Goal: Task Accomplishment & Management: Manage account settings

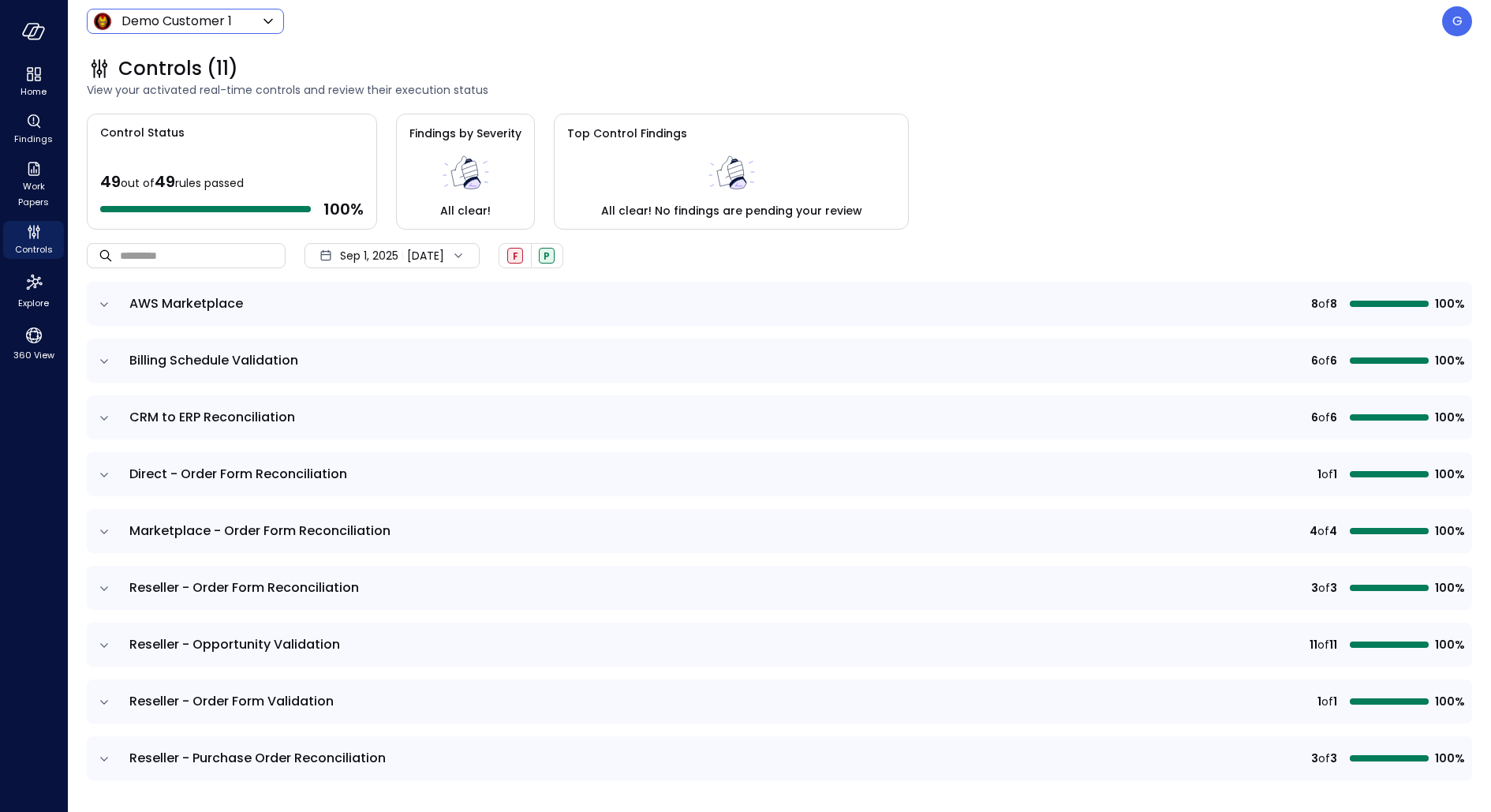
click at [211, 19] on body "Home Findings Work Papers Controls Explore 360 View Demo Customer 1 ***** ​ G C…" at bounding box center [746, 406] width 1491 height 812
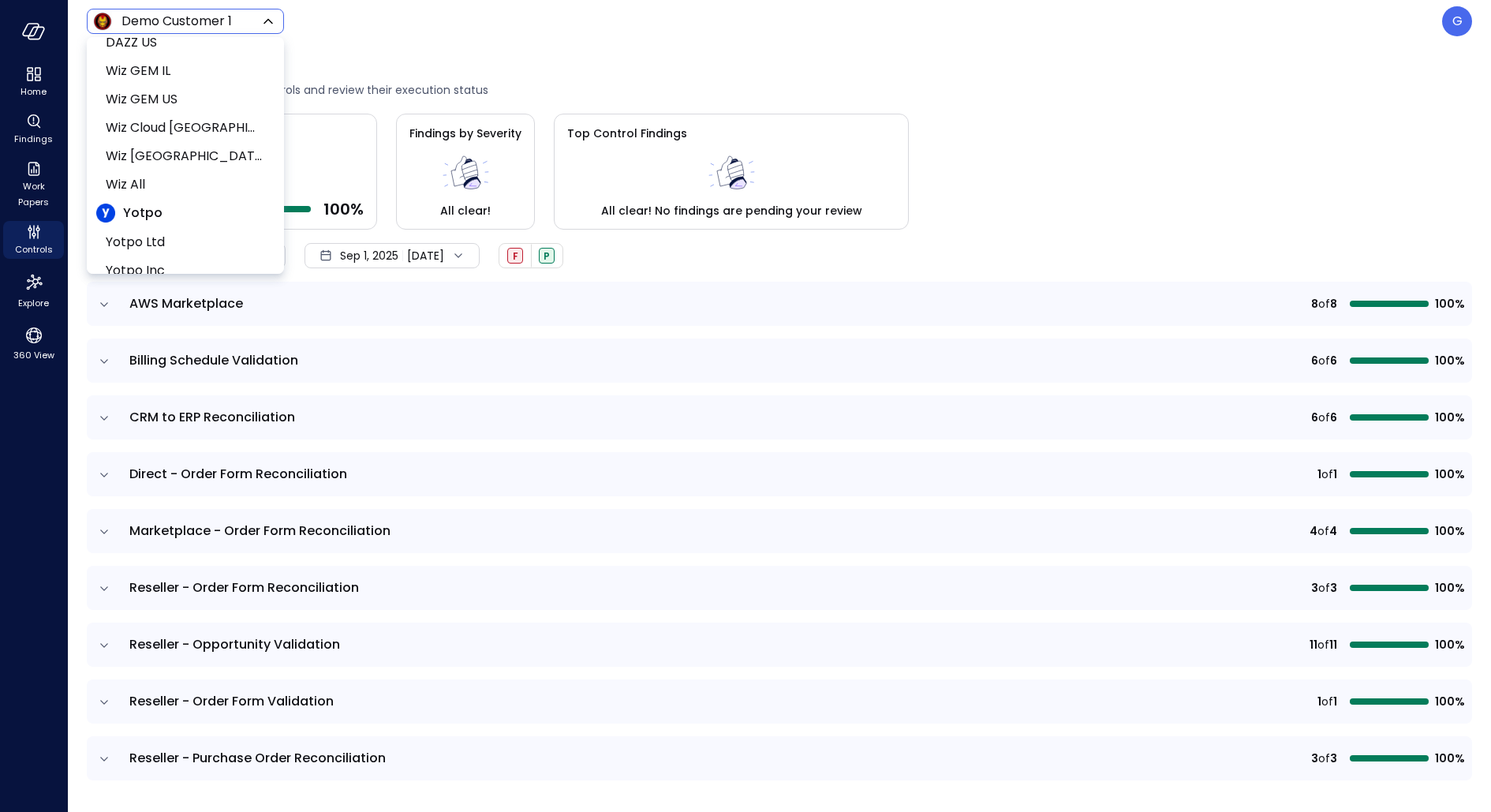
scroll to position [902, 0]
click at [173, 237] on span "Yotpo Inc" at bounding box center [183, 246] width 157 height 19
type input "******"
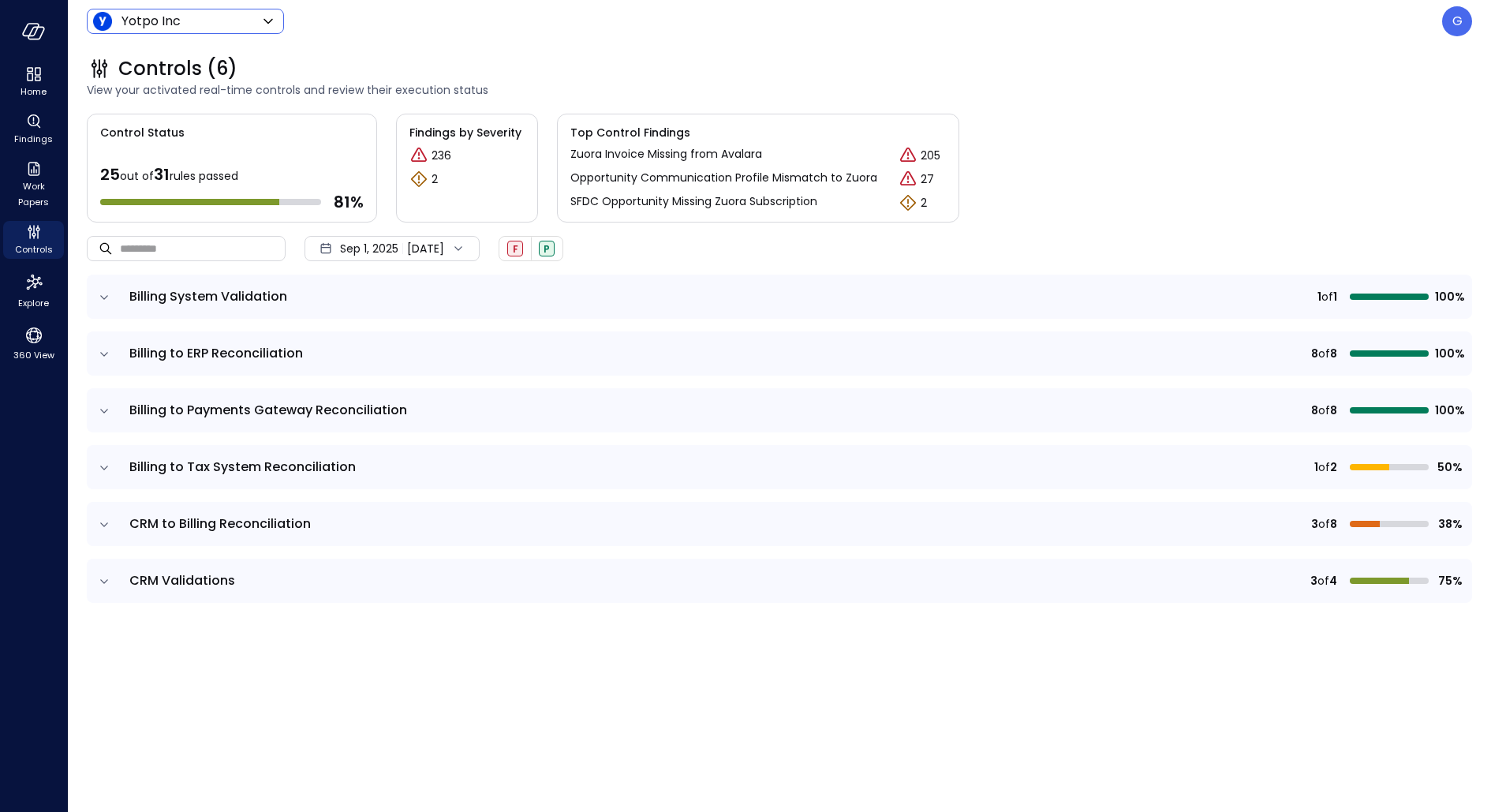
click at [104, 578] on icon "expand row" at bounding box center [104, 581] width 16 height 16
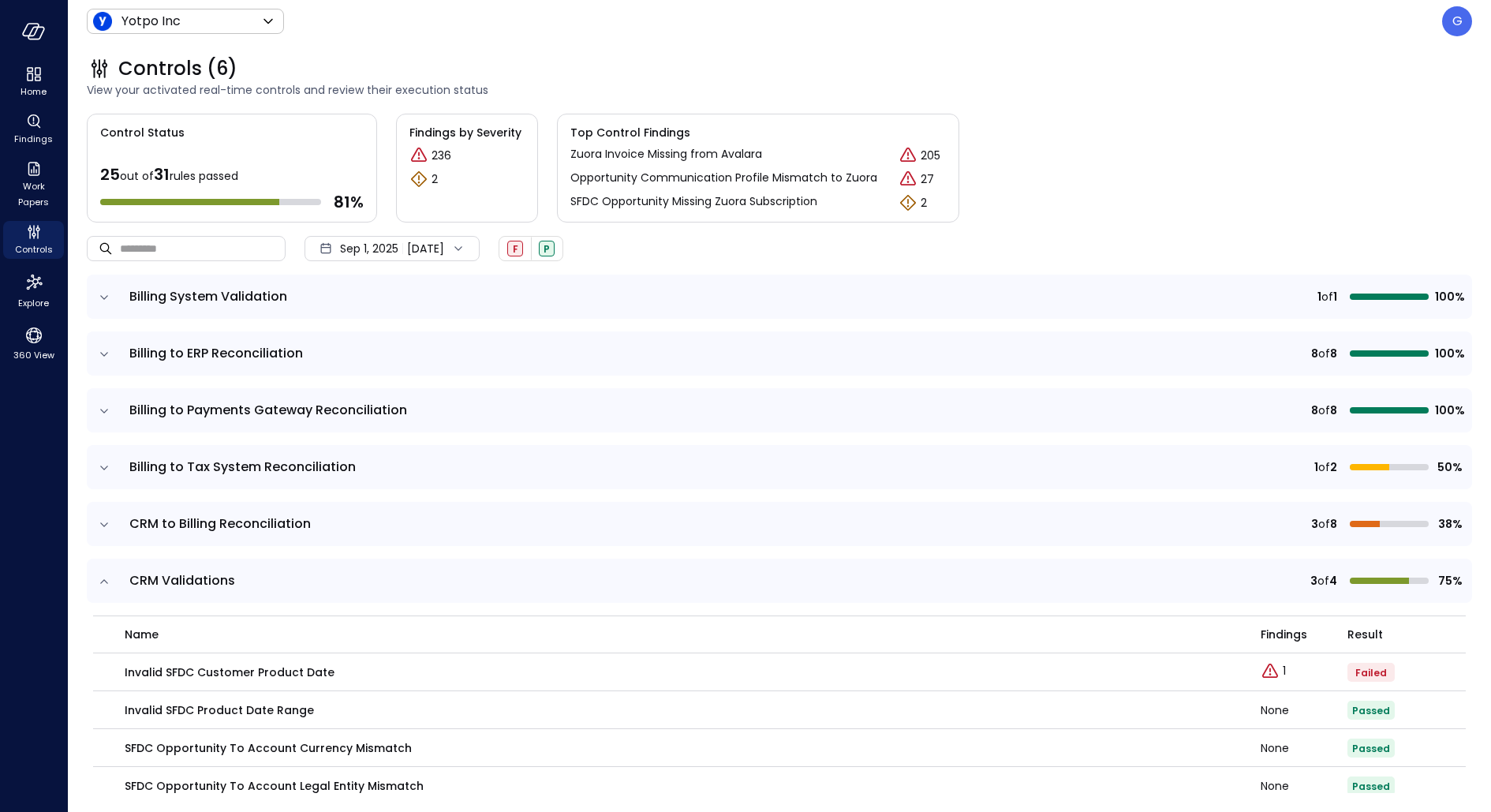
click at [436, 254] on div "Sep 1, 2025 Sep 17, 2025" at bounding box center [392, 248] width 175 height 25
click at [410, 317] on li "August 2025" at bounding box center [389, 317] width 125 height 26
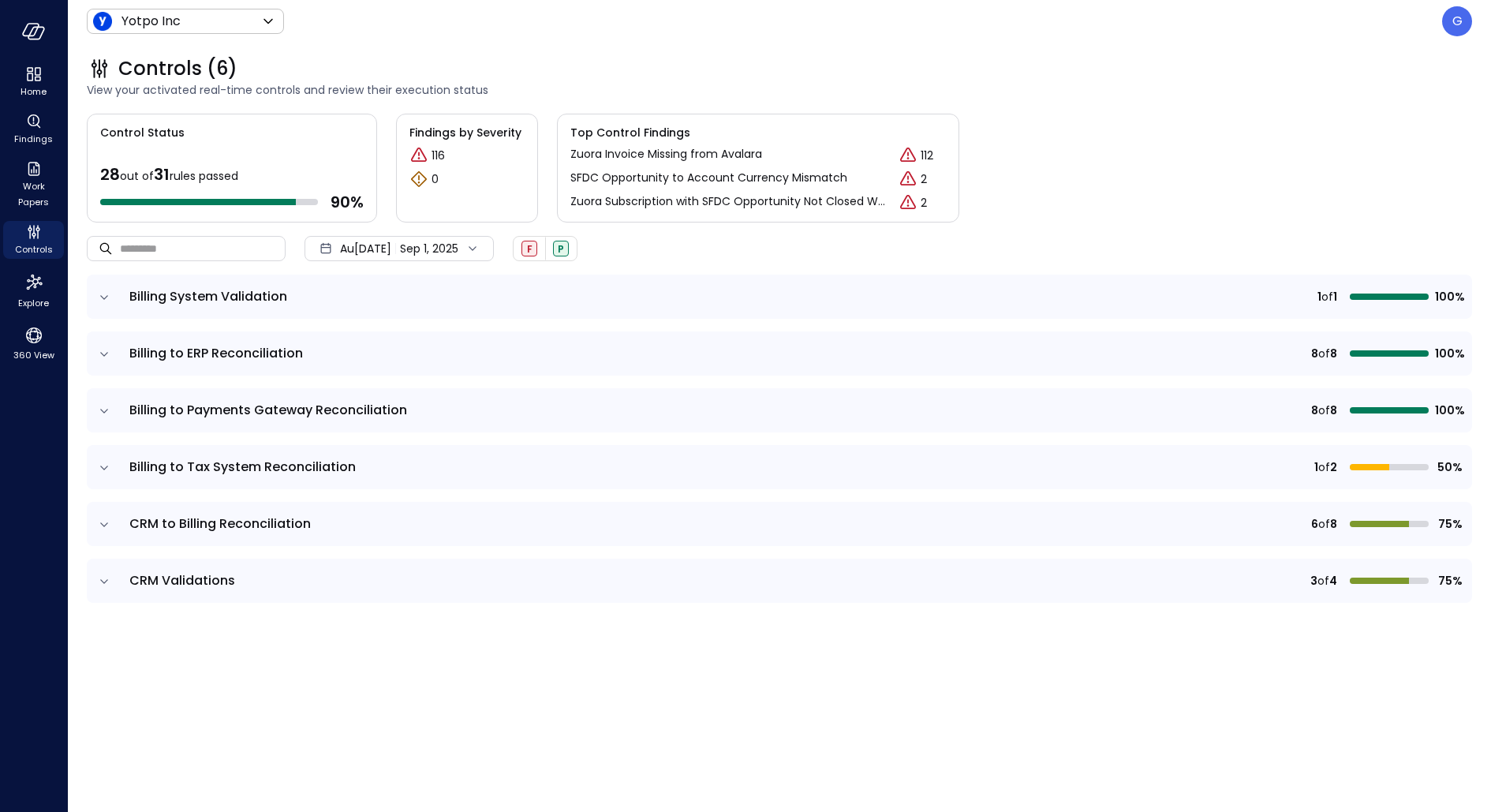
click at [104, 588] on icon "expand row" at bounding box center [104, 581] width 16 height 16
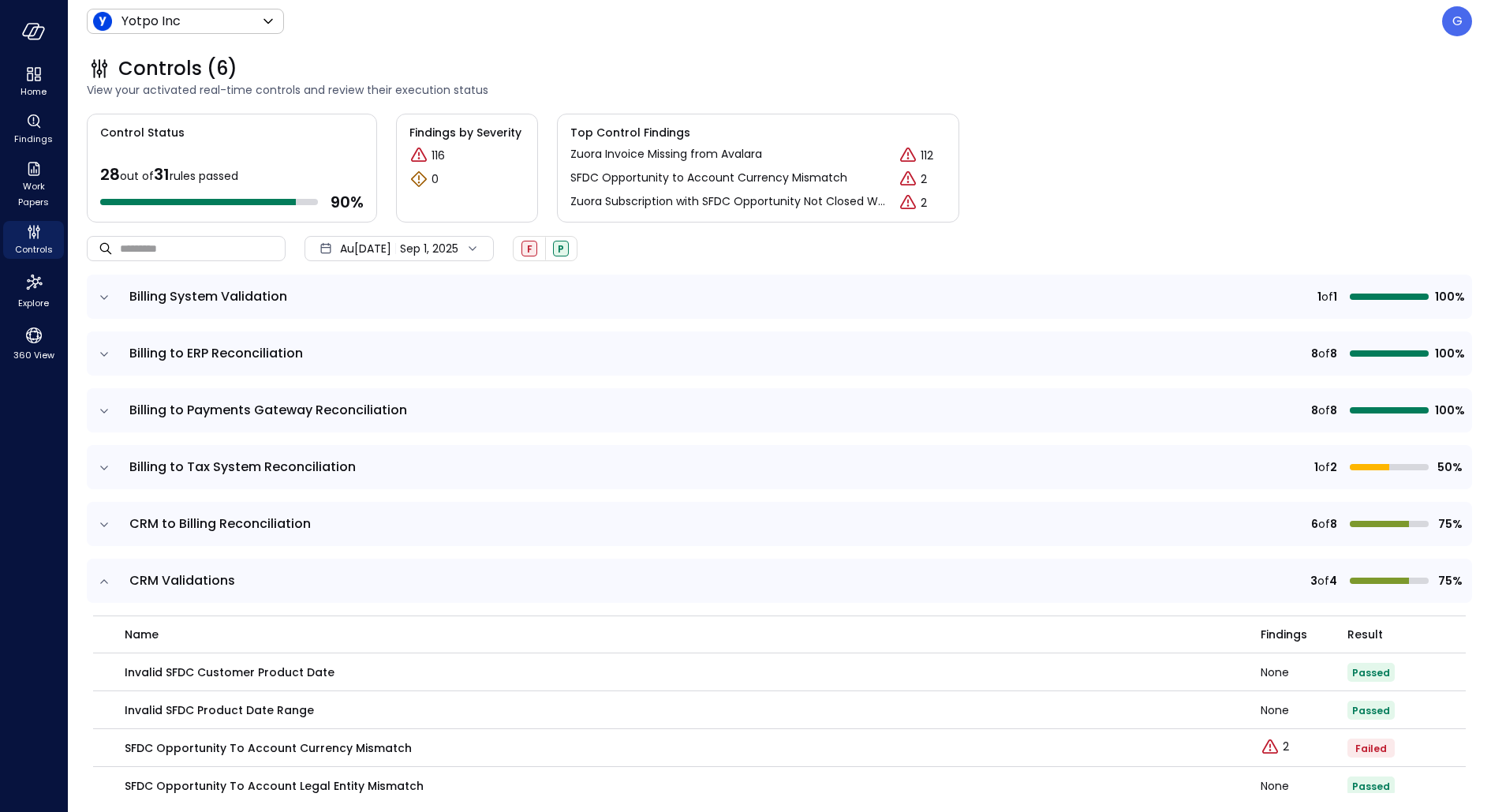
scroll to position [24, 0]
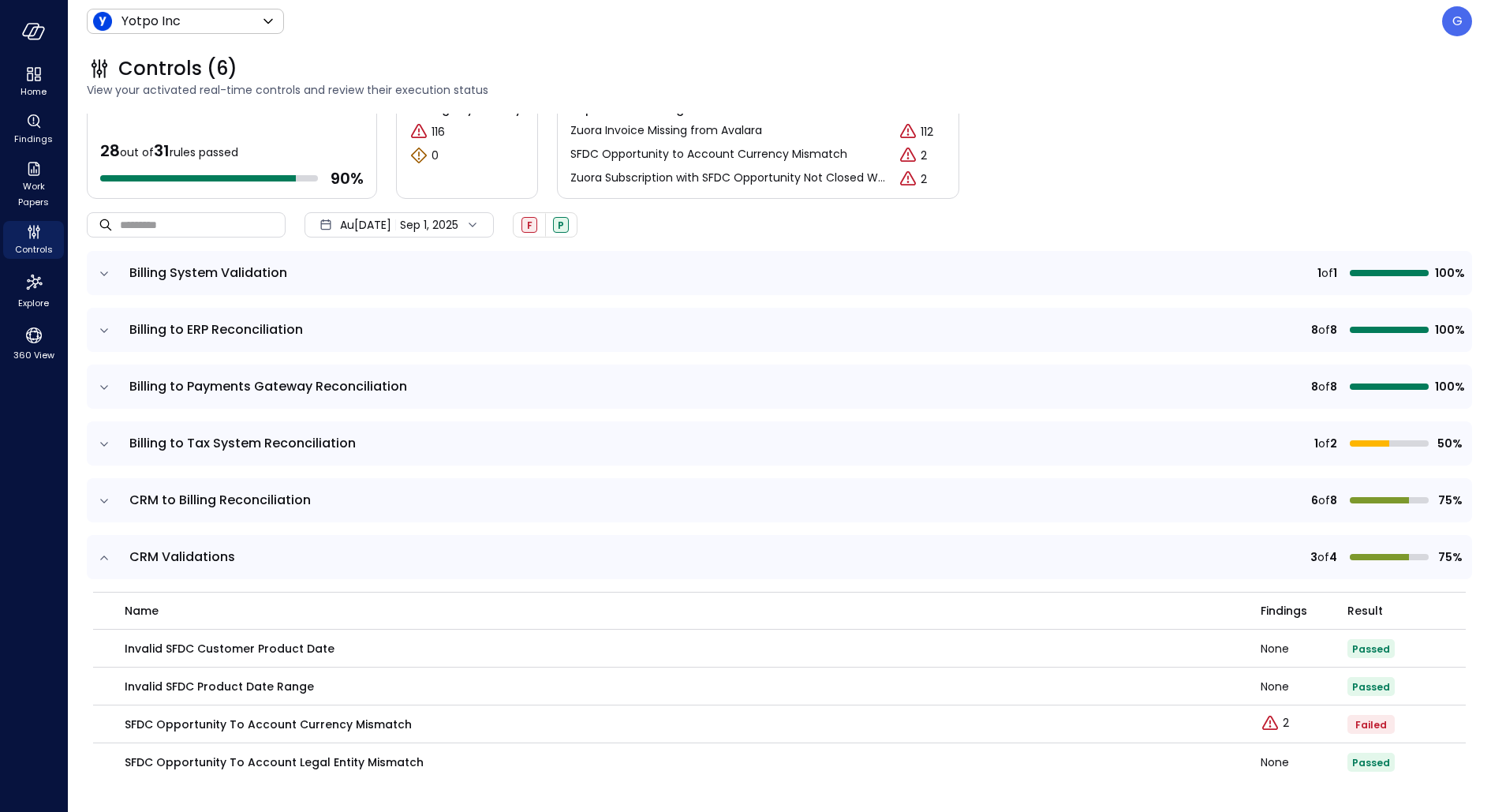
click at [381, 218] on span "Aug 1, 2025" at bounding box center [365, 224] width 51 height 18
click at [369, 312] on li "Current Year 2025" at bounding box center [389, 319] width 125 height 26
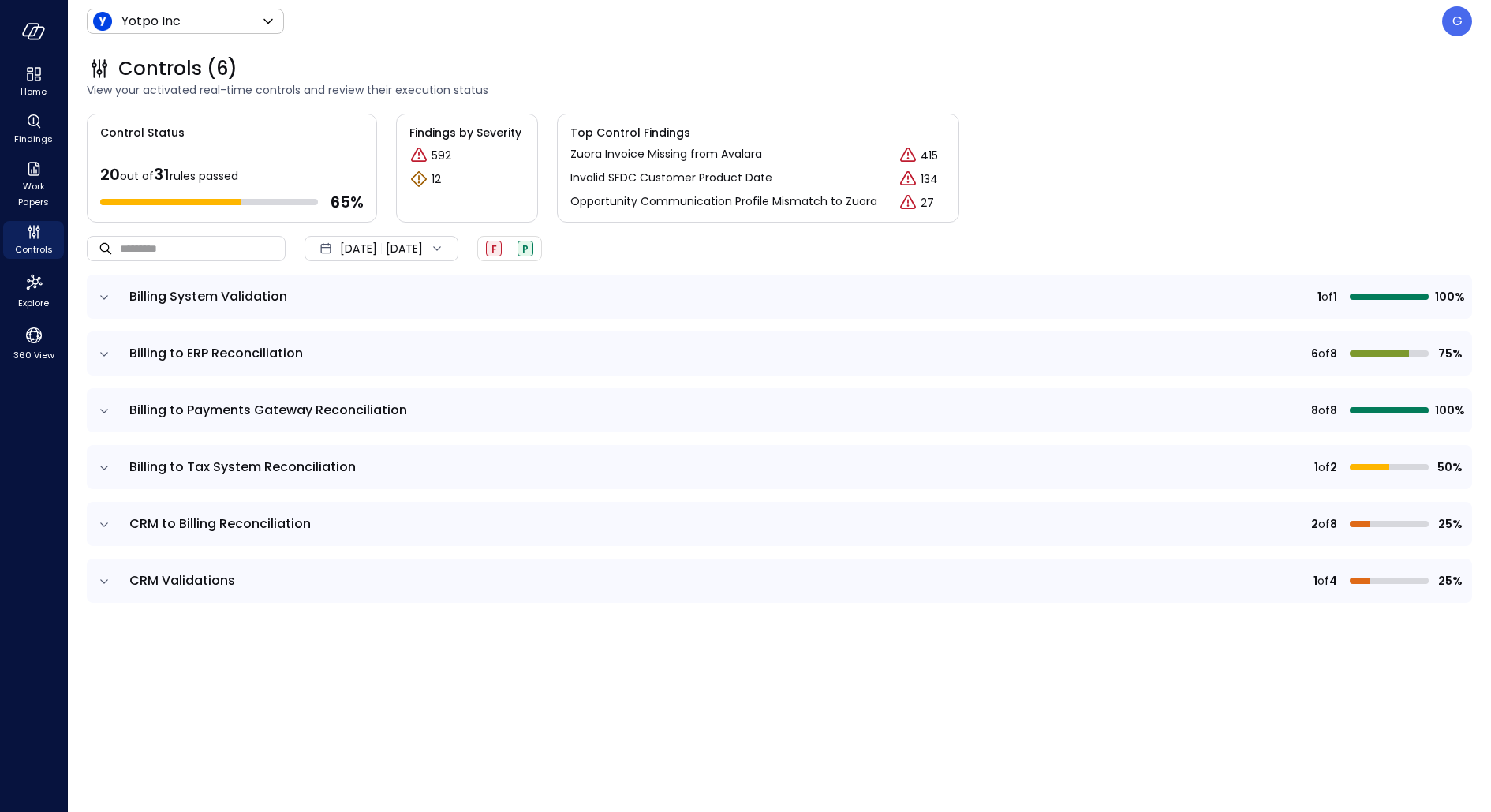
click at [109, 576] on icon "expand row" at bounding box center [104, 581] width 16 height 16
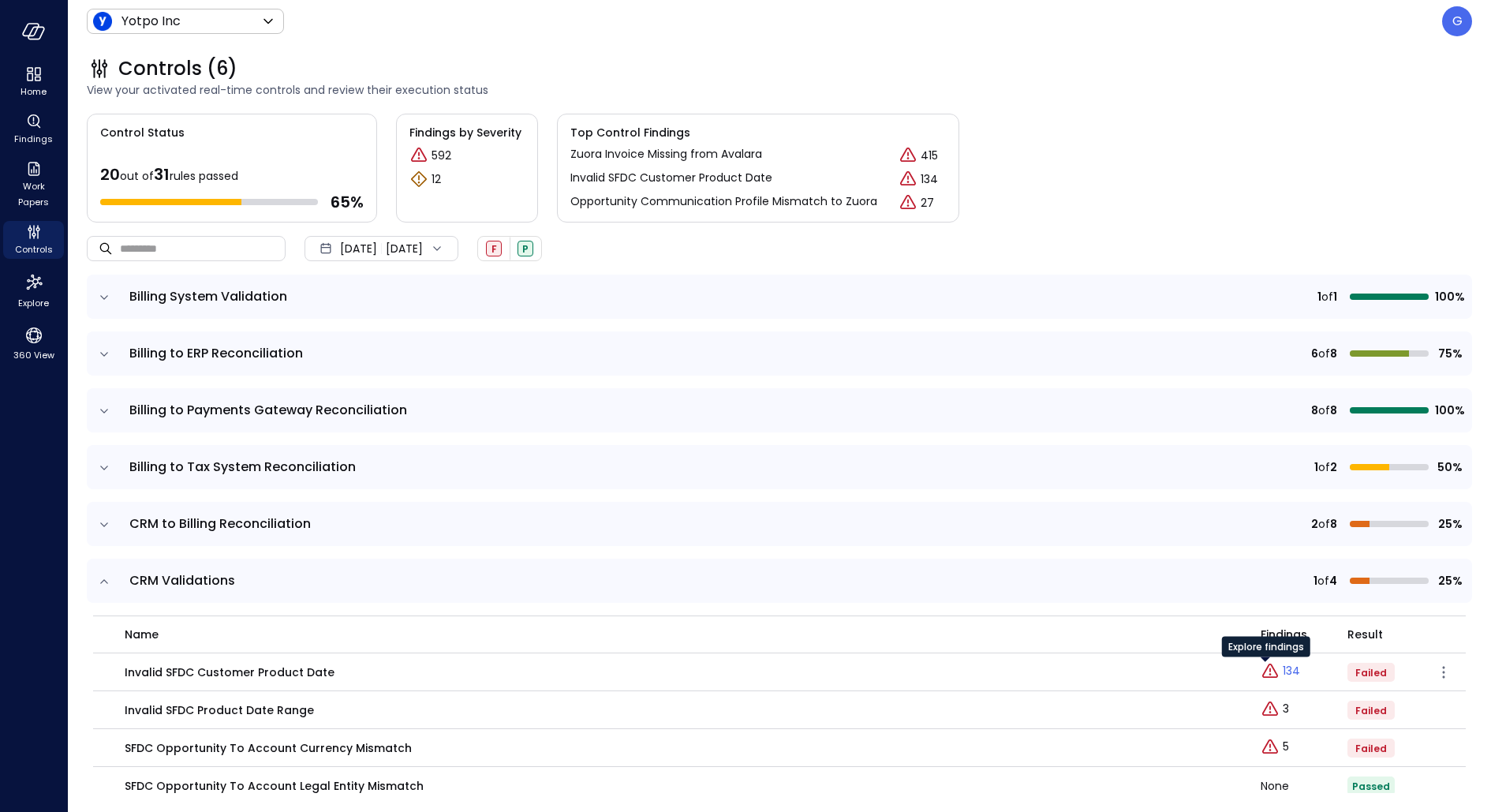
click at [1283, 676] on p "134" at bounding box center [1291, 671] width 18 height 17
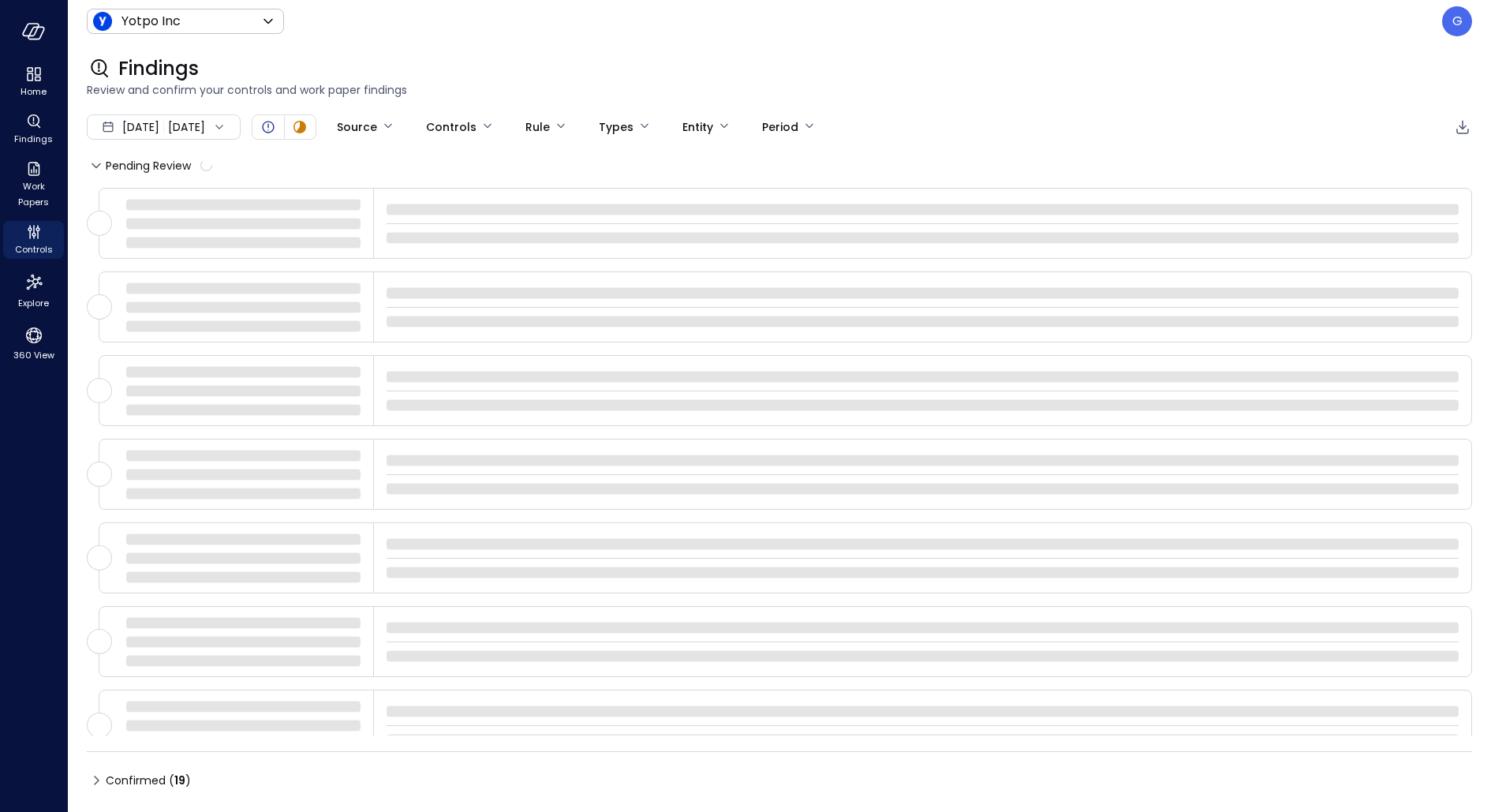
type input "****"
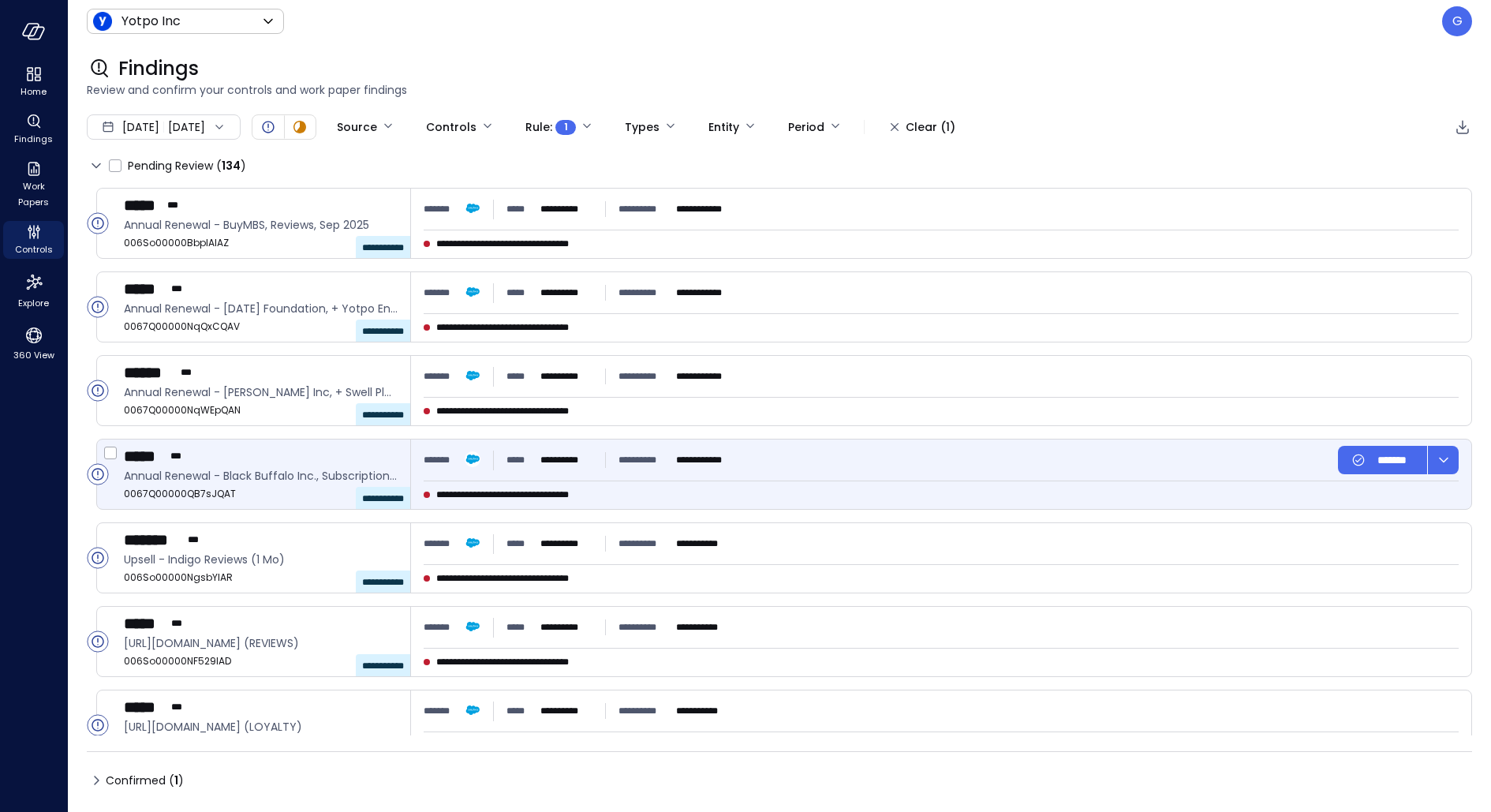
scroll to position [1111, 0]
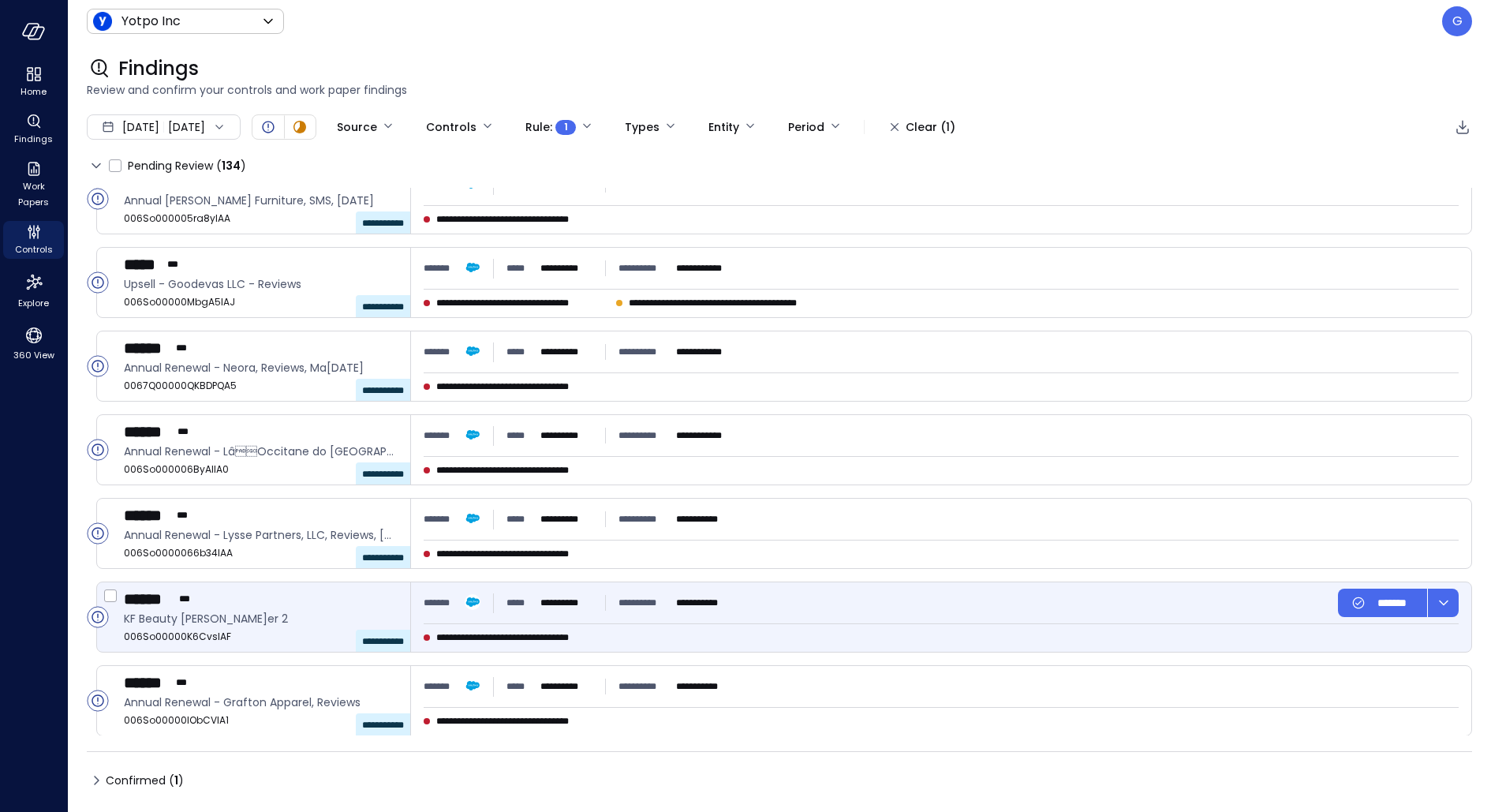
click at [839, 610] on div "**********" at bounding box center [942, 603] width 1035 height 29
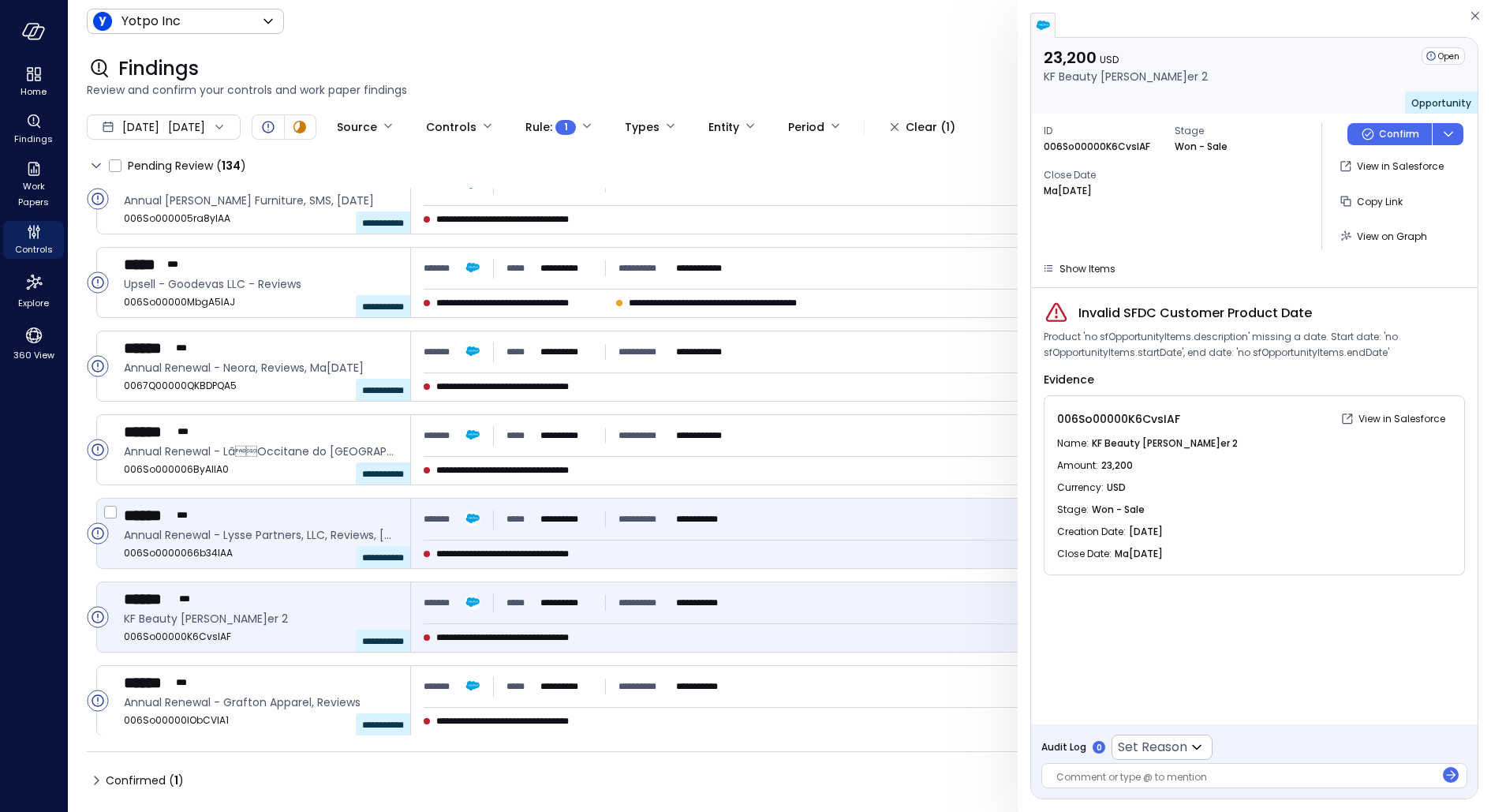
click at [769, 550] on div "**********" at bounding box center [713, 554] width 578 height 16
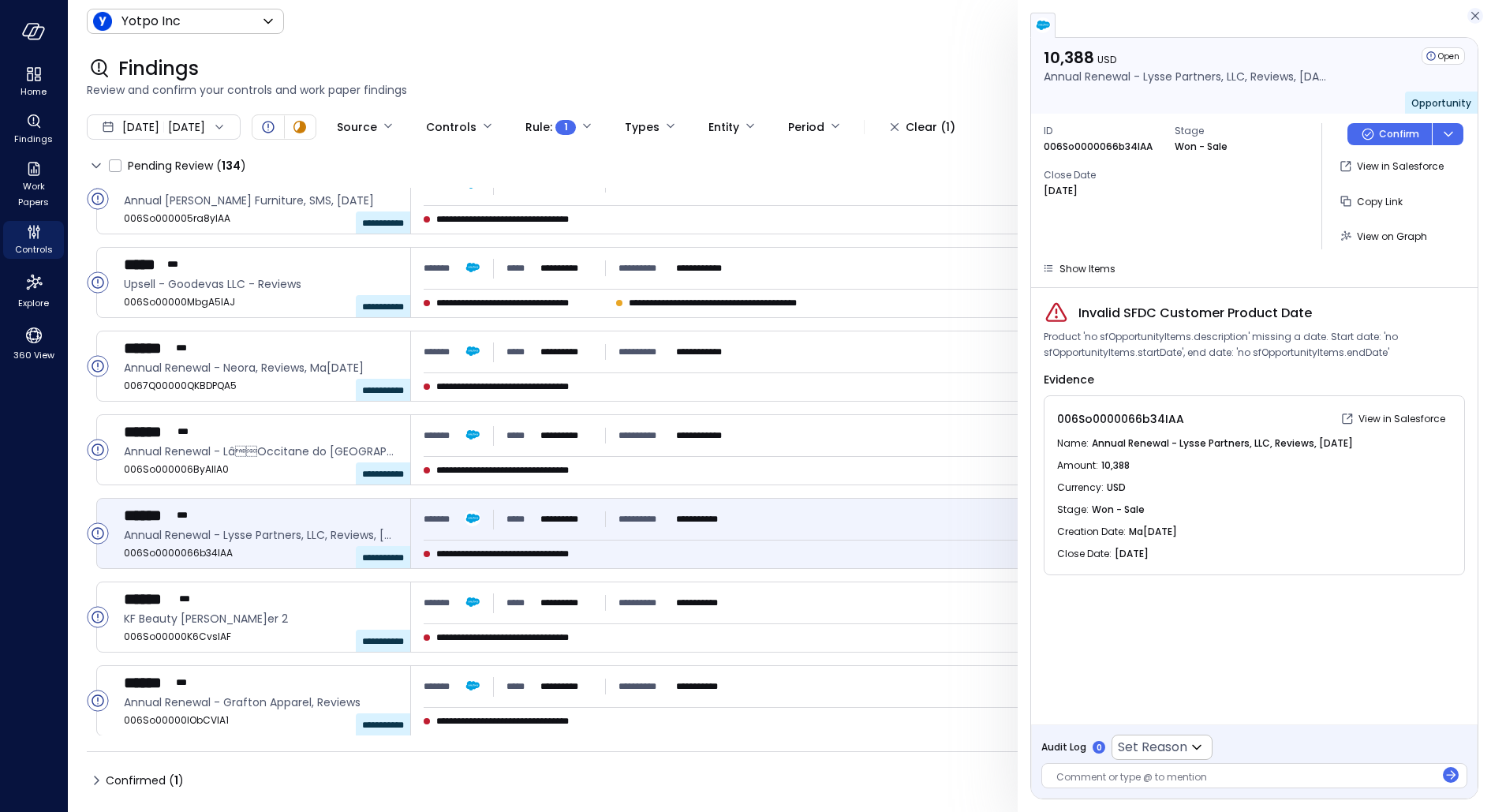
click at [1474, 10] on icon "button" at bounding box center [1475, 16] width 16 height 19
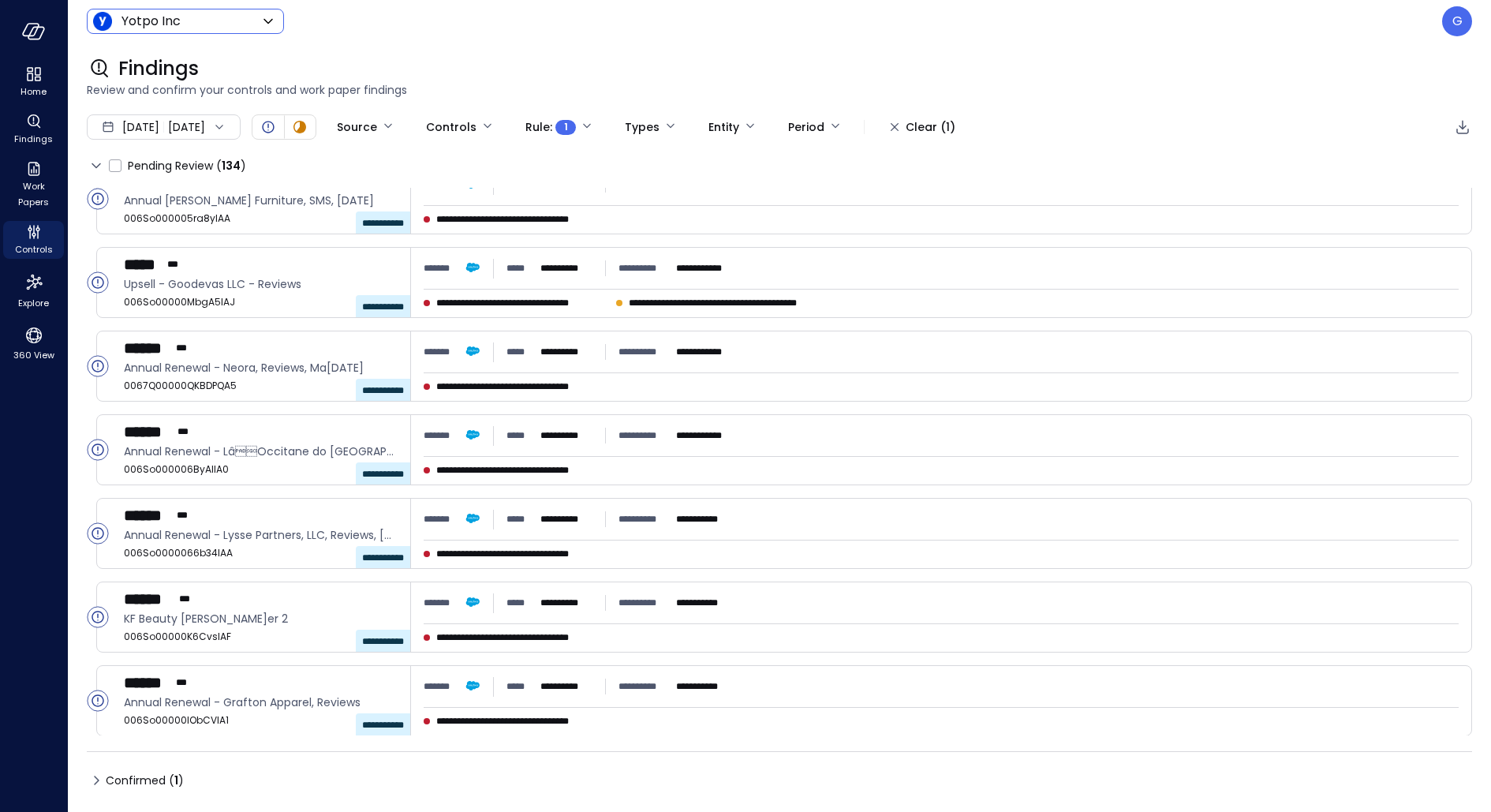
click at [174, 19] on body "**********" at bounding box center [746, 406] width 1491 height 812
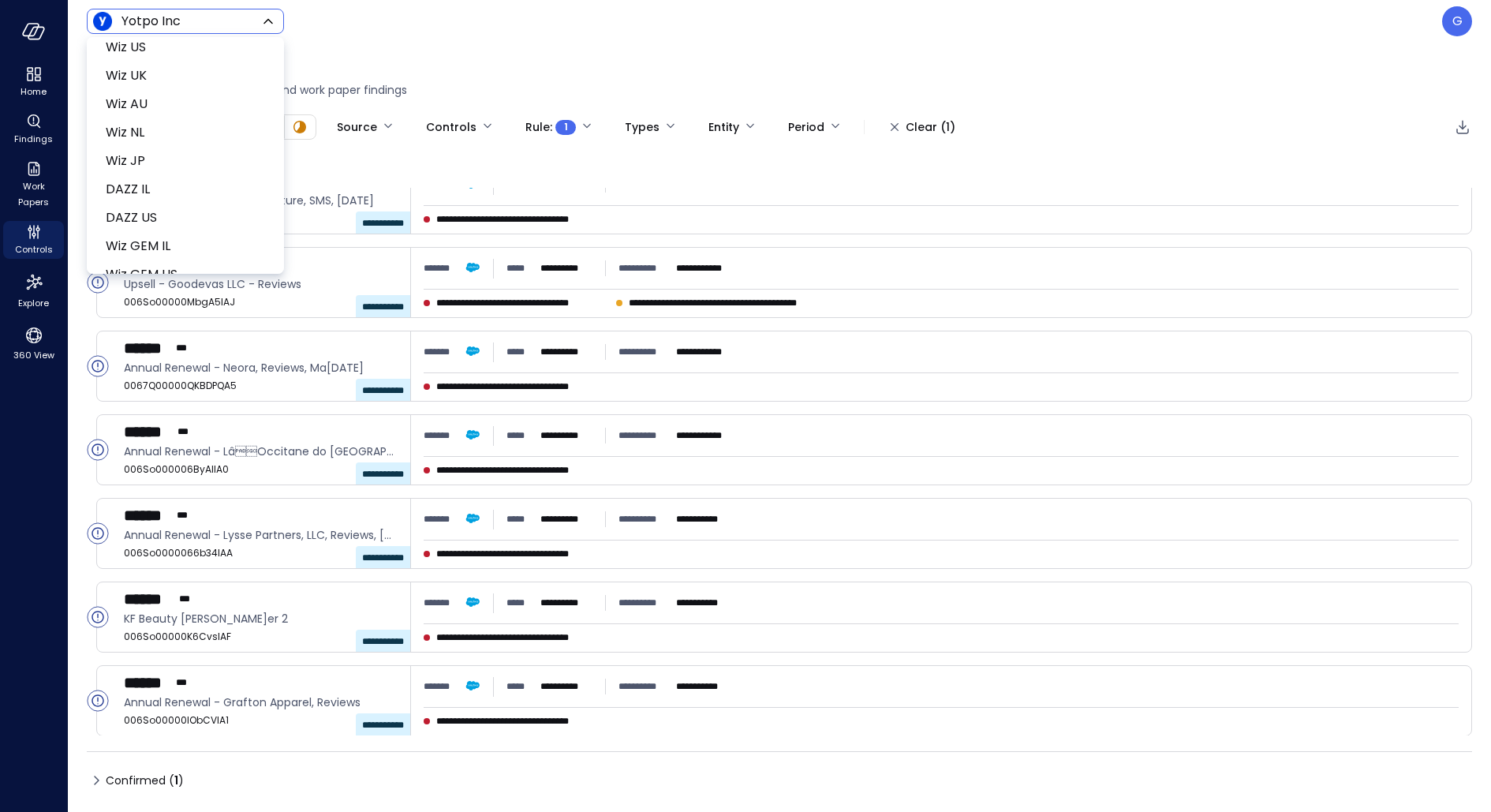
scroll to position [717, 0]
click at [793, 32] on div at bounding box center [746, 406] width 1491 height 812
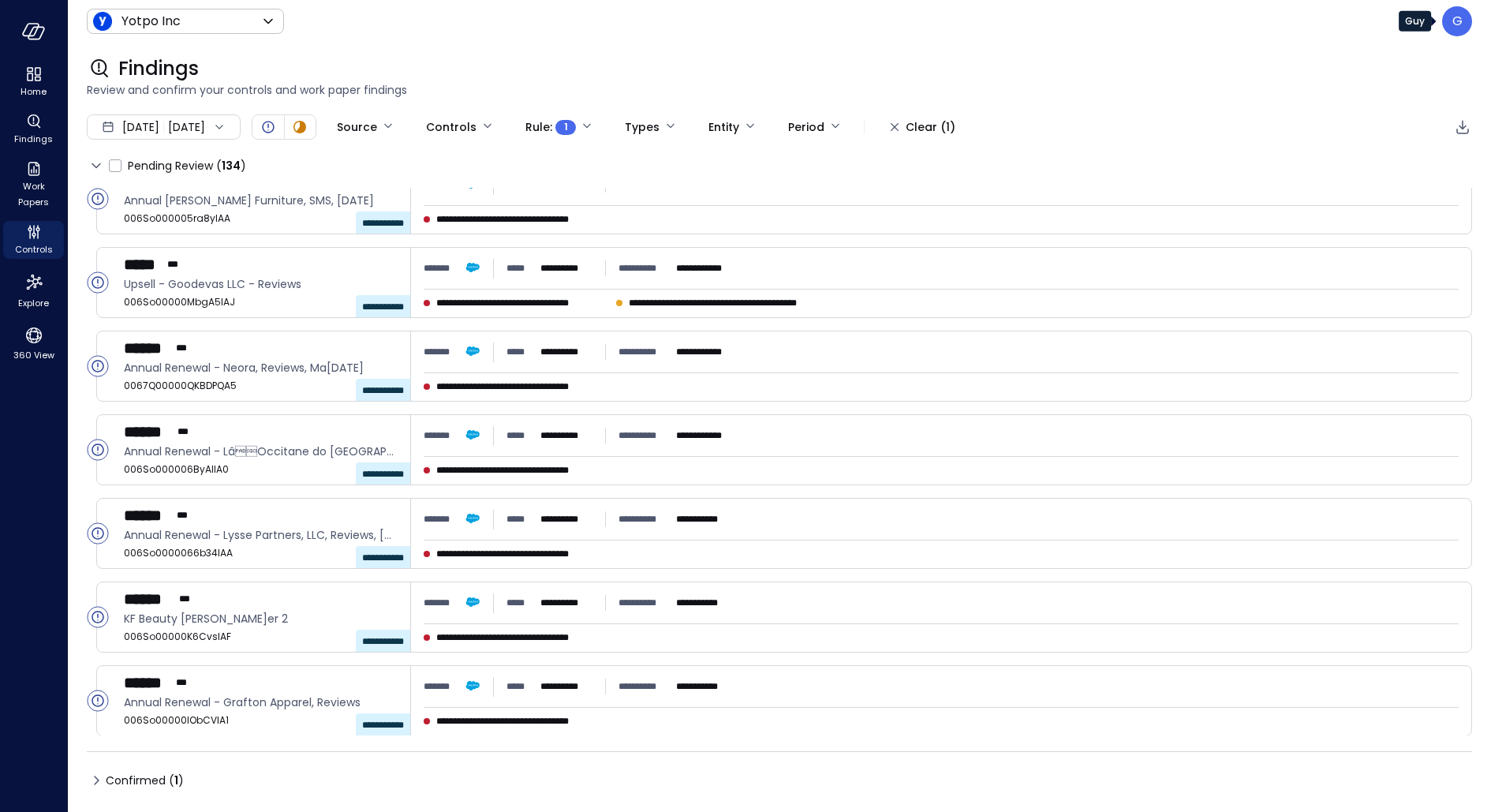
click at [1454, 31] on div "G" at bounding box center [1457, 21] width 30 height 30
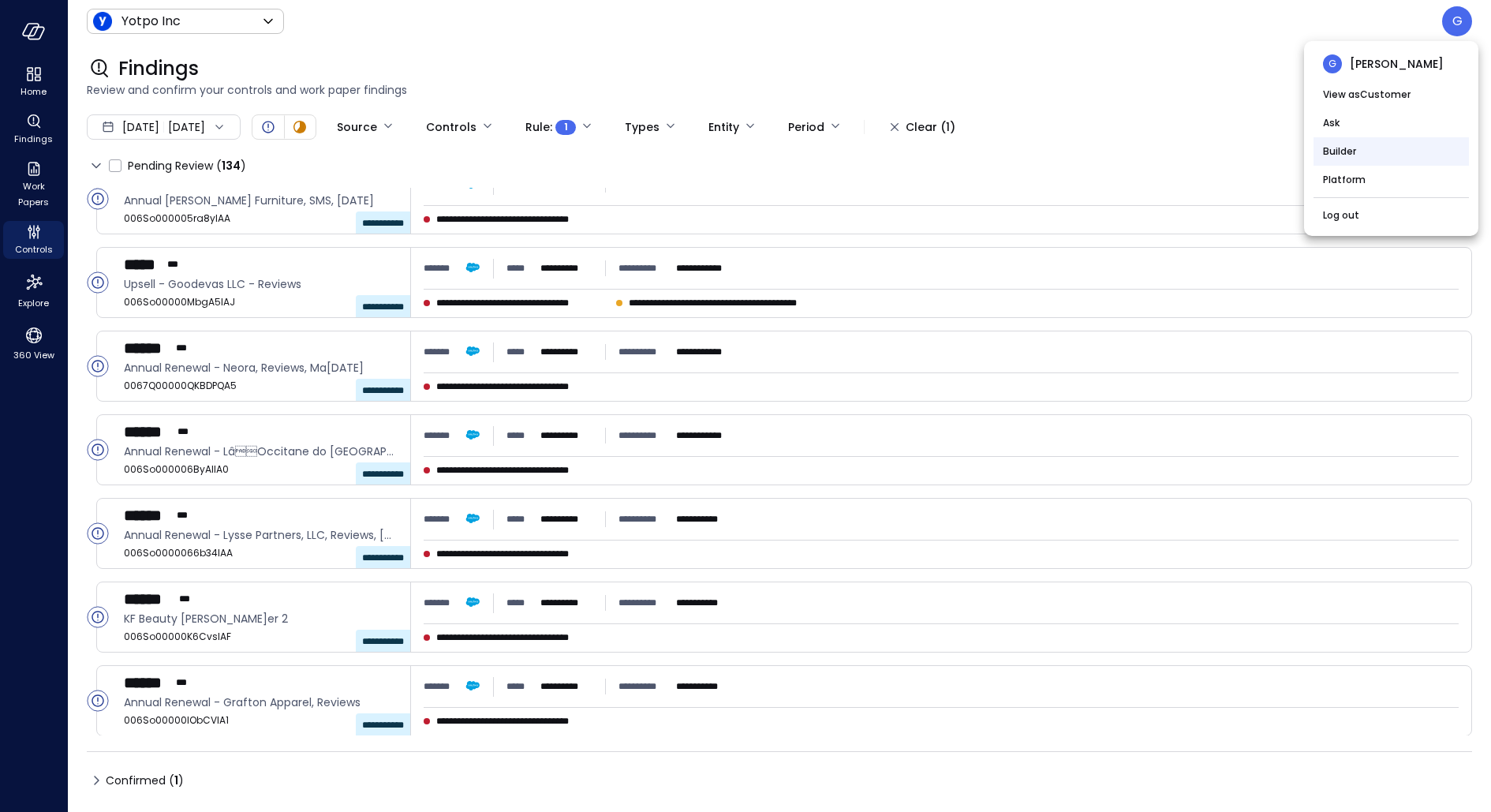
click at [1356, 148] on li "Builder" at bounding box center [1392, 151] width 156 height 29
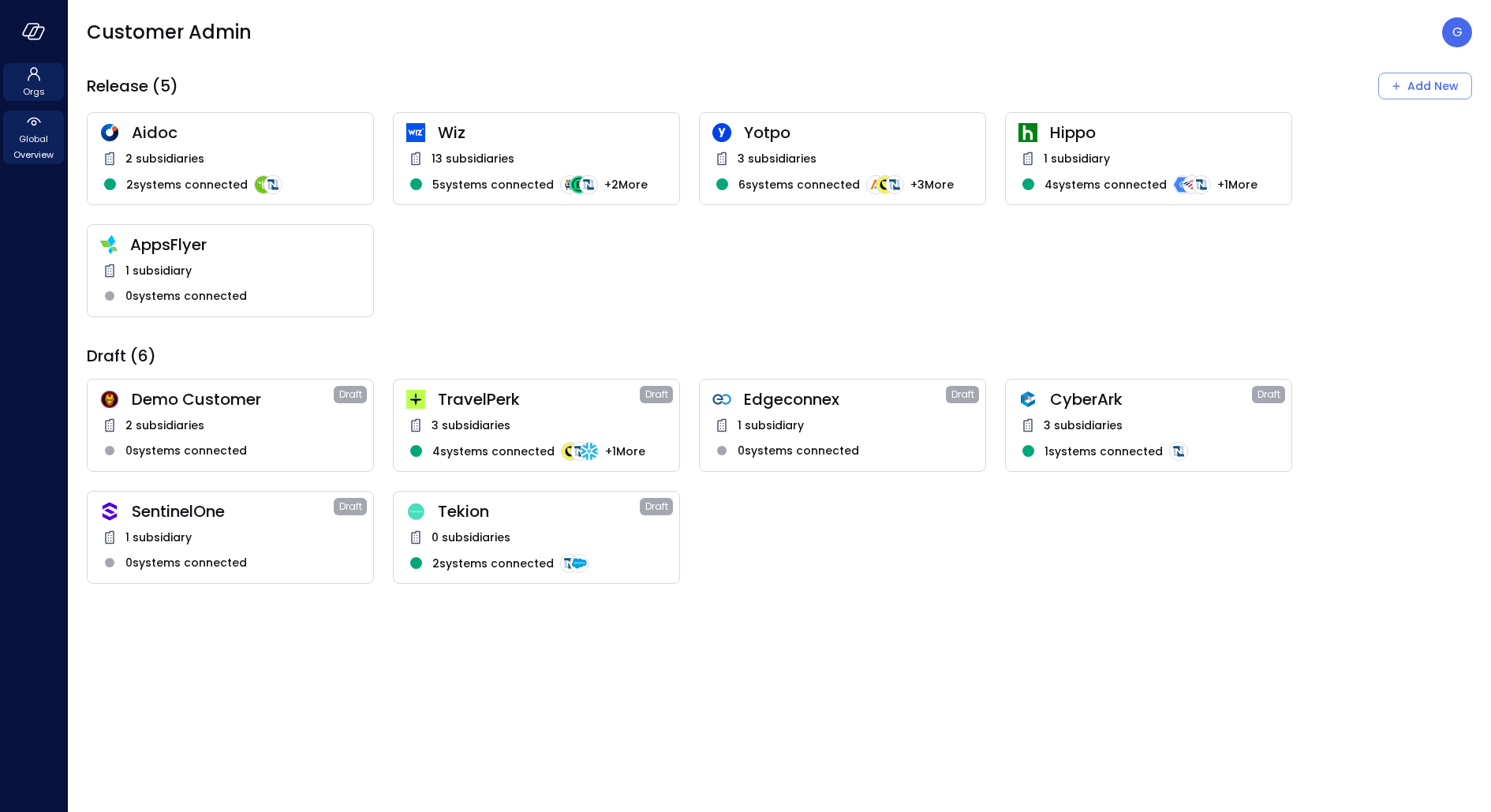
click at [40, 149] on span "Global Overview" at bounding box center [33, 146] width 48 height 31
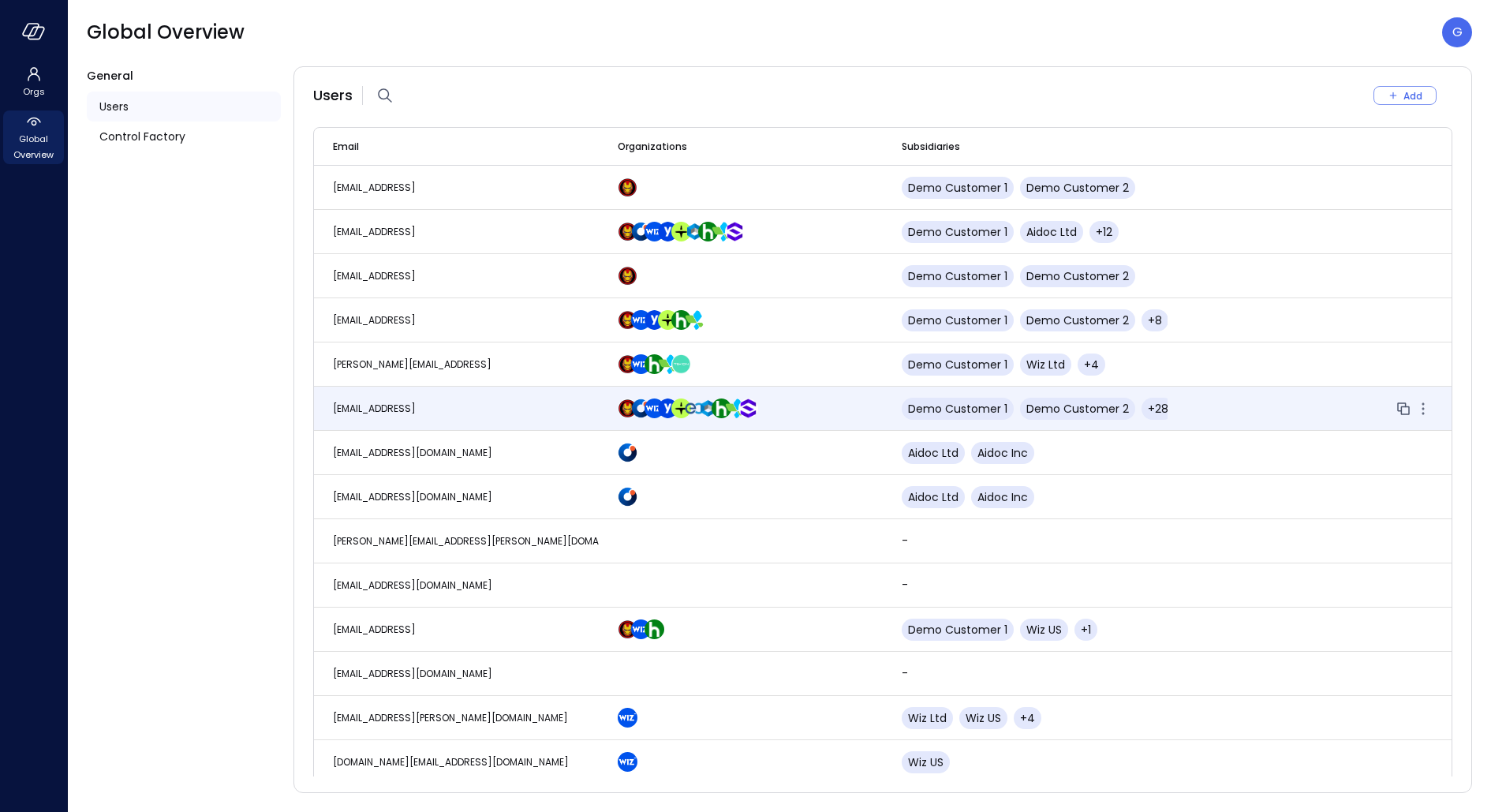
click at [500, 400] on td "[EMAIL_ADDRESS]" at bounding box center [457, 408] width 285 height 44
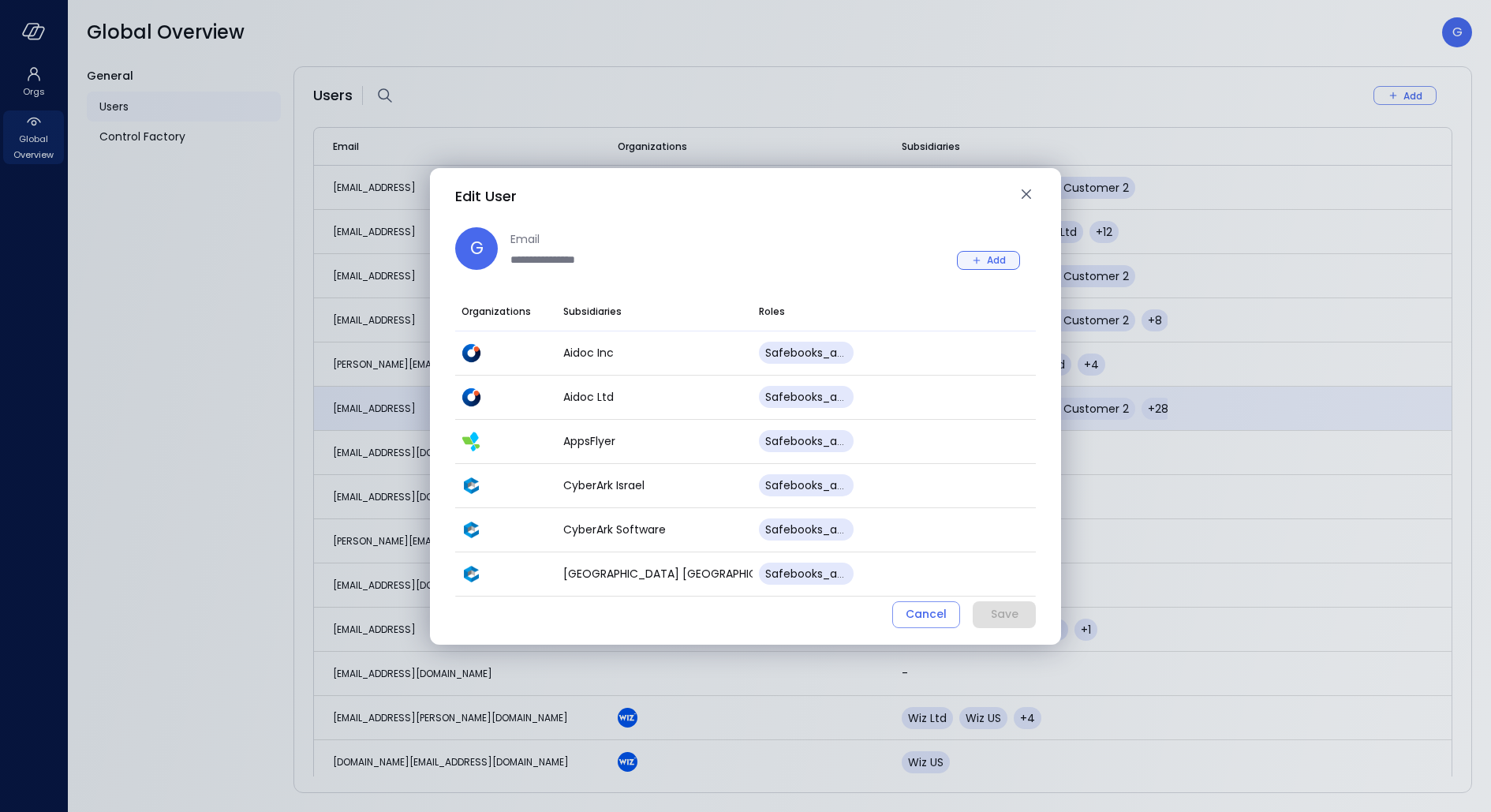
click at [1002, 257] on div "Add" at bounding box center [996, 260] width 19 height 17
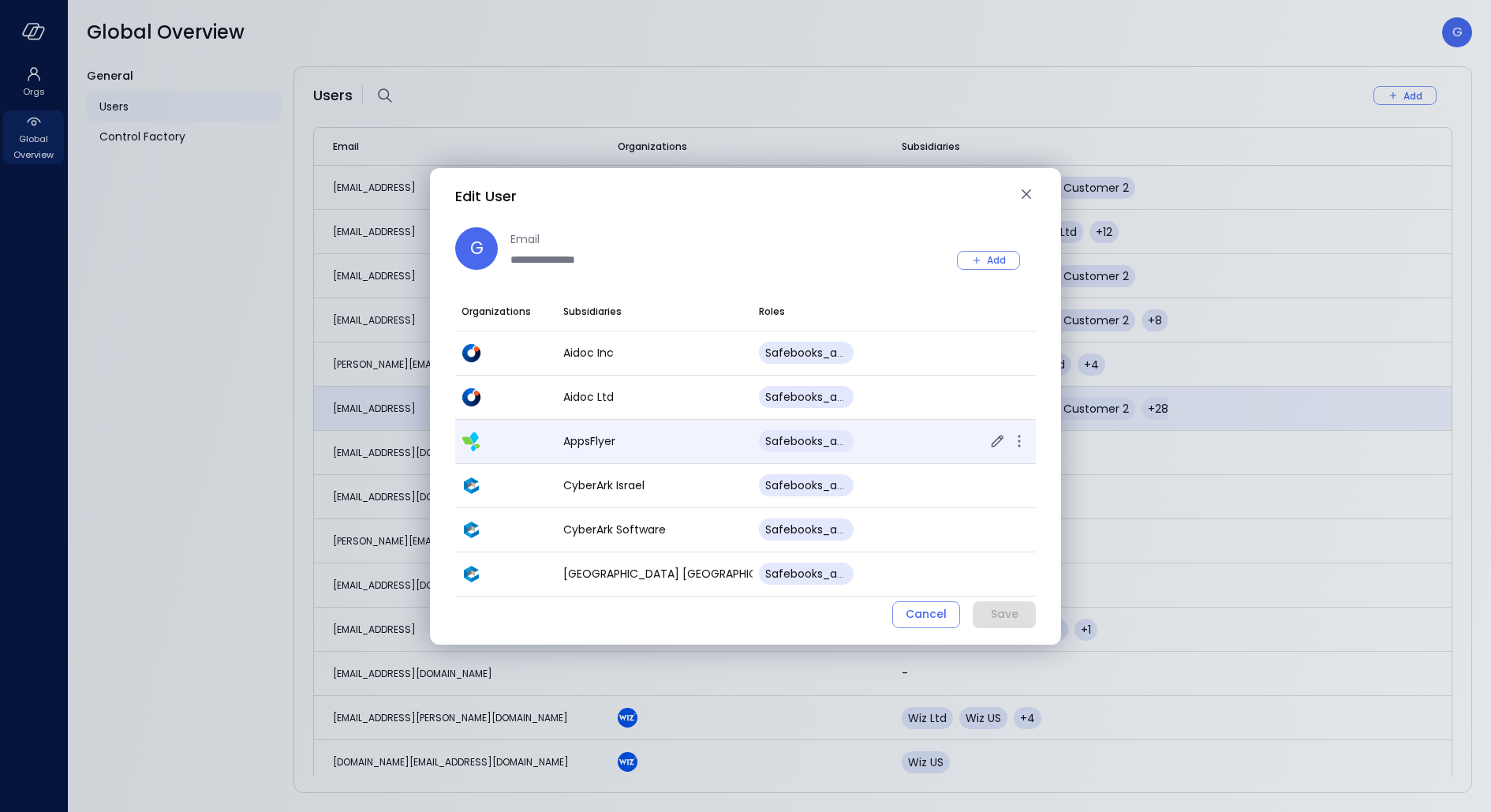
scroll to position [1099, 0]
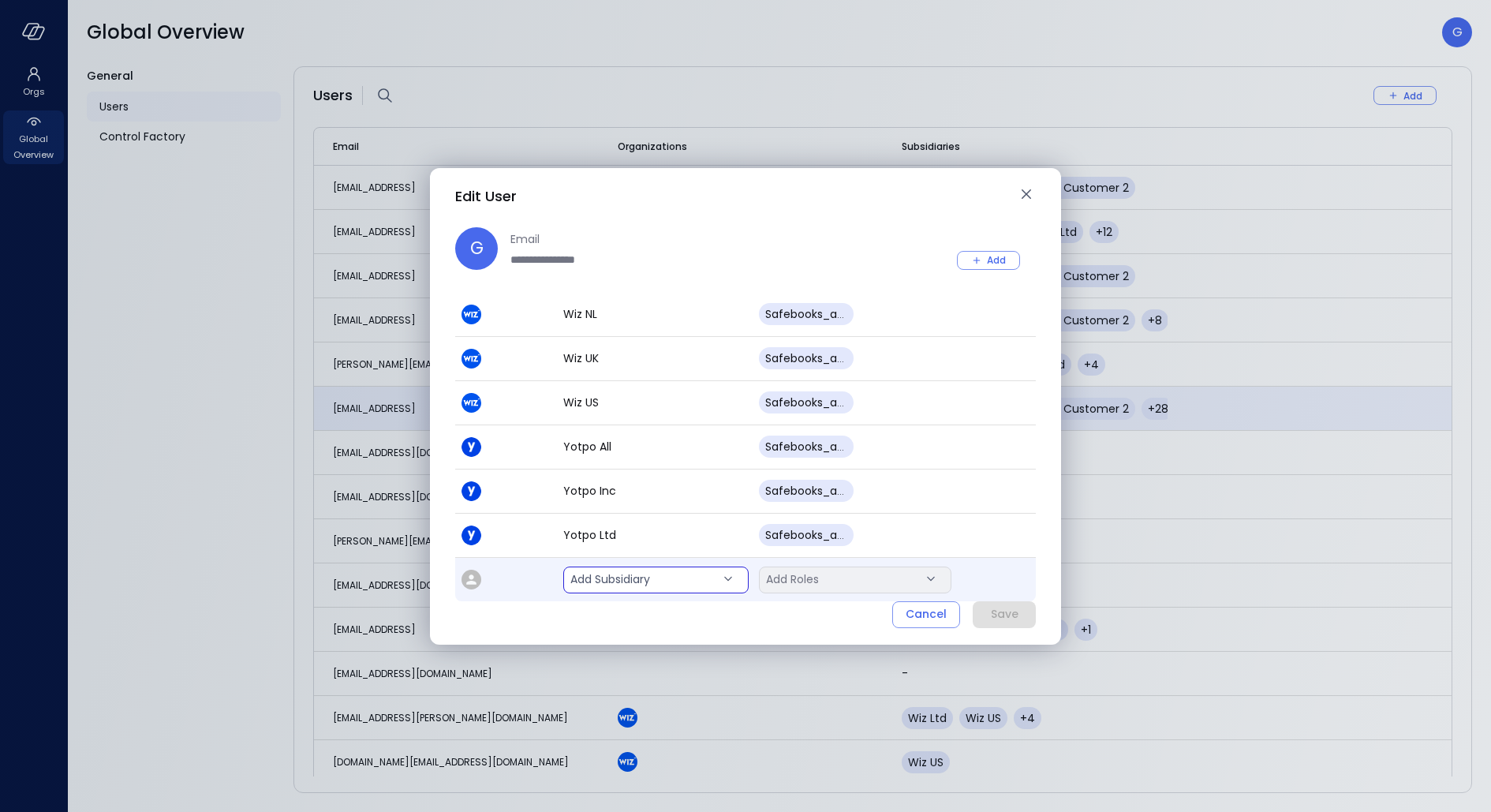
click at [592, 571] on body "Orgs Global Overview Global Overview G General Users Control Factory Users Add …" at bounding box center [746, 406] width 1491 height 812
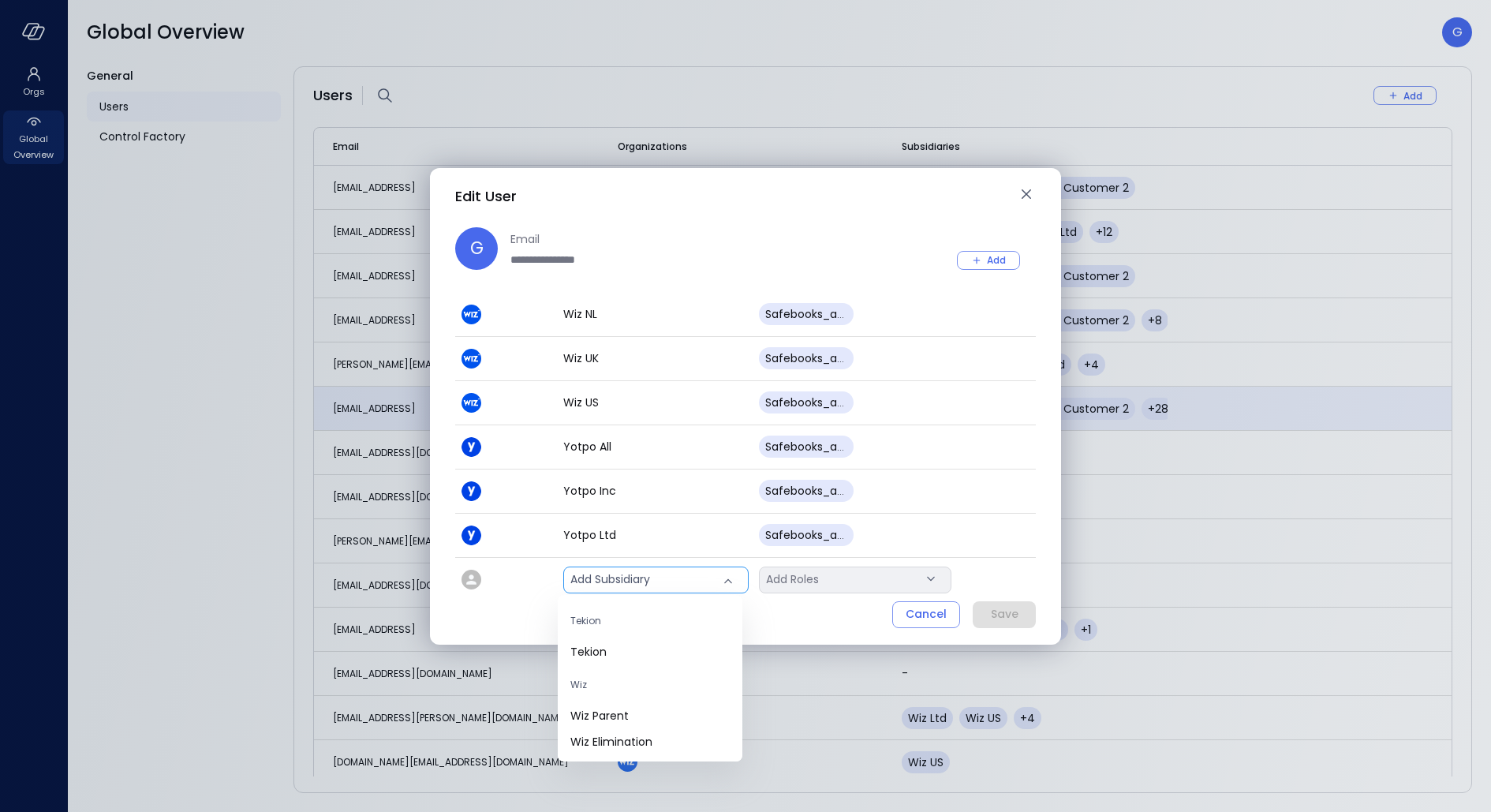
click at [847, 616] on div at bounding box center [746, 406] width 1491 height 812
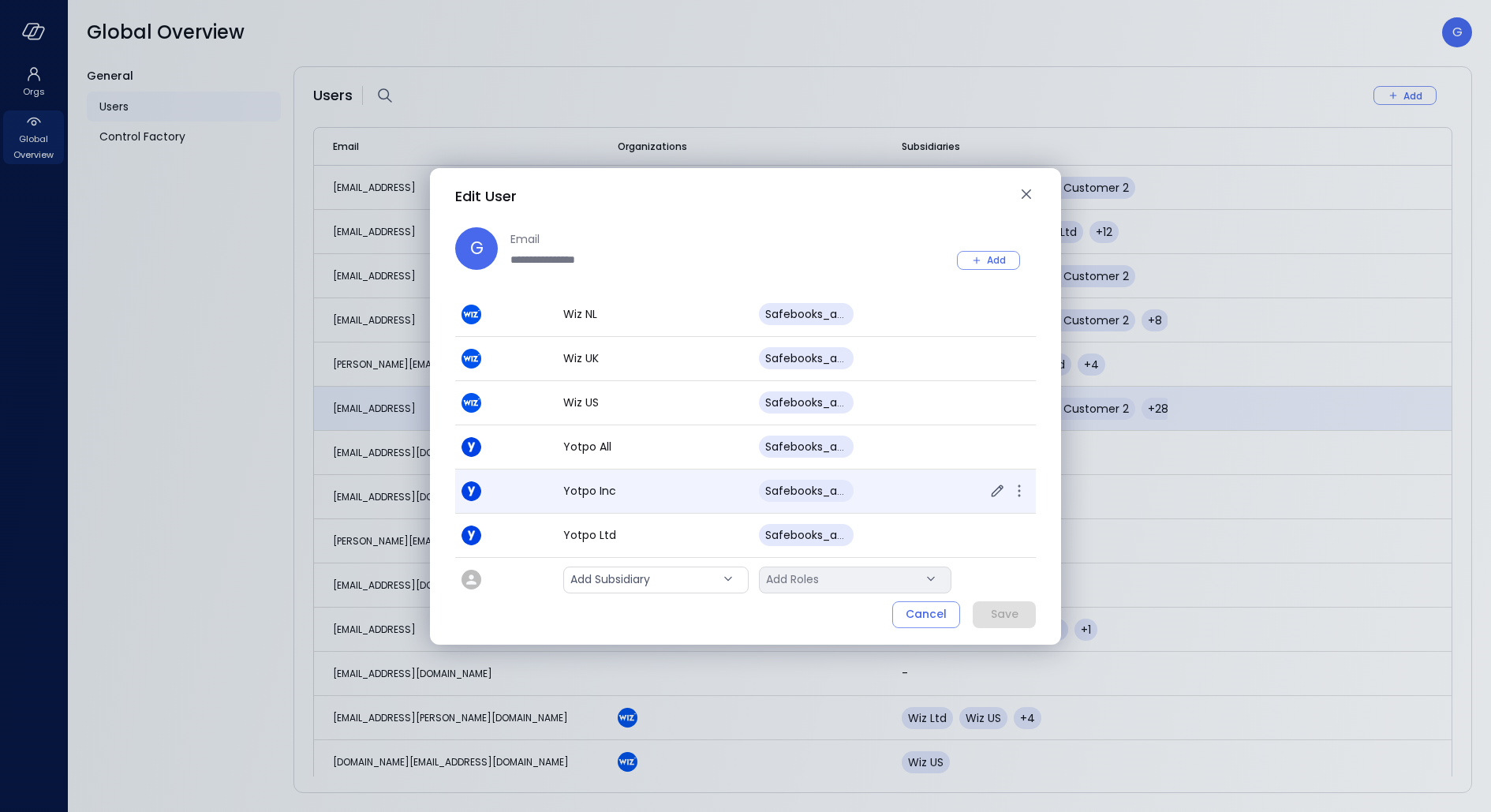
click at [908, 493] on div "safebooks_admin" at bounding box center [885, 491] width 253 height 22
click at [988, 484] on icon "button" at bounding box center [997, 491] width 19 height 19
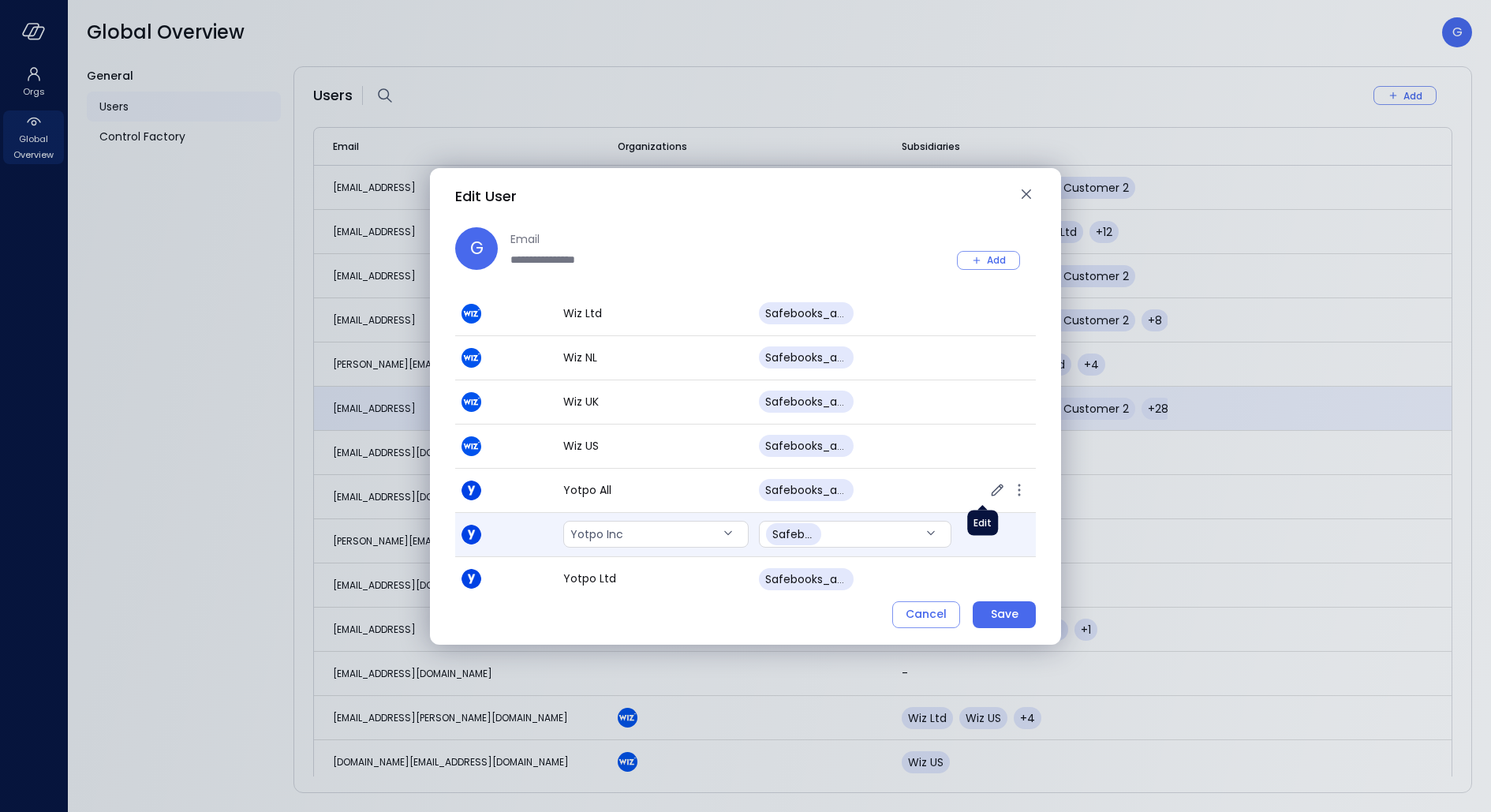
scroll to position [1056, 0]
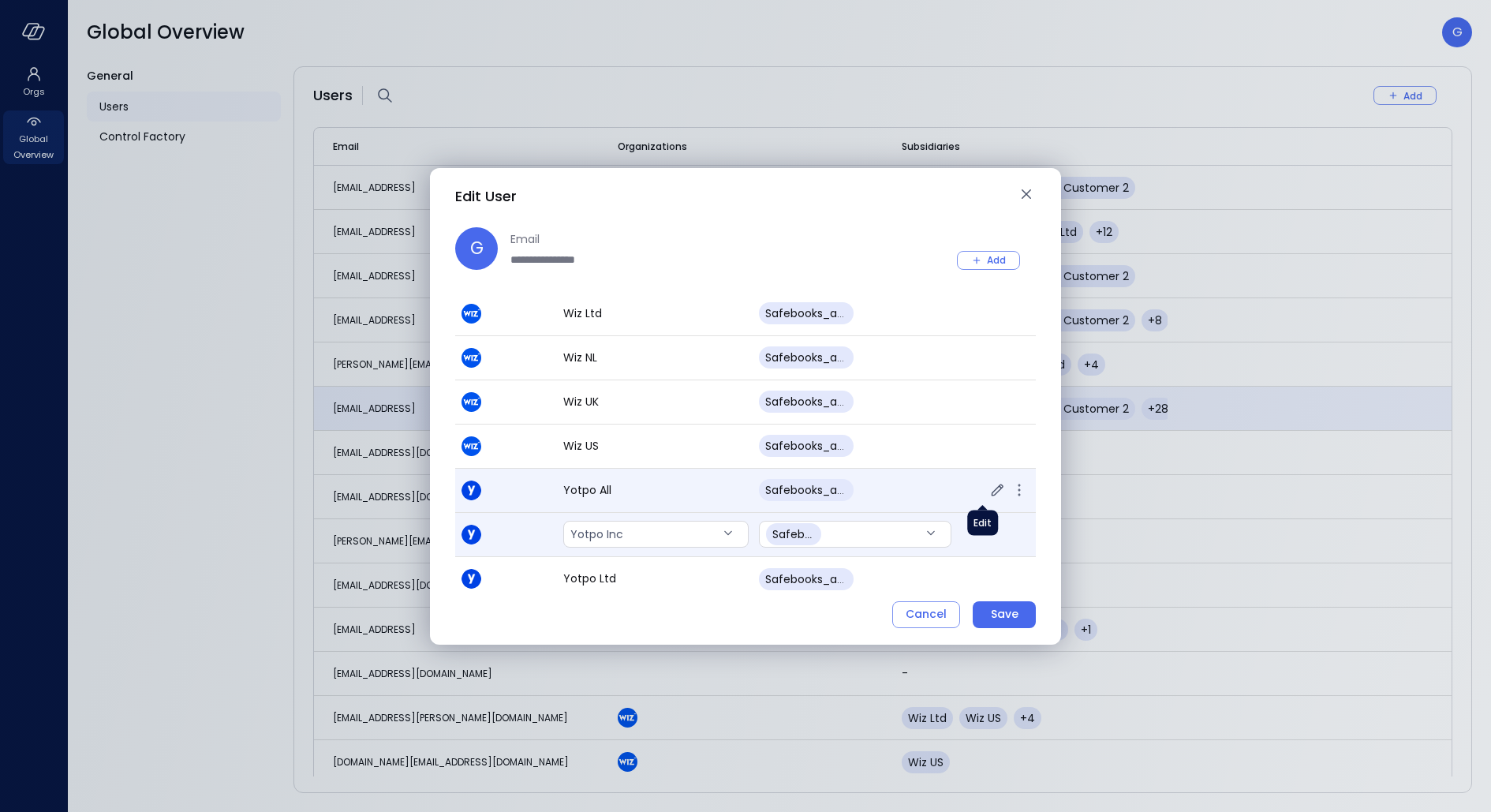
click at [988, 488] on icon "button" at bounding box center [997, 490] width 19 height 19
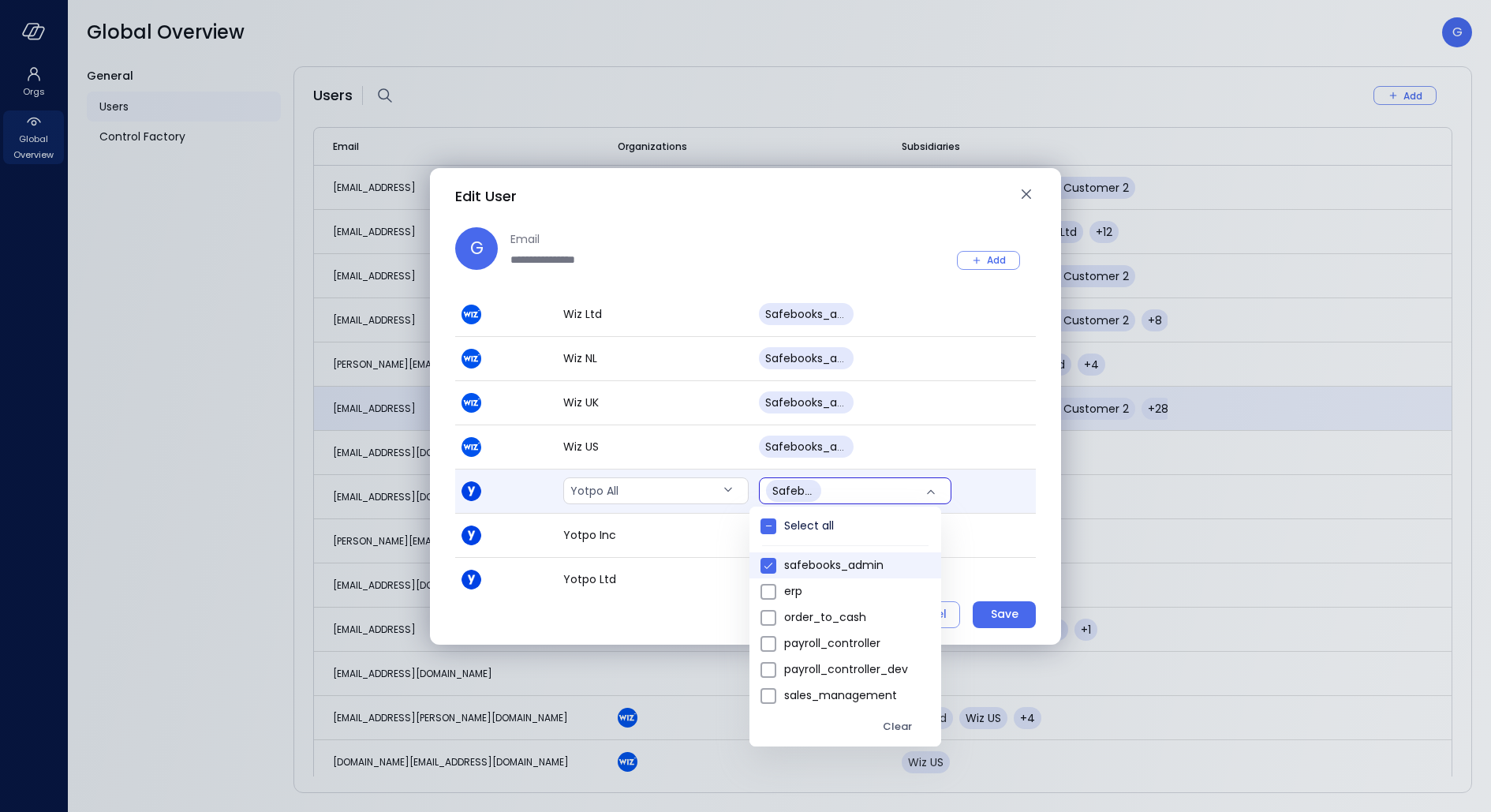
click at [864, 480] on body "Orgs Global Overview Global Overview G General Users Control Factory Users Add …" at bounding box center [746, 406] width 1491 height 812
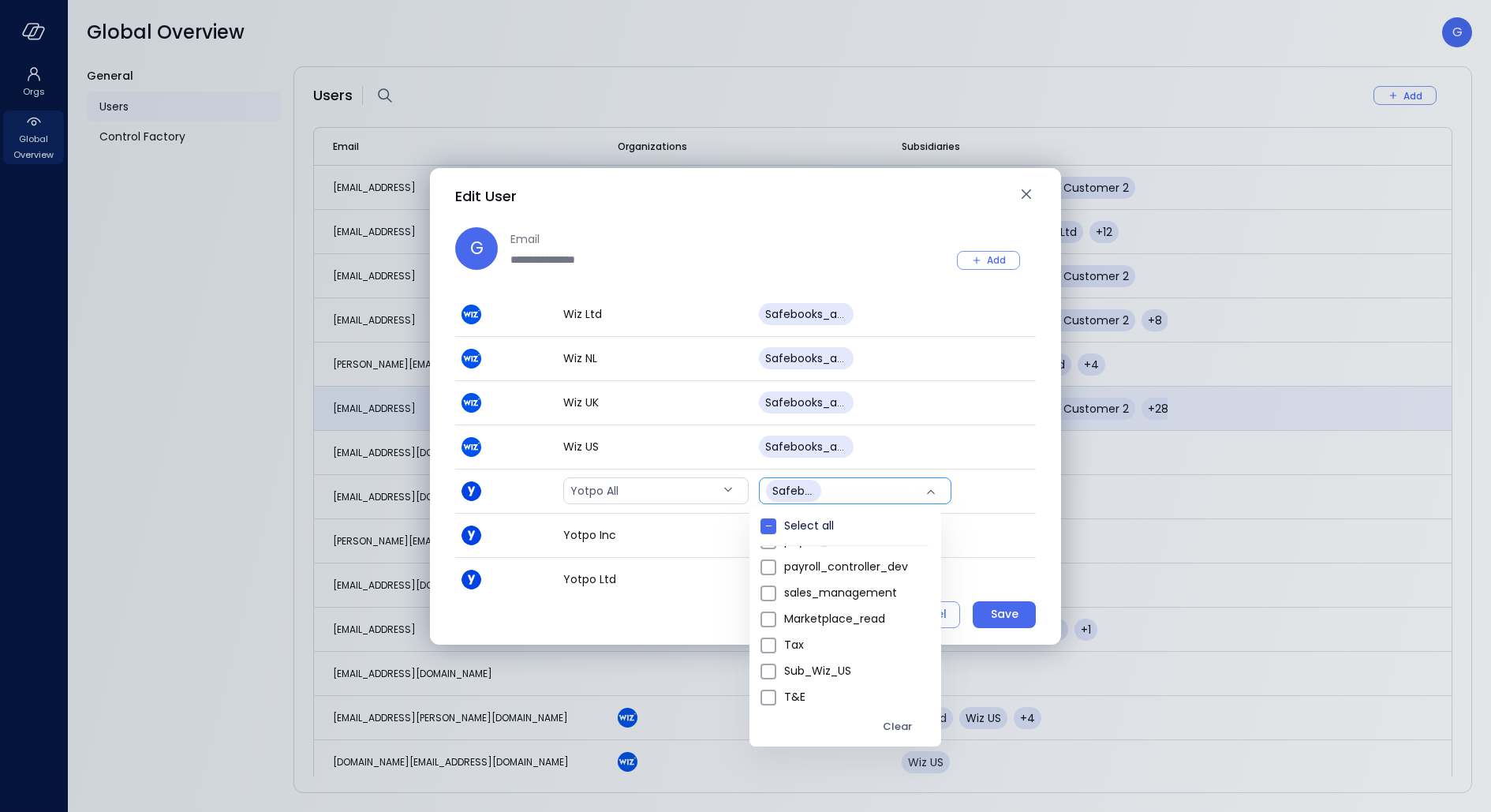
scroll to position [125, 0]
click at [814, 706] on span "sub_yotpo_inc" at bounding box center [857, 701] width 144 height 17
type input "****"
click at [796, 199] on div at bounding box center [746, 406] width 1491 height 812
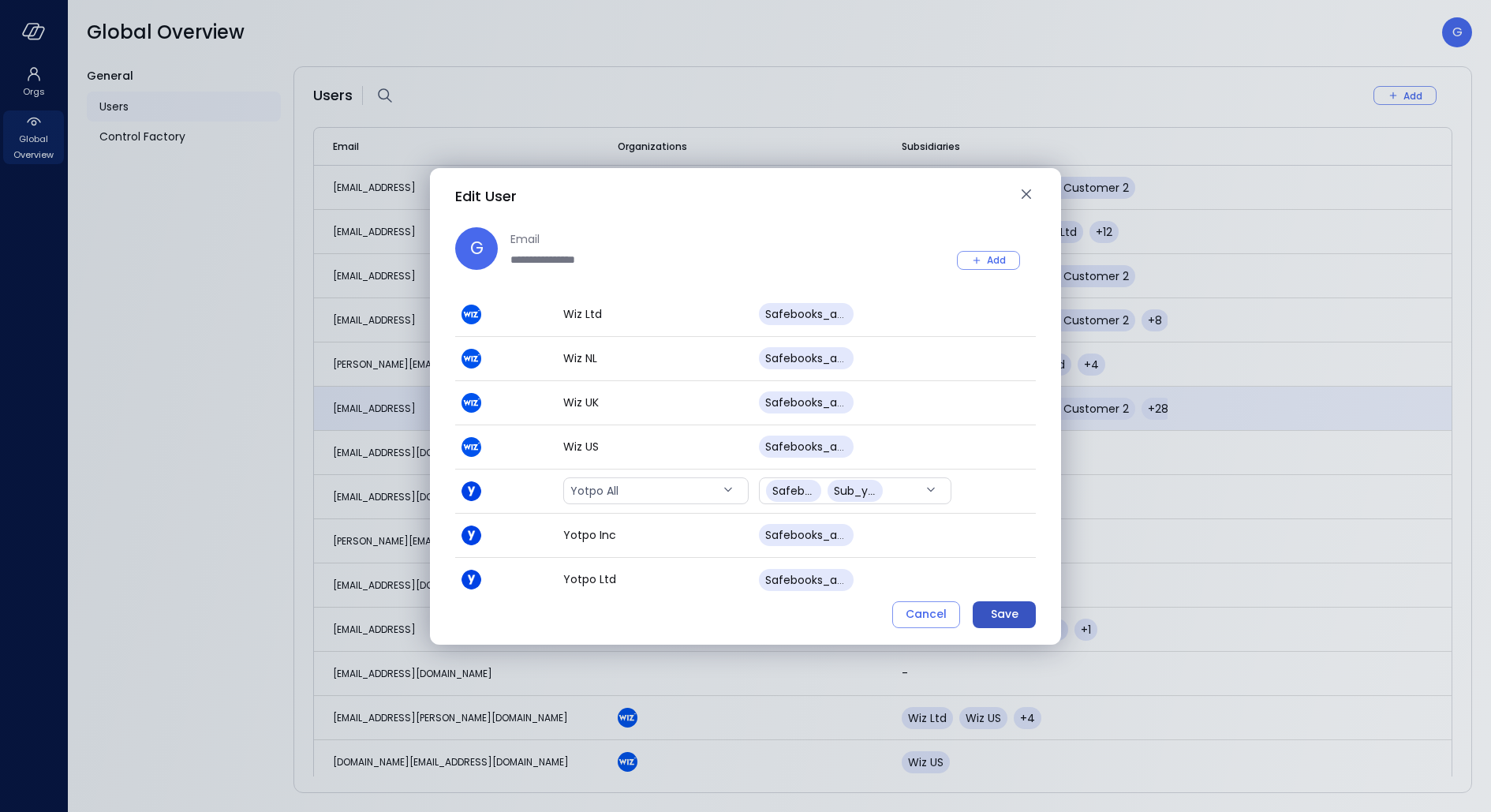
click at [988, 610] on button "Save" at bounding box center [1005, 614] width 63 height 27
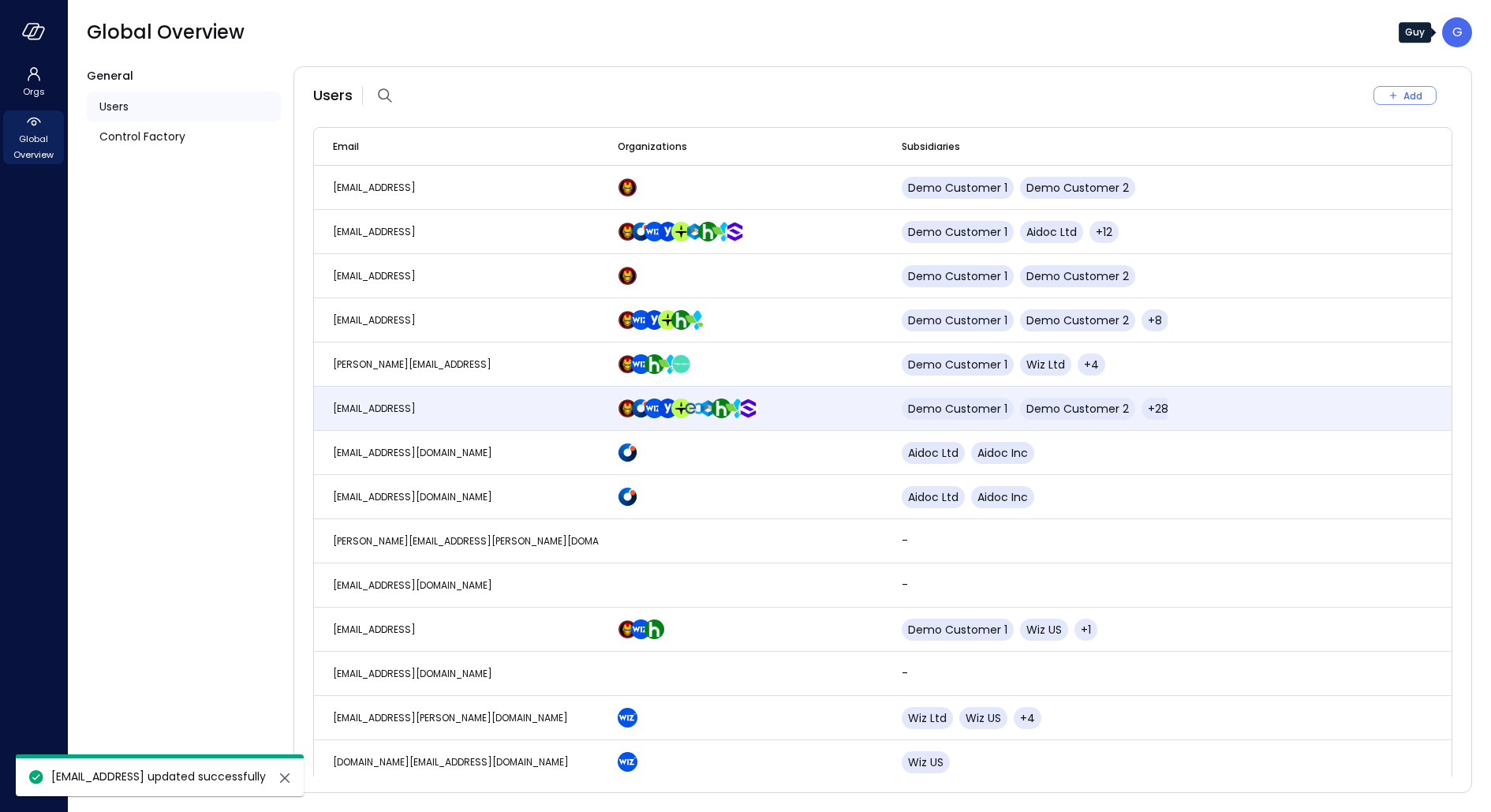
click at [1462, 24] on div "G" at bounding box center [1457, 32] width 30 height 30
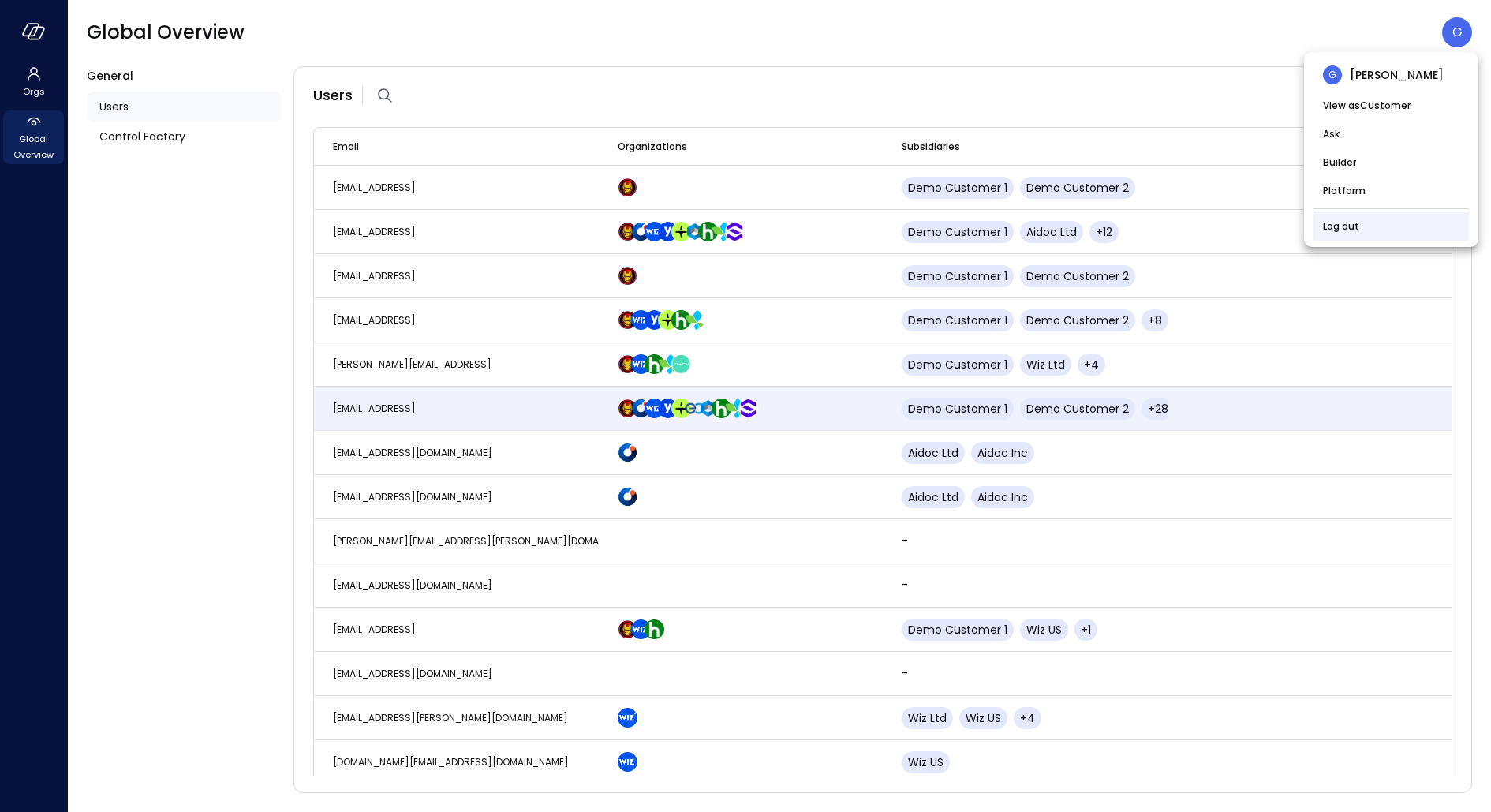
click at [1333, 231] on link "Log out" at bounding box center [1341, 226] width 36 height 16
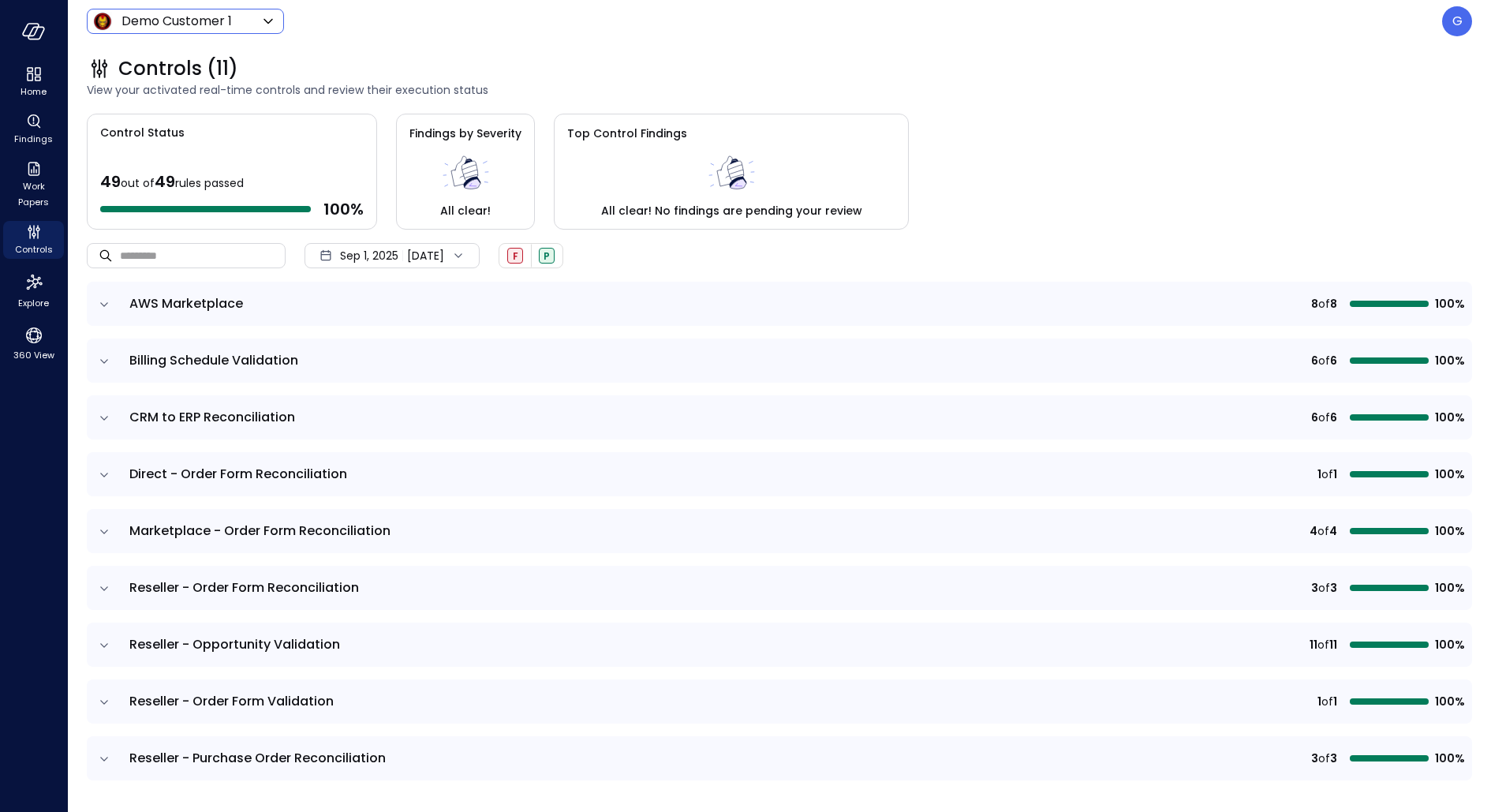
click at [162, 13] on body "Home Findings Work Papers Controls Explore 360 View Demo Customer 1 ***** ​ G C…" at bounding box center [746, 406] width 1491 height 812
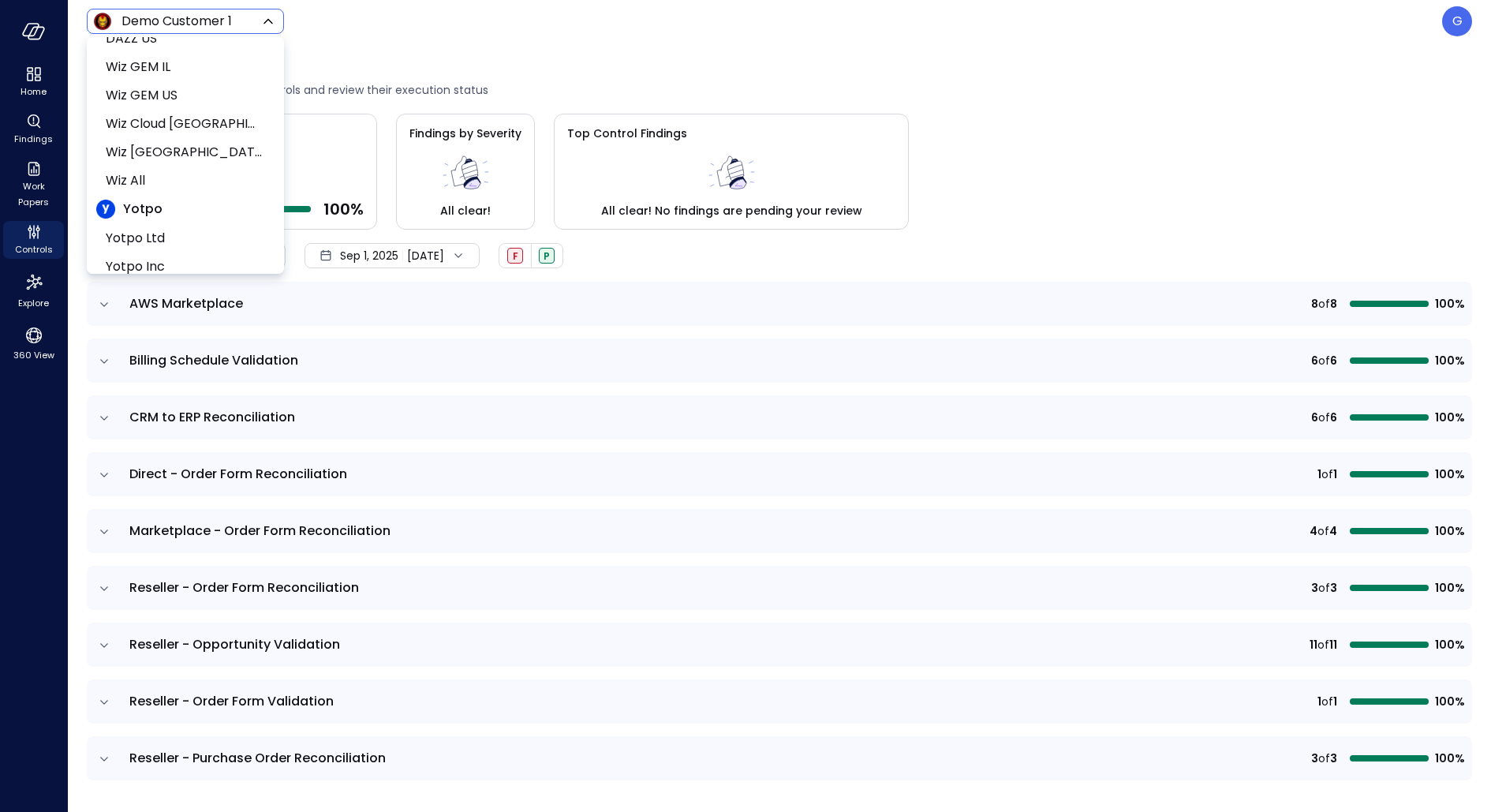
scroll to position [901, 0]
click at [141, 161] on span "Wiz All" at bounding box center [183, 161] width 157 height 19
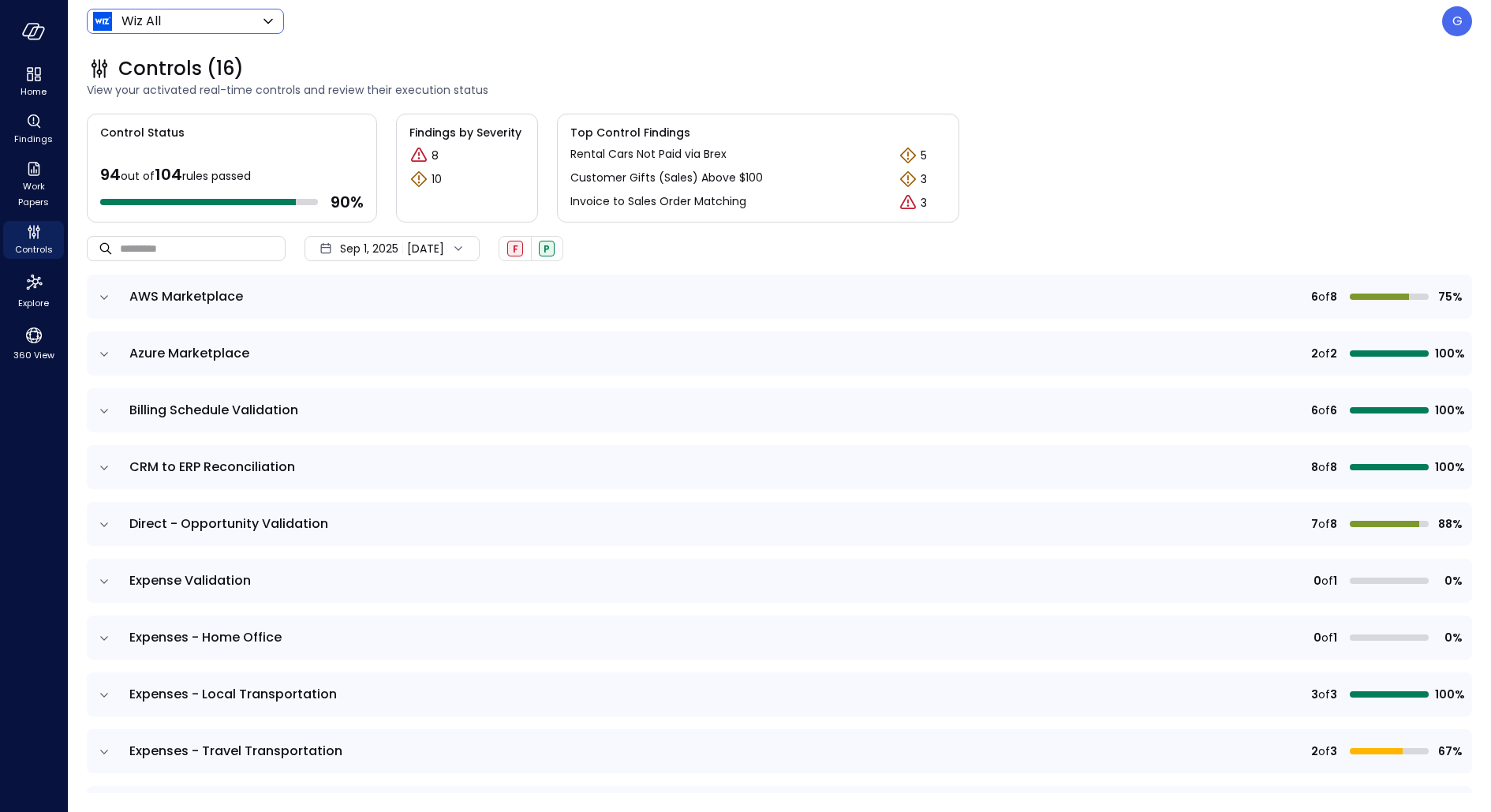
click at [98, 302] on icon "expand row" at bounding box center [104, 297] width 16 height 16
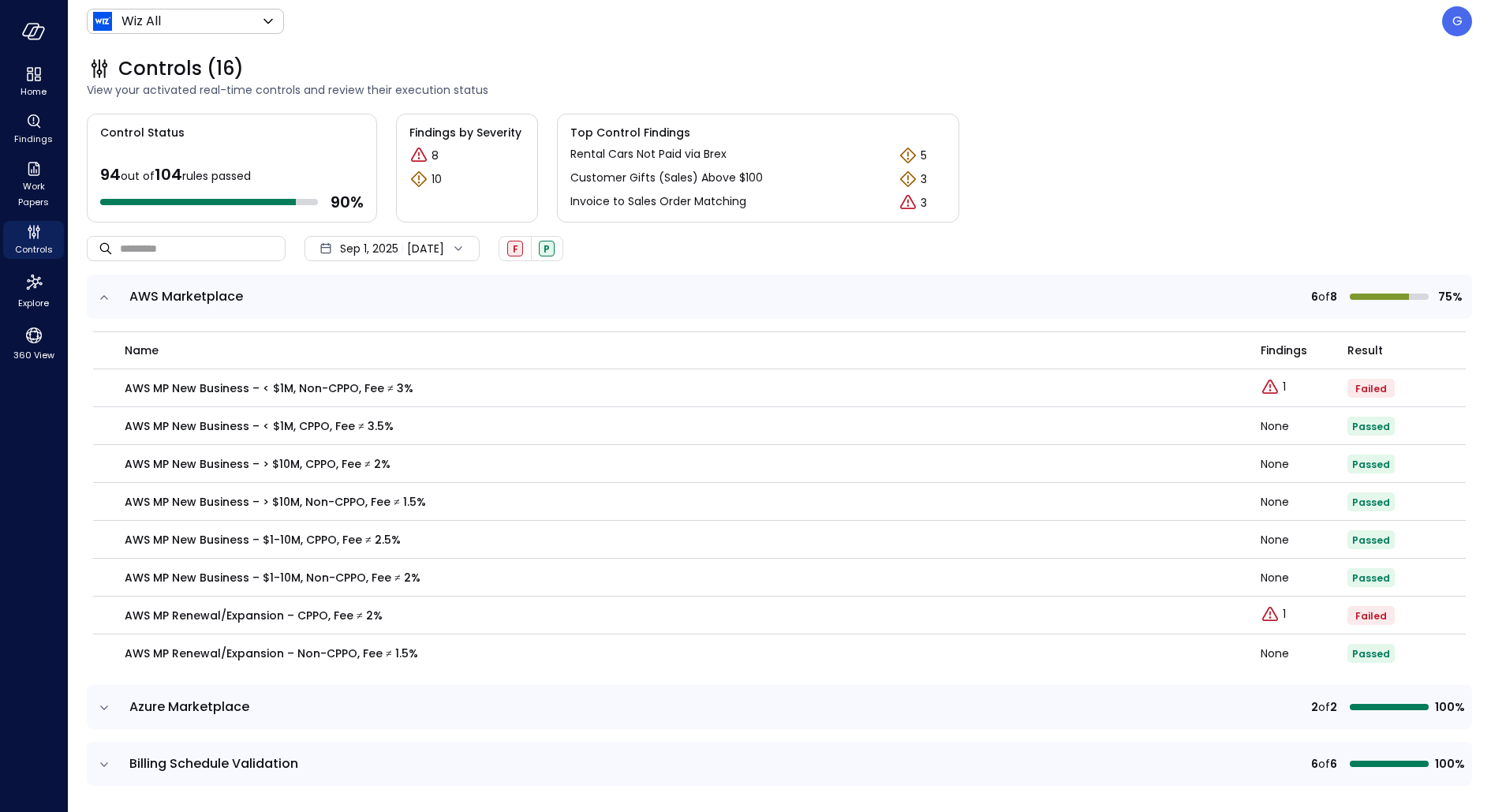
click at [98, 302] on icon "expand row" at bounding box center [104, 297] width 16 height 16
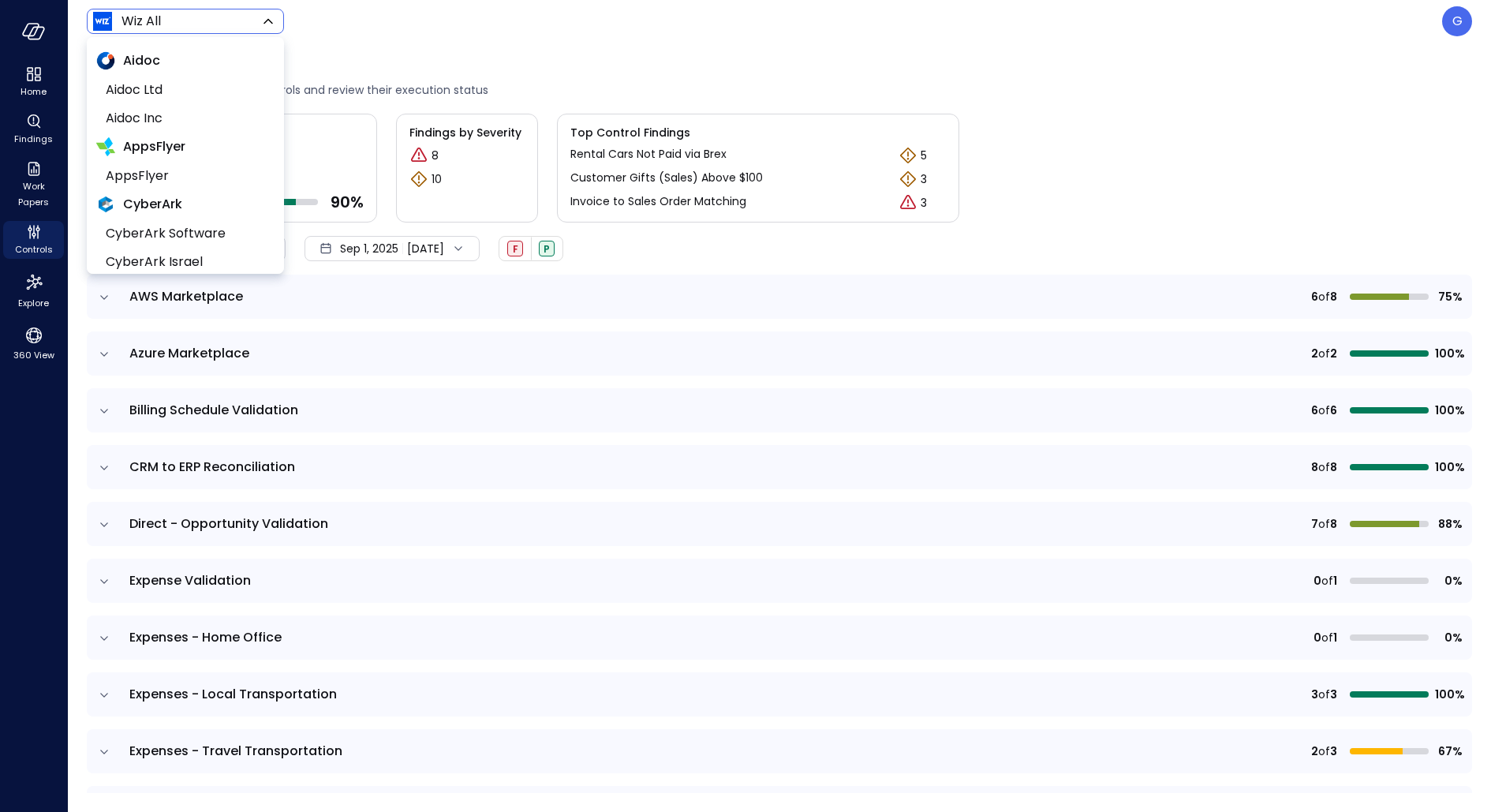
click at [209, 24] on body "Home Findings Work Papers Controls Explore 360 View Wiz All ******* ​ G Control…" at bounding box center [746, 406] width 1491 height 812
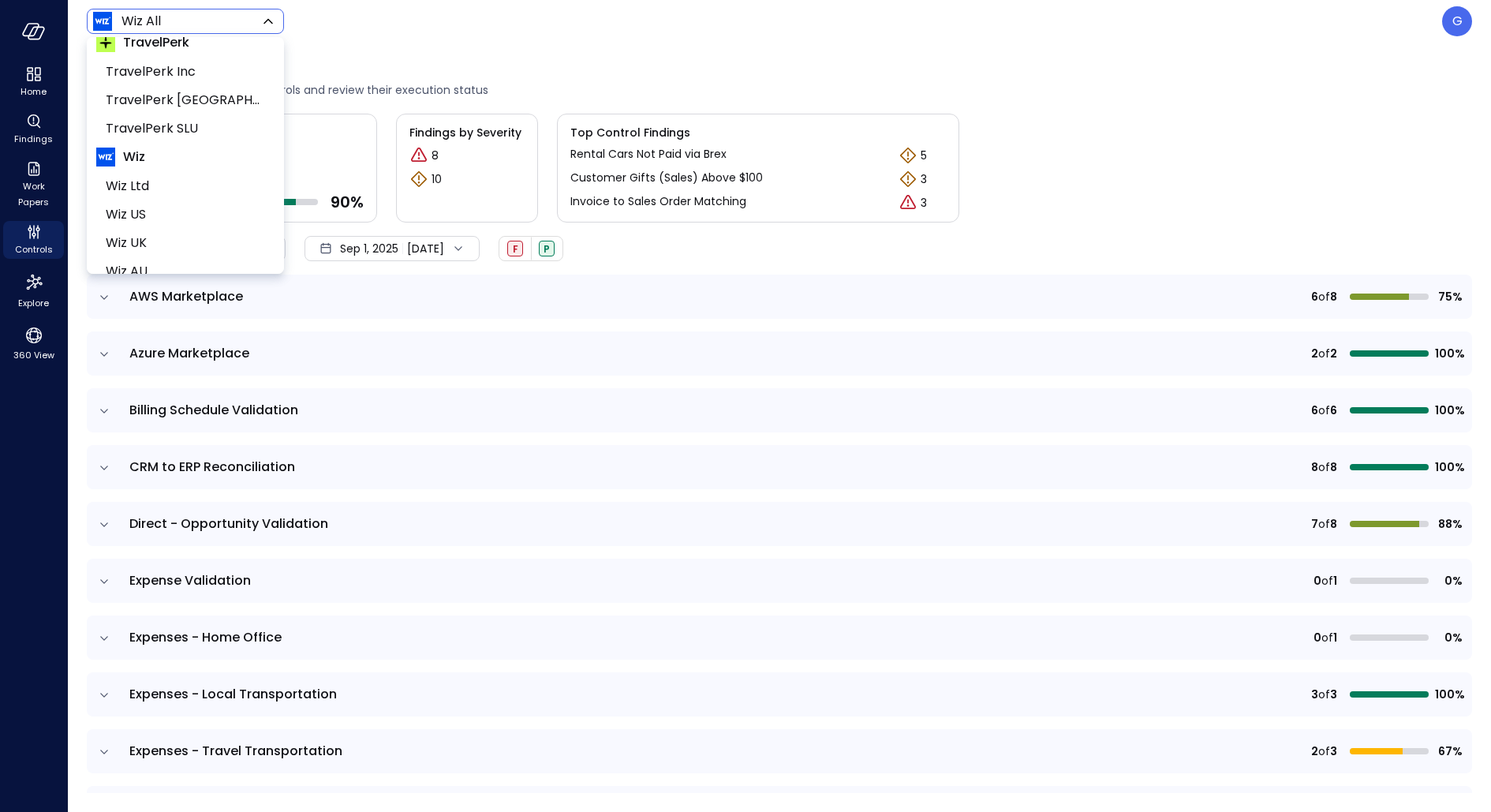
scroll to position [579, 0]
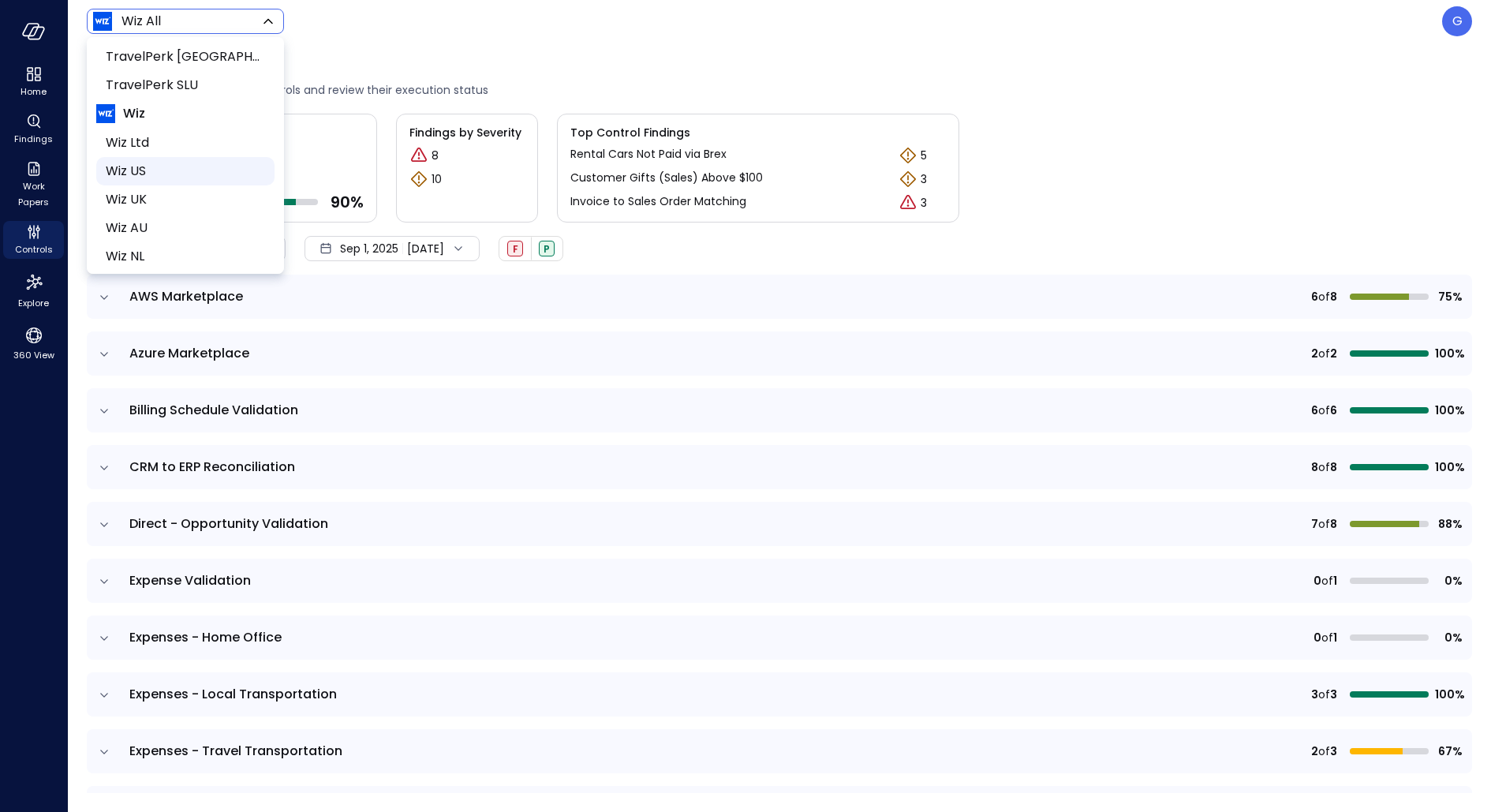
click at [180, 169] on span "Wiz US" at bounding box center [183, 171] width 157 height 19
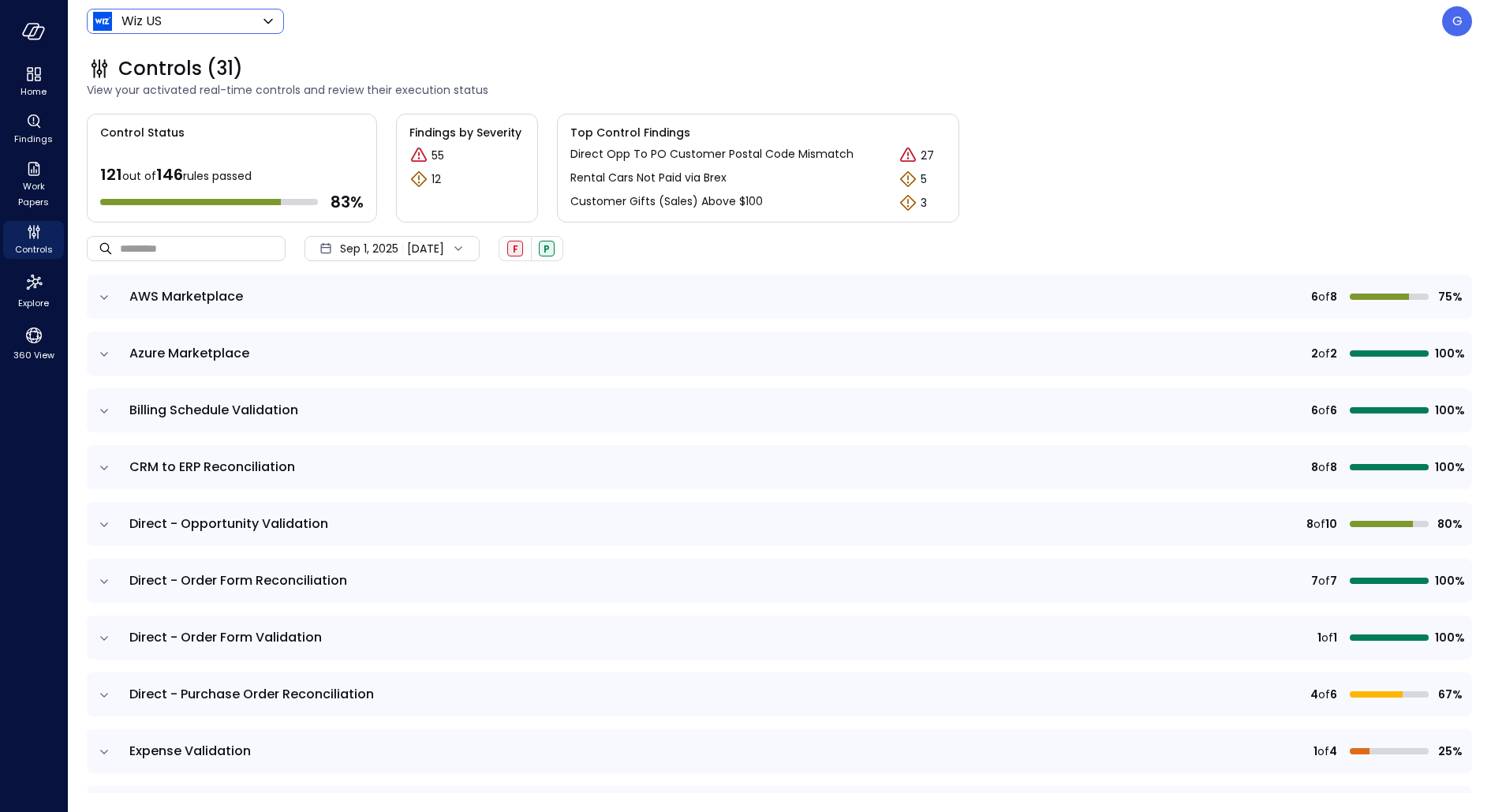
click at [100, 297] on icon "expand row" at bounding box center [104, 297] width 16 height 16
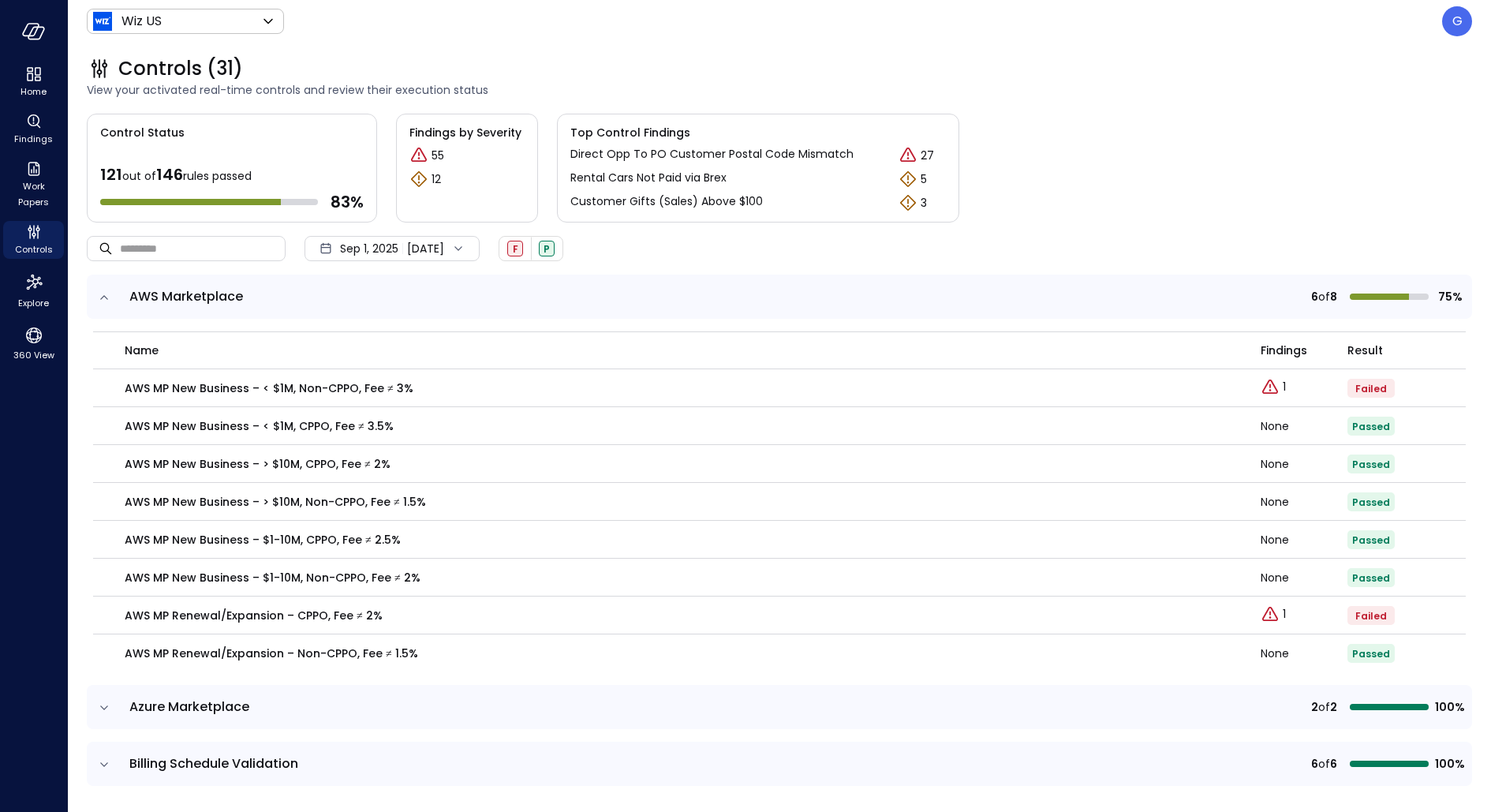
click at [100, 297] on icon "expand row" at bounding box center [104, 297] width 16 height 16
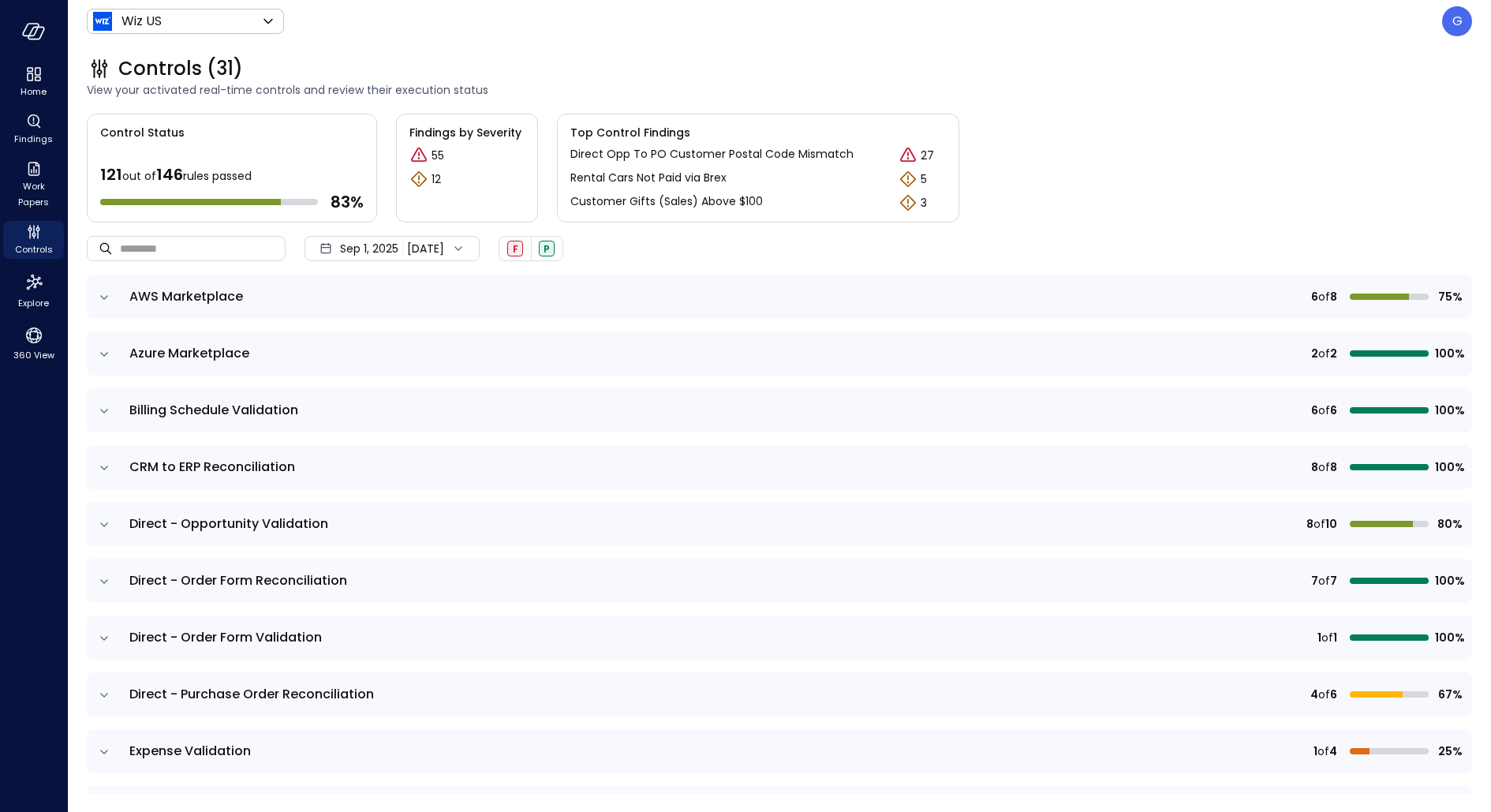
click at [105, 349] on icon "expand row" at bounding box center [104, 354] width 16 height 16
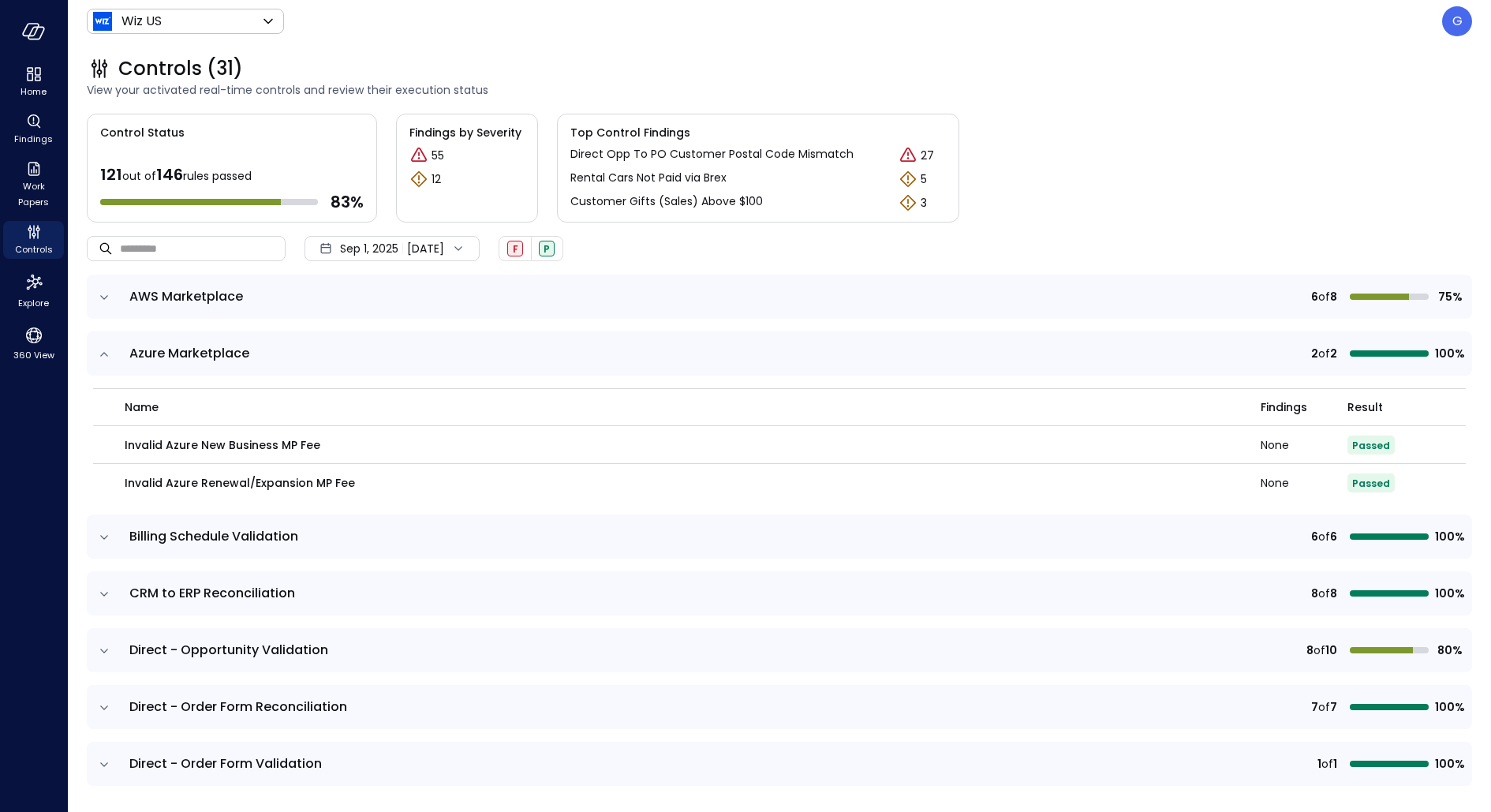
click at [105, 349] on icon "expand row" at bounding box center [104, 354] width 16 height 16
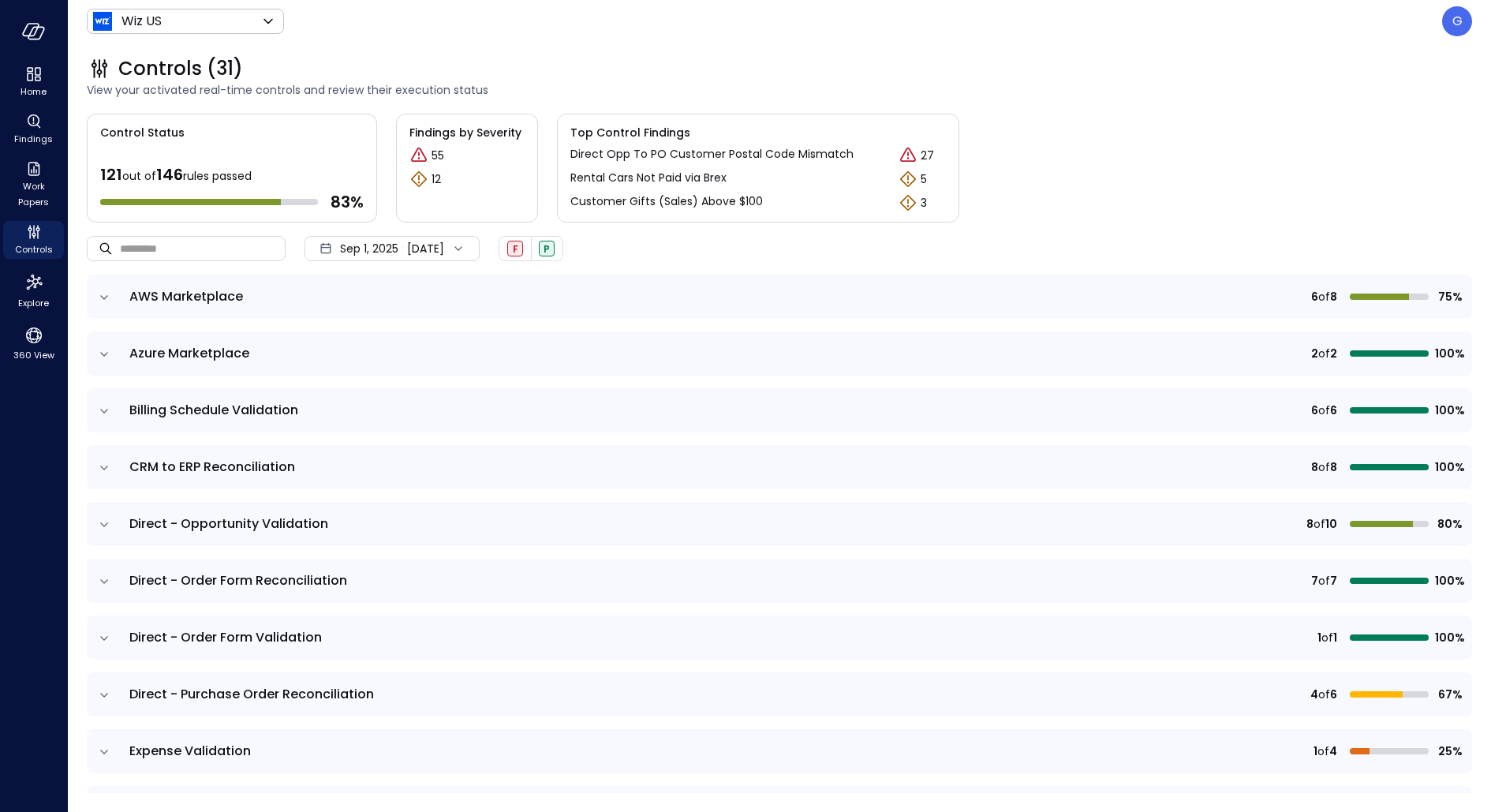
click at [105, 395] on td at bounding box center [104, 410] width 33 height 44
click at [104, 406] on icon "expand row" at bounding box center [104, 410] width 16 height 16
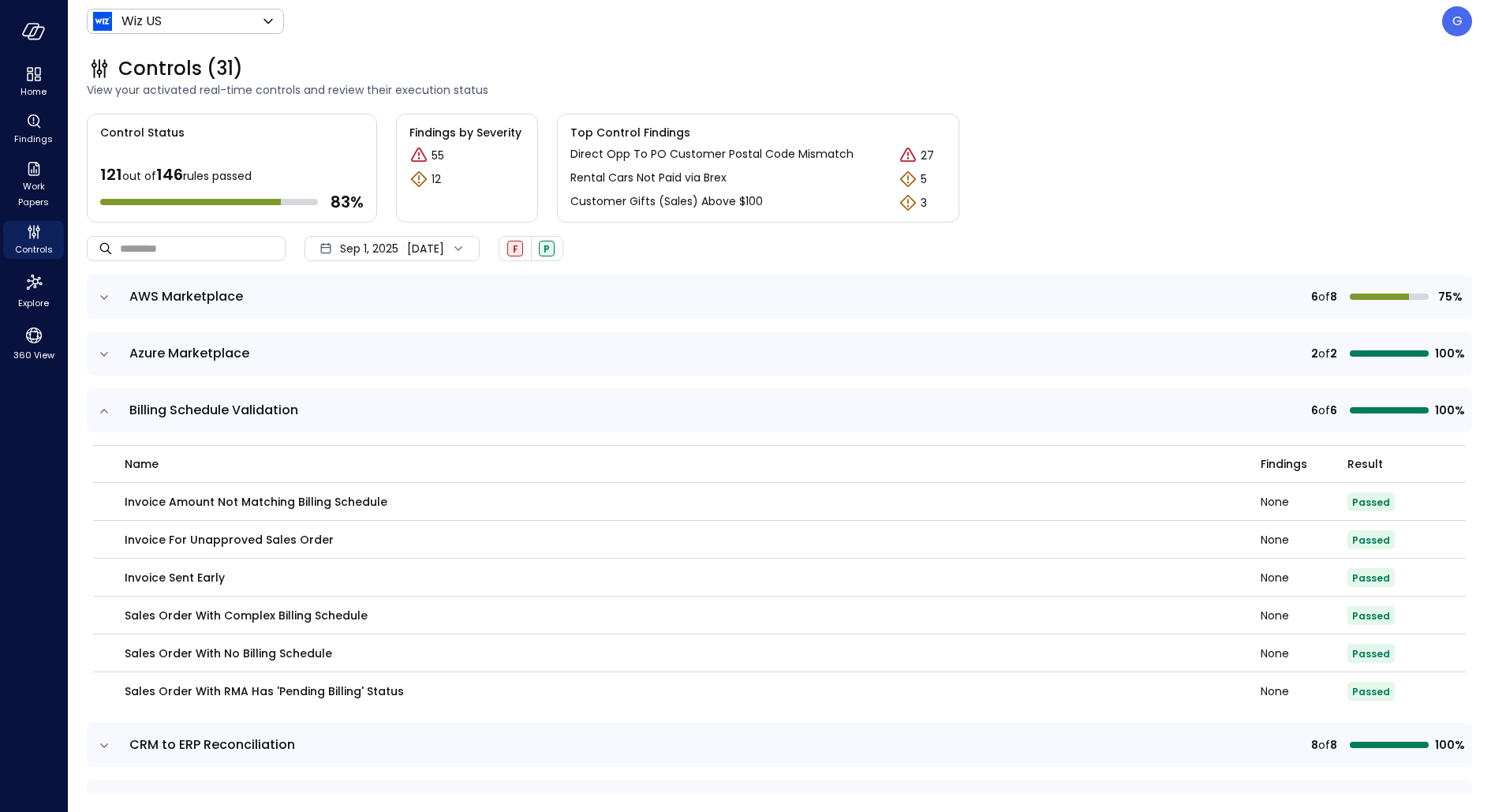
click at [104, 406] on icon "expand row" at bounding box center [104, 410] width 16 height 16
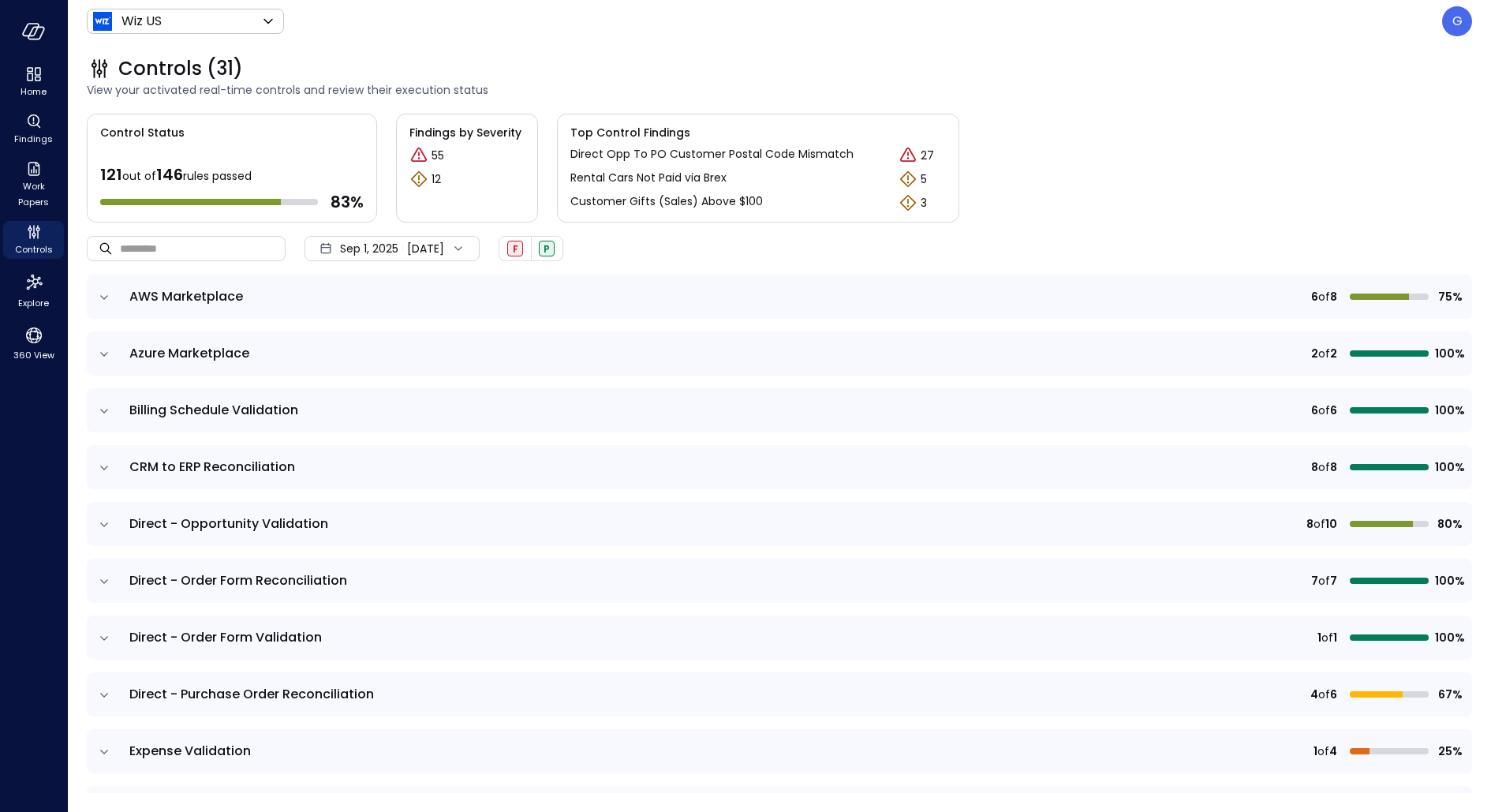
click at [106, 457] on td at bounding box center [104, 468] width 33 height 44
click at [104, 465] on icon "expand row" at bounding box center [104, 468] width 16 height 16
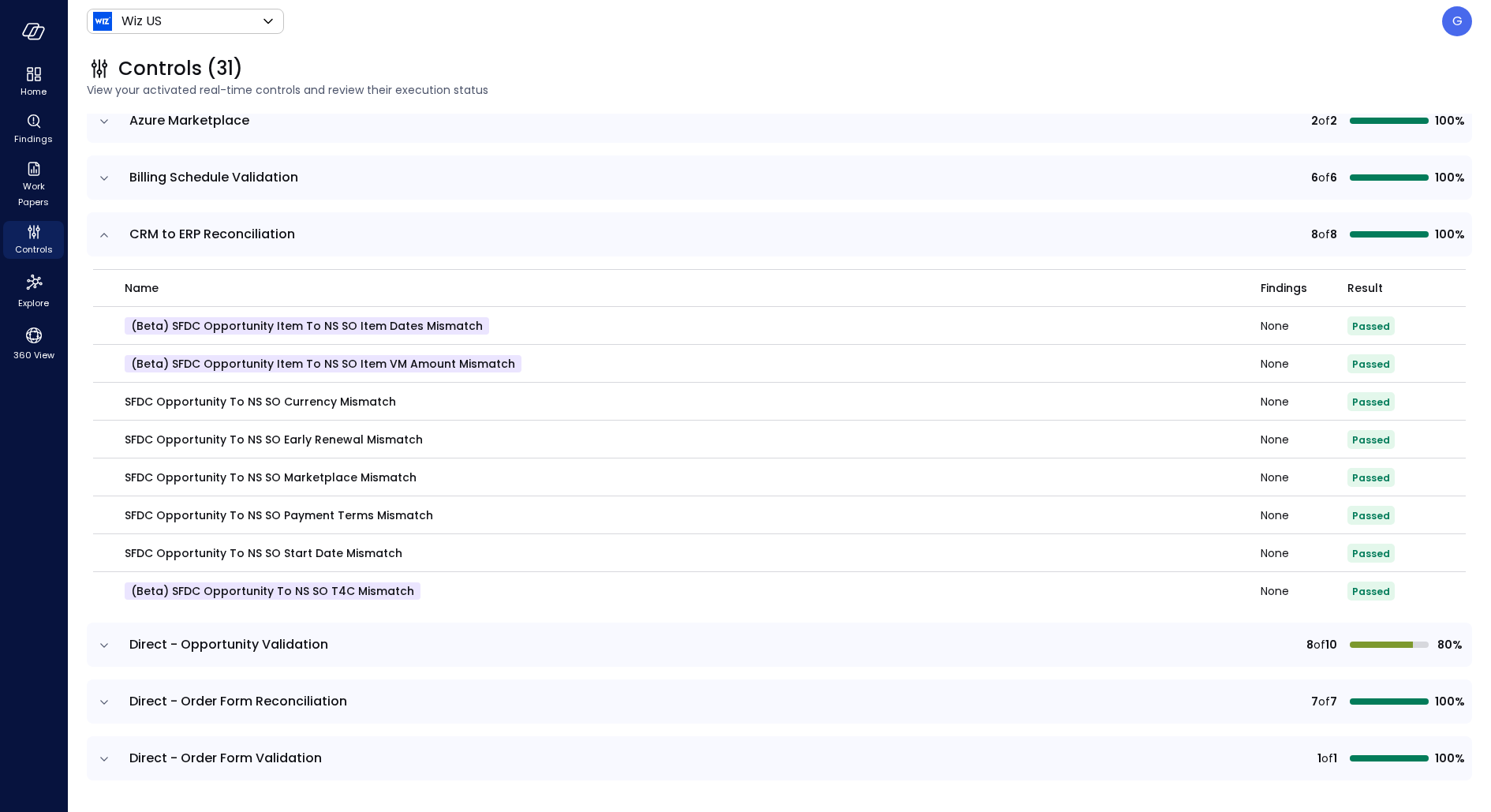
scroll to position [245, 0]
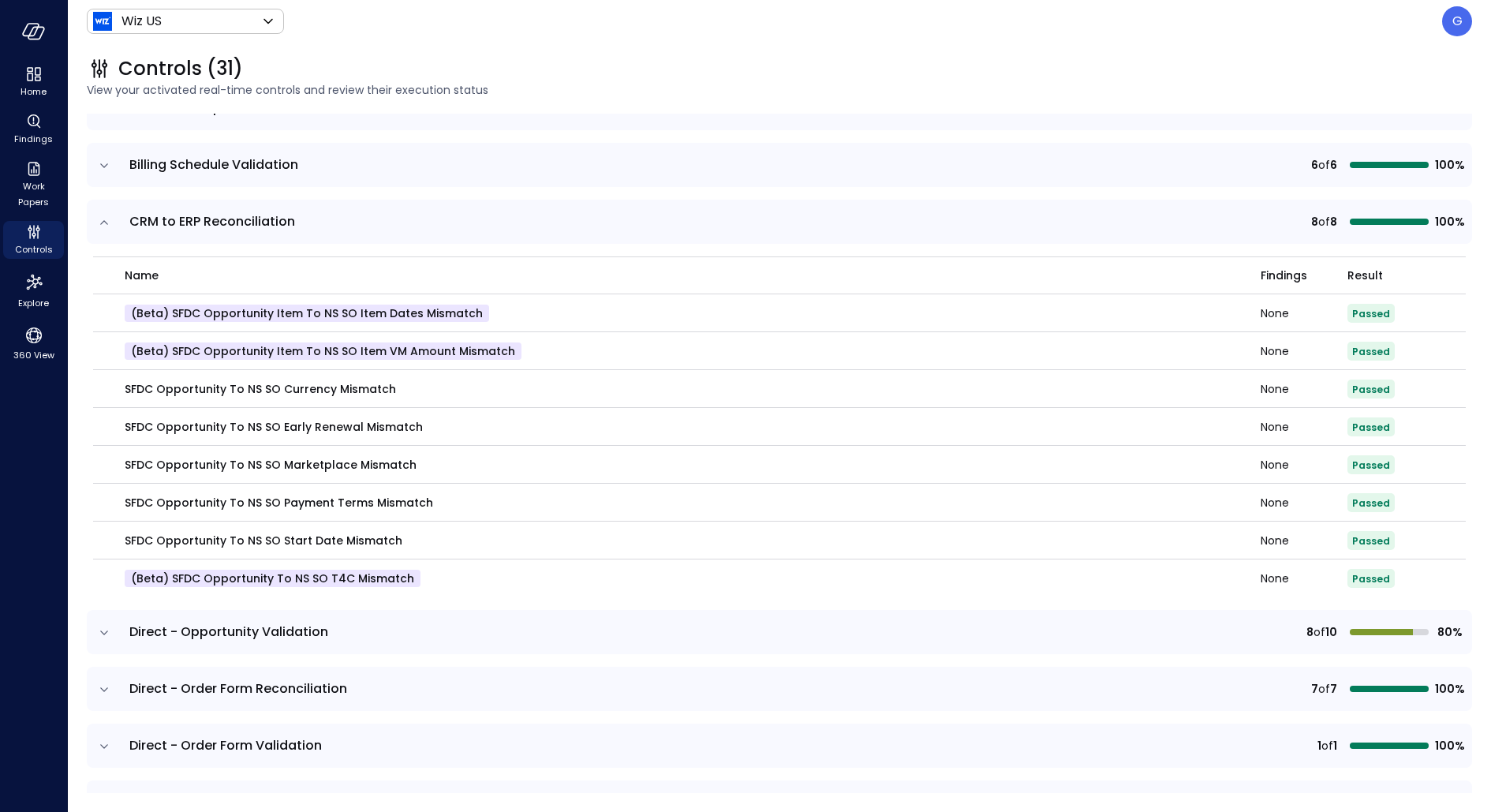
click at [98, 631] on icon "expand row" at bounding box center [104, 632] width 16 height 16
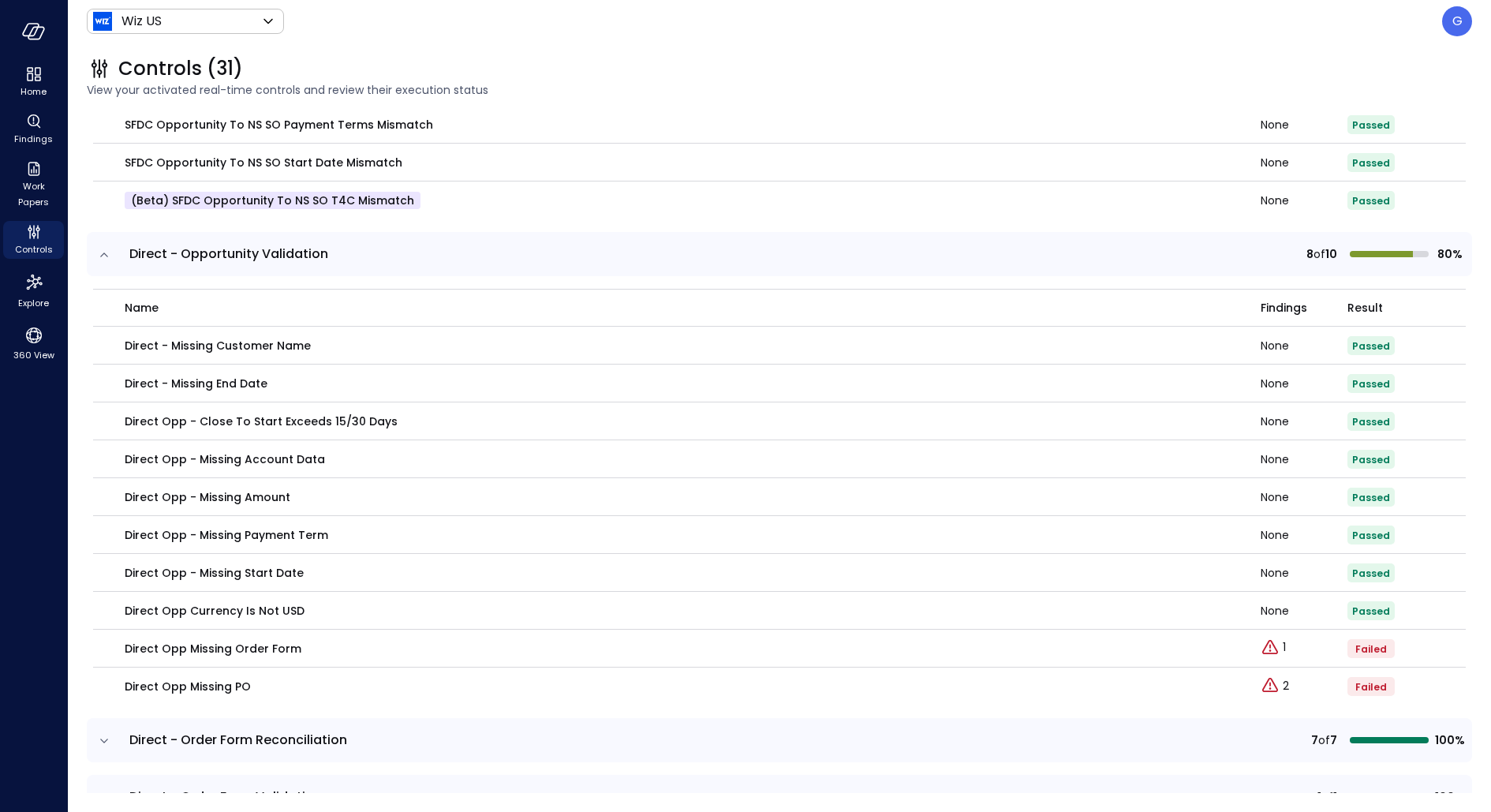
scroll to position [627, 0]
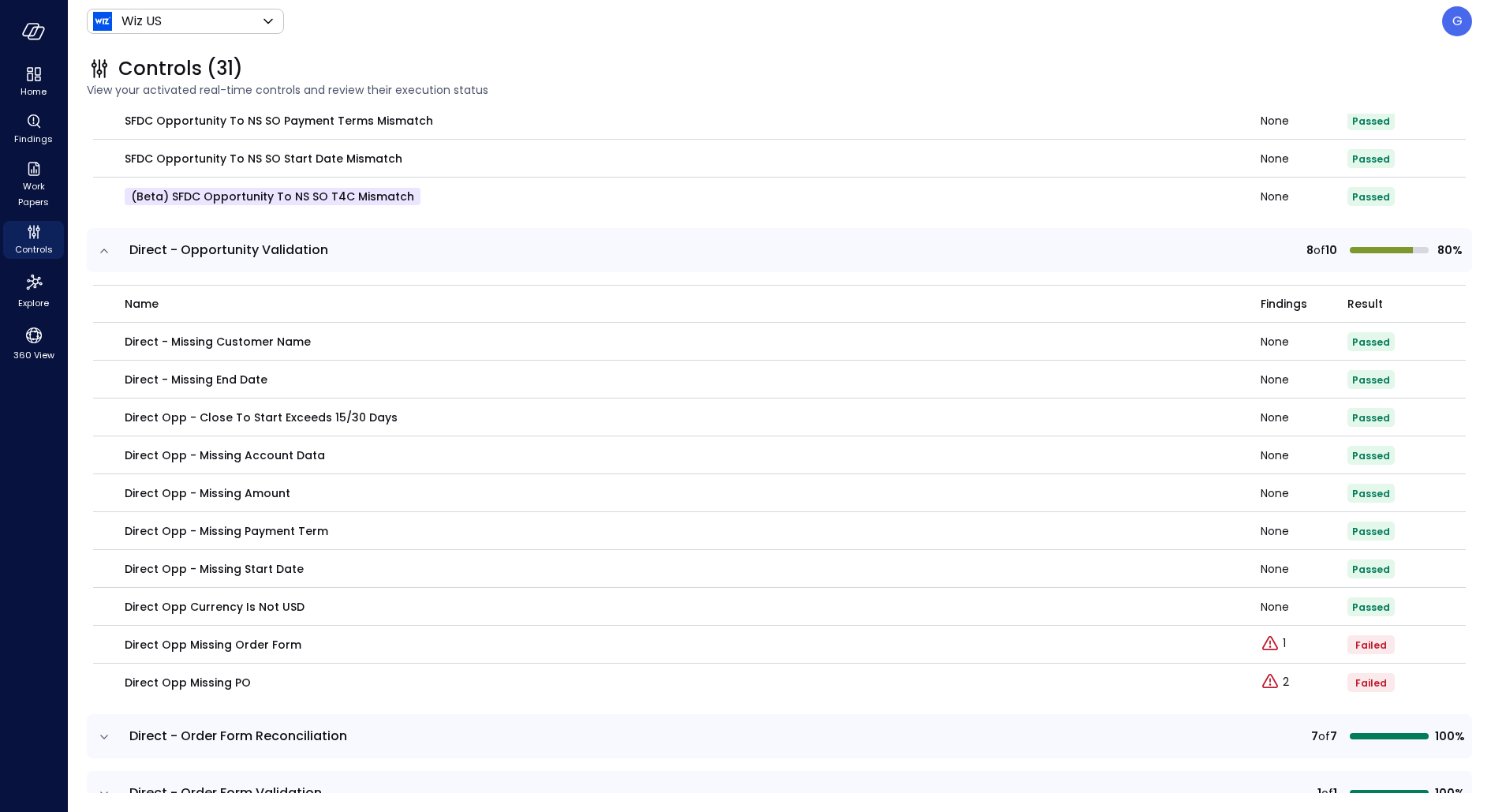
click at [97, 731] on icon "expand row" at bounding box center [104, 736] width 16 height 16
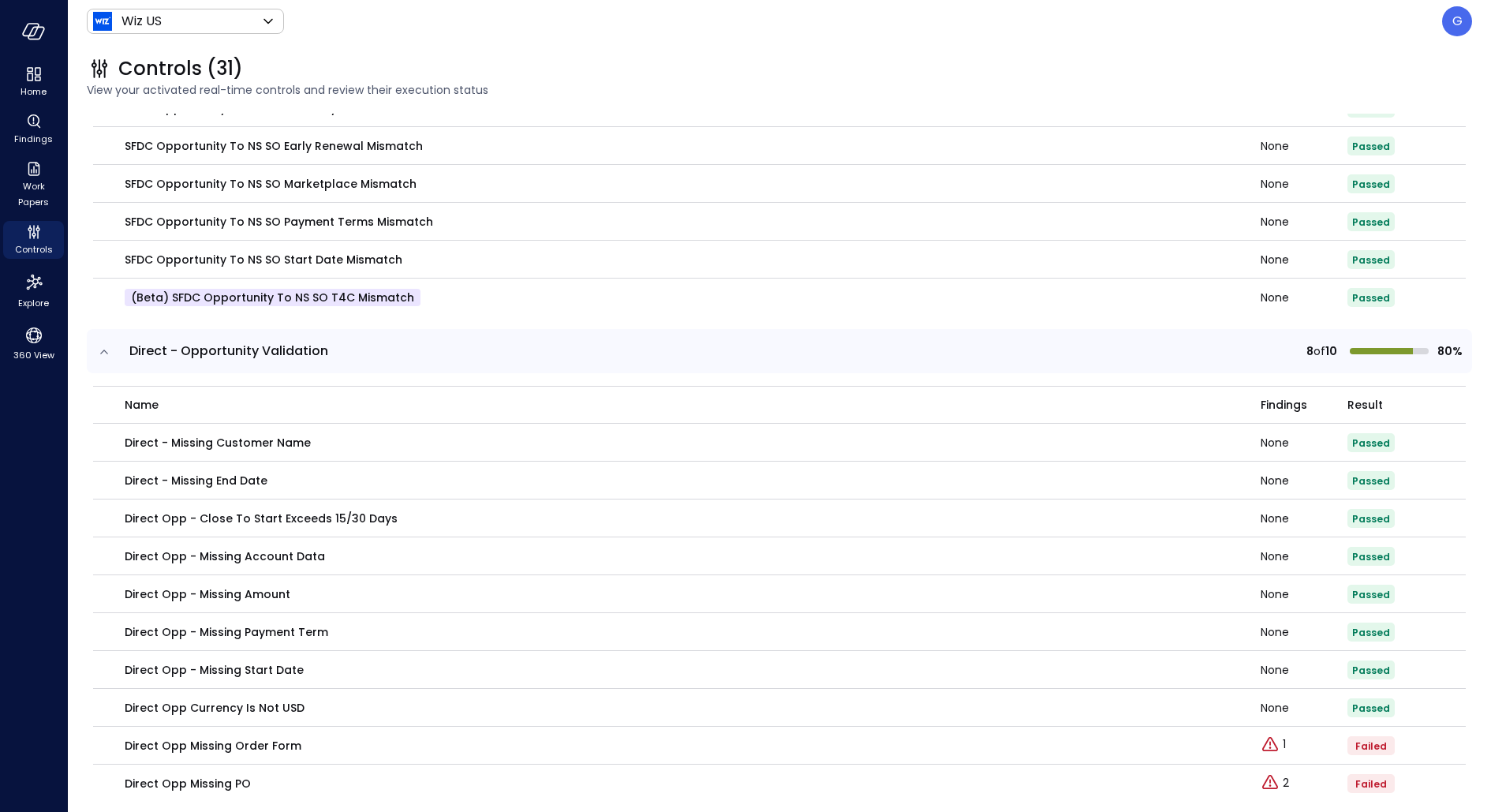
scroll to position [0, 0]
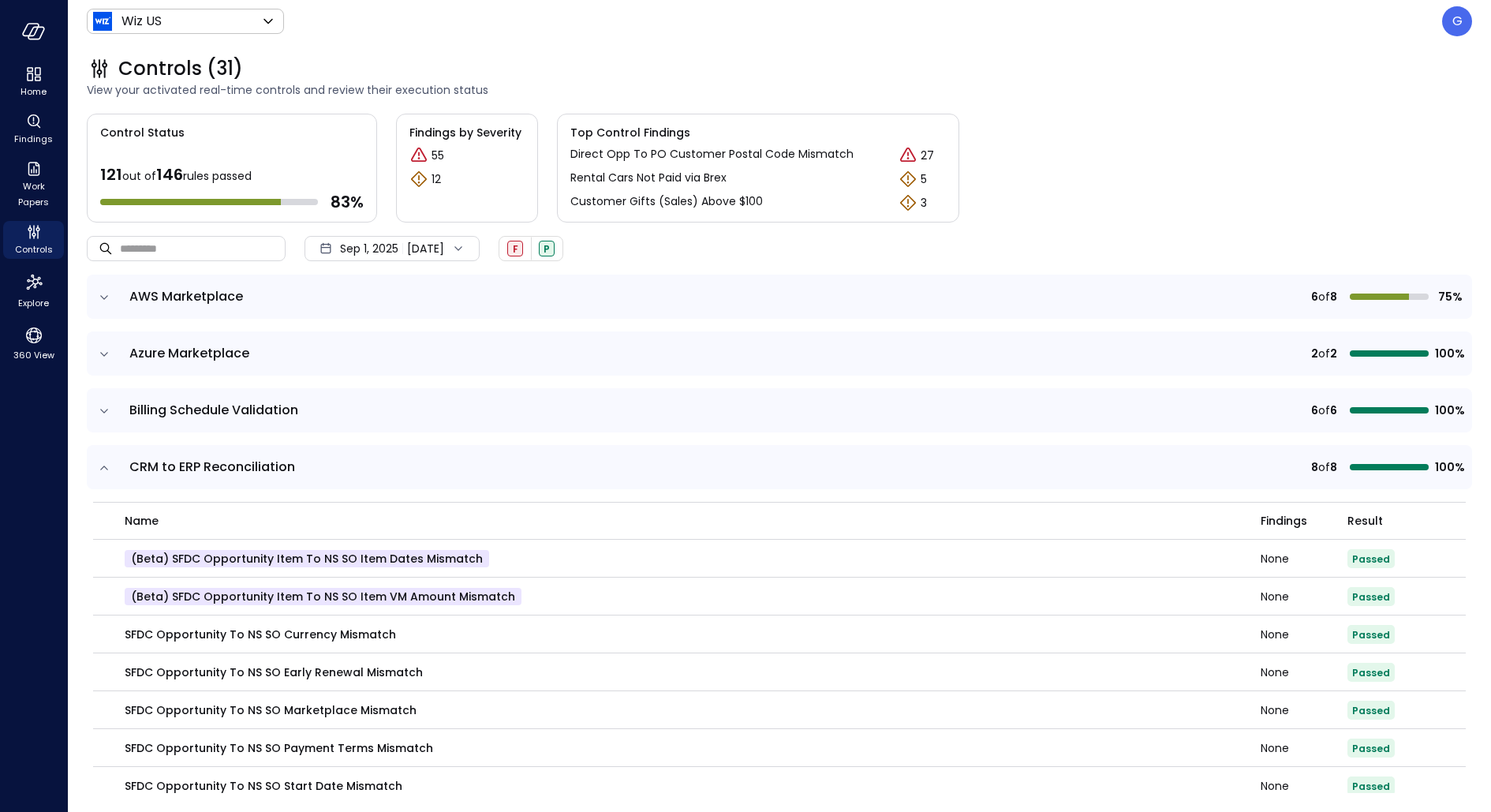
click at [405, 247] on div "Sep 1, 2025 Sep 17, 2025" at bounding box center [392, 248] width 175 height 25
click at [388, 335] on li "Current Year 2025" at bounding box center [389, 343] width 125 height 26
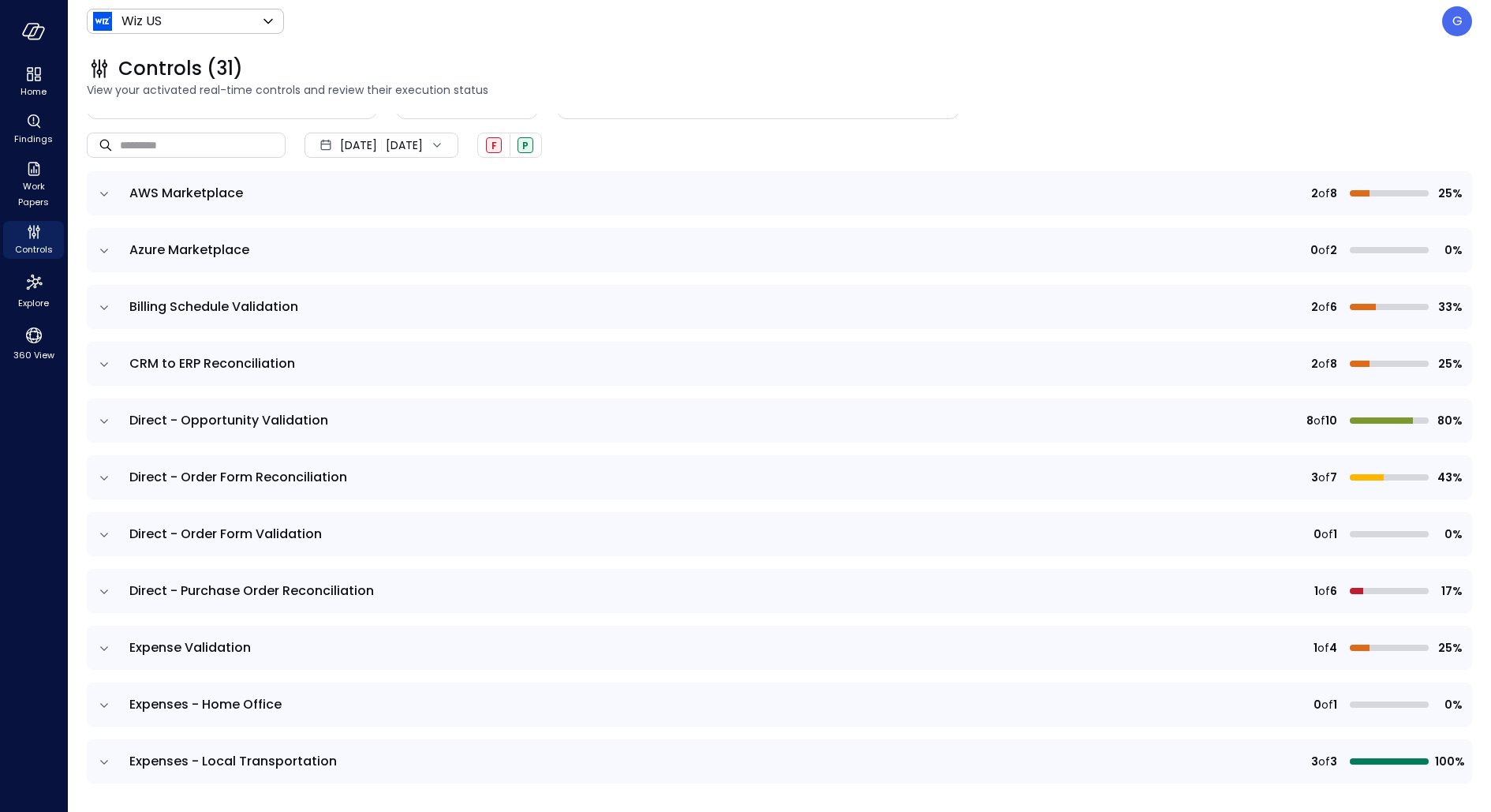
scroll to position [106, 0]
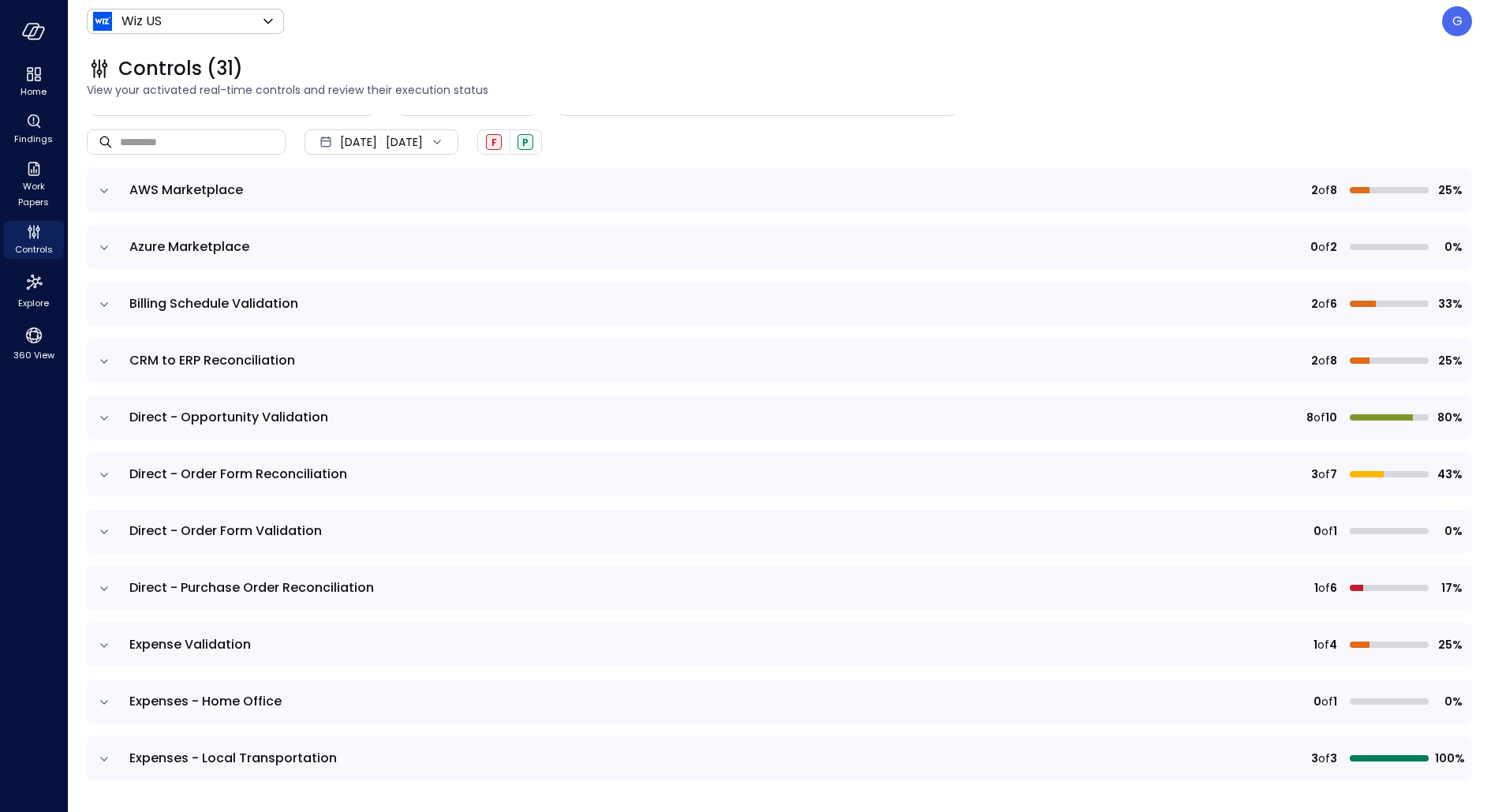
click at [104, 469] on icon "expand row" at bounding box center [104, 474] width 16 height 16
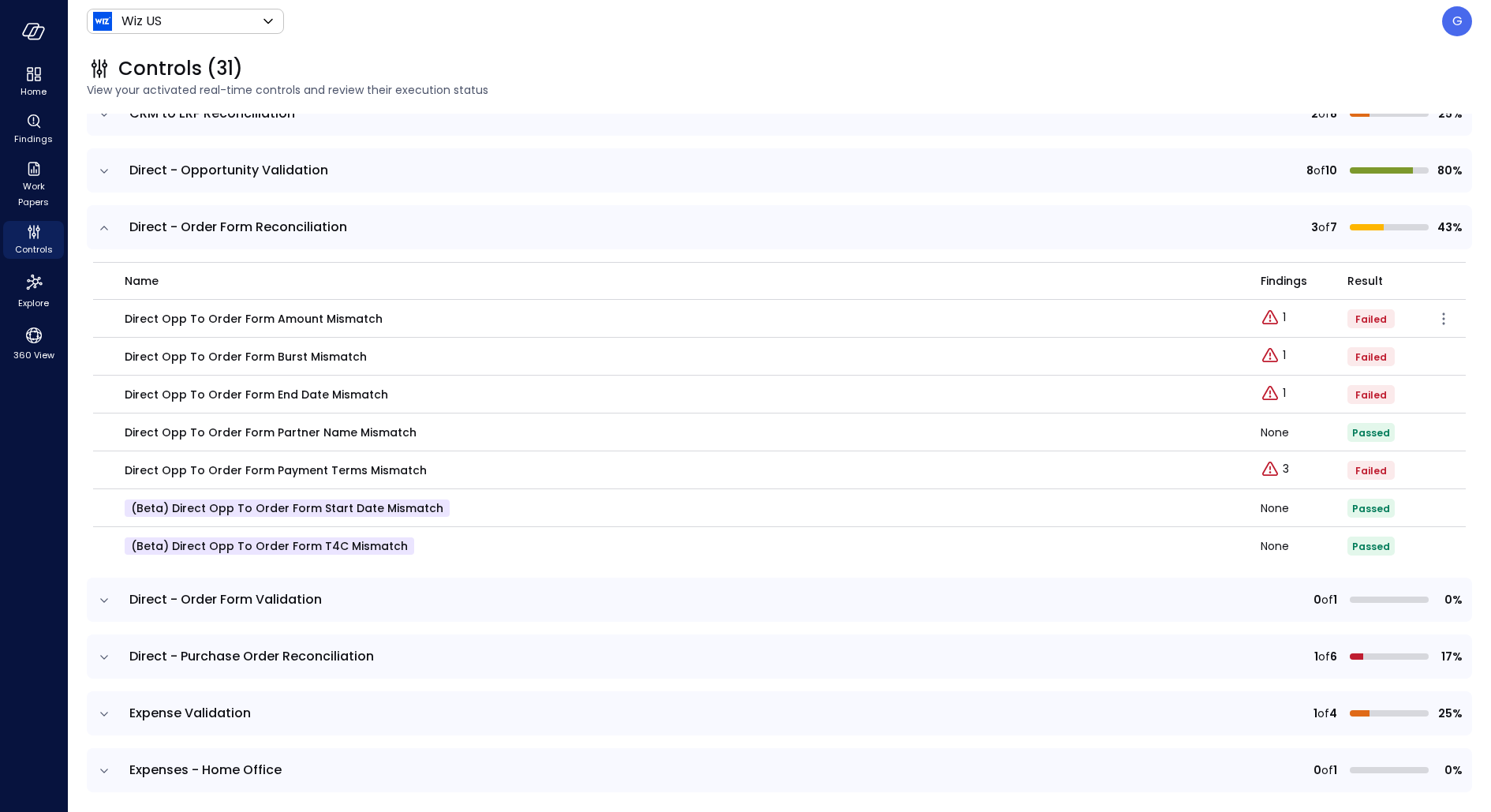
scroll to position [360, 0]
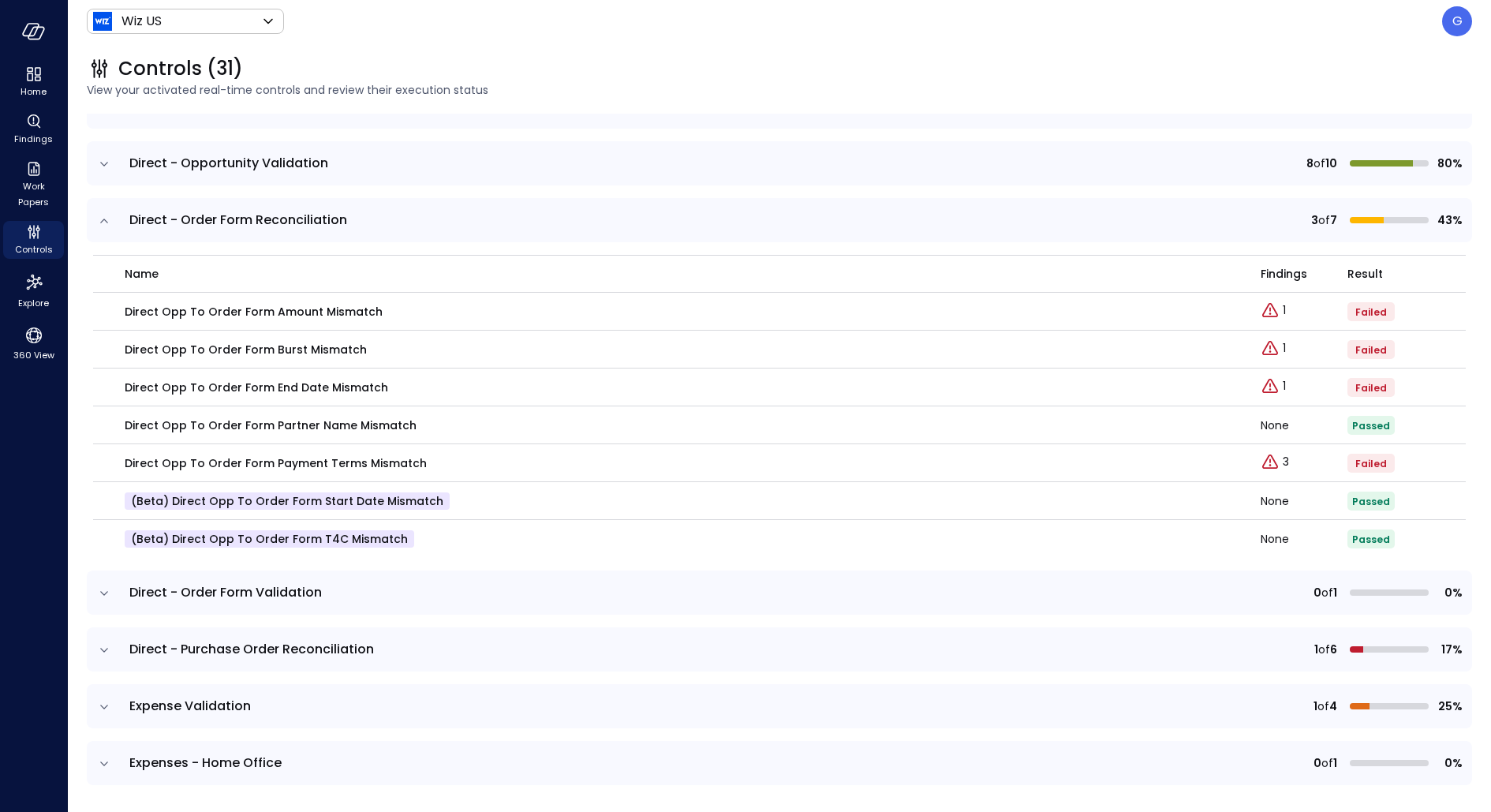
click at [99, 593] on icon "expand row" at bounding box center [104, 593] width 16 height 16
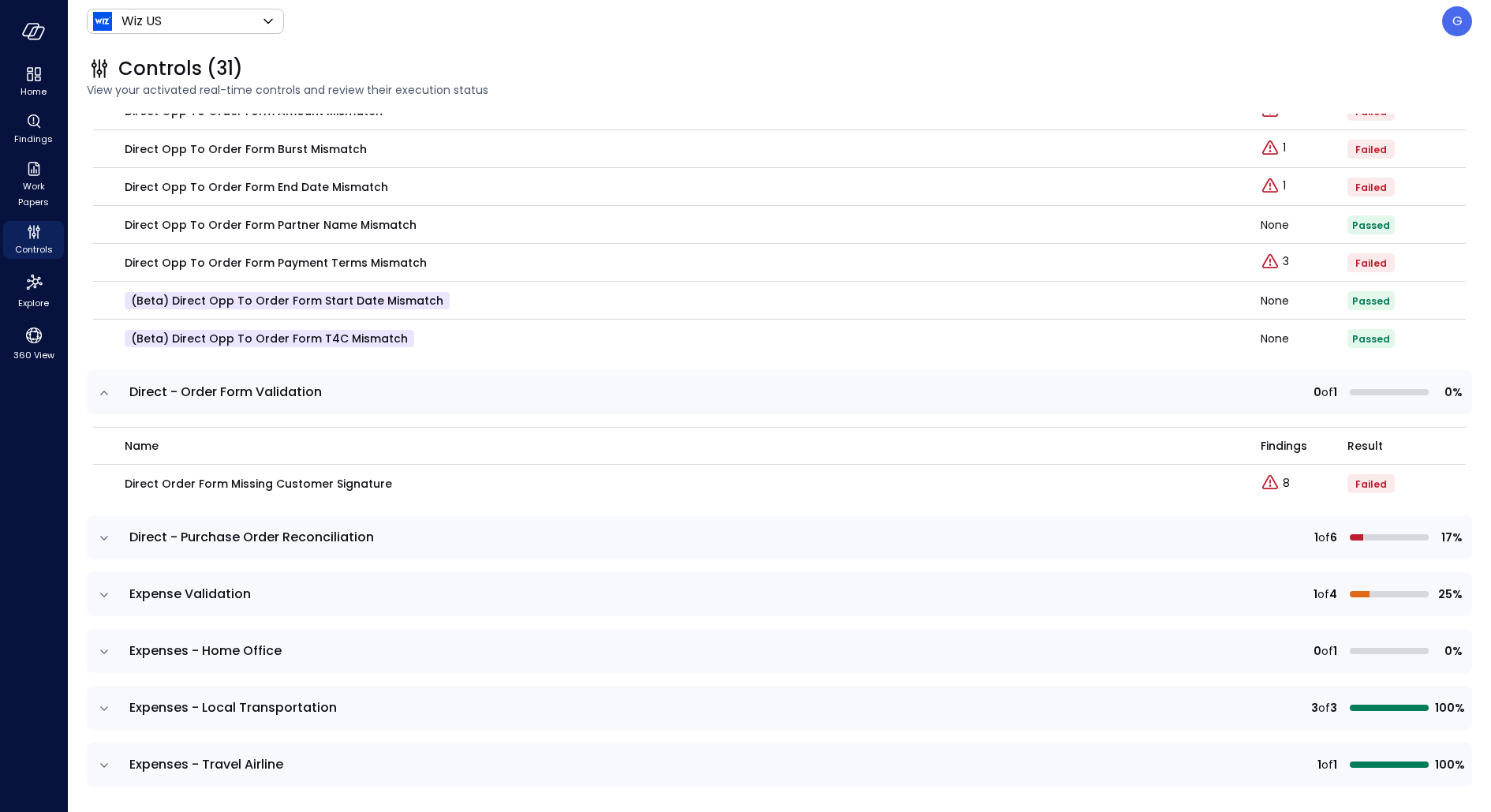
scroll to position [574, 0]
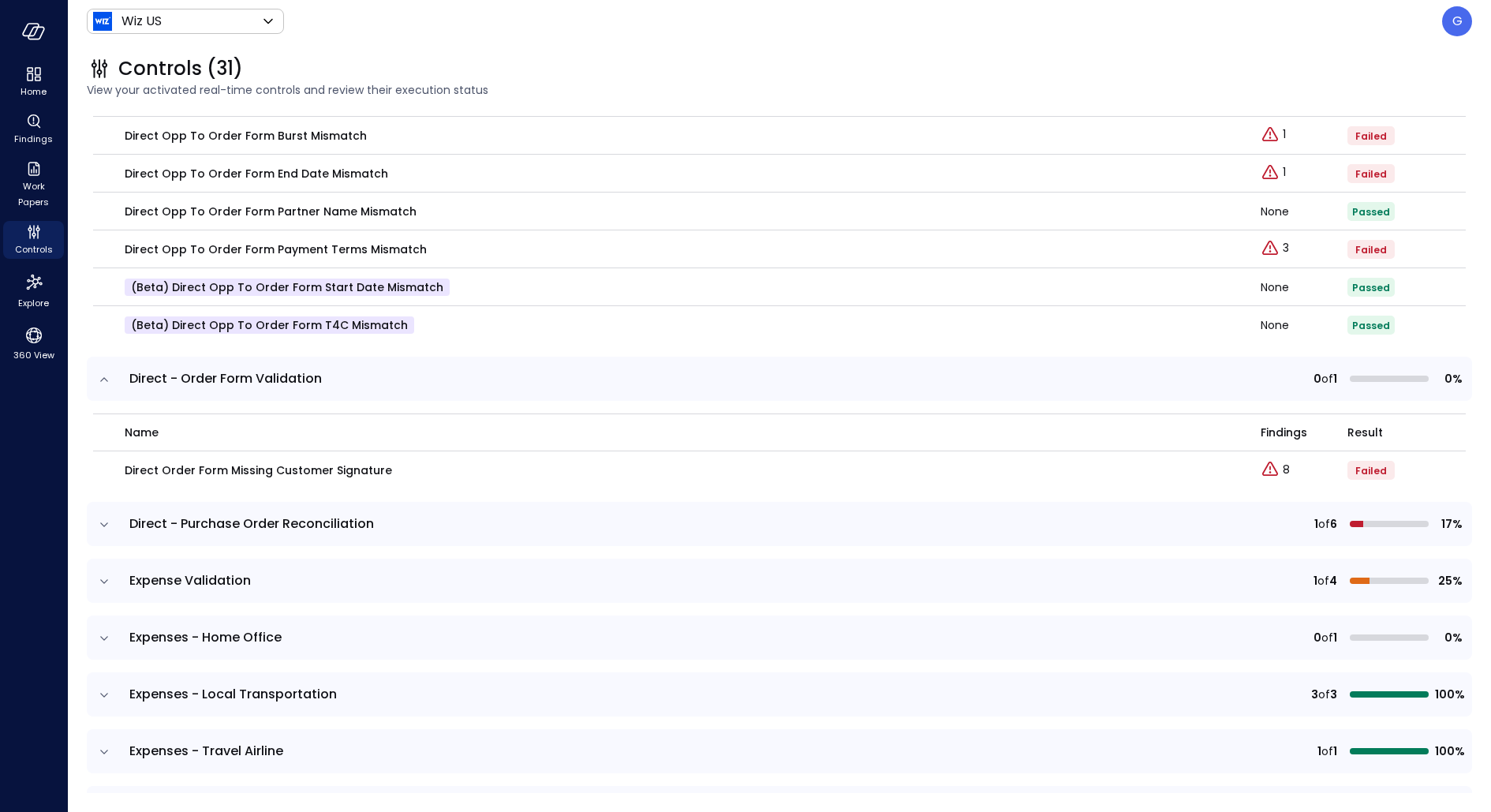
click at [99, 519] on icon "expand row" at bounding box center [104, 524] width 16 height 16
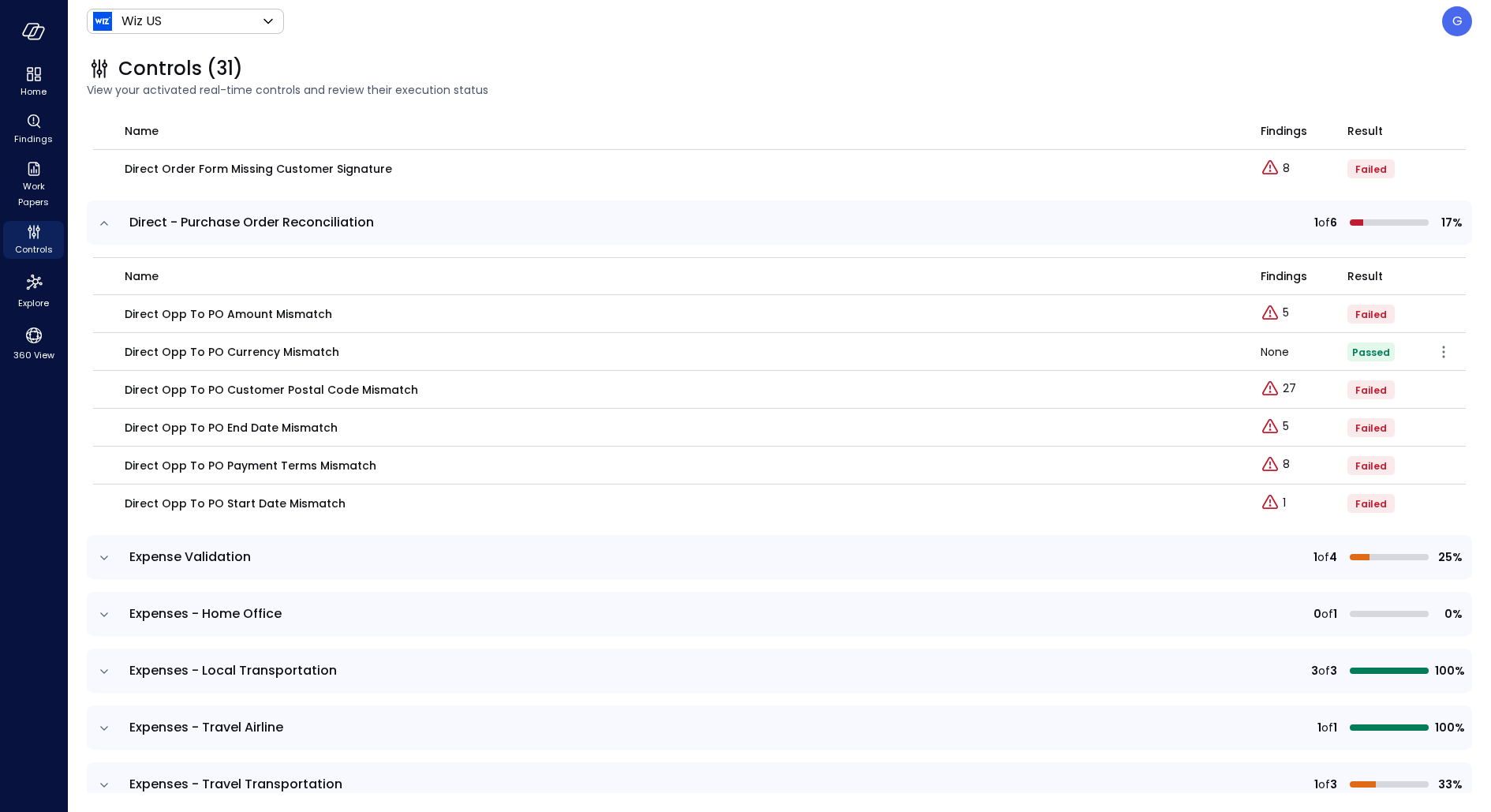
scroll to position [871, 0]
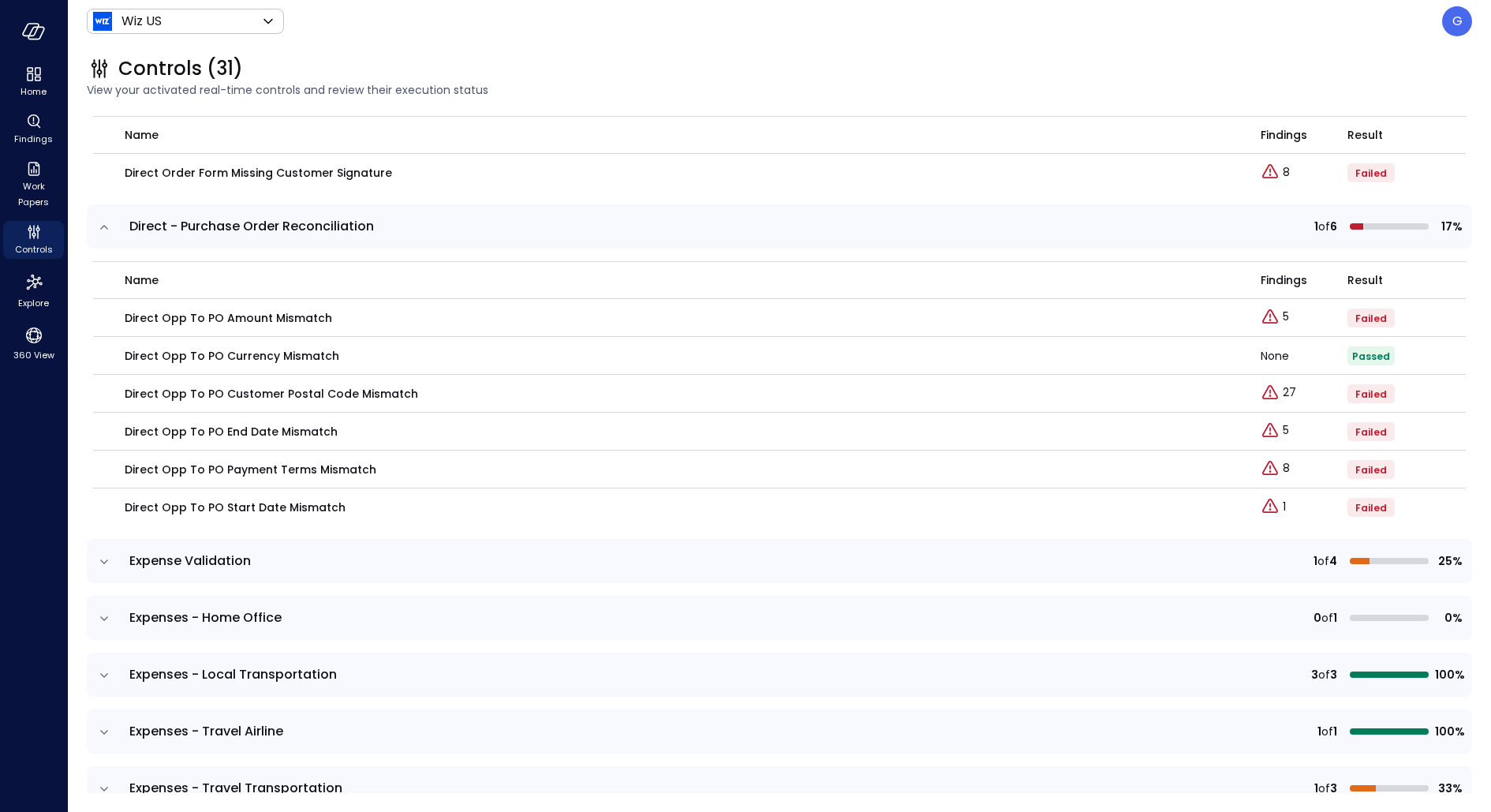
click at [104, 563] on icon "expand row" at bounding box center [104, 561] width 16 height 16
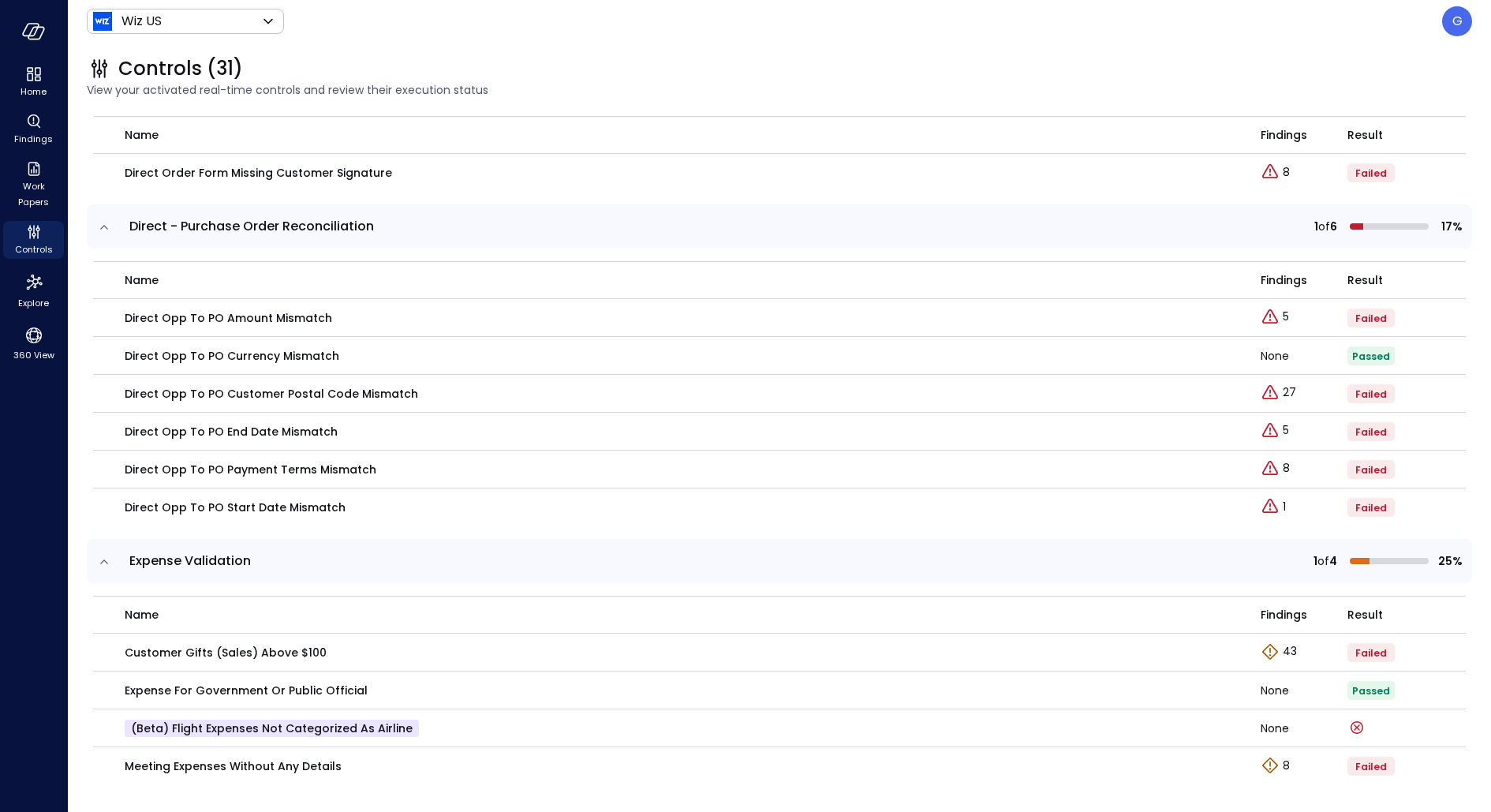
click at [104, 563] on icon "expand row" at bounding box center [104, 561] width 16 height 16
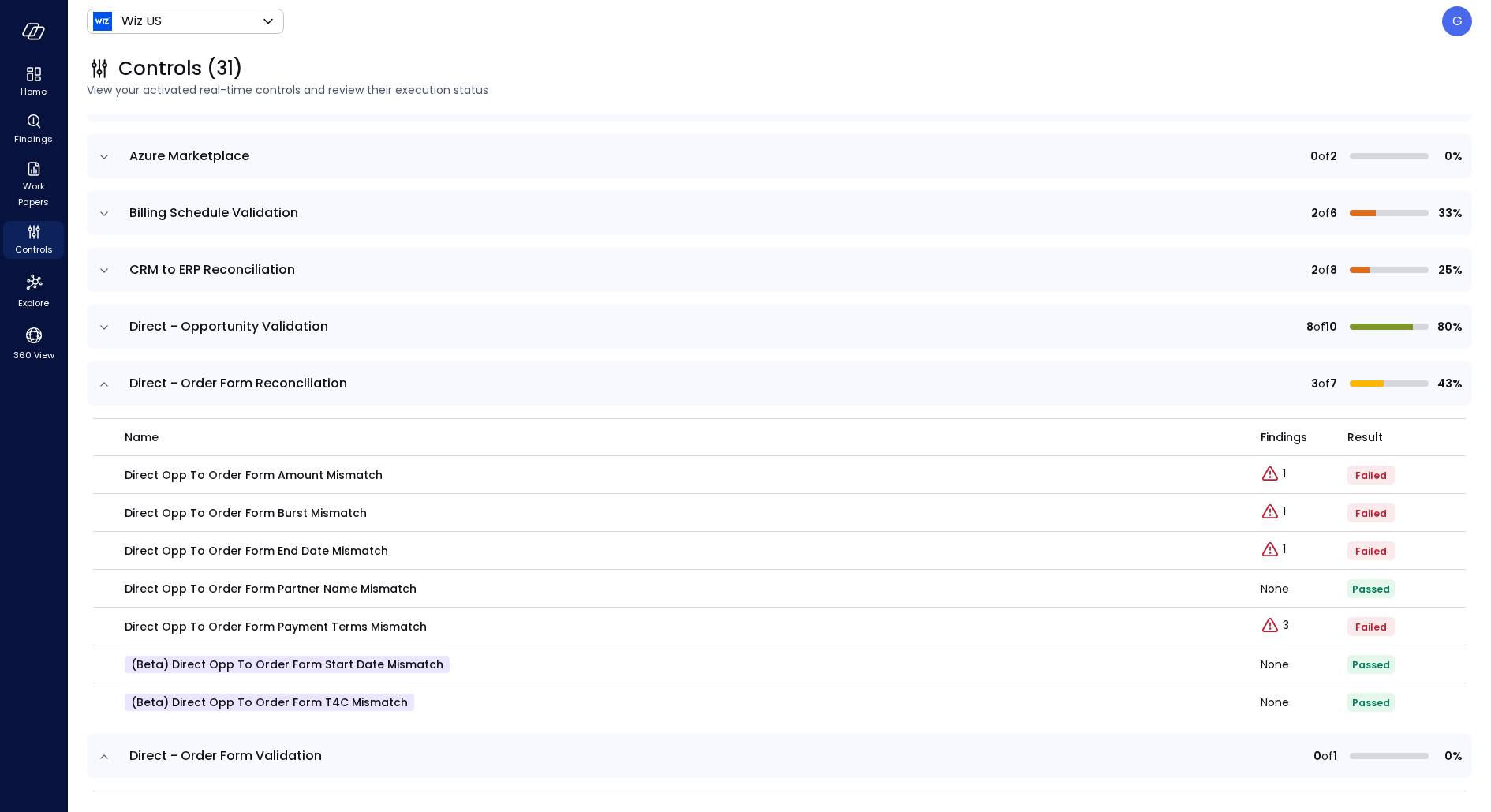
scroll to position [186, 0]
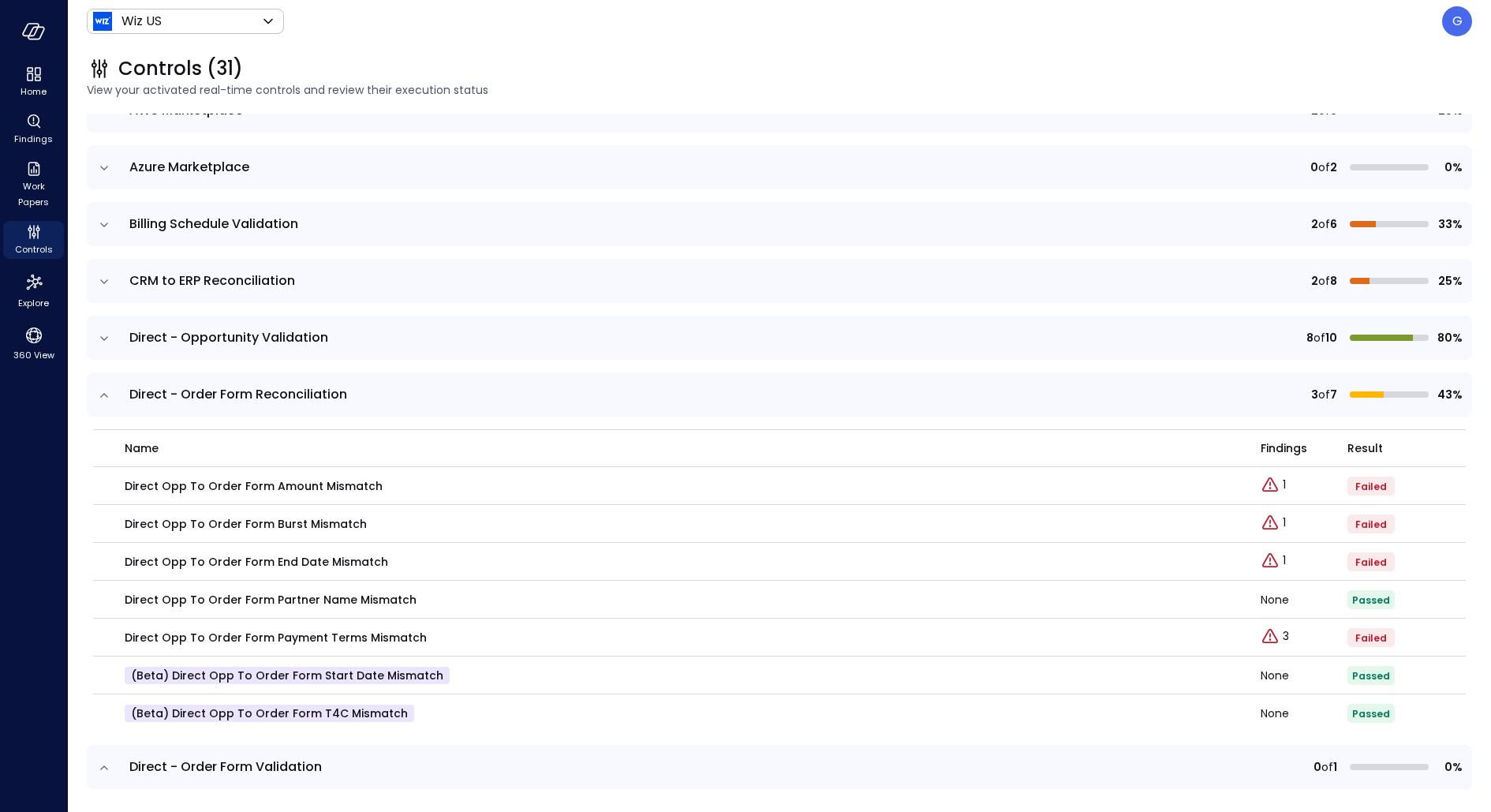
click at [103, 332] on icon "expand row" at bounding box center [104, 338] width 16 height 16
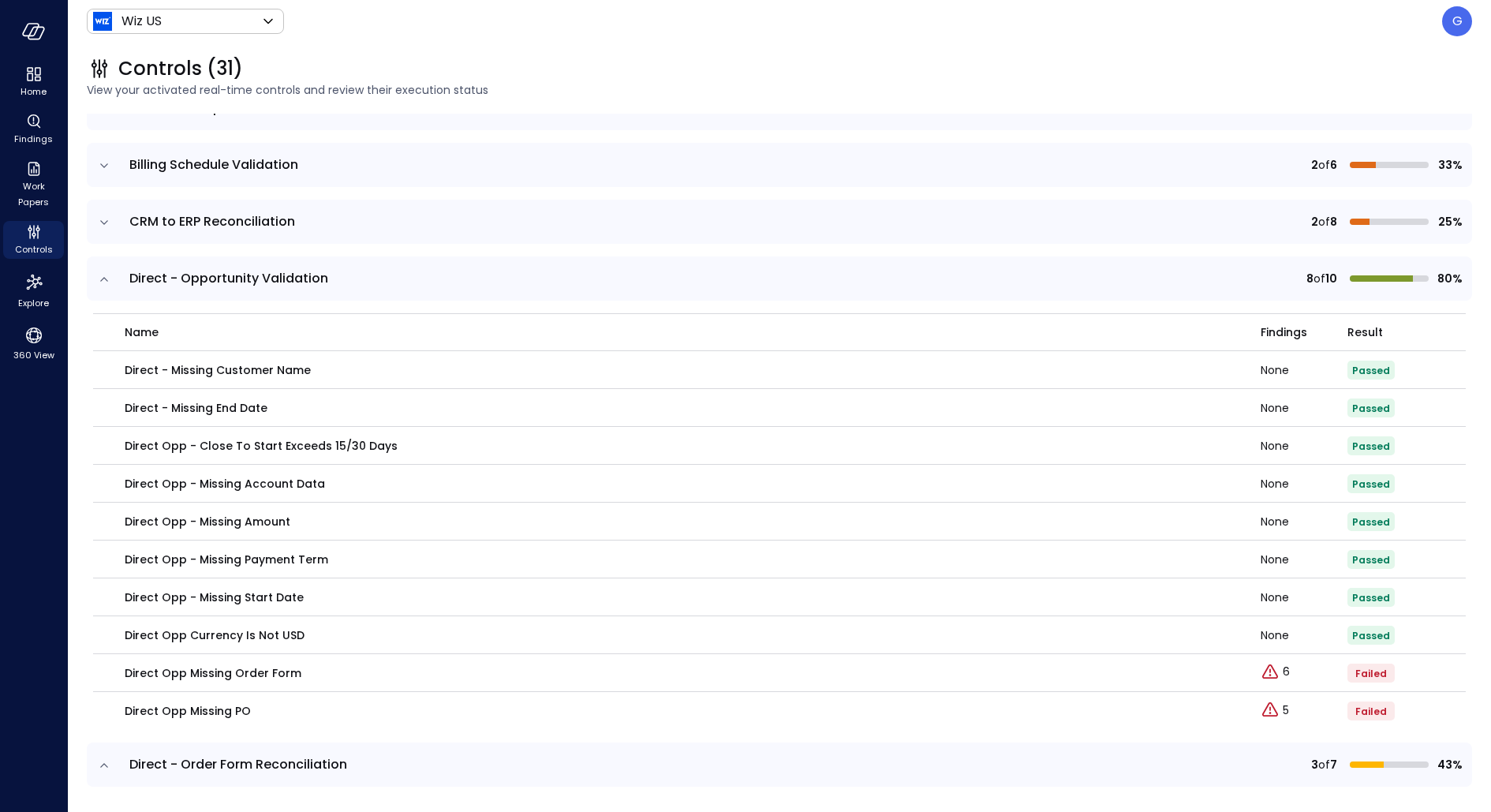
scroll to position [231, 0]
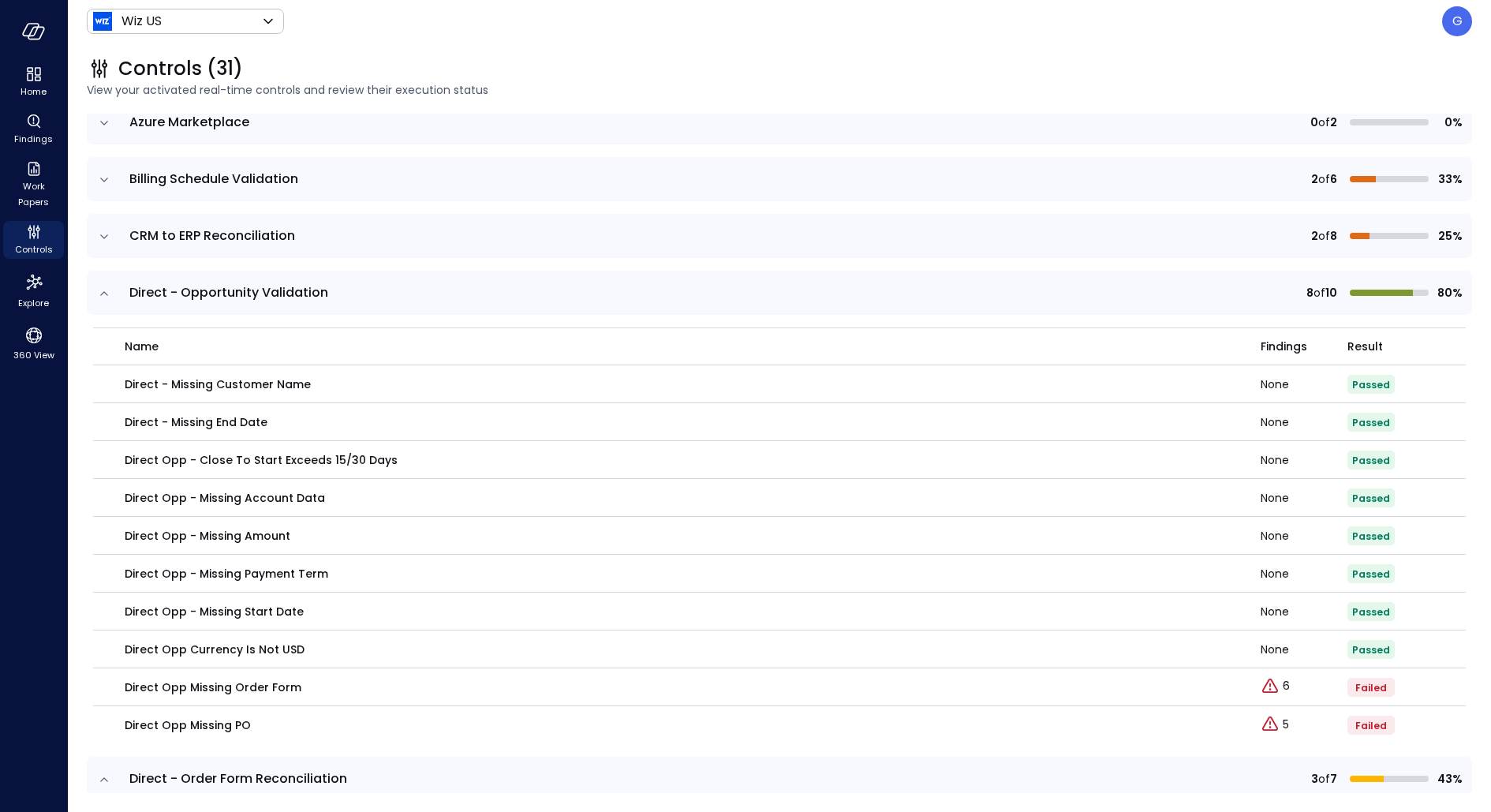
click at [103, 235] on icon "expand row" at bounding box center [104, 236] width 8 height 4
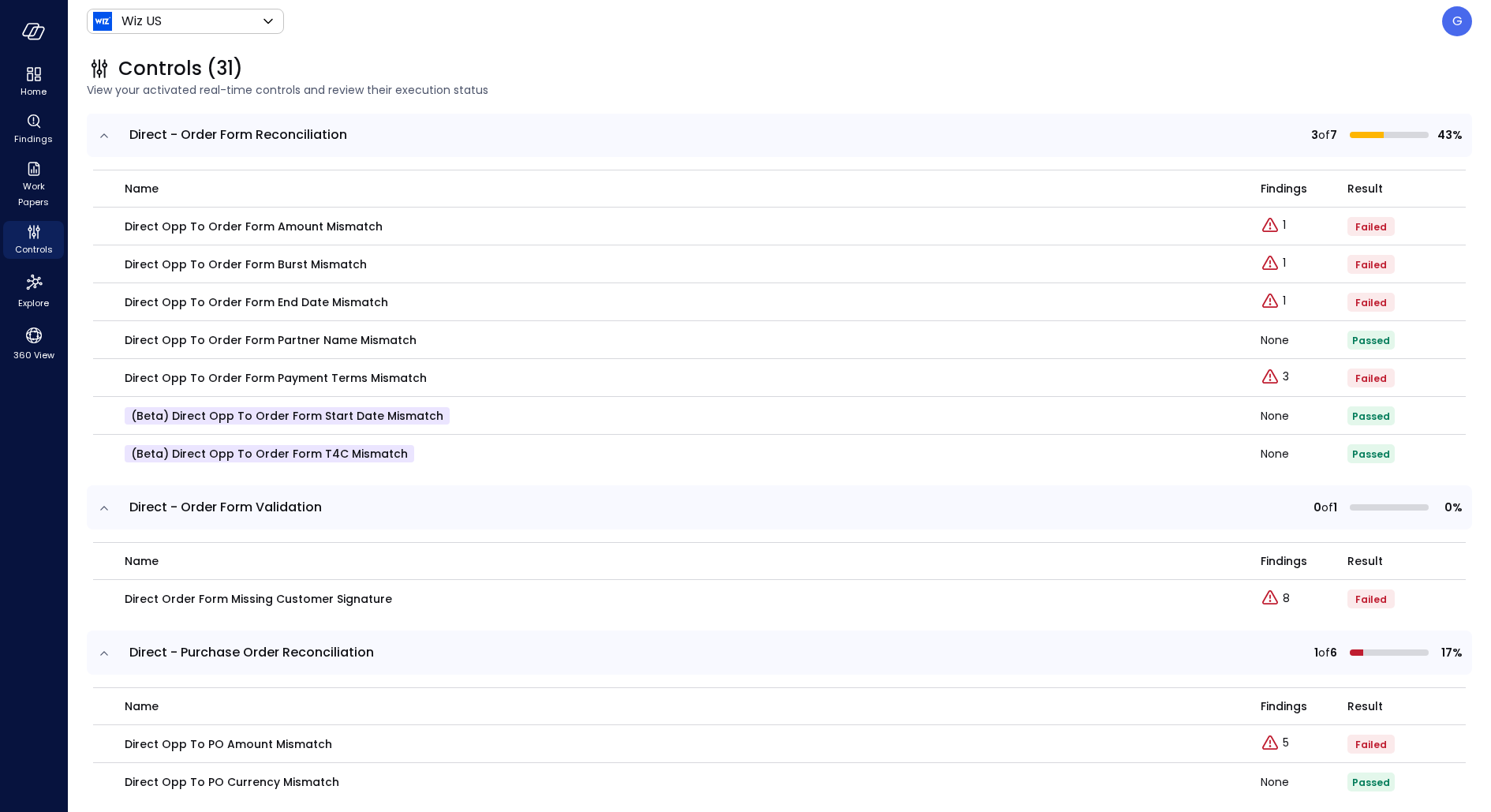
scroll to position [1220, 0]
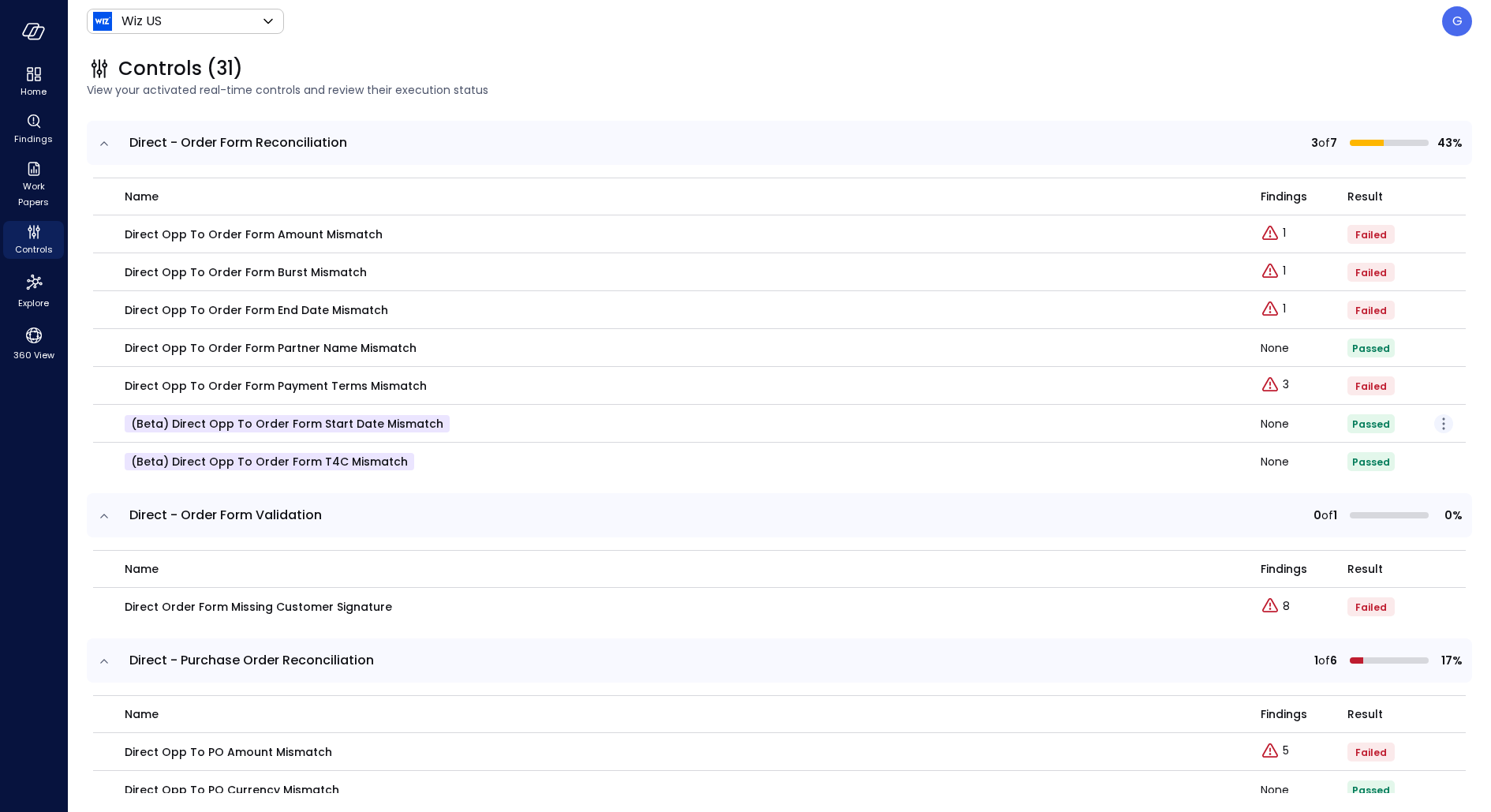
click at [1435, 424] on icon "button" at bounding box center [1444, 423] width 19 height 19
click at [892, 414] on div at bounding box center [746, 406] width 1491 height 812
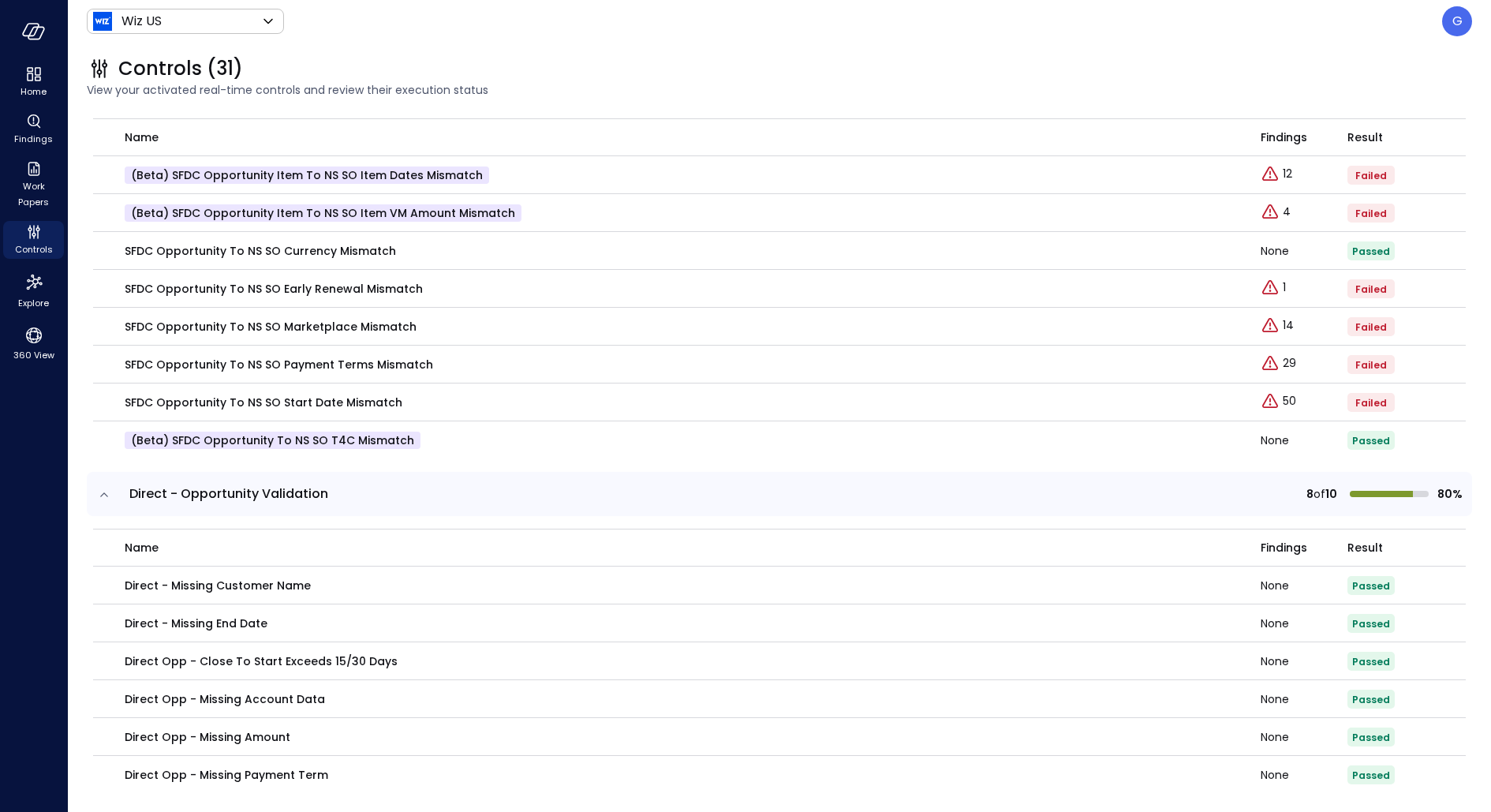
scroll to position [0, 0]
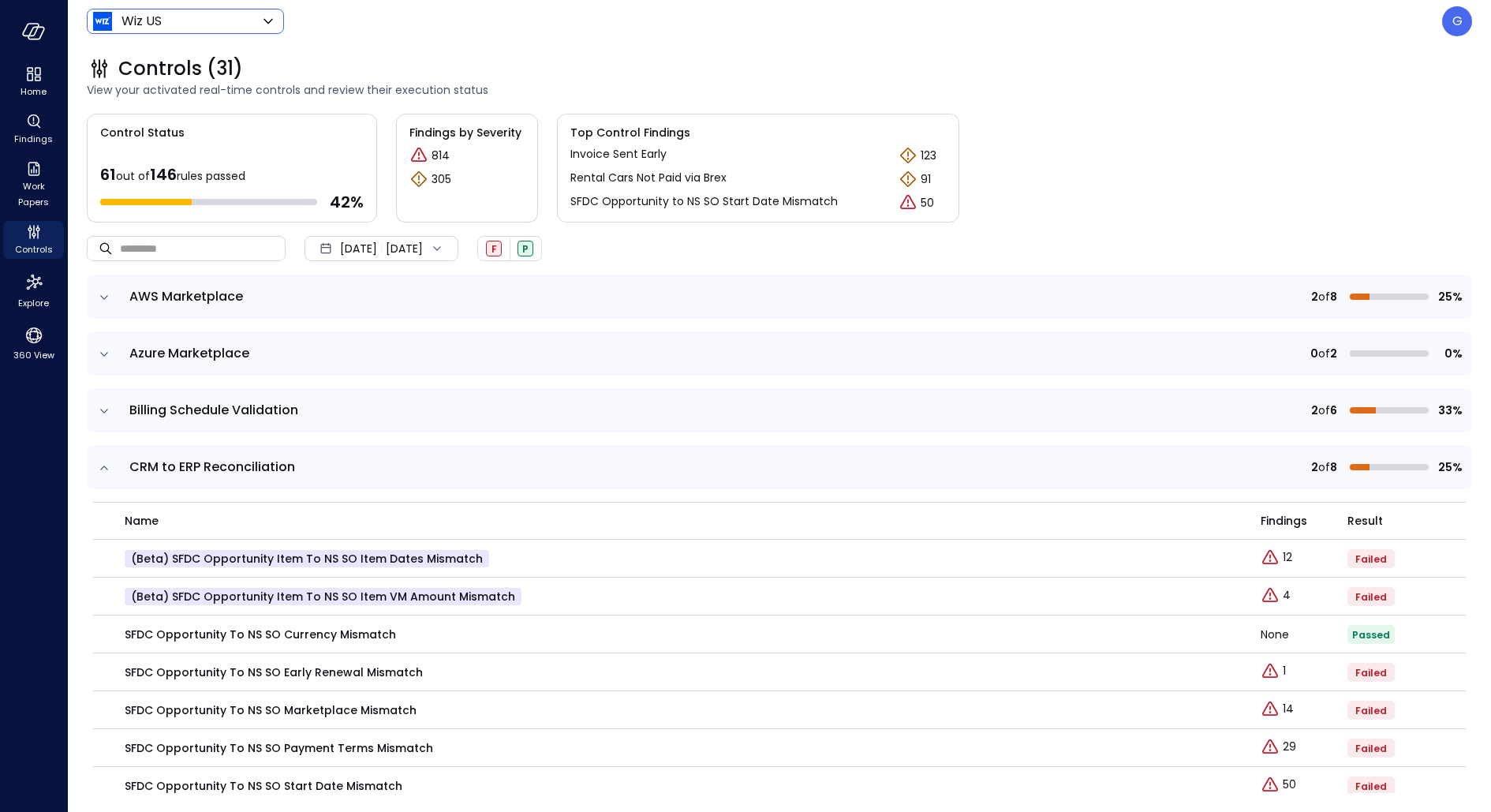
click at [173, 15] on body "Home Findings Work Papers Controls Explore 360 View Wiz US ****** ​ G Controls …" at bounding box center [746, 406] width 1491 height 812
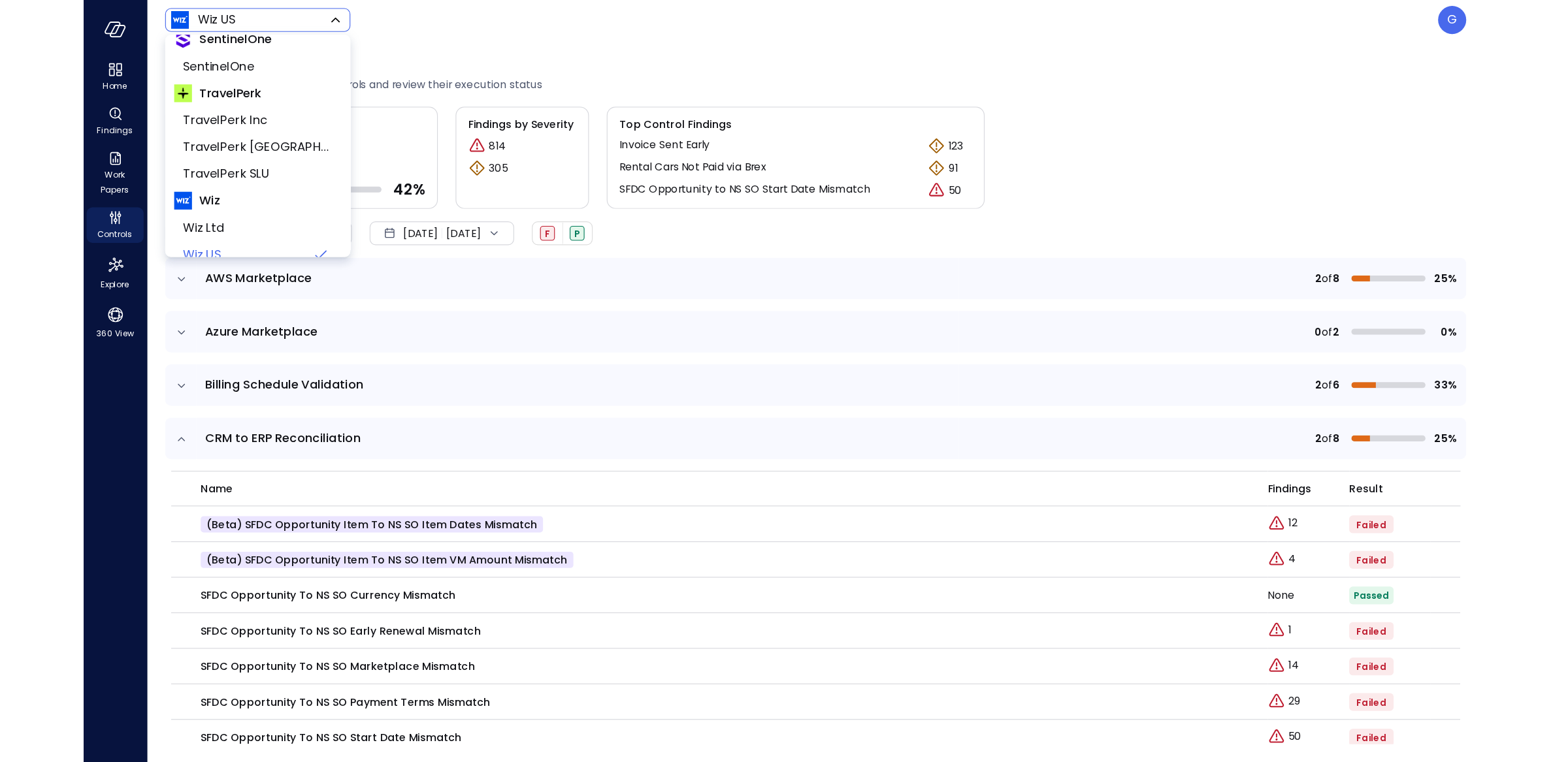
scroll to position [423, 0]
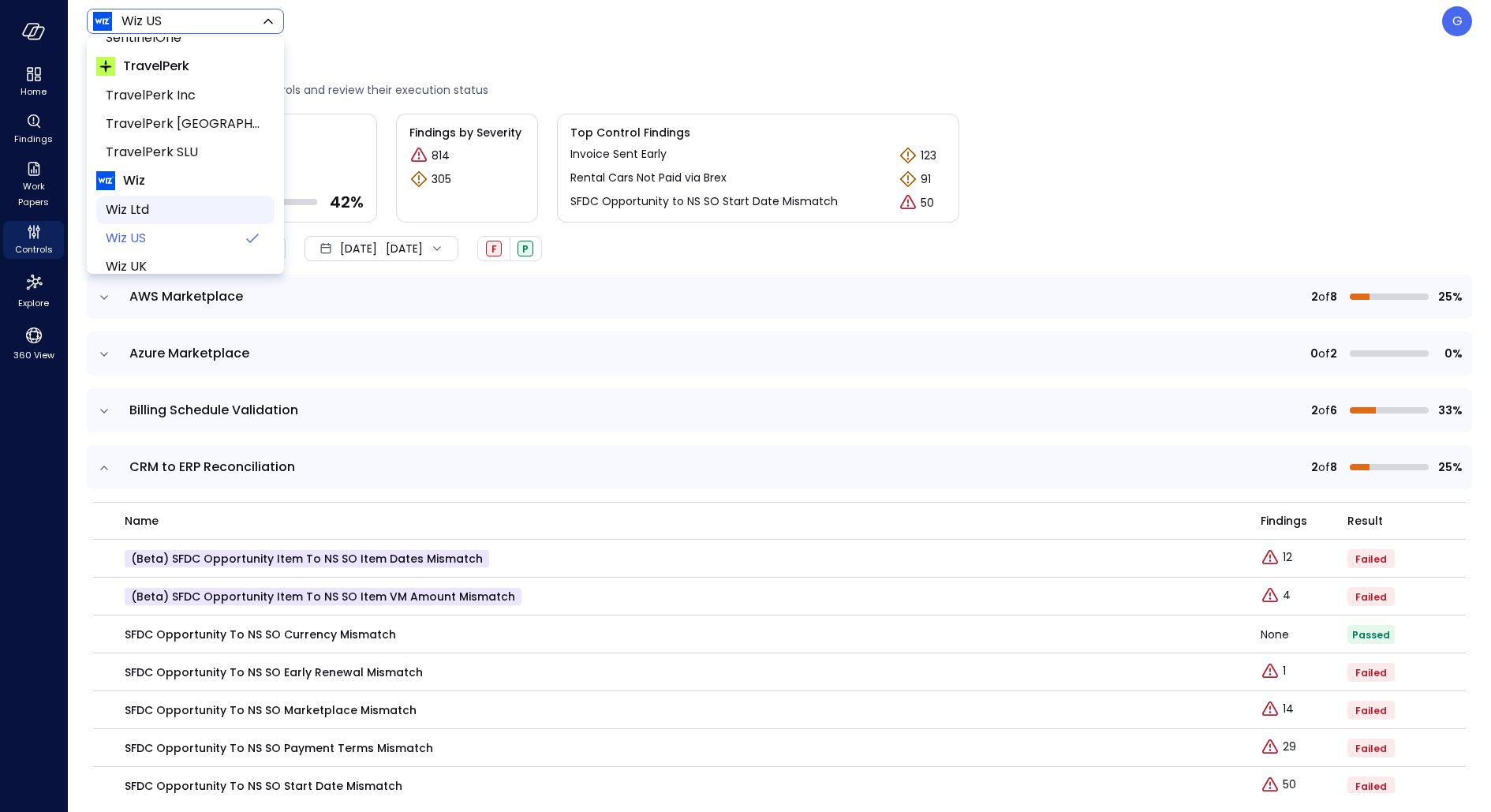
click at [152, 195] on li "Wiz Ltd" at bounding box center [185, 209] width 179 height 29
type input "******"
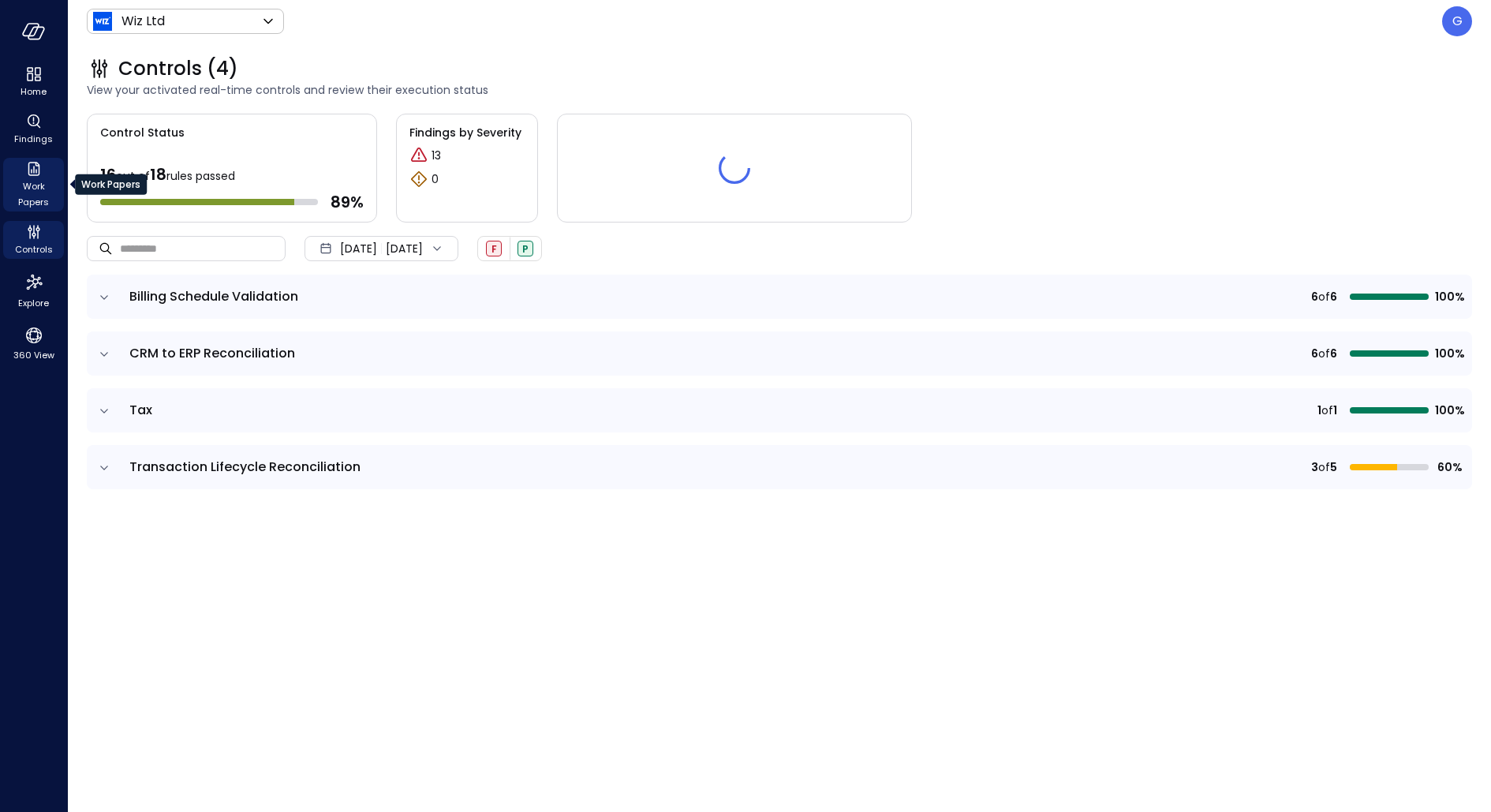
click at [13, 193] on span "Work Papers" at bounding box center [33, 194] width 48 height 31
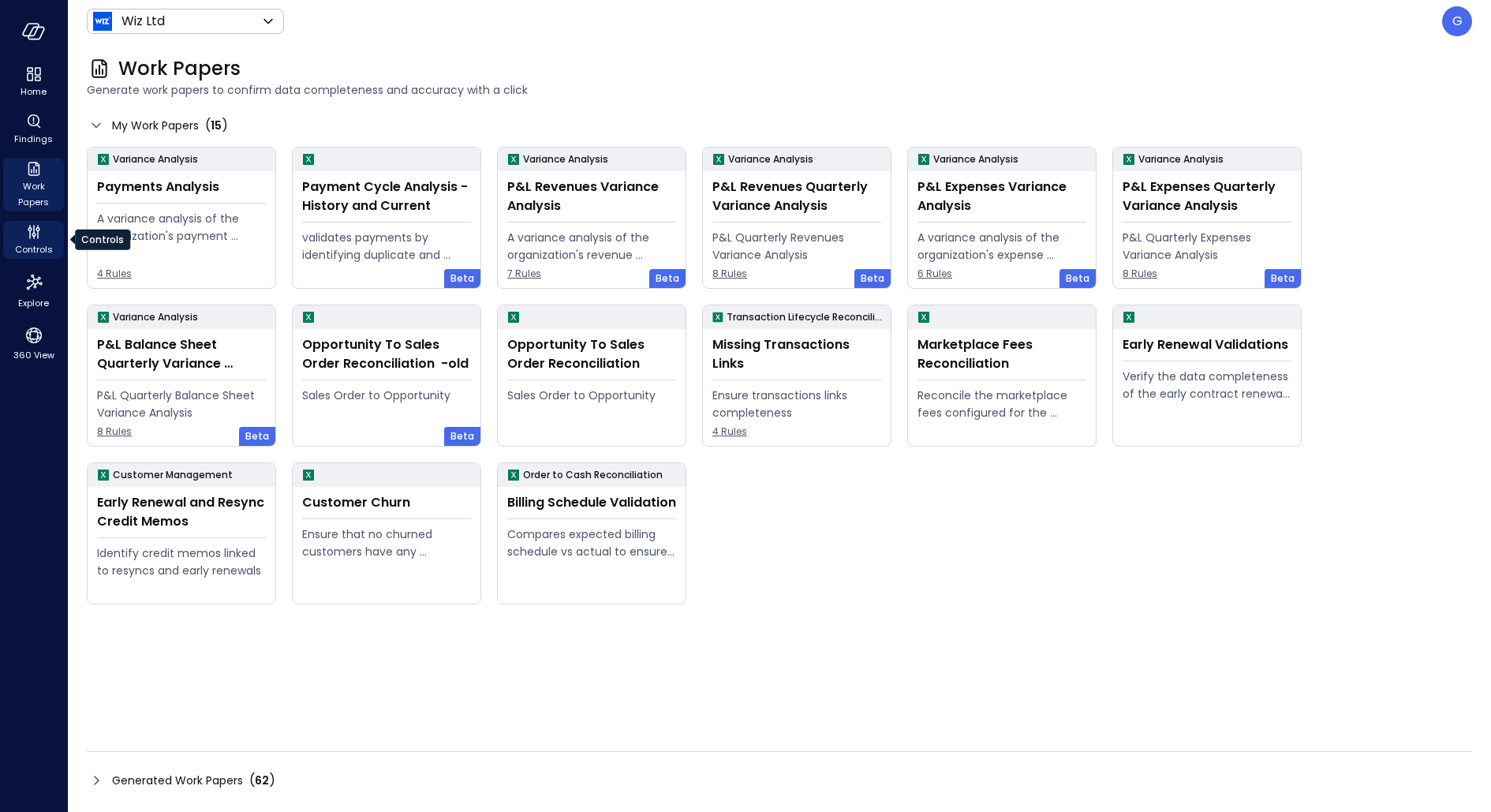
click at [31, 243] on span "Controls" at bounding box center [33, 249] width 38 height 16
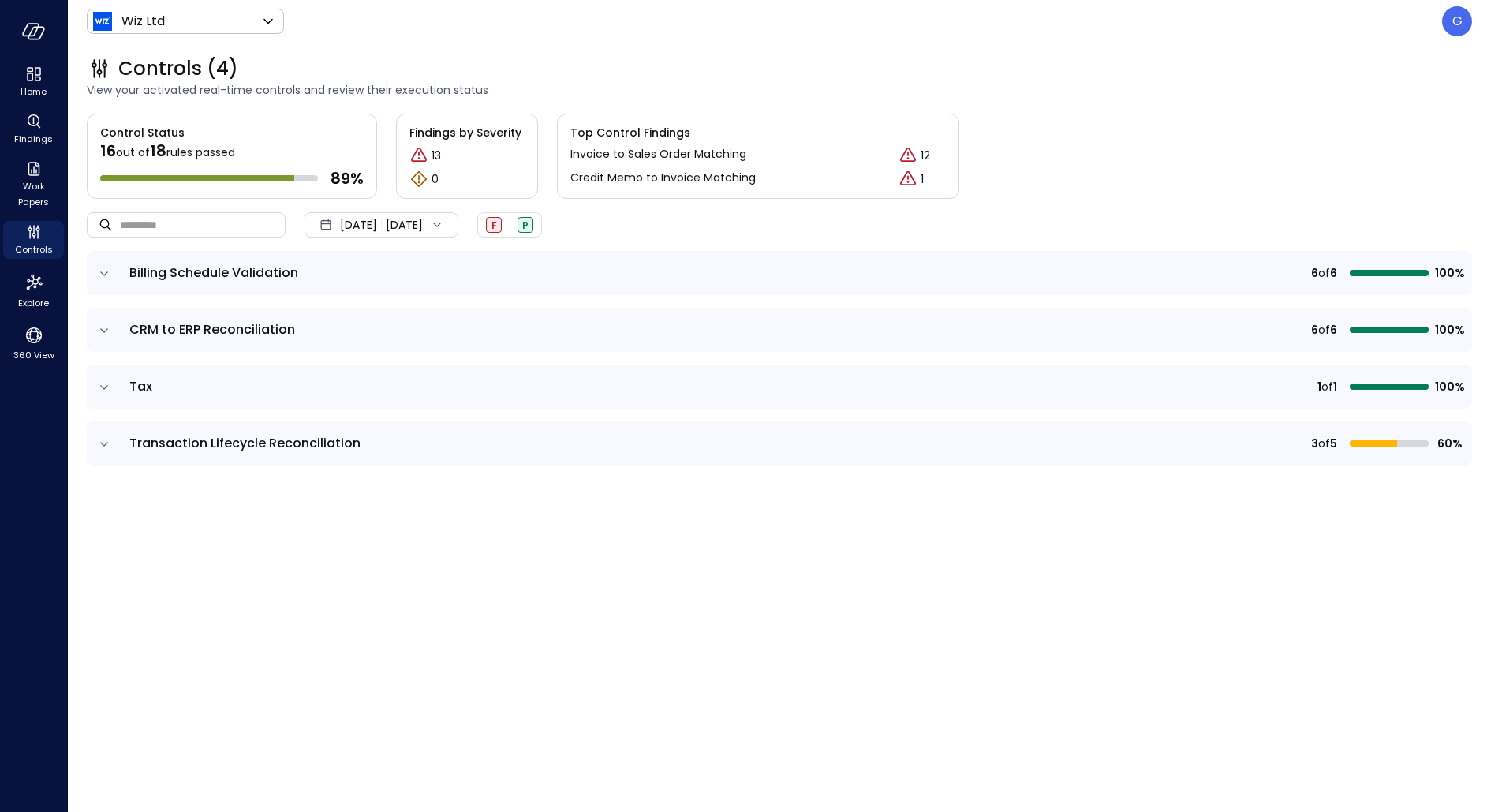
click at [108, 446] on icon "expand row" at bounding box center [104, 443] width 16 height 16
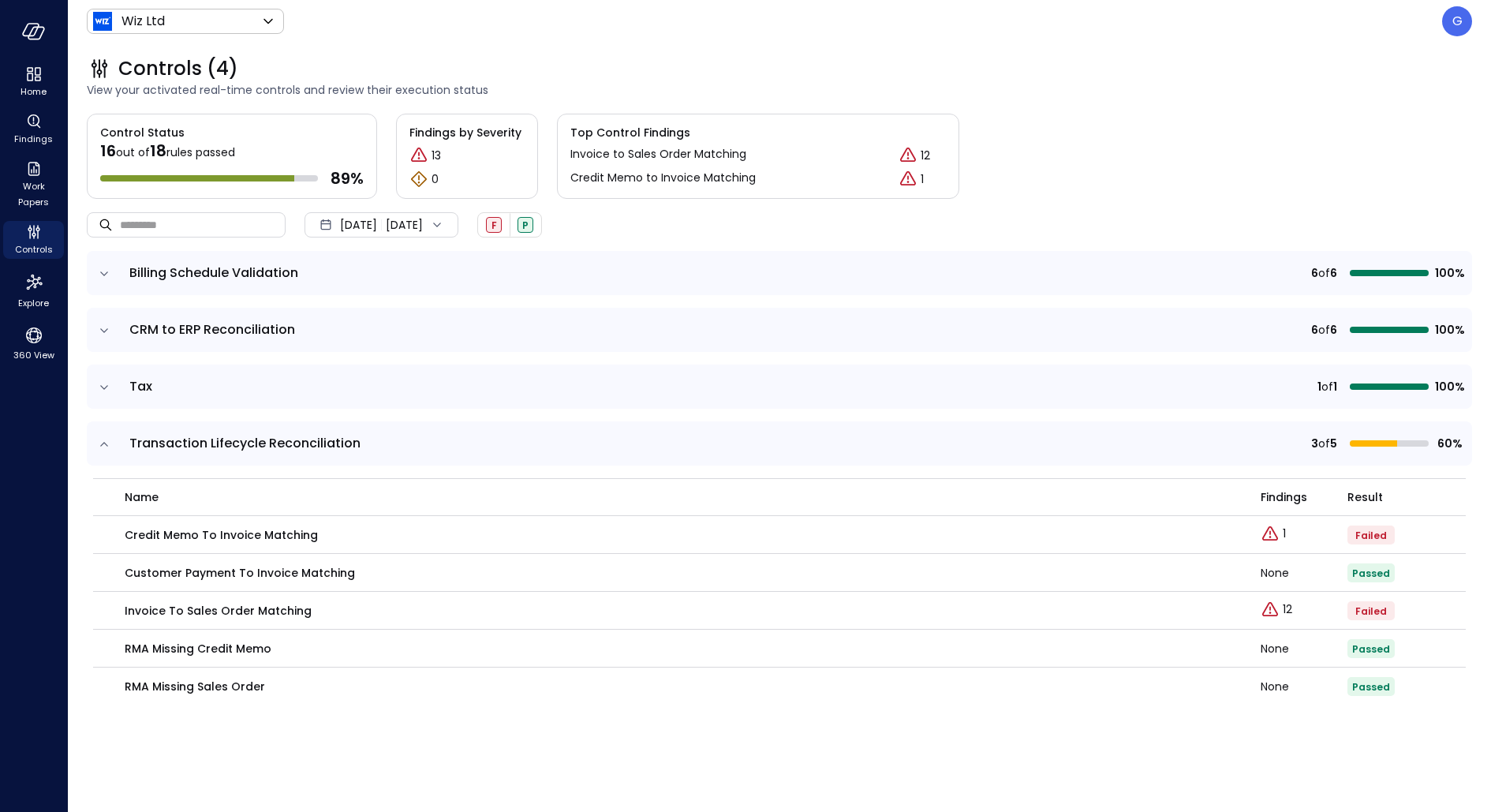
click at [108, 446] on icon "expand row" at bounding box center [104, 443] width 16 height 16
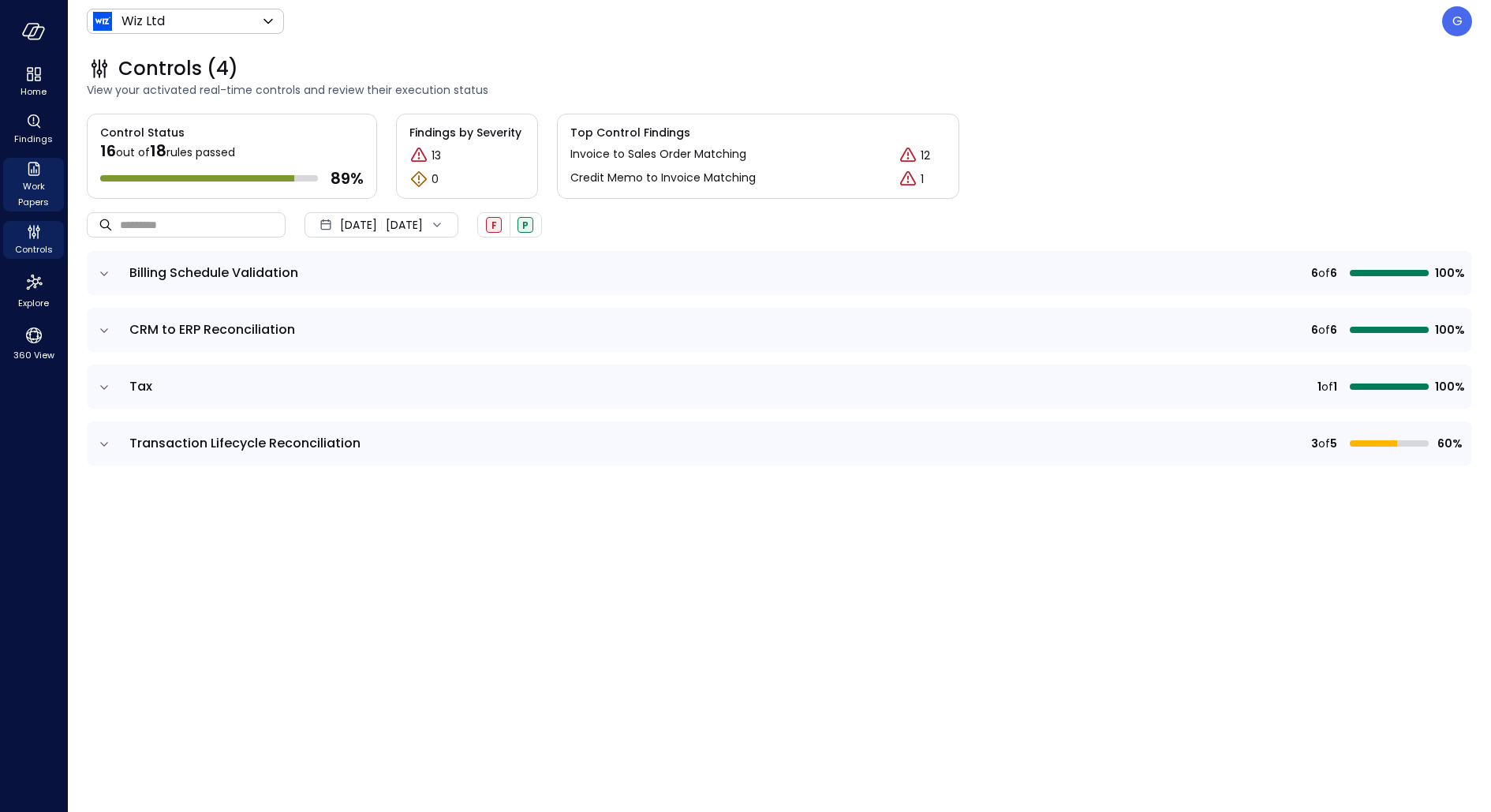
click at [33, 179] on span "Work Papers" at bounding box center [33, 194] width 48 height 31
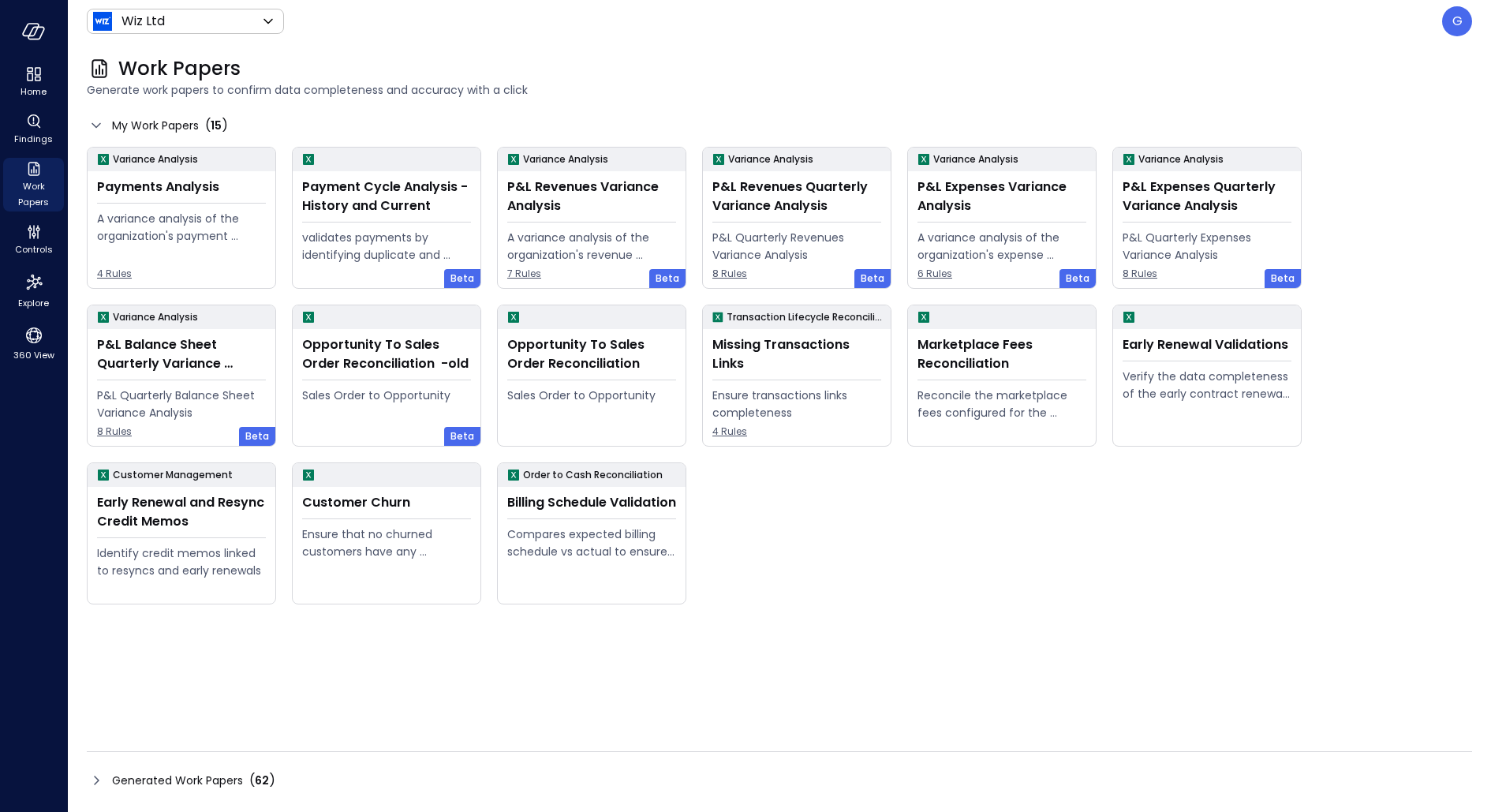
click at [183, 776] on span "Generated Work Papers" at bounding box center [177, 780] width 131 height 18
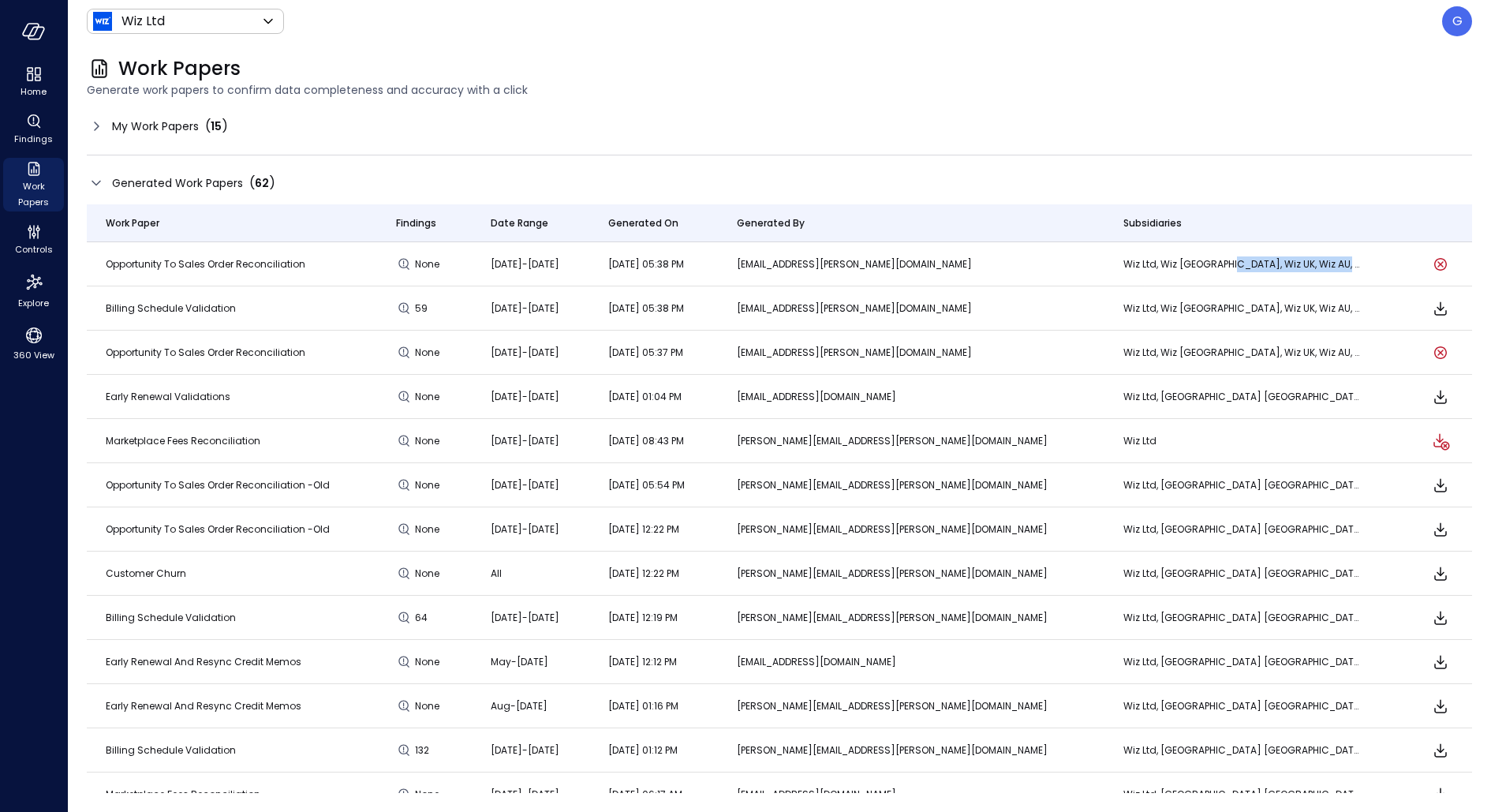
drag, startPoint x: 1203, startPoint y: 262, endPoint x: 1318, endPoint y: 259, distance: 115.0
click at [1318, 259] on p "Wiz Ltd, Wiz [GEOGRAPHIC_DATA], Wiz UK, Wiz AU, Wiz NL, Wiz JP" at bounding box center [1242, 264] width 237 height 16
drag, startPoint x: 902, startPoint y: 482, endPoint x: 997, endPoint y: 483, distance: 95.0
click at [997, 483] on td "[PERSON_NAME][EMAIL_ADDRESS][PERSON_NAME][DOMAIN_NAME]" at bounding box center [910, 485] width 386 height 44
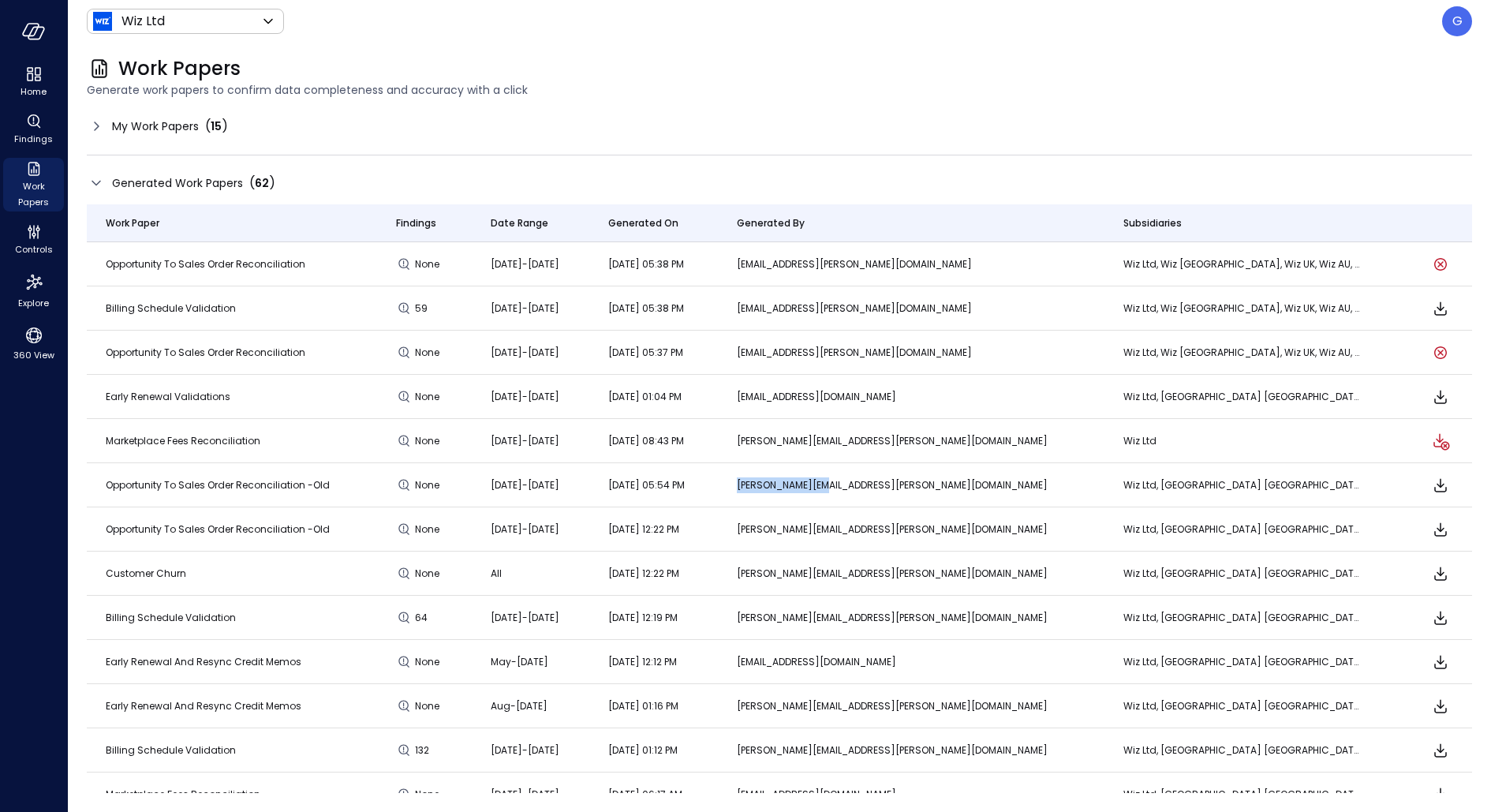
click at [997, 484] on p "[PERSON_NAME][EMAIL_ADDRESS][PERSON_NAME][DOMAIN_NAME]" at bounding box center [911, 484] width 349 height 16
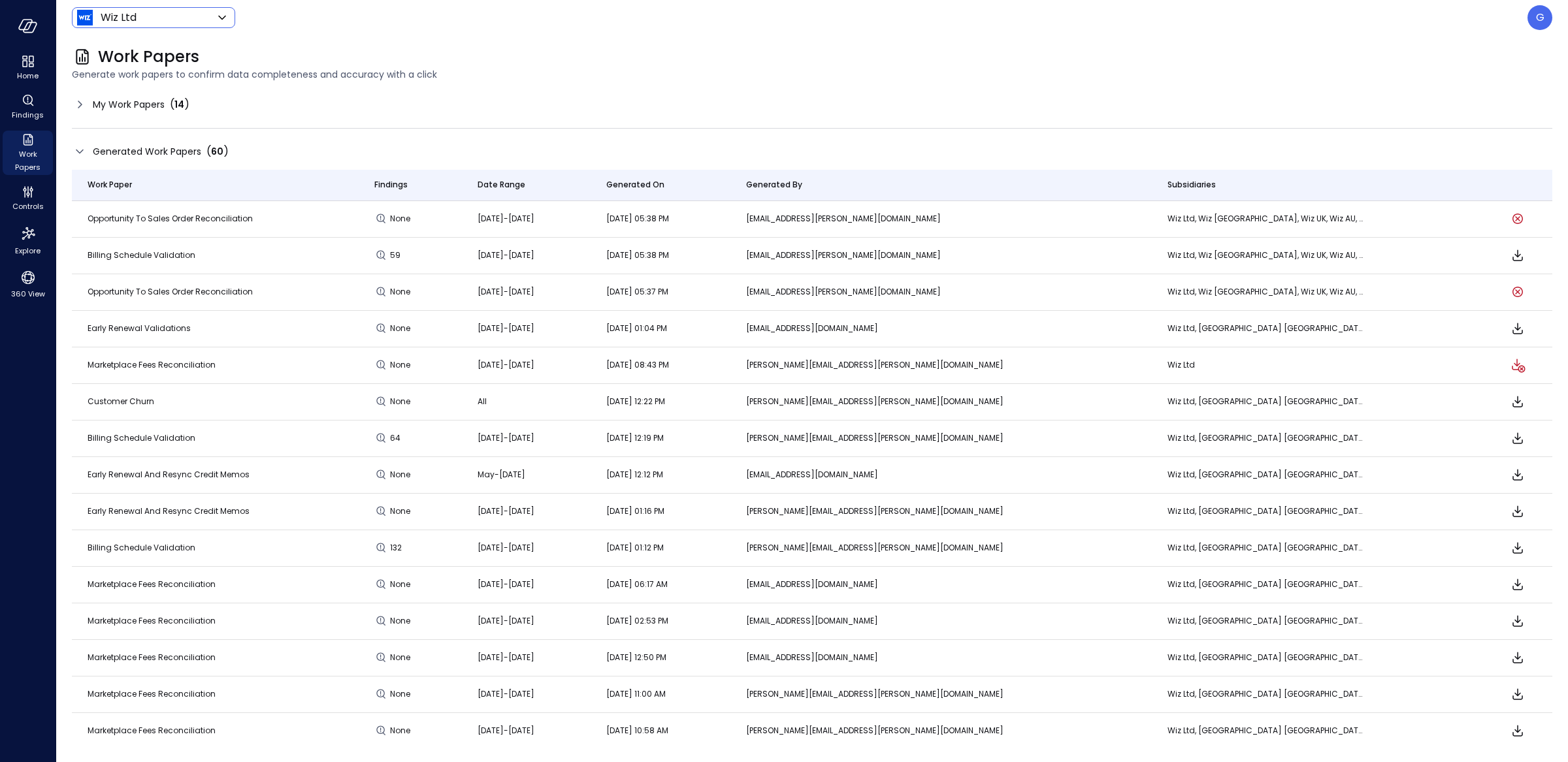
click at [170, 21] on body "Home Findings Work Papers Controls Explore 360 View Wiz Ltd ****** ​ G Work Pap…" at bounding box center [784, 381] width 1568 height 762
click at [1221, 133] on div at bounding box center [784, 381] width 1568 height 762
drag, startPoint x: 1137, startPoint y: 218, endPoint x: 1333, endPoint y: 222, distance: 196.0
click at [1221, 222] on td "Wiz Ltd, Wiz [GEOGRAPHIC_DATA], Wiz UK, Wiz AU, Wiz NL, Wiz JP" at bounding box center [1317, 219] width 332 height 37
click at [1221, 18] on p "G" at bounding box center [1540, 18] width 8 height 15
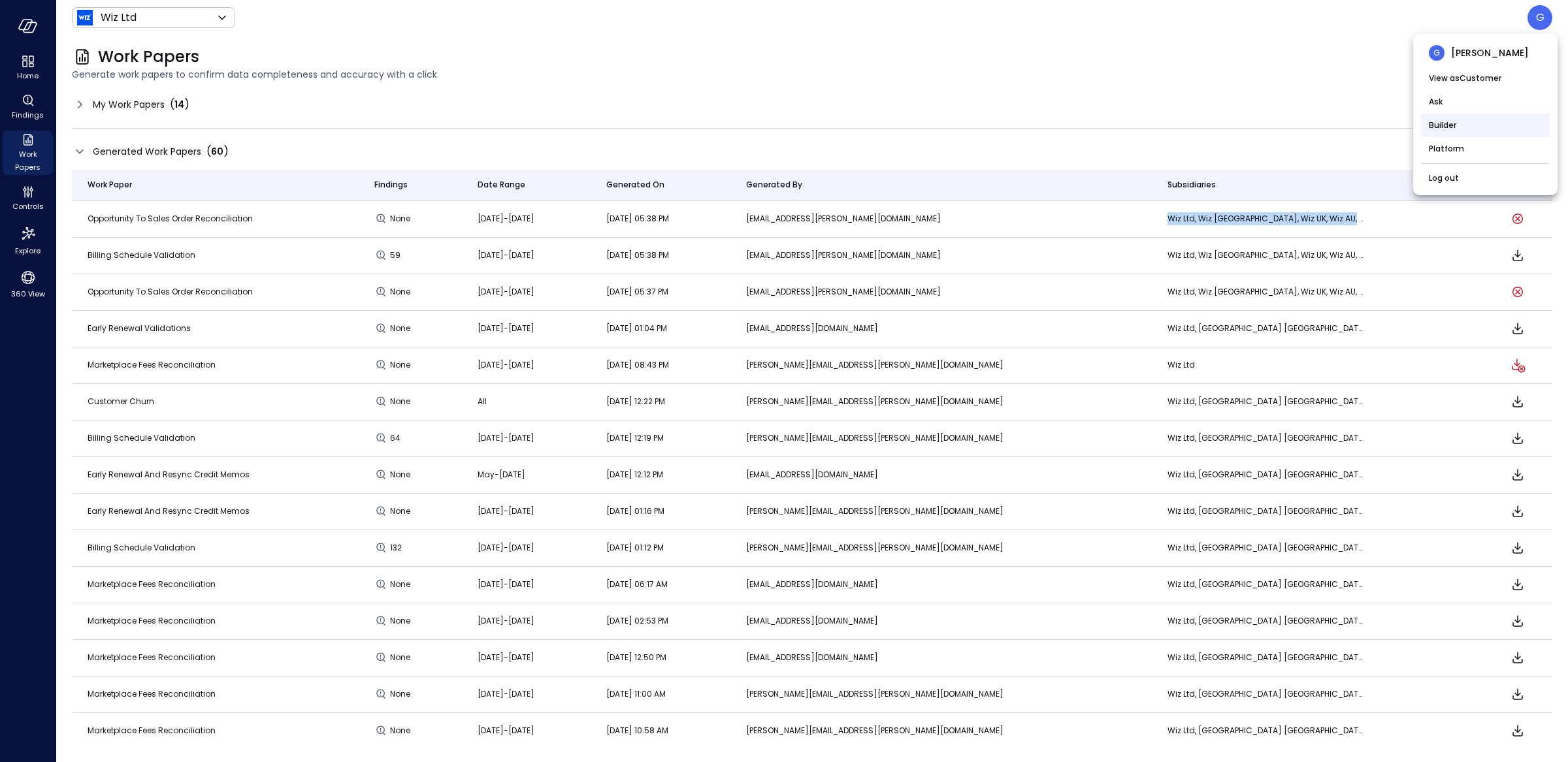
click at [1221, 120] on li "Builder" at bounding box center [1485, 125] width 129 height 24
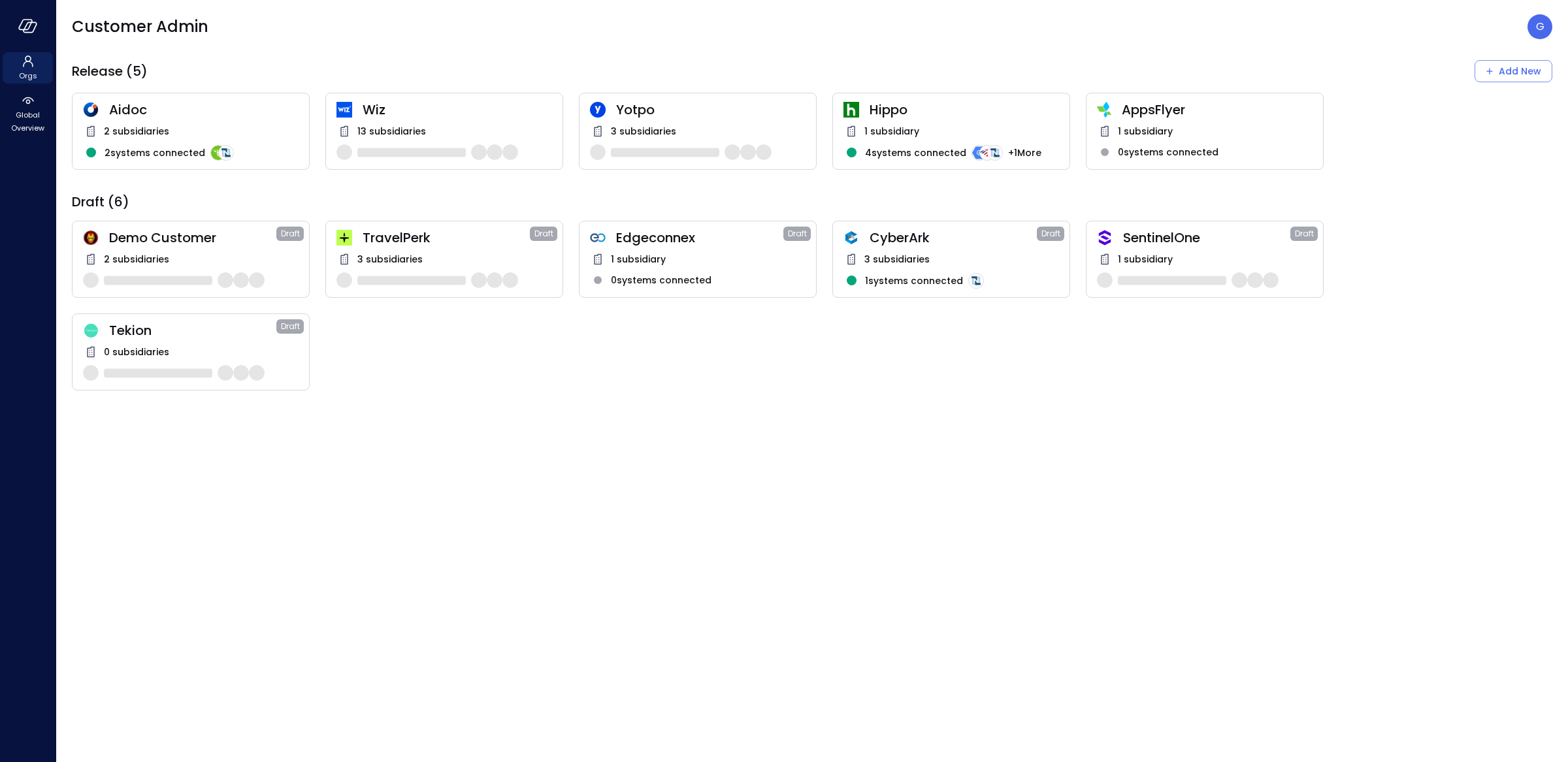
click at [502, 117] on span "Wiz" at bounding box center [457, 110] width 189 height 17
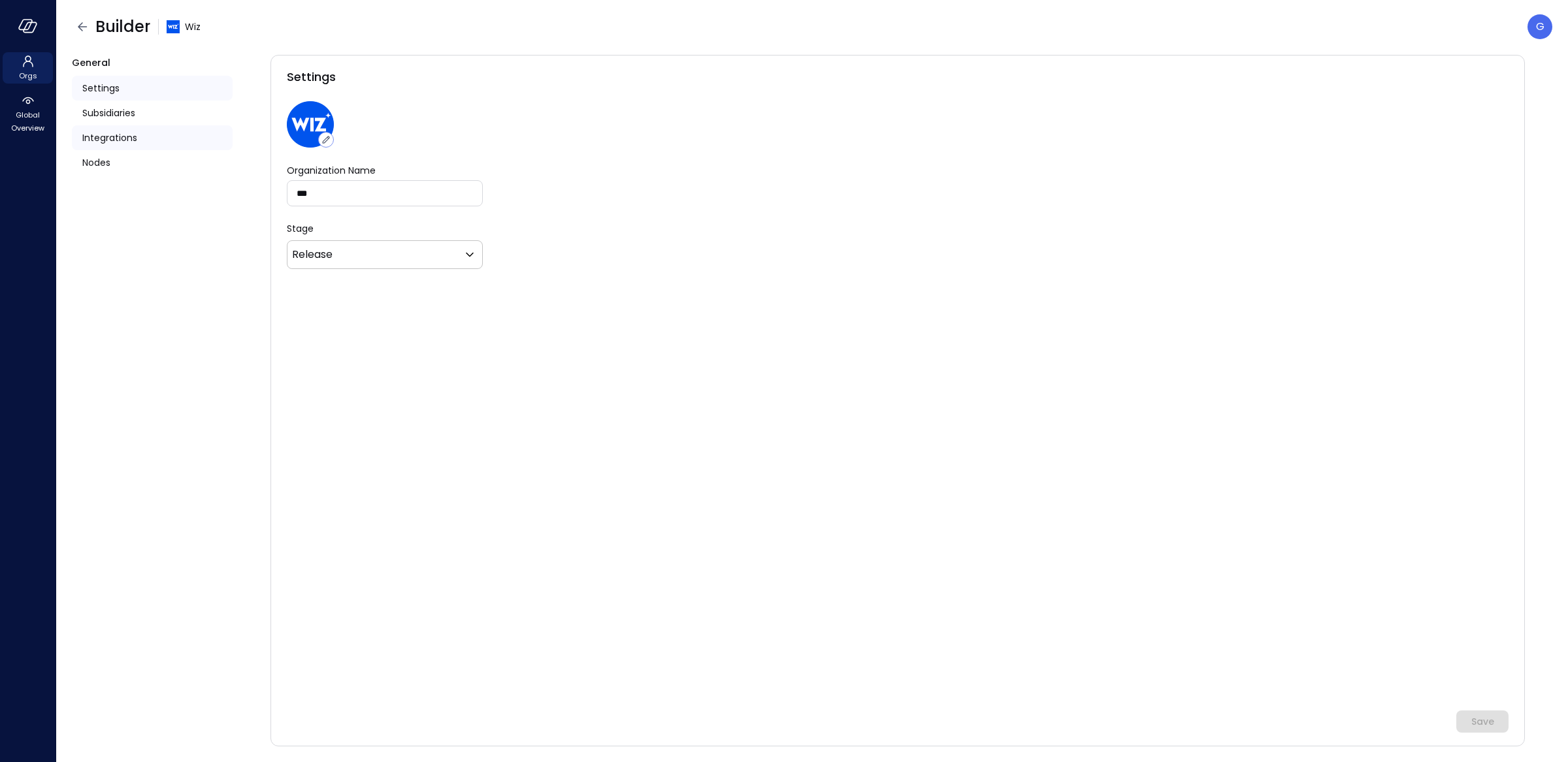
click at [123, 138] on span "Integrations" at bounding box center [110, 137] width 55 height 15
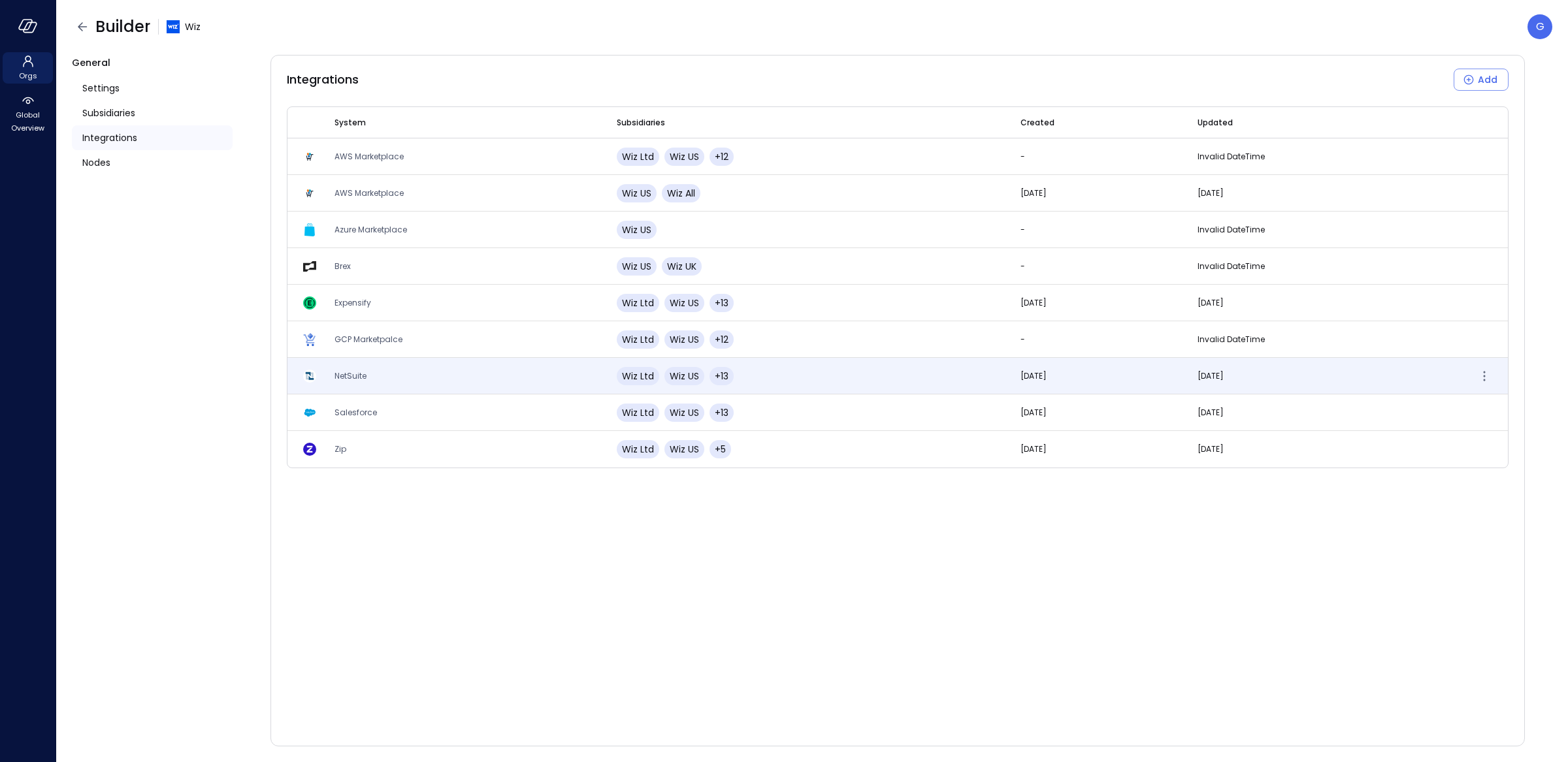
click at [405, 384] on td "NetSuite" at bounding box center [460, 376] width 282 height 37
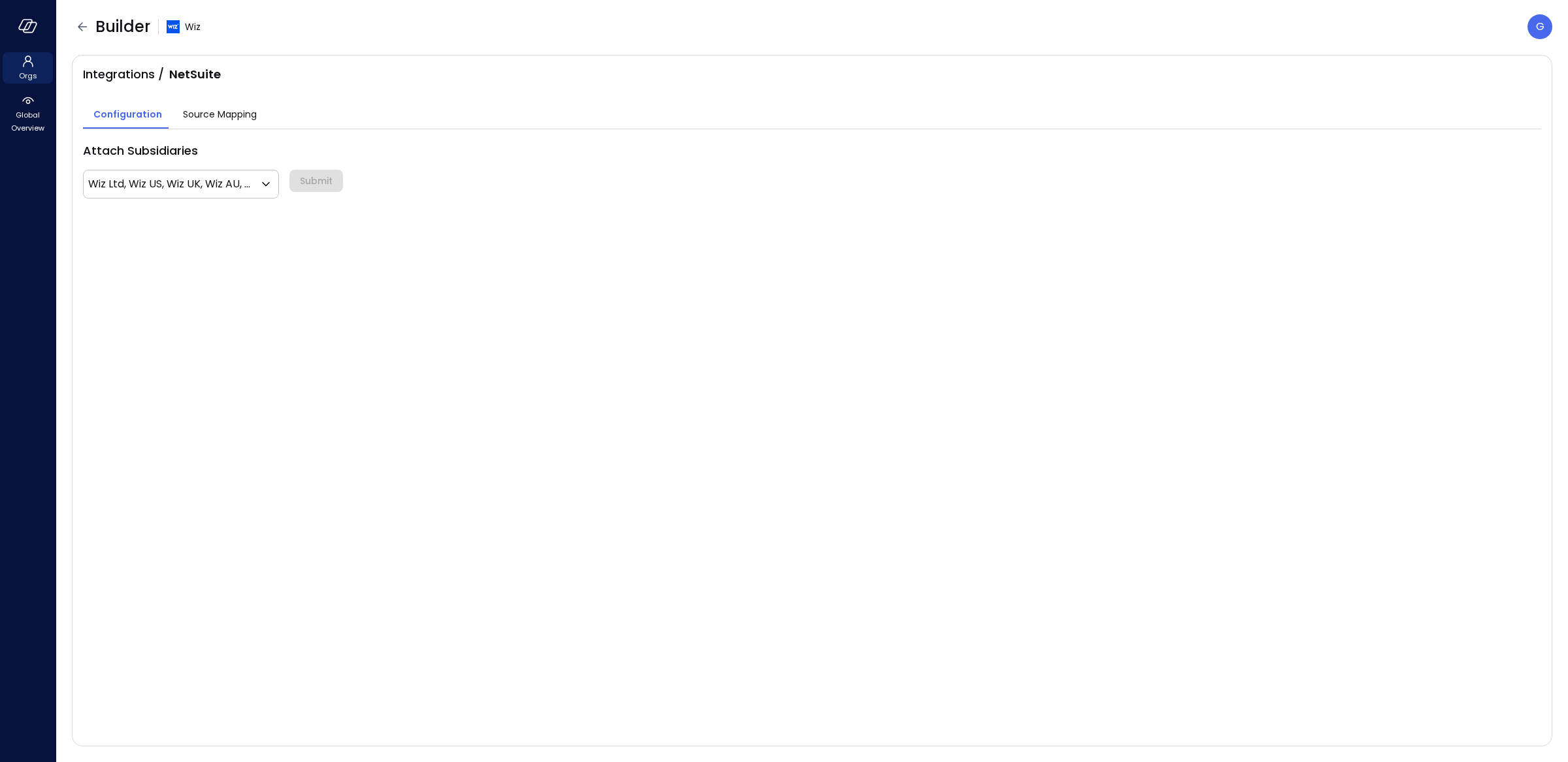
click at [226, 120] on span "Source Mapping" at bounding box center [220, 114] width 74 height 15
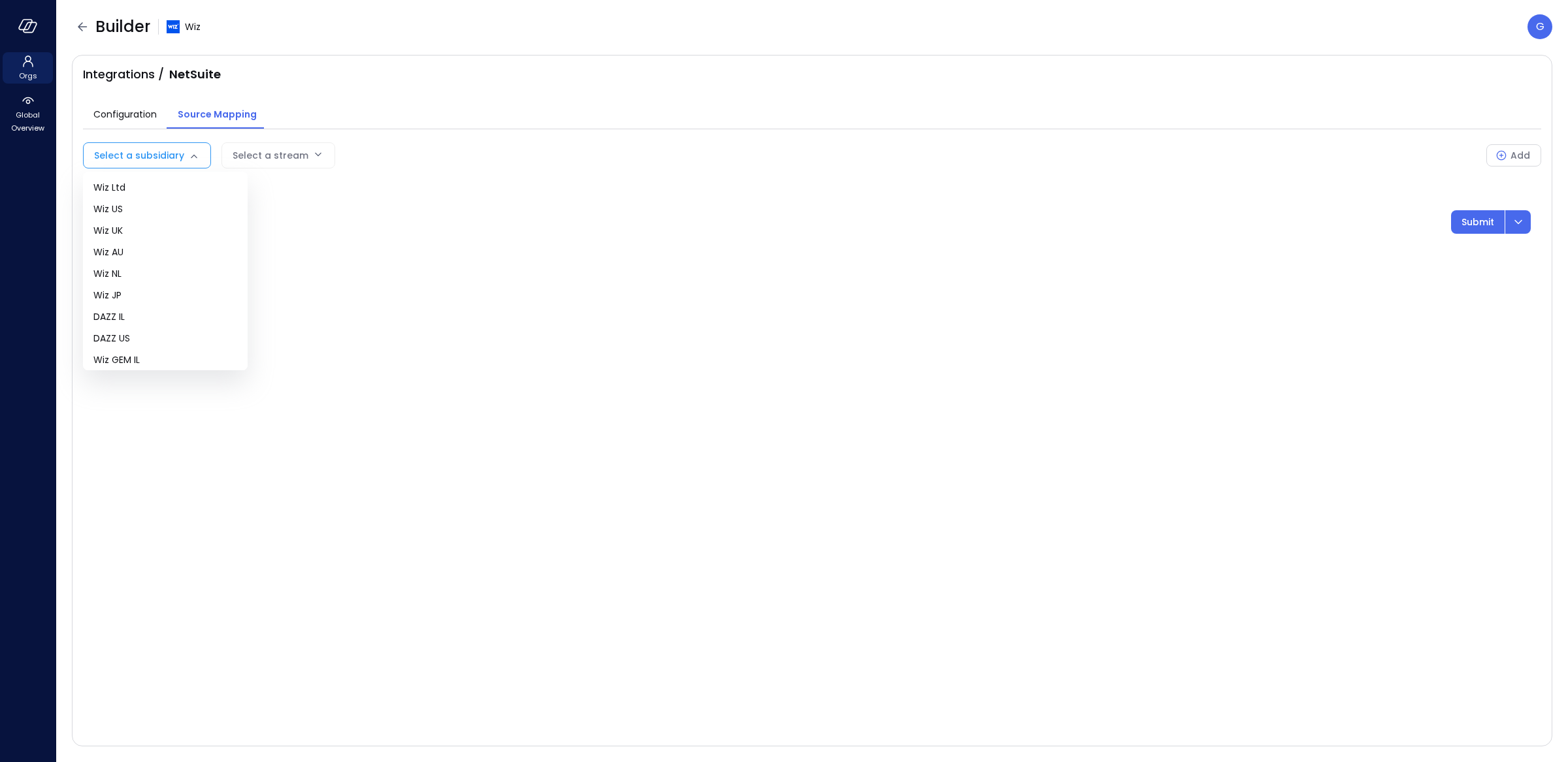
click at [187, 153] on body "Orgs Global Overview Builder Wiz G Integrations / NetSuite Configuration Source…" at bounding box center [784, 381] width 1568 height 762
click at [162, 211] on span "Wiz US" at bounding box center [165, 209] width 143 height 14
type input "**"
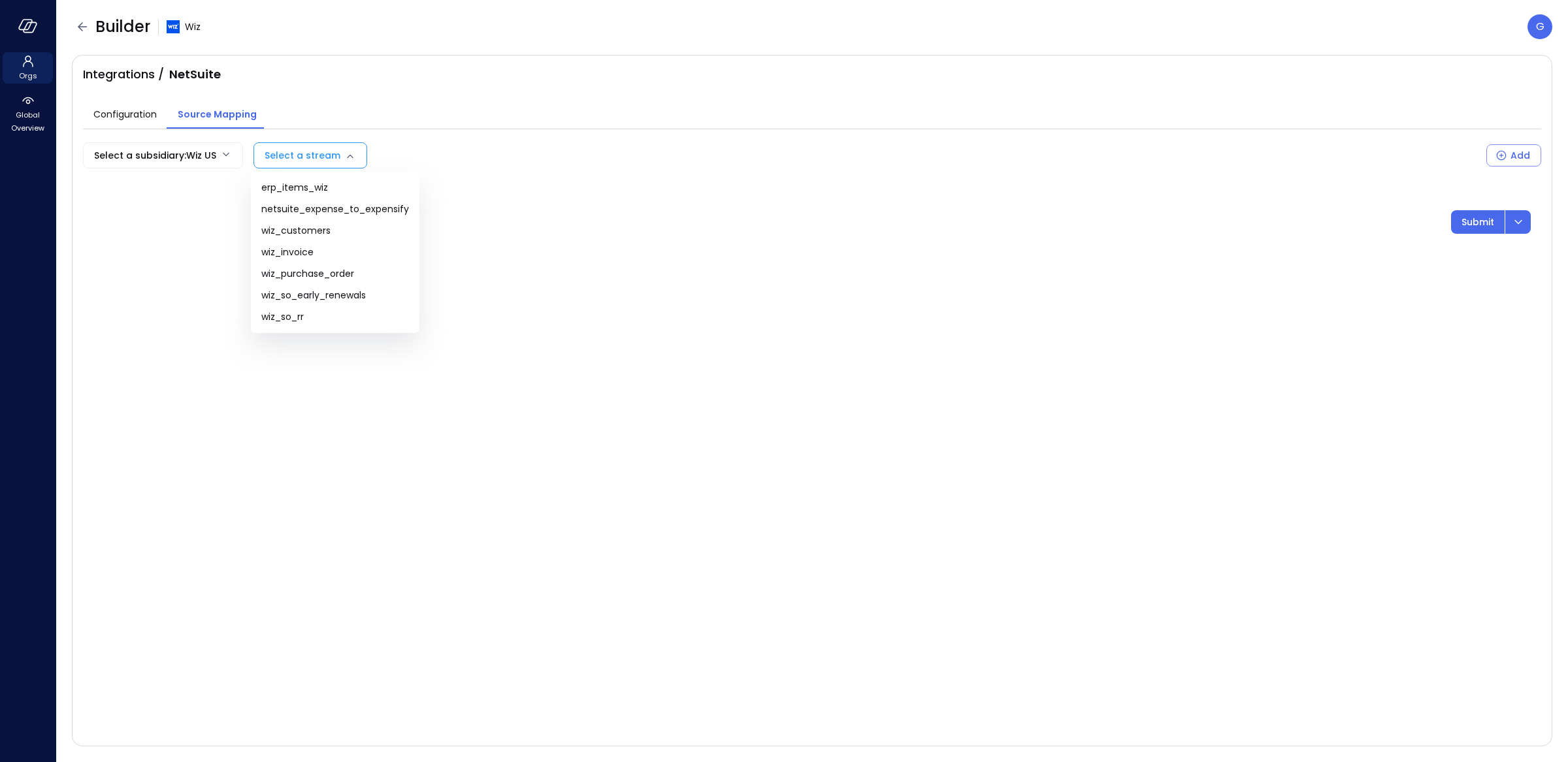
click at [288, 161] on body "Orgs Global Overview Builder Wiz G Integrations / NetSuite Configuration Source…" at bounding box center [784, 381] width 1568 height 762
click at [325, 316] on span "wiz_so_rr" at bounding box center [335, 317] width 148 height 14
type input "*********"
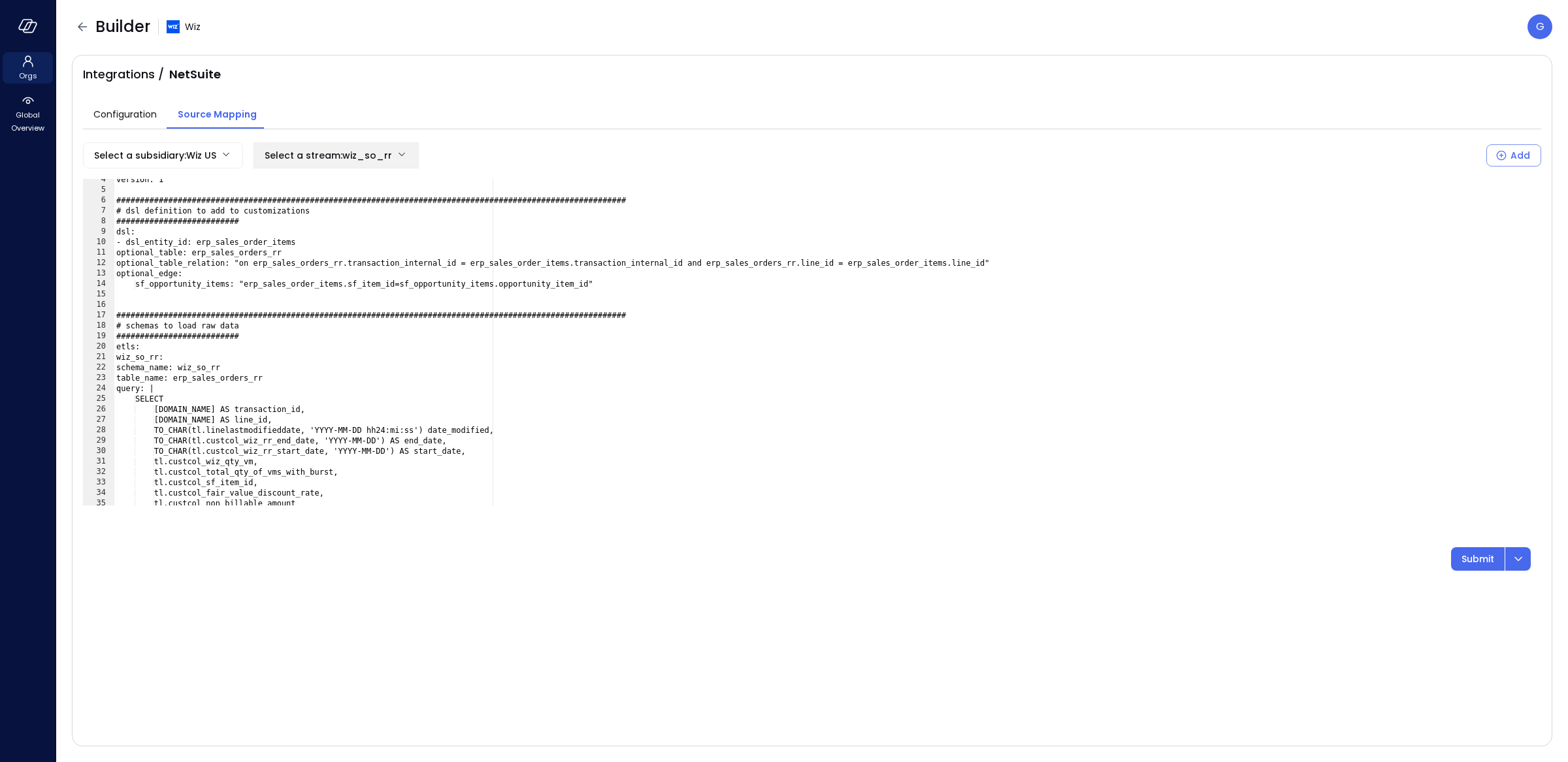
scroll to position [739, 0]
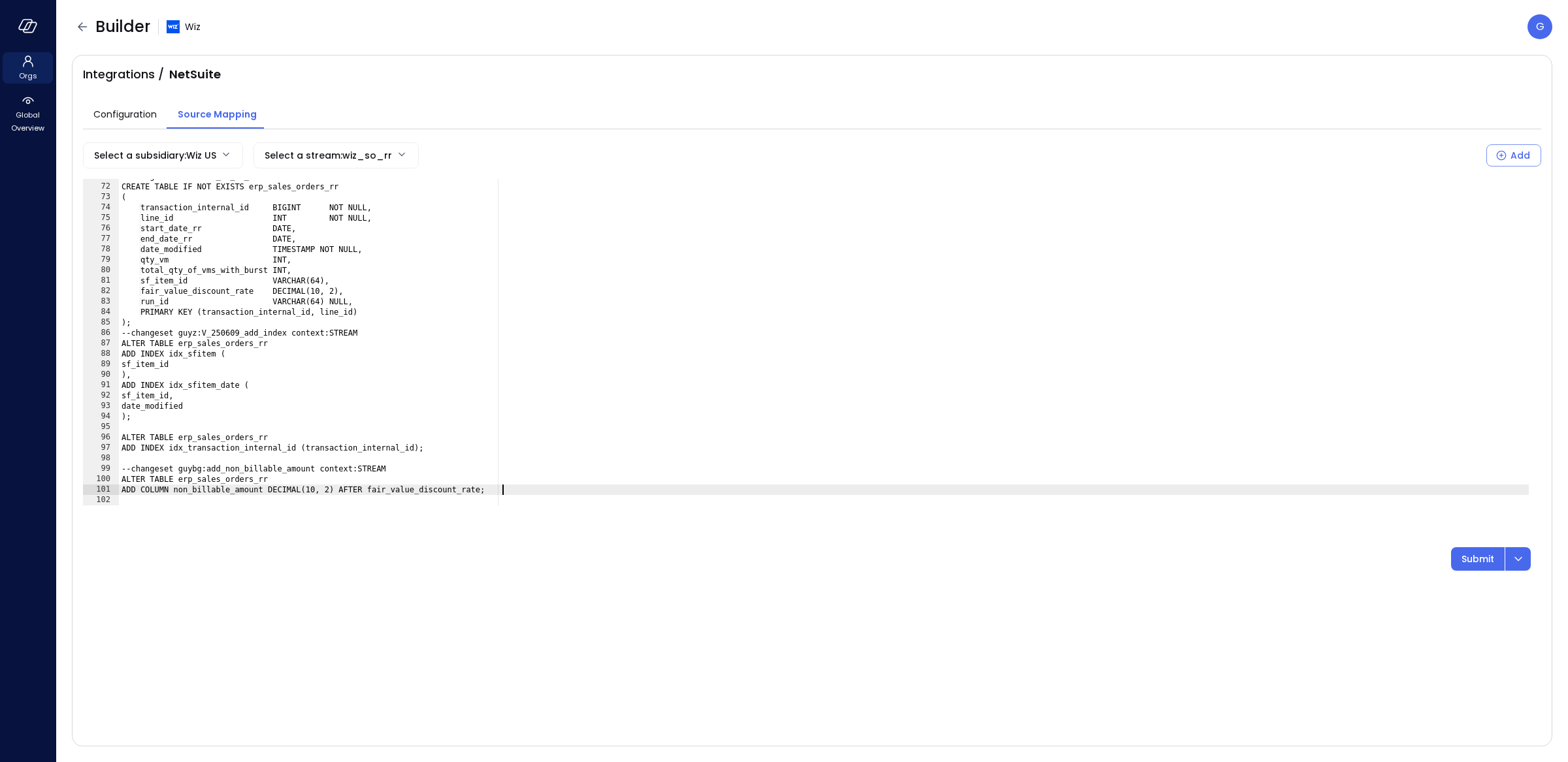
click at [518, 491] on div "--changeset dima:wiz_so_rr_base context:STREAM CREATE TABLE IF NOT EXISTS erp_s…" at bounding box center [823, 344] width 1410 height 347
click at [553, 367] on div "--changeset dima:wiz_so_rr_base context:STREAM CREATE TABLE IF NOT EXISTS erp_s…" at bounding box center [823, 344] width 1410 height 347
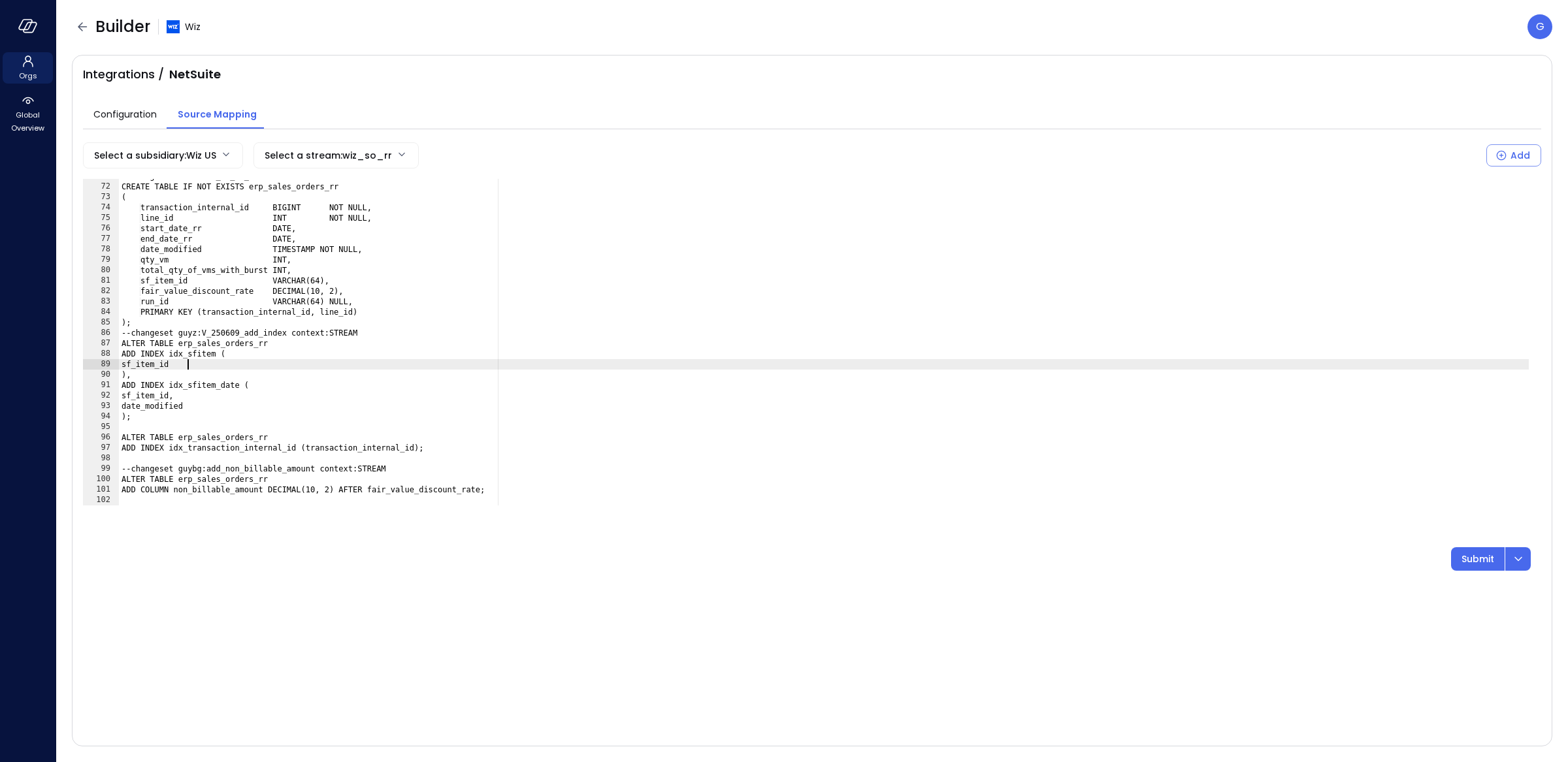
type textarea "**********"
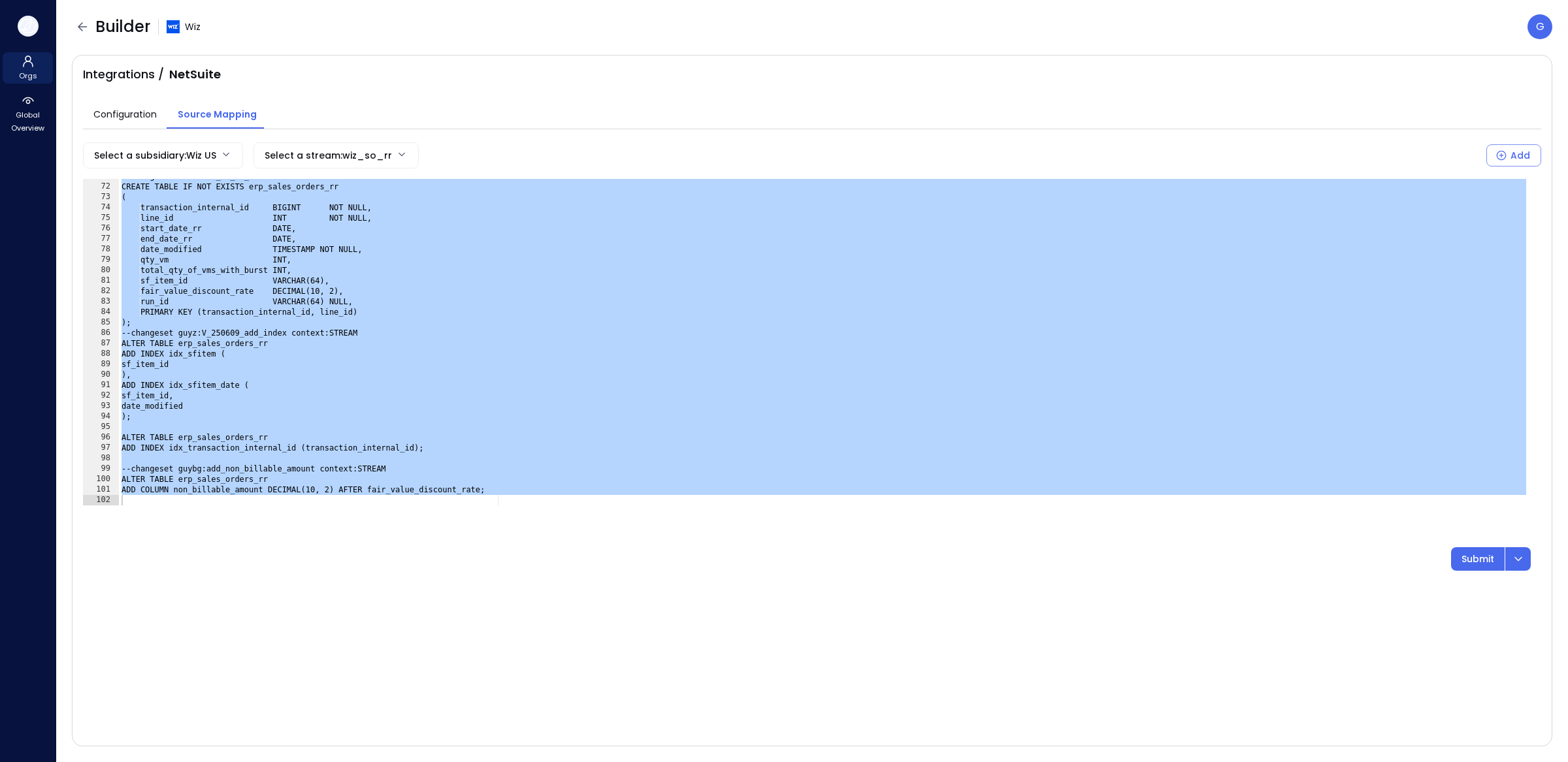
click at [31, 31] on icon "button" at bounding box center [28, 26] width 20 height 15
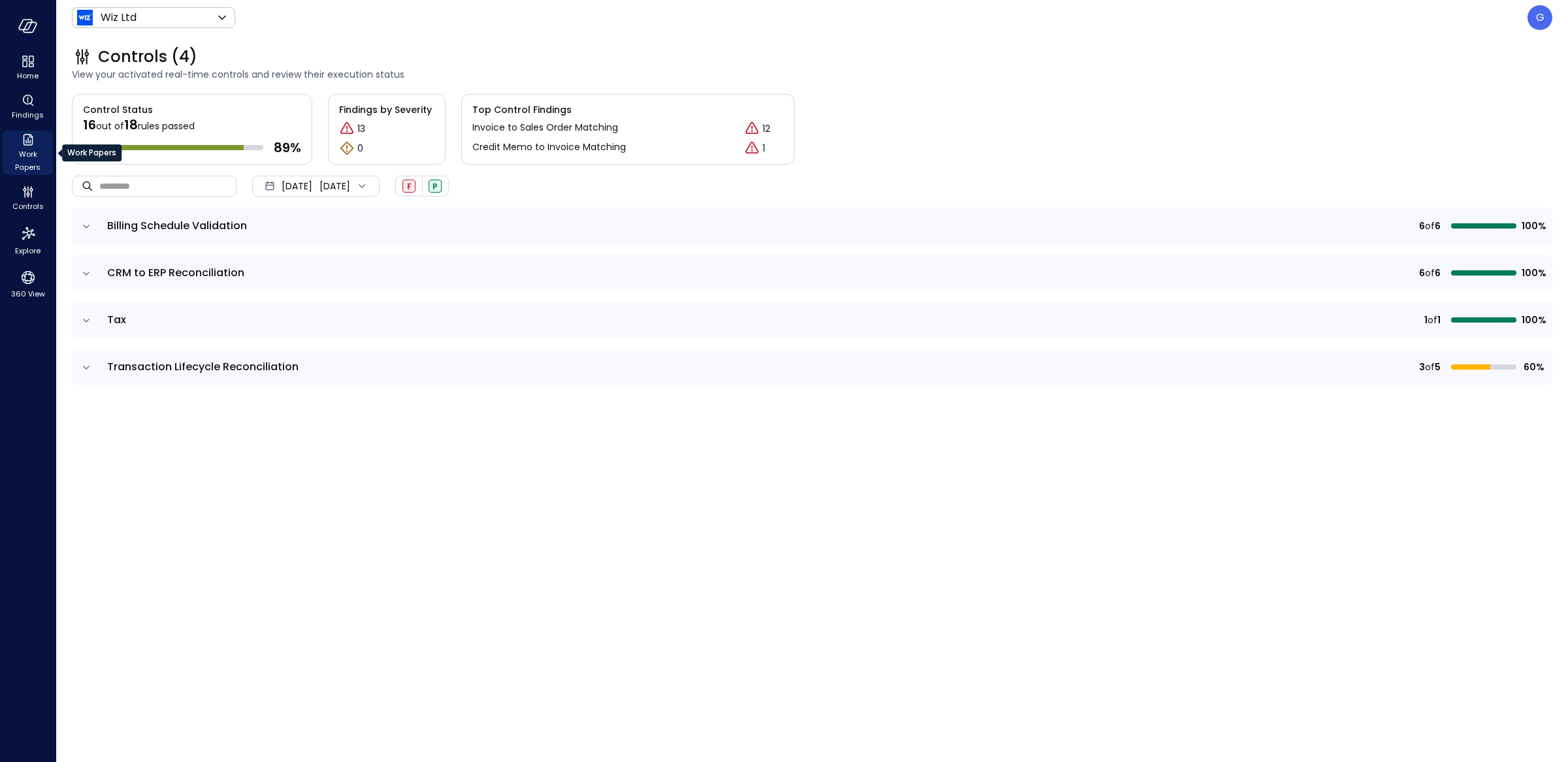
click at [35, 148] on span "Work Papers" at bounding box center [28, 161] width 40 height 26
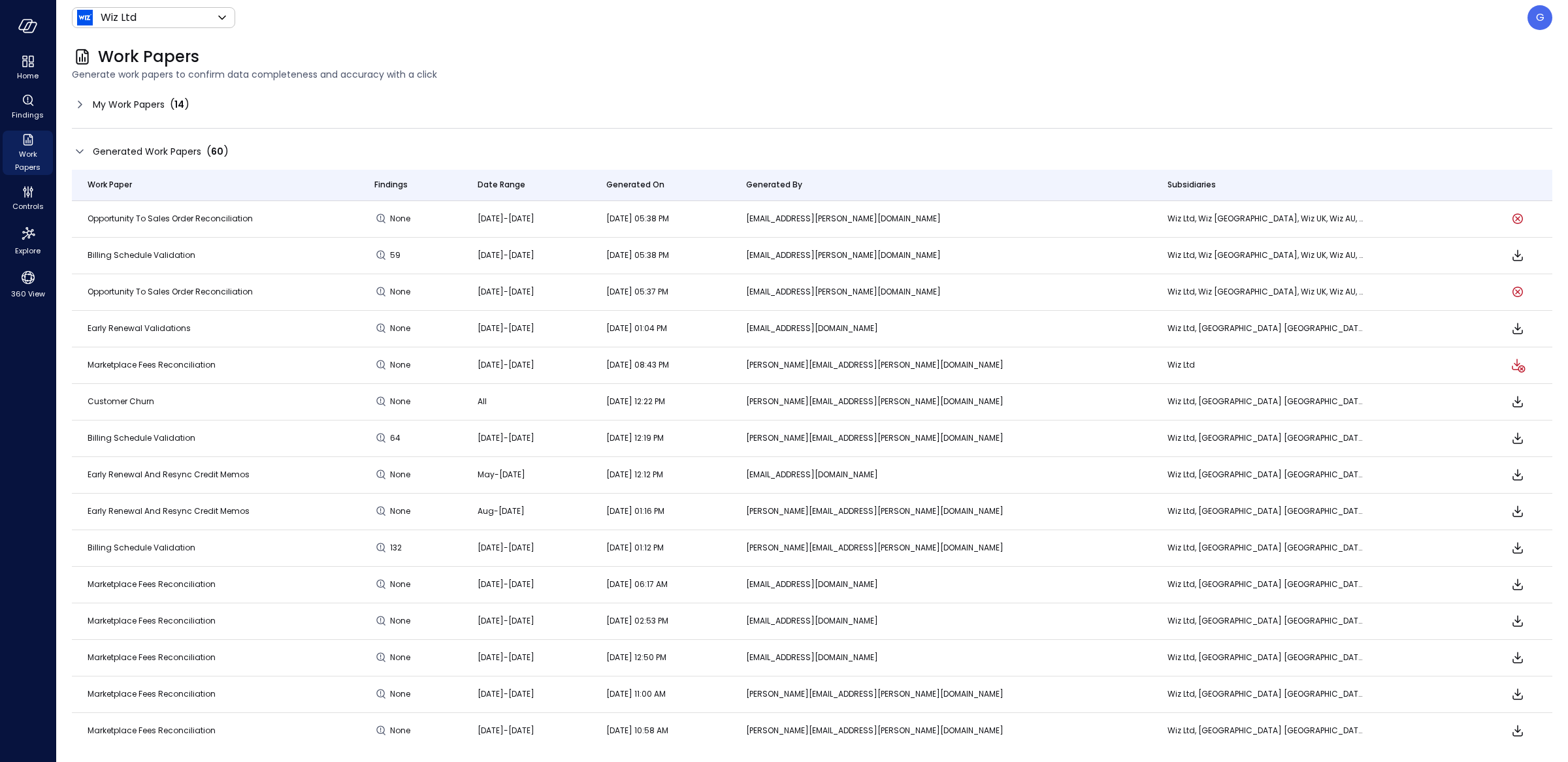
click at [156, 100] on span "My Work Papers" at bounding box center [129, 104] width 72 height 15
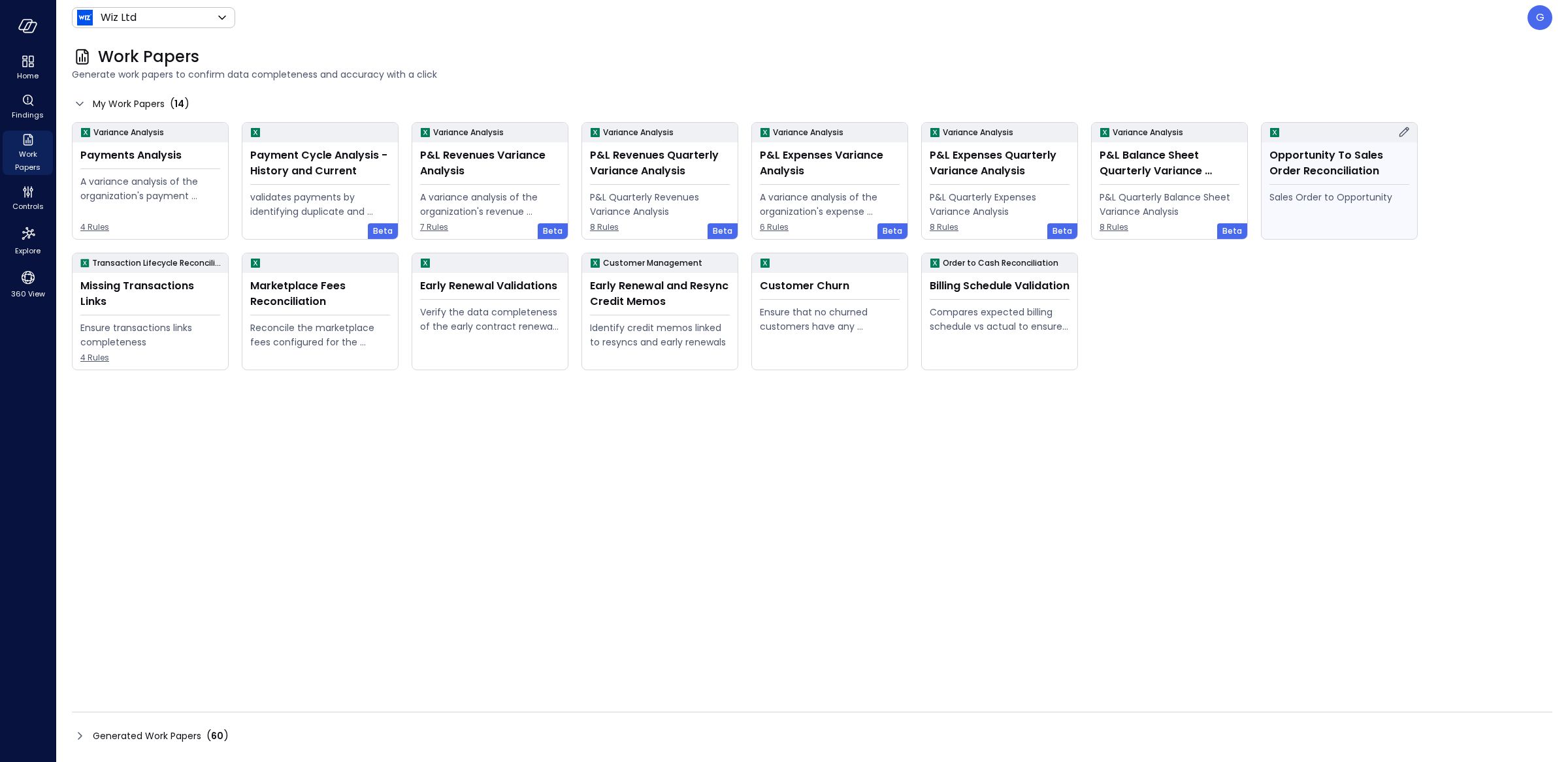
click at [1221, 188] on div "Opportunity To Sales Order Reconciliation Sales Order to Opportunity" at bounding box center [1339, 191] width 156 height 97
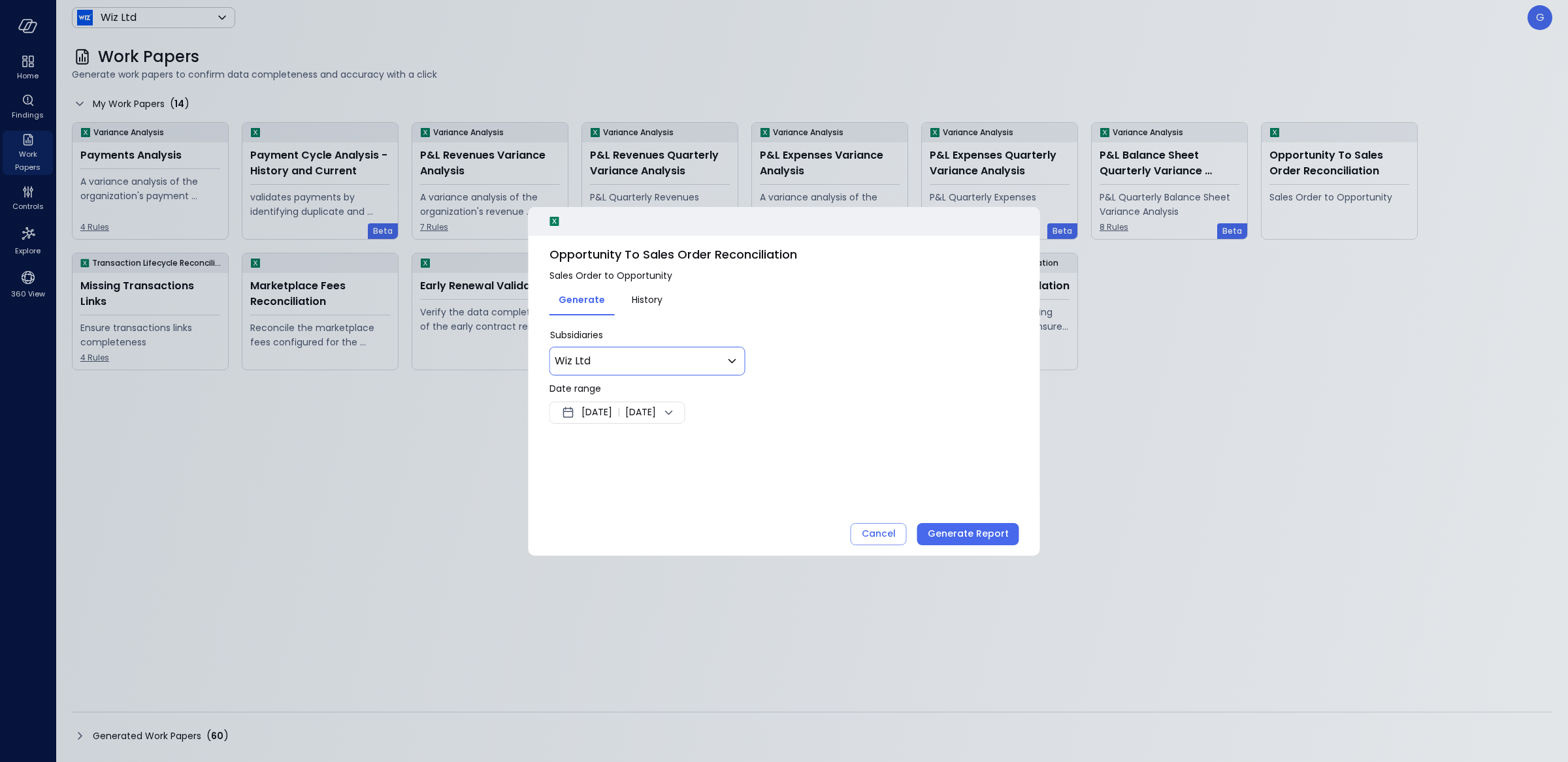
click at [659, 363] on body "Home Findings Work Papers Controls Explore 360 View Wiz Ltd ****** ​ G Work Pap…" at bounding box center [784, 381] width 1568 height 762
click at [611, 442] on span "Wiz US" at bounding box center [656, 447] width 141 height 15
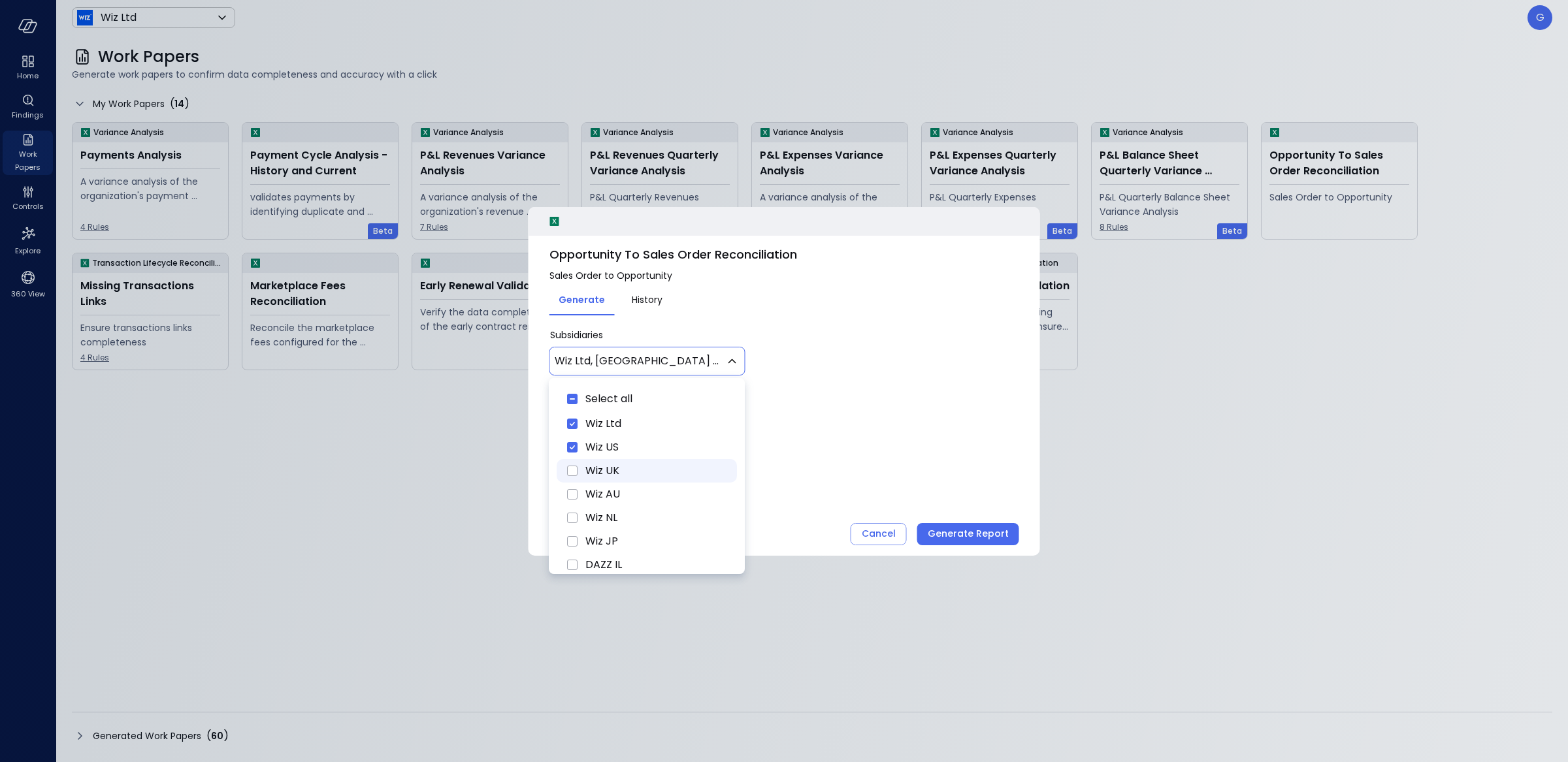
click at [604, 467] on span "Wiz UK" at bounding box center [656, 471] width 141 height 15
click at [600, 493] on span "Wiz AU" at bounding box center [656, 494] width 141 height 15
click at [598, 510] on span "Wiz NL" at bounding box center [656, 517] width 141 height 15
click at [598, 531] on li "Wiz JP" at bounding box center [646, 541] width 180 height 24
type input "**********"
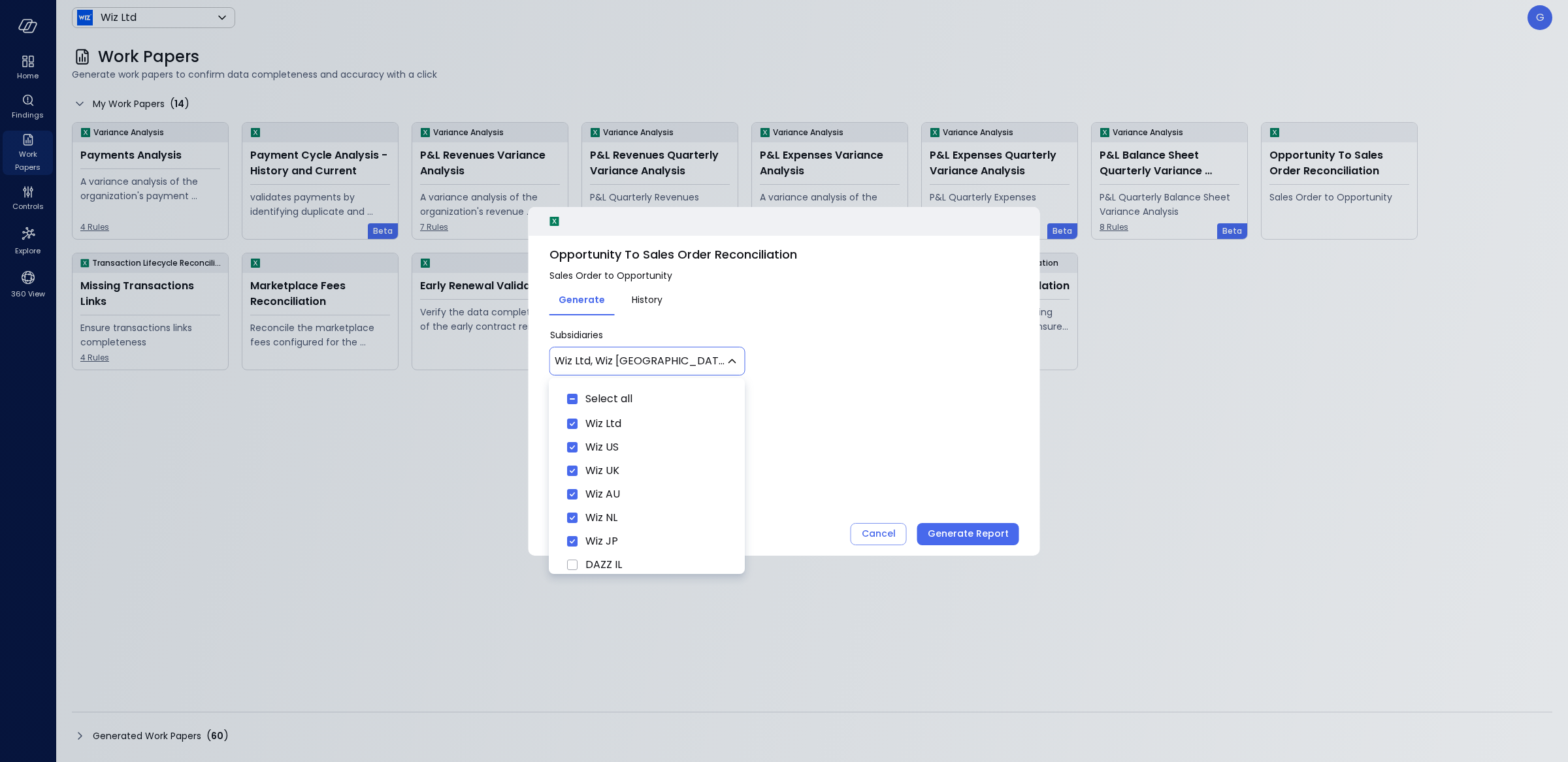
click at [843, 408] on div at bounding box center [784, 381] width 1568 height 762
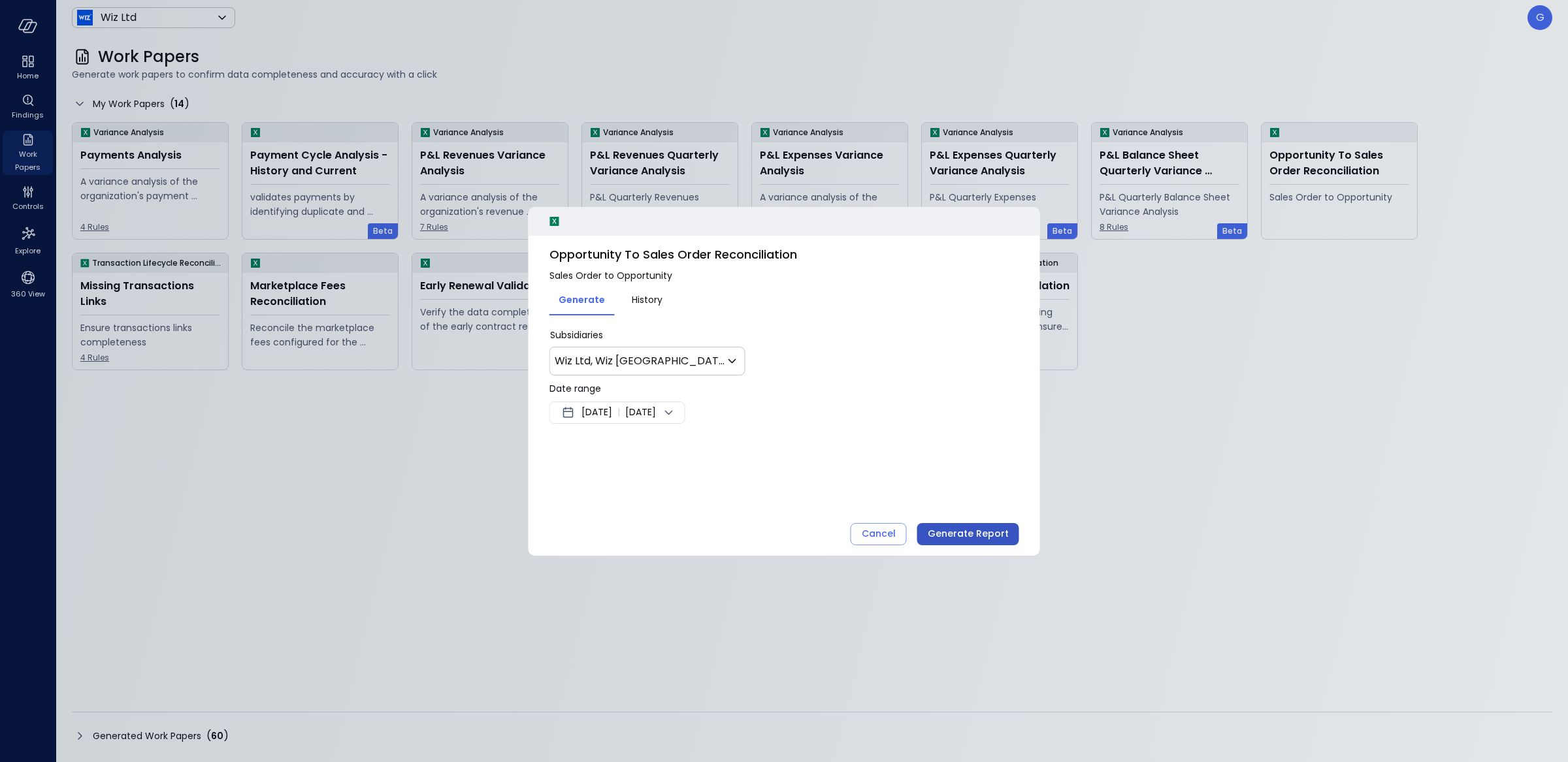
click at [973, 533] on div "Generate Report" at bounding box center [968, 534] width 81 height 16
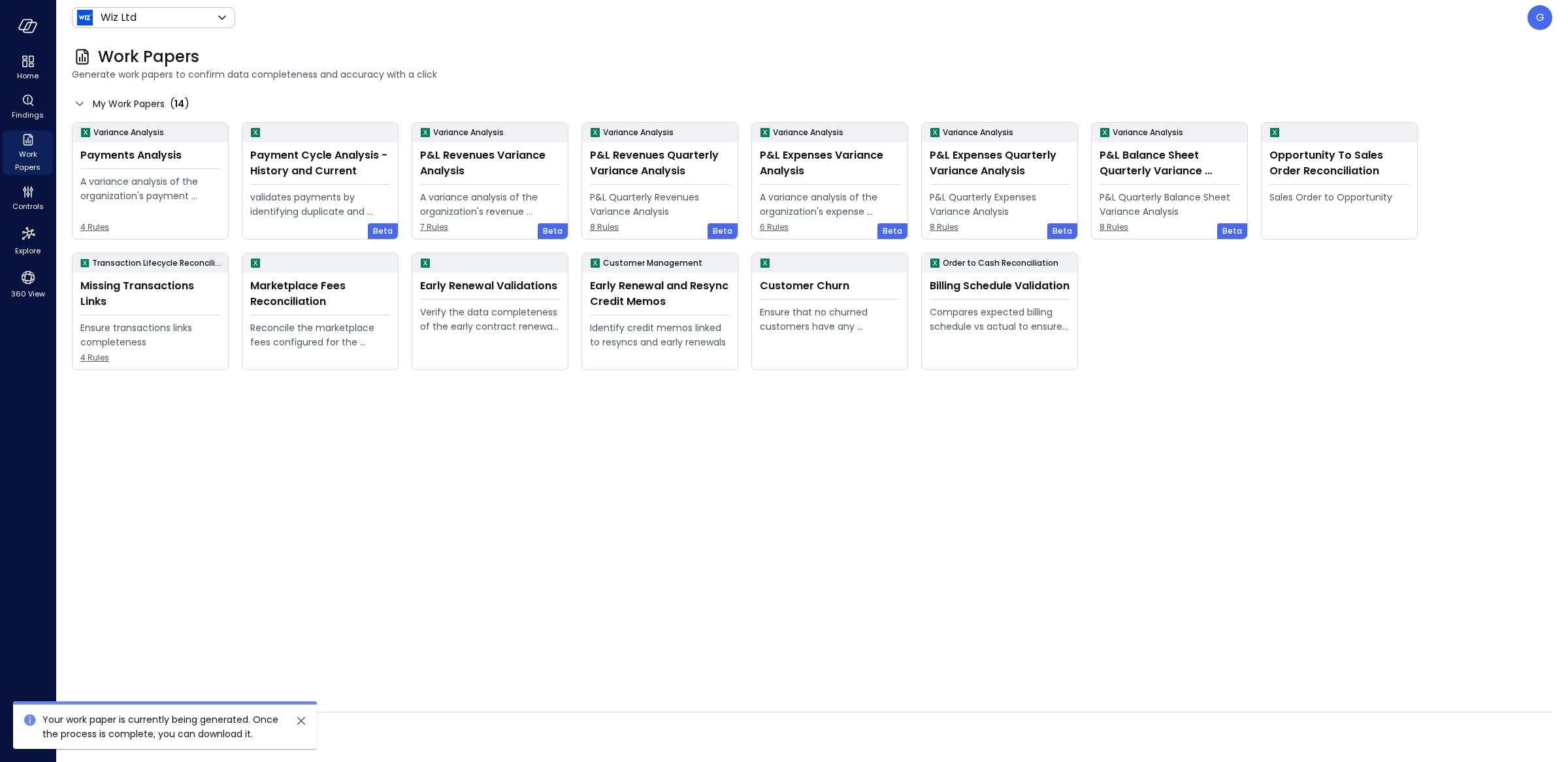
click at [489, 672] on div "Generated Work Papers ( 60 )" at bounding box center [812, 736] width 1481 height 21
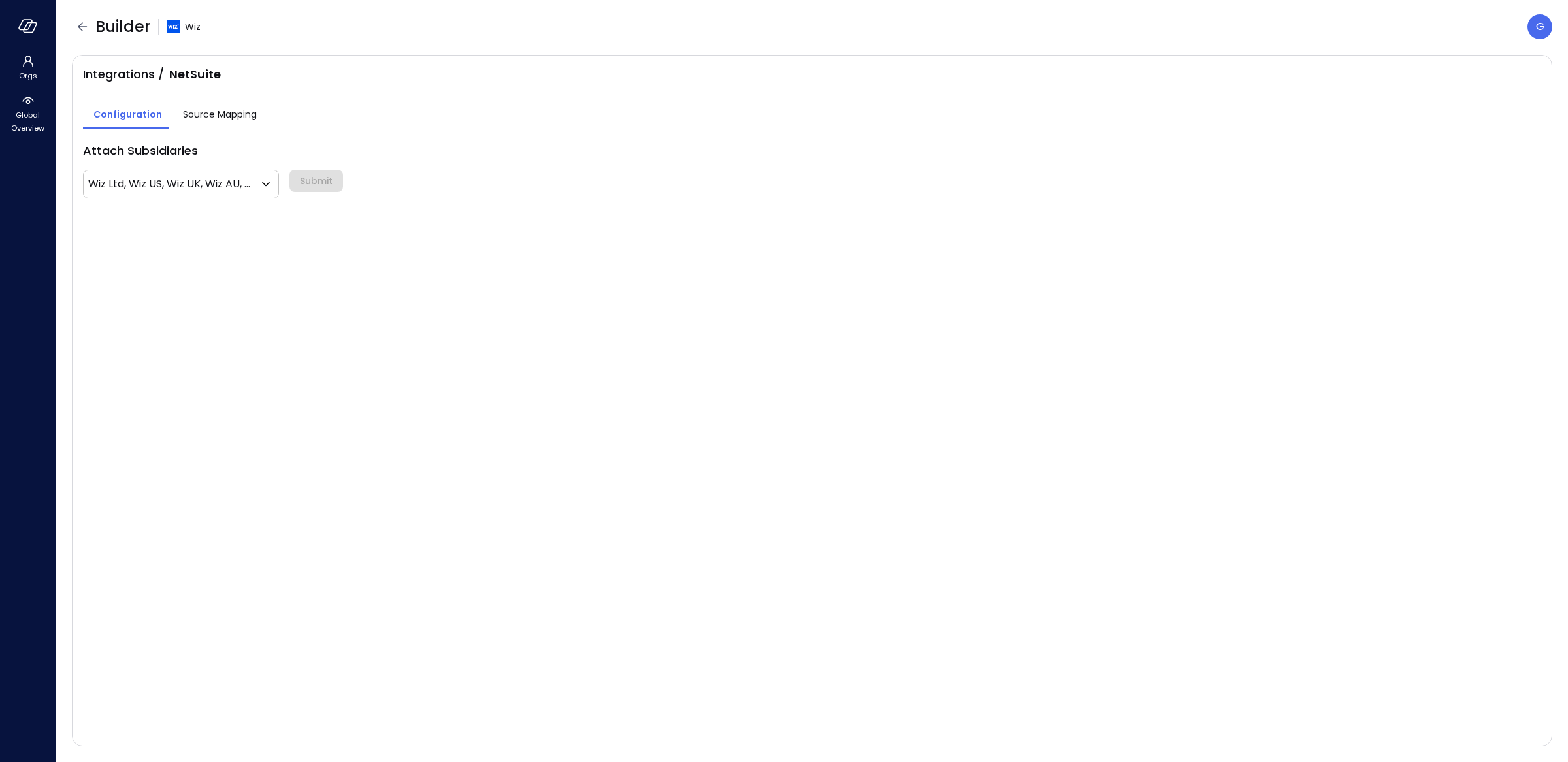
click at [205, 117] on span "Source Mapping" at bounding box center [220, 114] width 74 height 15
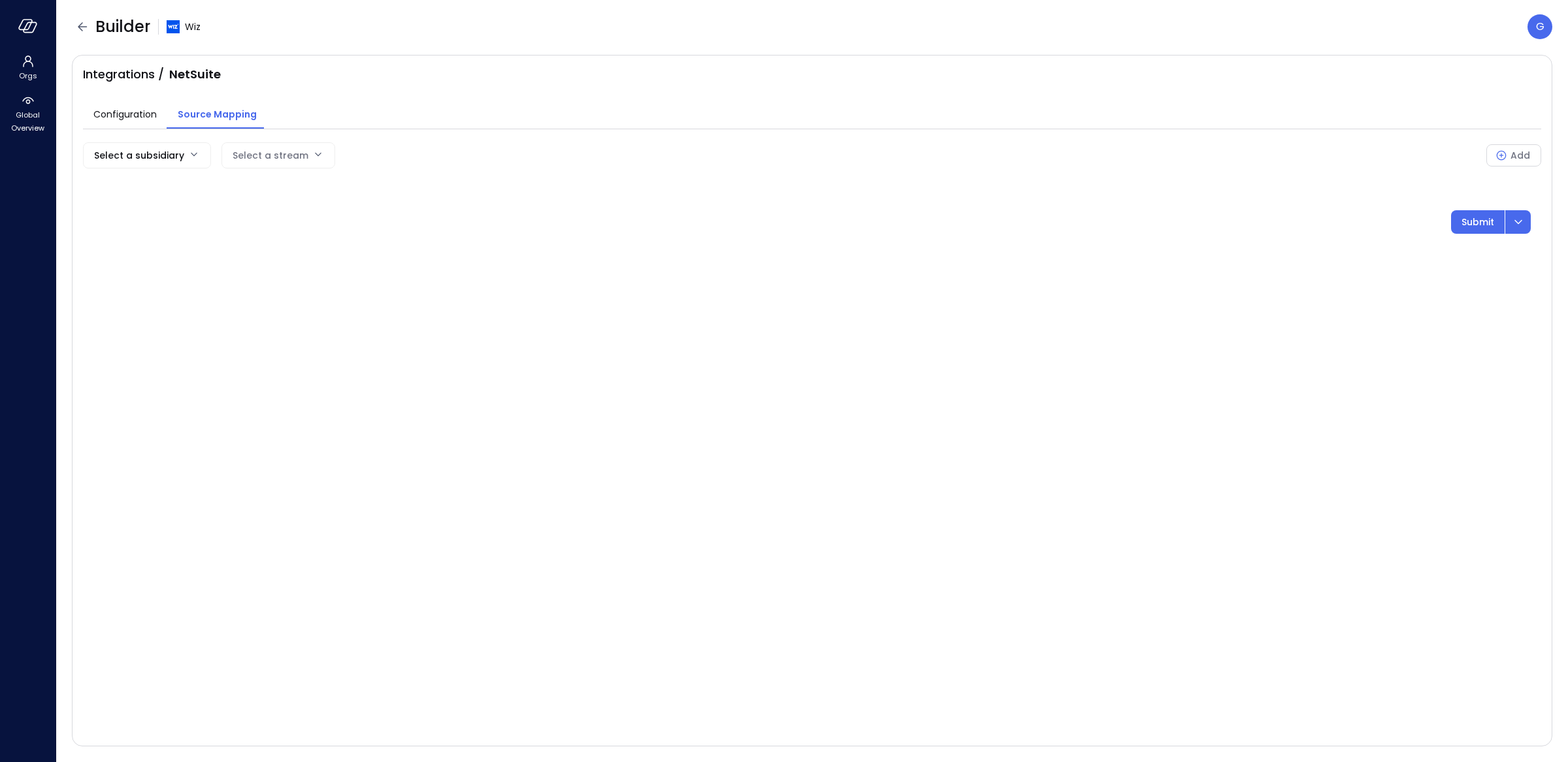
click at [144, 154] on body "Orgs Global Overview Builder Wiz G Integrations / NetSuite Configuration Source…" at bounding box center [784, 381] width 1568 height 762
click at [147, 246] on span "Wiz AU" at bounding box center [165, 252] width 143 height 14
type input "**"
click at [293, 154] on body "Orgs Global Overview Builder Wiz G Integrations / NetSuite Configuration Source…" at bounding box center [784, 381] width 1568 height 762
click at [302, 279] on span "wiz_so_rr" at bounding box center [315, 274] width 104 height 14
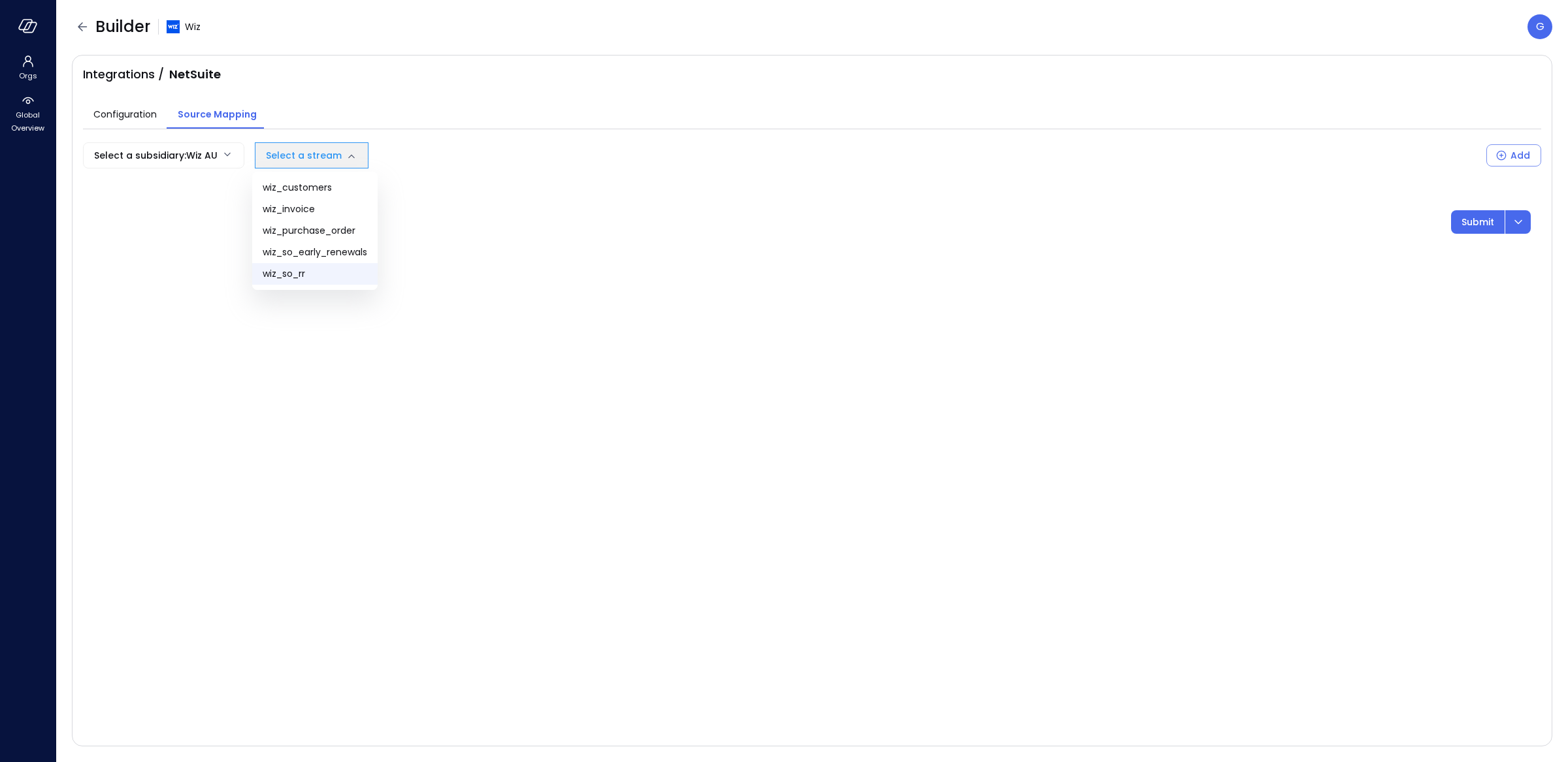
type input "*********"
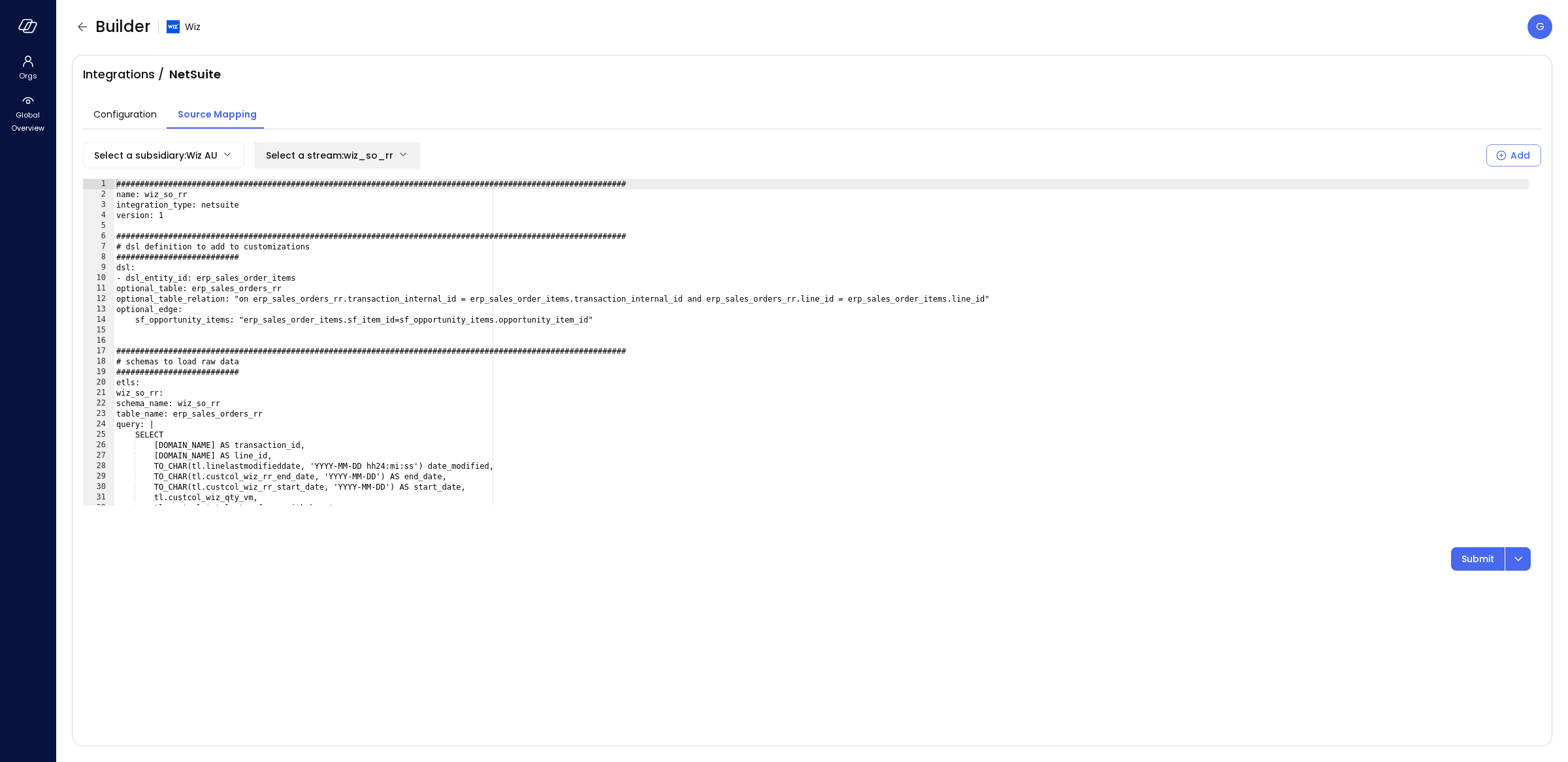
scroll to position [550, 0]
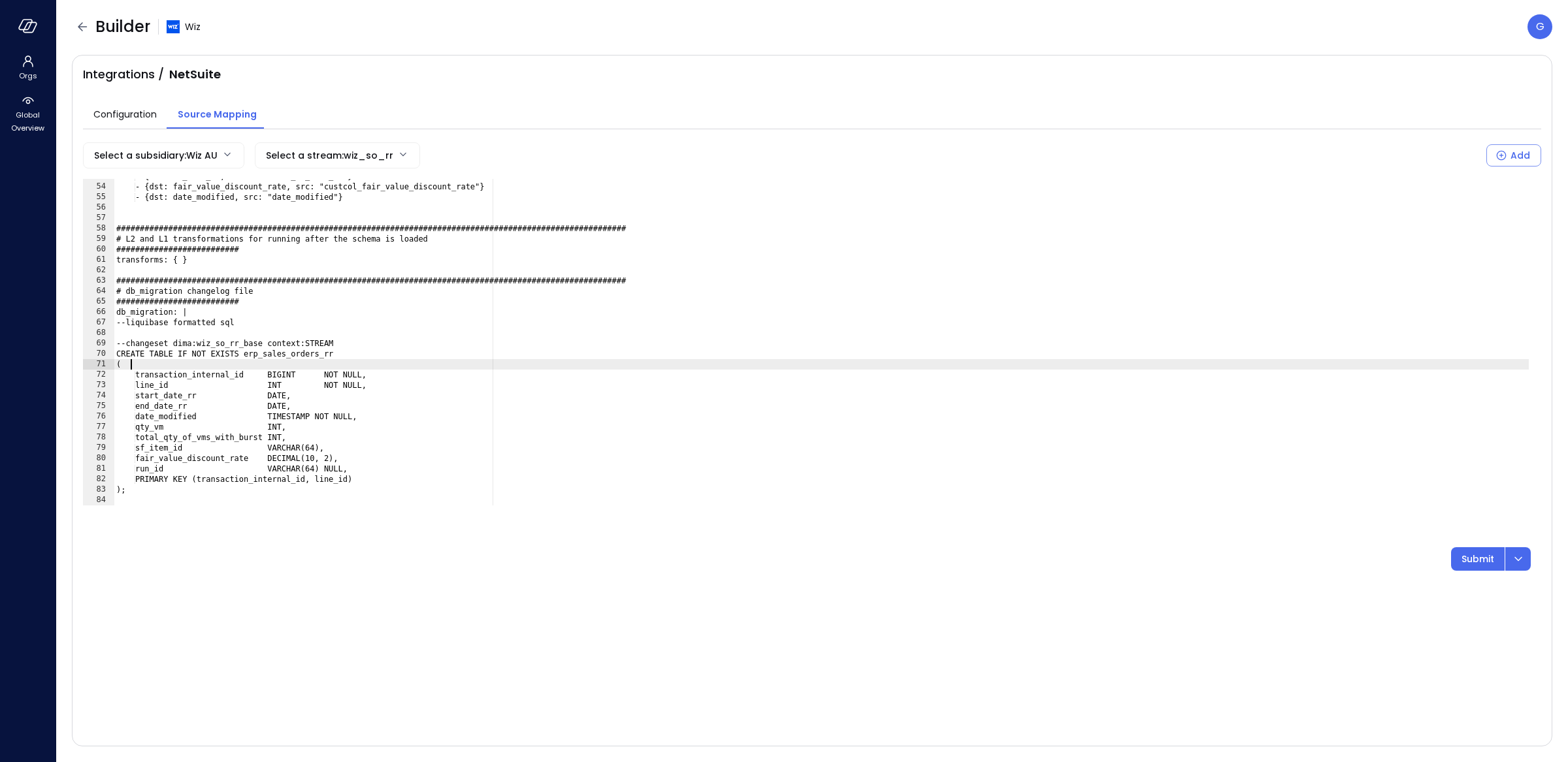
click at [423, 366] on div "- {dst: sf_item_id, src: "custcol_sf_item_id"} - {dst: fair_value_discount_rate…" at bounding box center [820, 344] width 1415 height 347
type textarea "**"
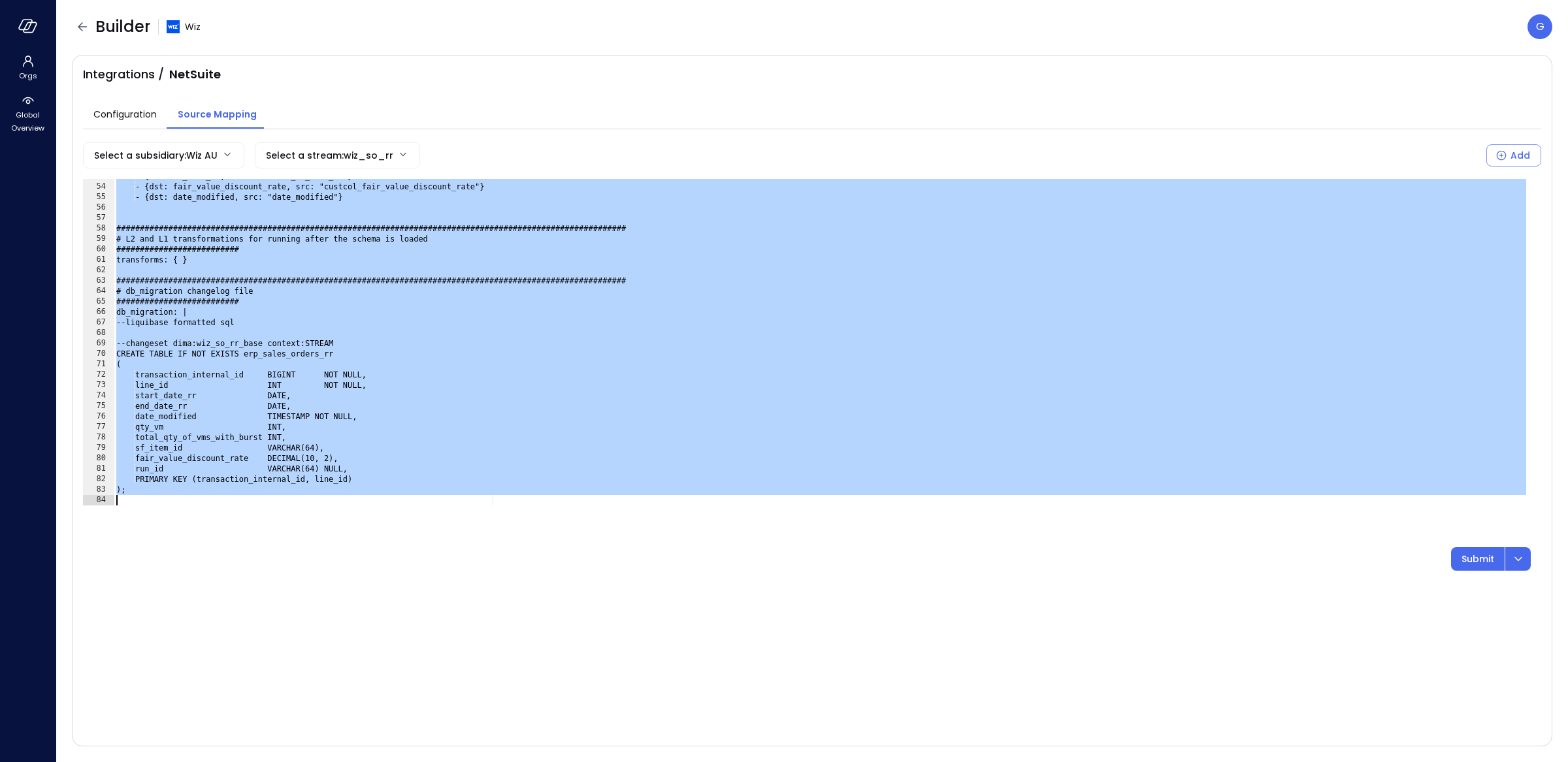
paste textarea "Cursor at row 84"
type textarea "**********"
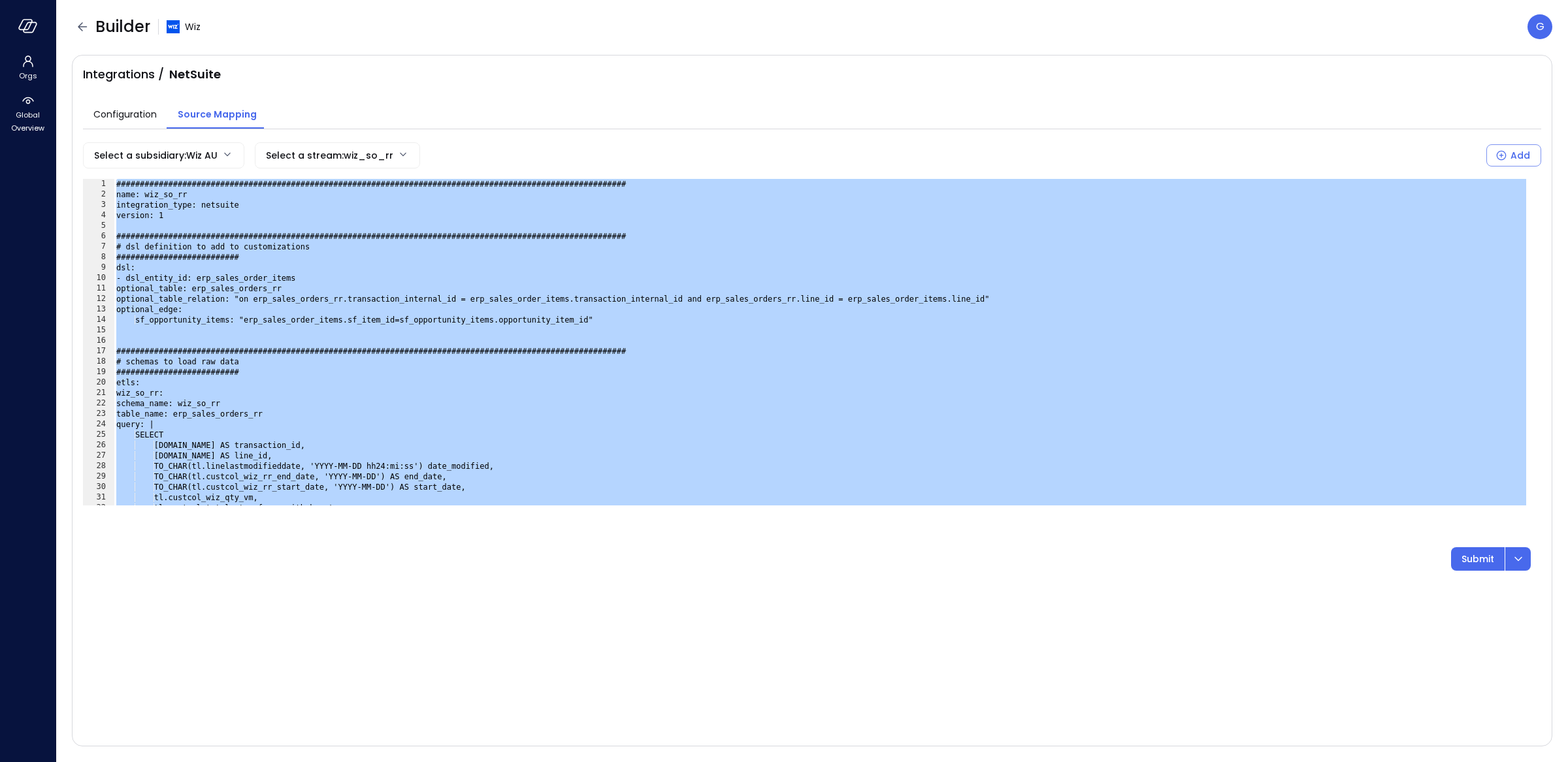
scroll to position [0, 0]
click at [1516, 551] on icon "dropdown-icon-button" at bounding box center [1518, 559] width 15 height 15
click at [1465, 589] on div "Submit & Rerun" at bounding box center [1438, 596] width 153 height 15
click at [153, 165] on body "**********" at bounding box center [784, 381] width 1568 height 762
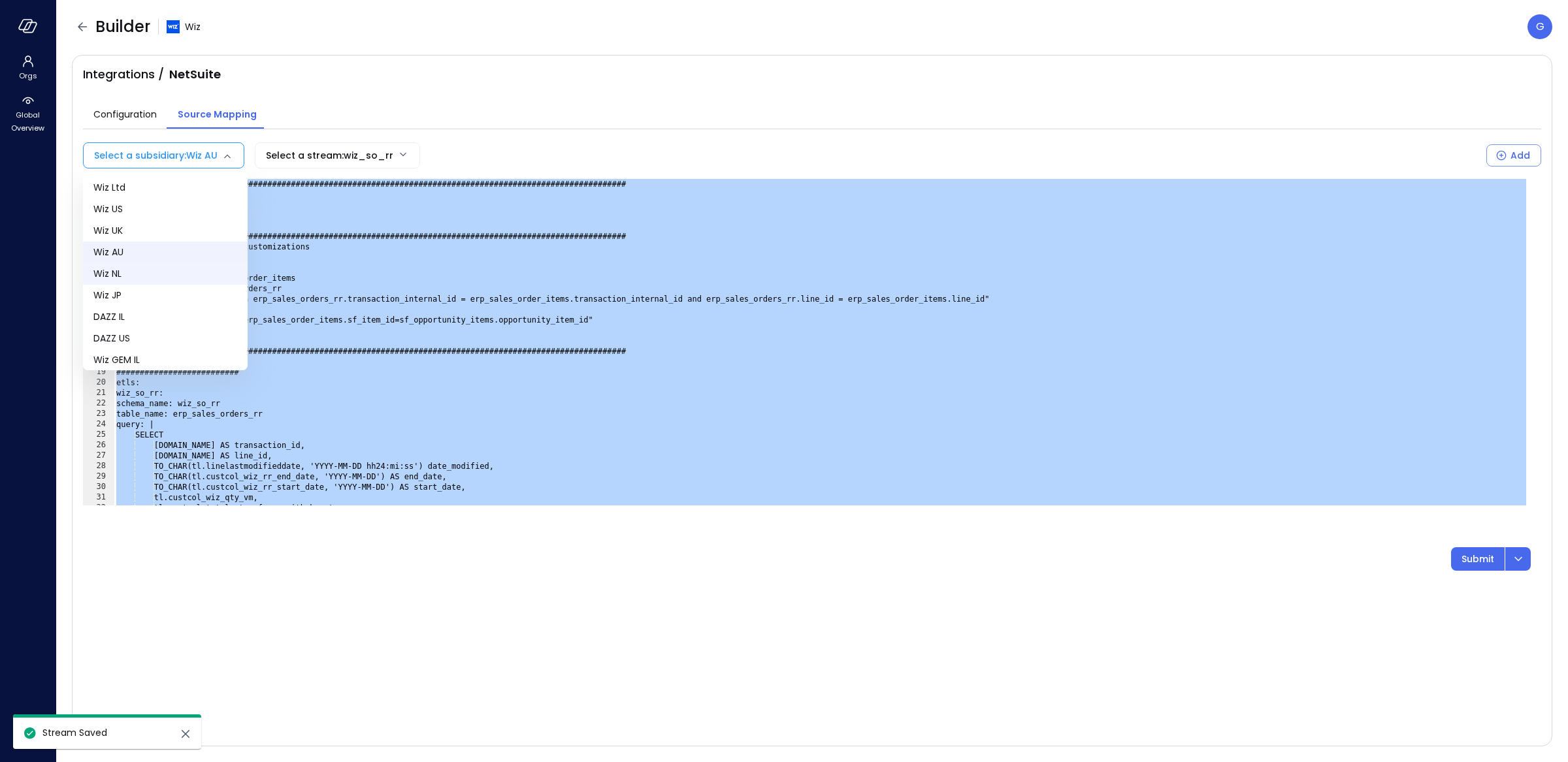
click at [150, 271] on span "Wiz NL" at bounding box center [165, 274] width 143 height 14
type input "**"
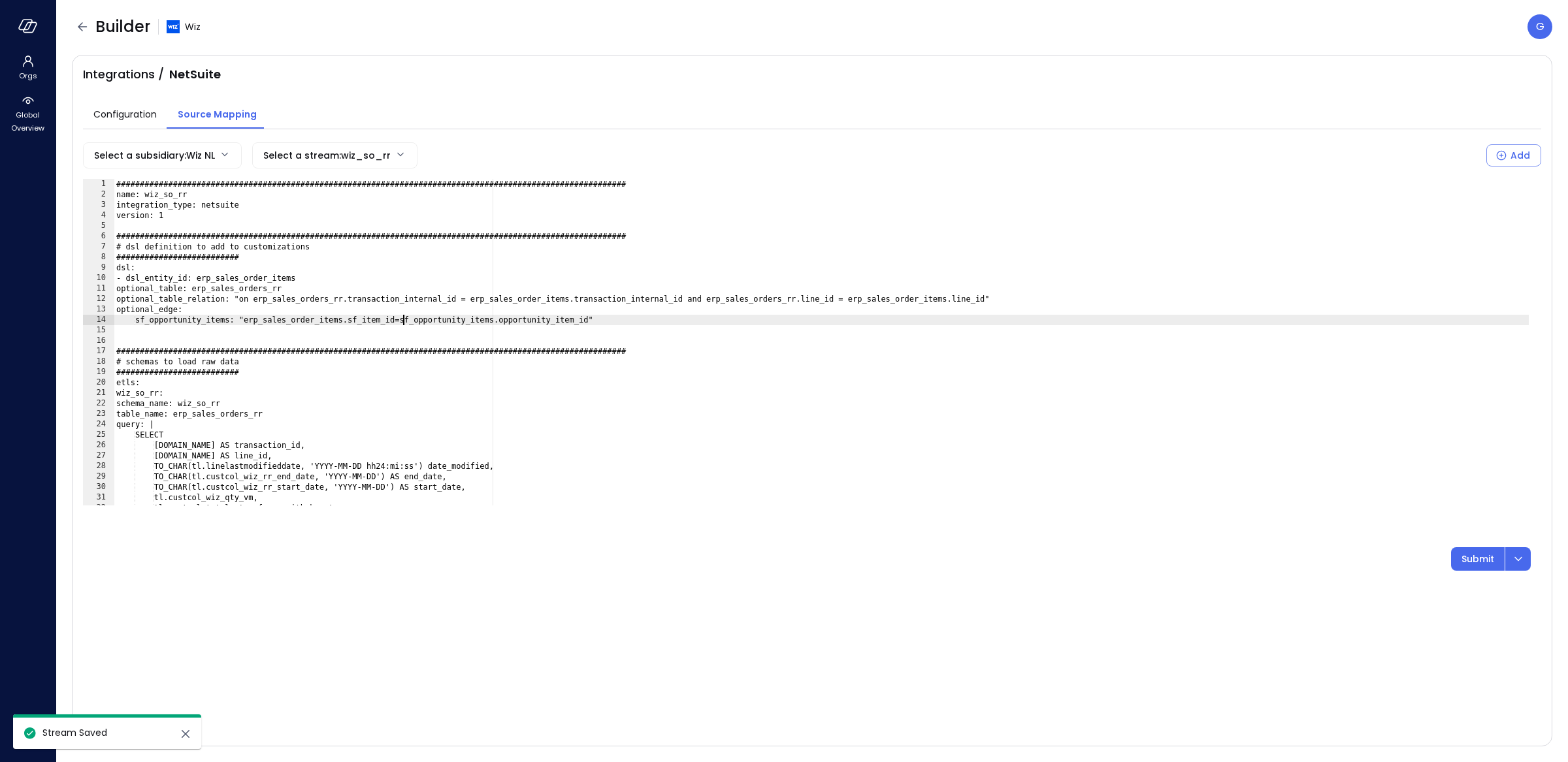
click at [406, 320] on div "###############################################################################…" at bounding box center [820, 352] width 1415 height 347
type textarea "**"
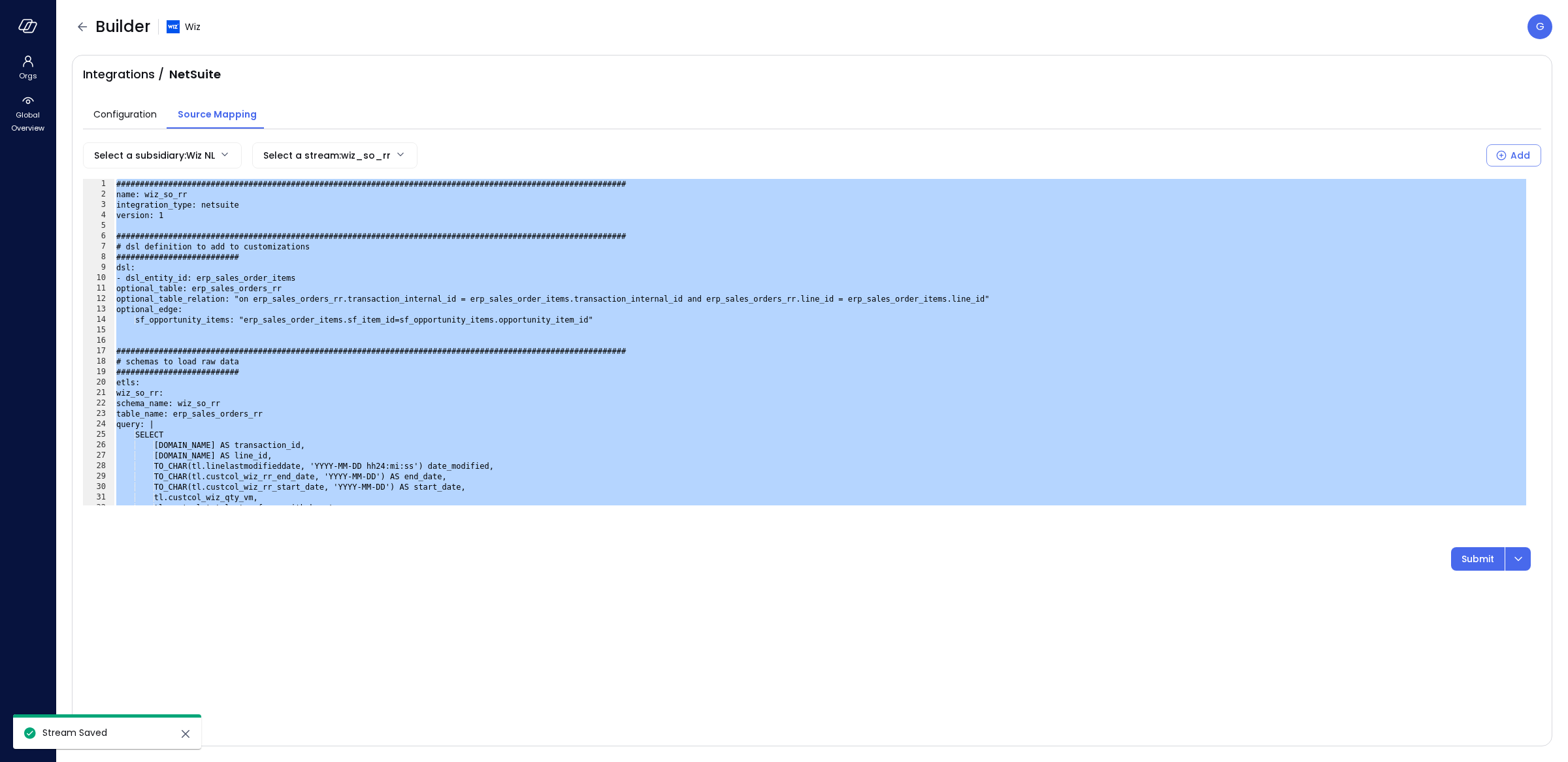
paste textarea "Cursor at row 84"
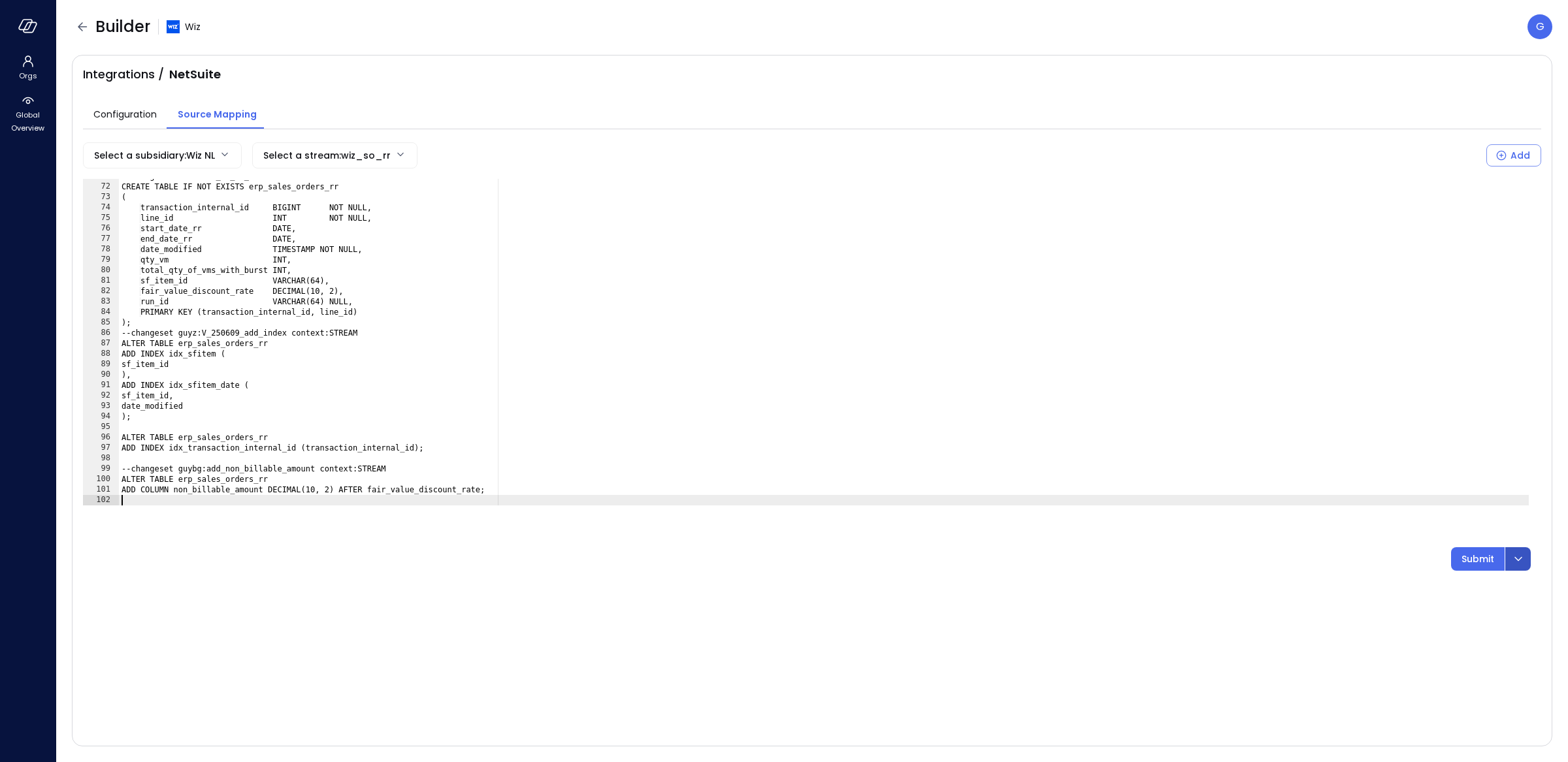
click at [1514, 552] on icon "dropdown-icon-button" at bounding box center [1518, 559] width 15 height 15
click at [1451, 590] on div "Submit & Rerun" at bounding box center [1438, 596] width 153 height 15
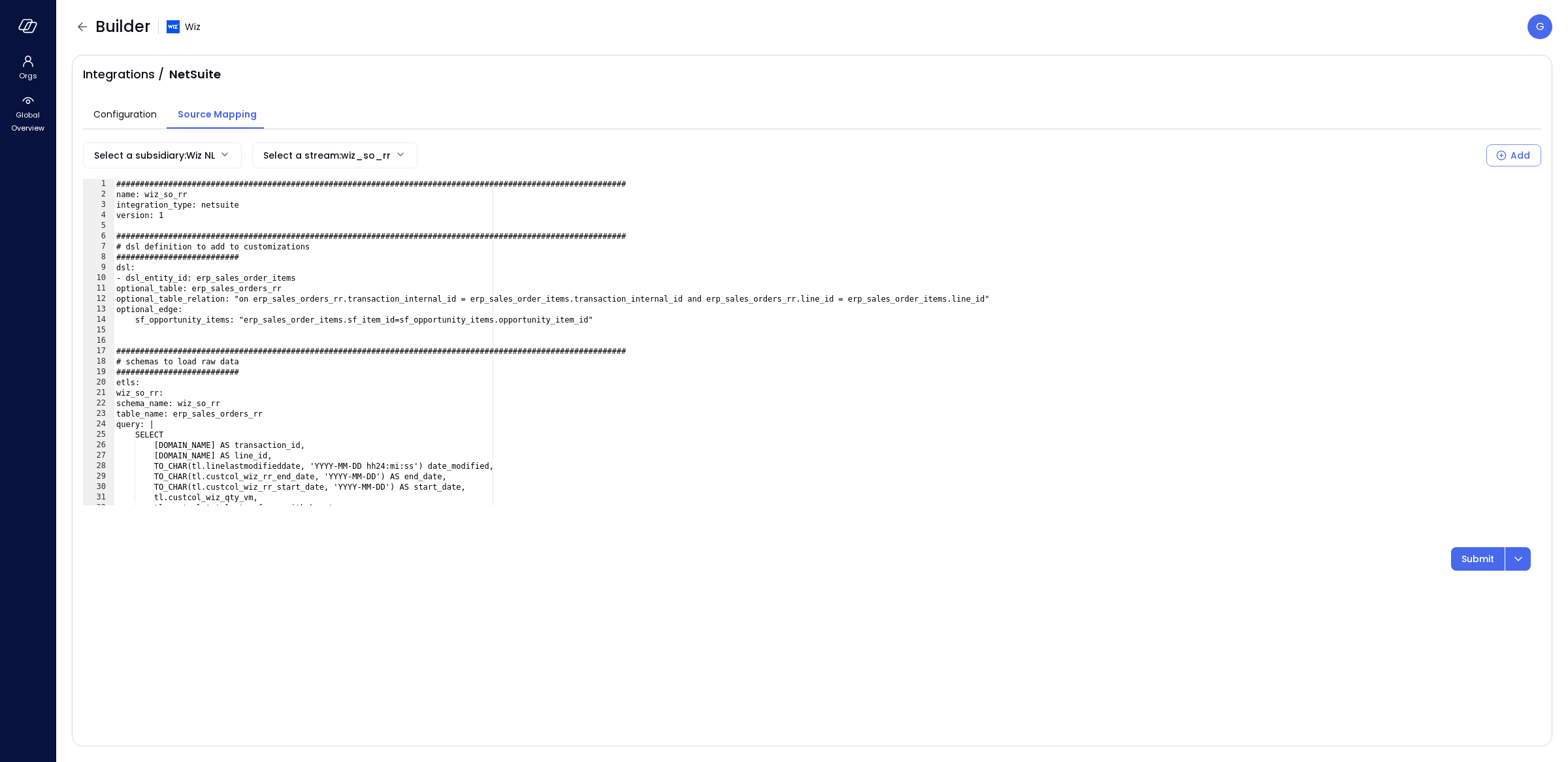
scroll to position [0, 0]
click at [205, 149] on body "Orgs Global Overview Builder Wiz G Integrations / NetSuite Configuration Source…" at bounding box center [784, 381] width 1568 height 762
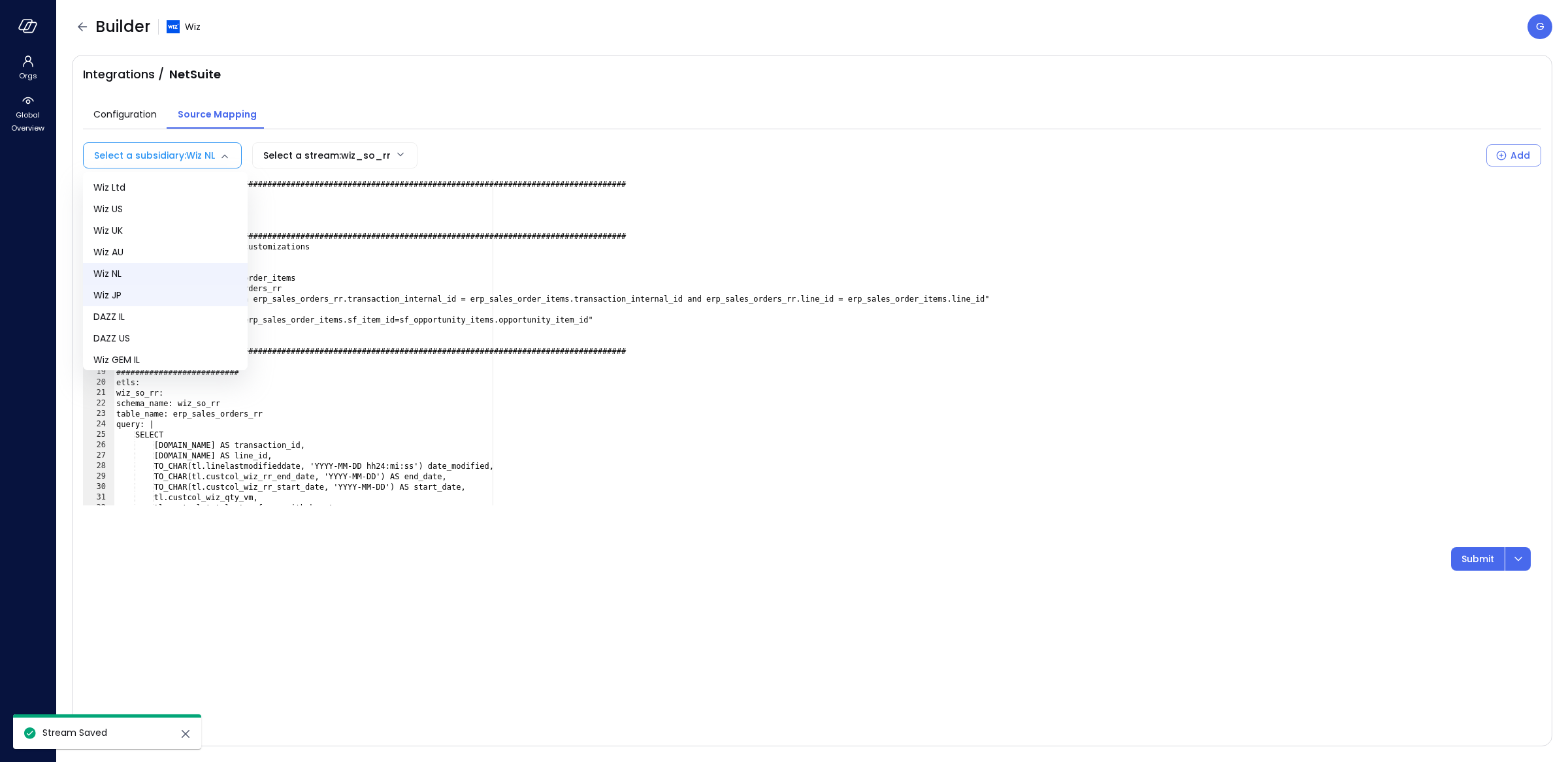
click at [157, 294] on span "Wiz JP" at bounding box center [165, 296] width 143 height 14
type input "**"
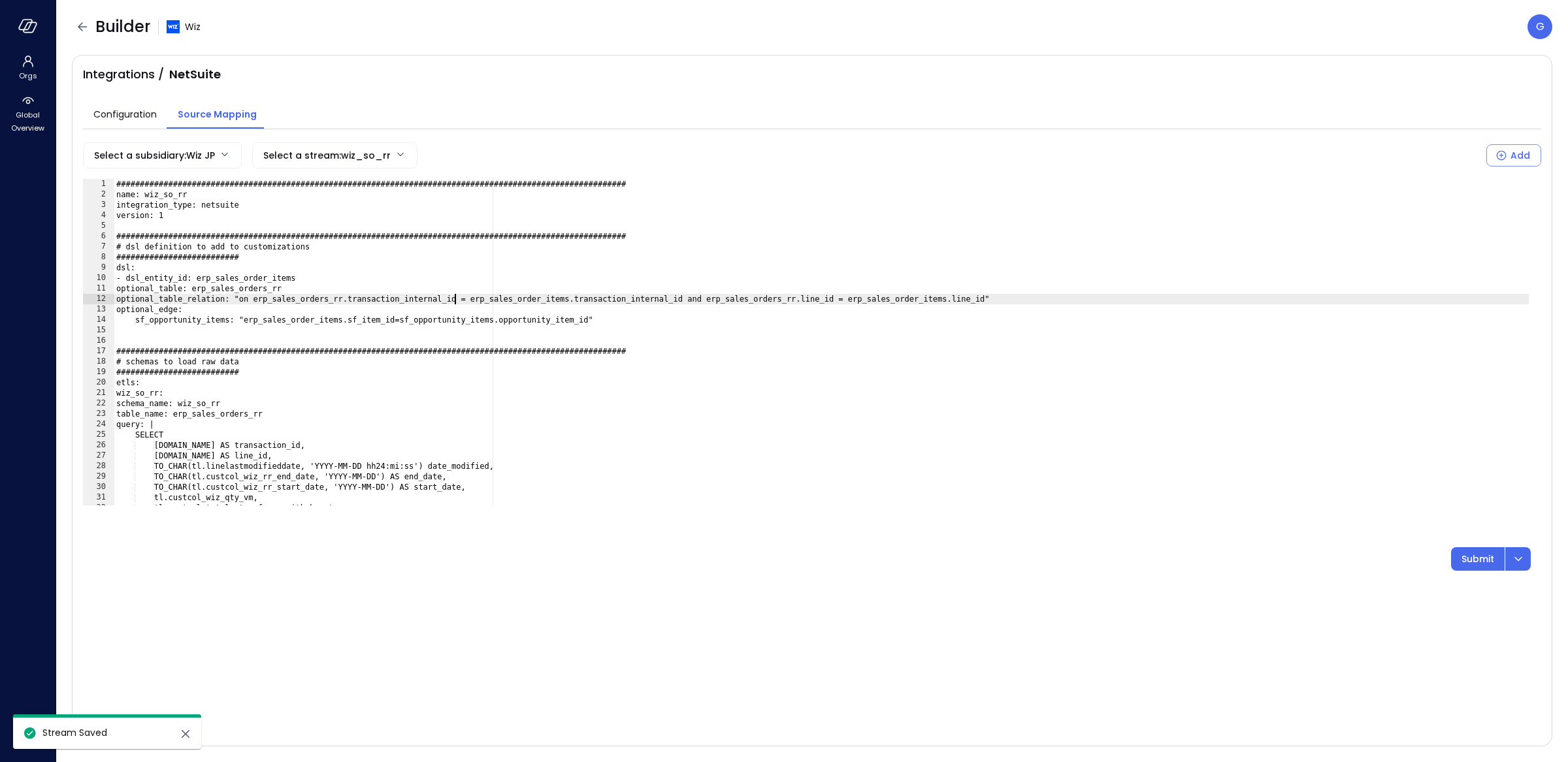
click at [457, 303] on div "###############################################################################…" at bounding box center [820, 352] width 1415 height 347
type textarea "**"
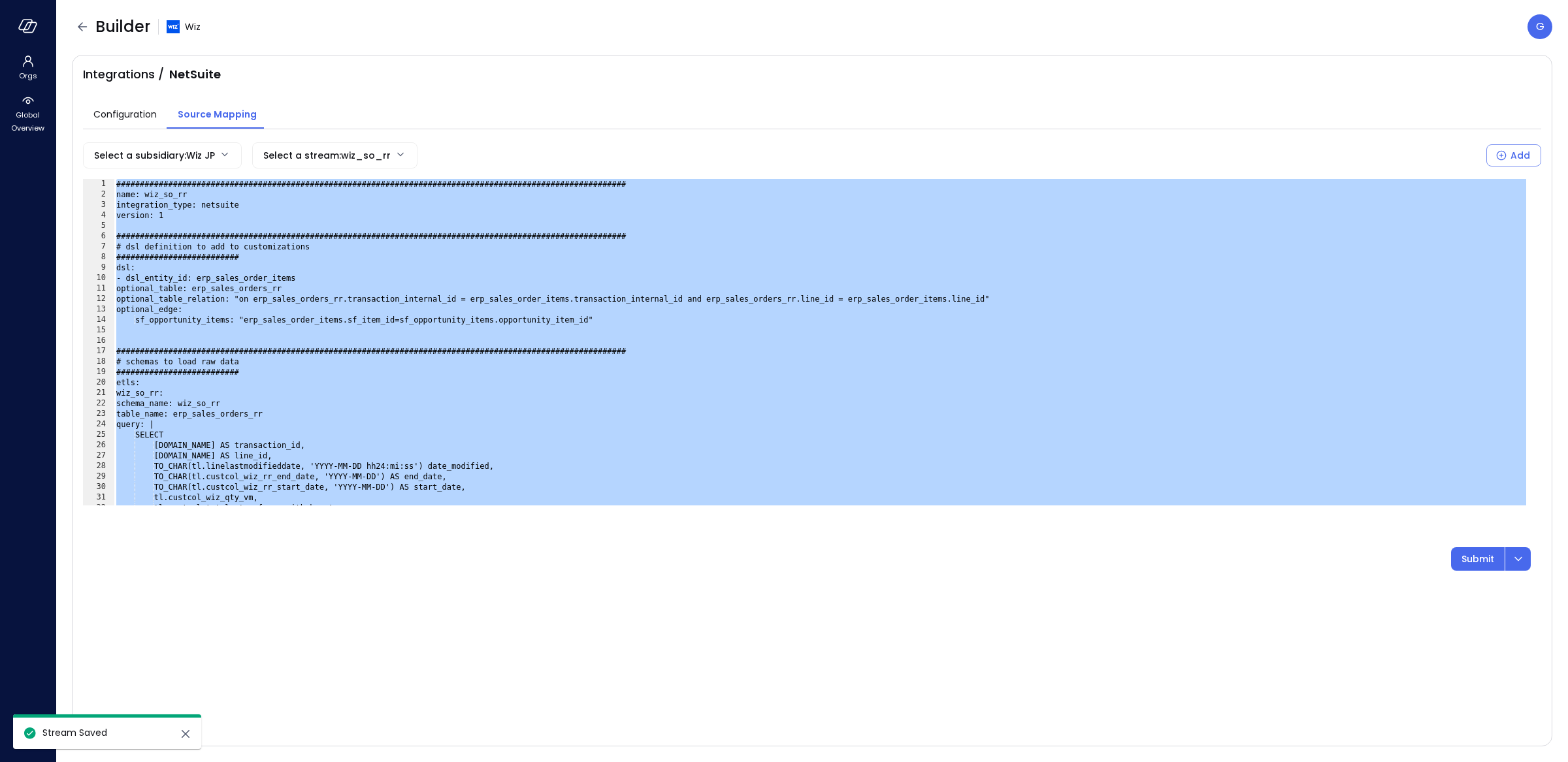
paste textarea "Cursor at row 84"
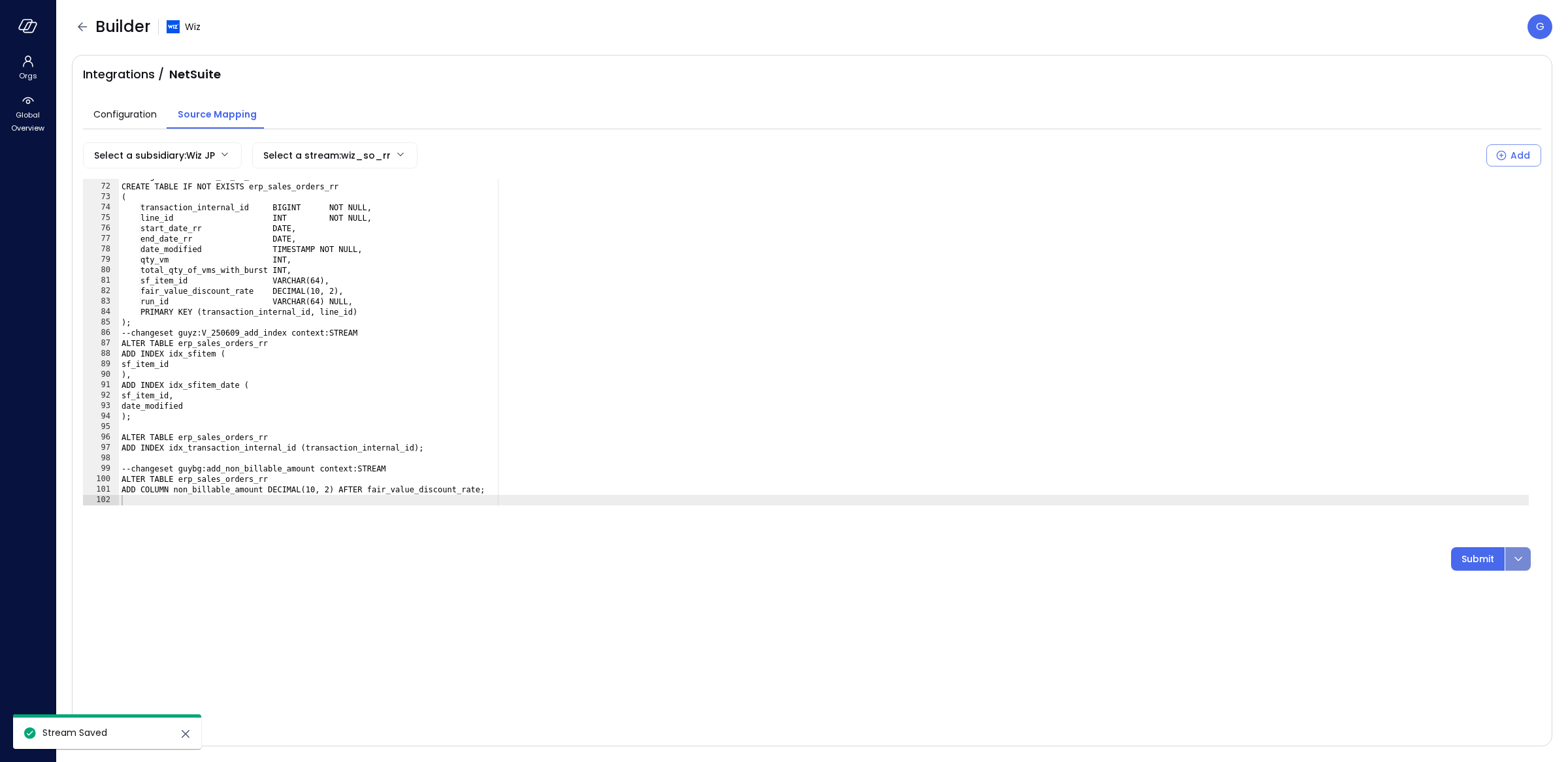
click at [1520, 553] on icon "dropdown-icon-button" at bounding box center [1518, 559] width 15 height 15
click at [1380, 595] on p "Submit & Rerun" at bounding box center [1397, 596] width 73 height 15
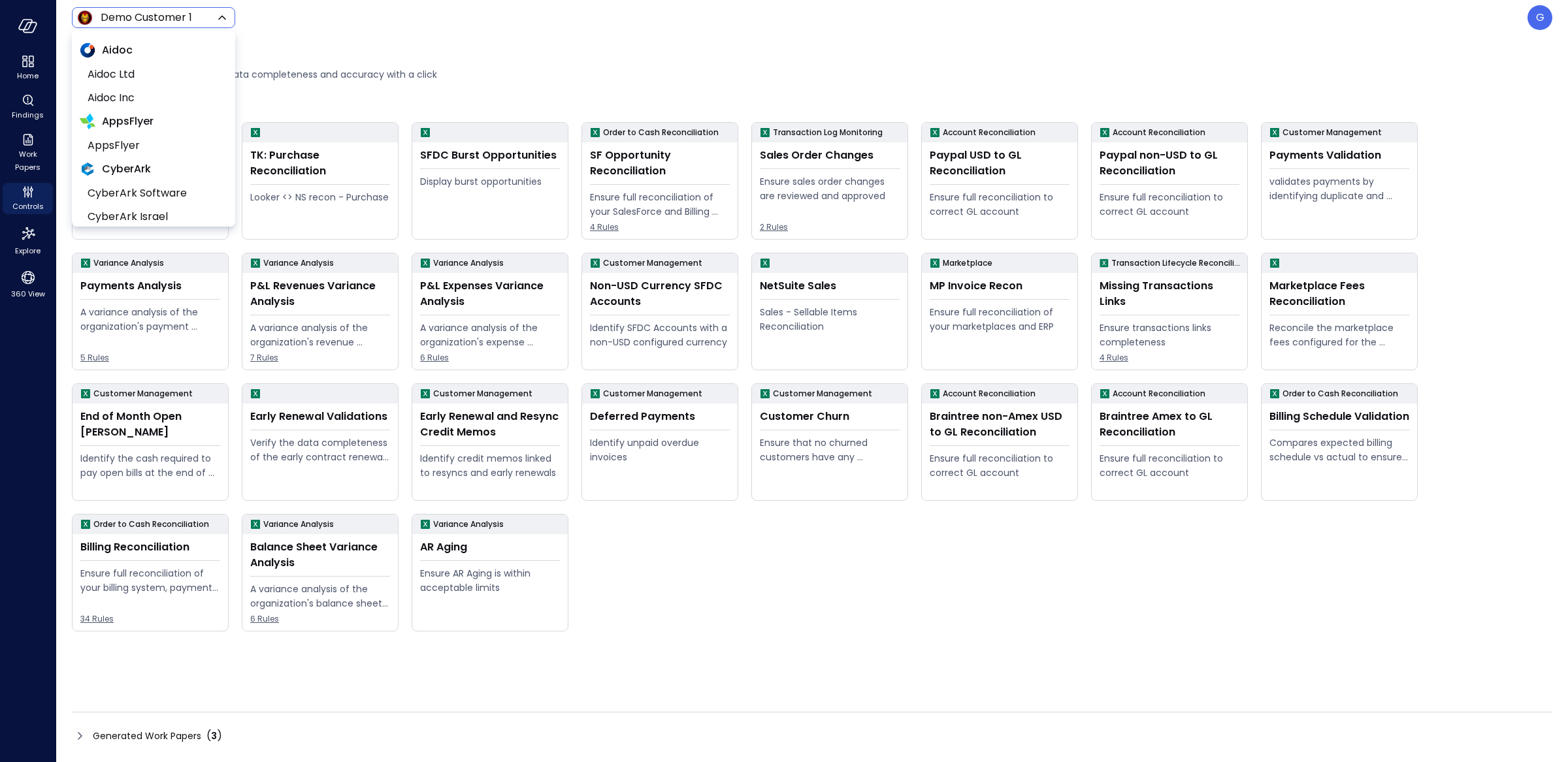
click at [143, 17] on body "Home Findings Work Papers Controls Explore 360 View Demo Customer 1 ***** ​ G W…" at bounding box center [784, 381] width 1568 height 762
click at [131, 84] on span "Wiz Ltd" at bounding box center [152, 83] width 130 height 15
type input "******"
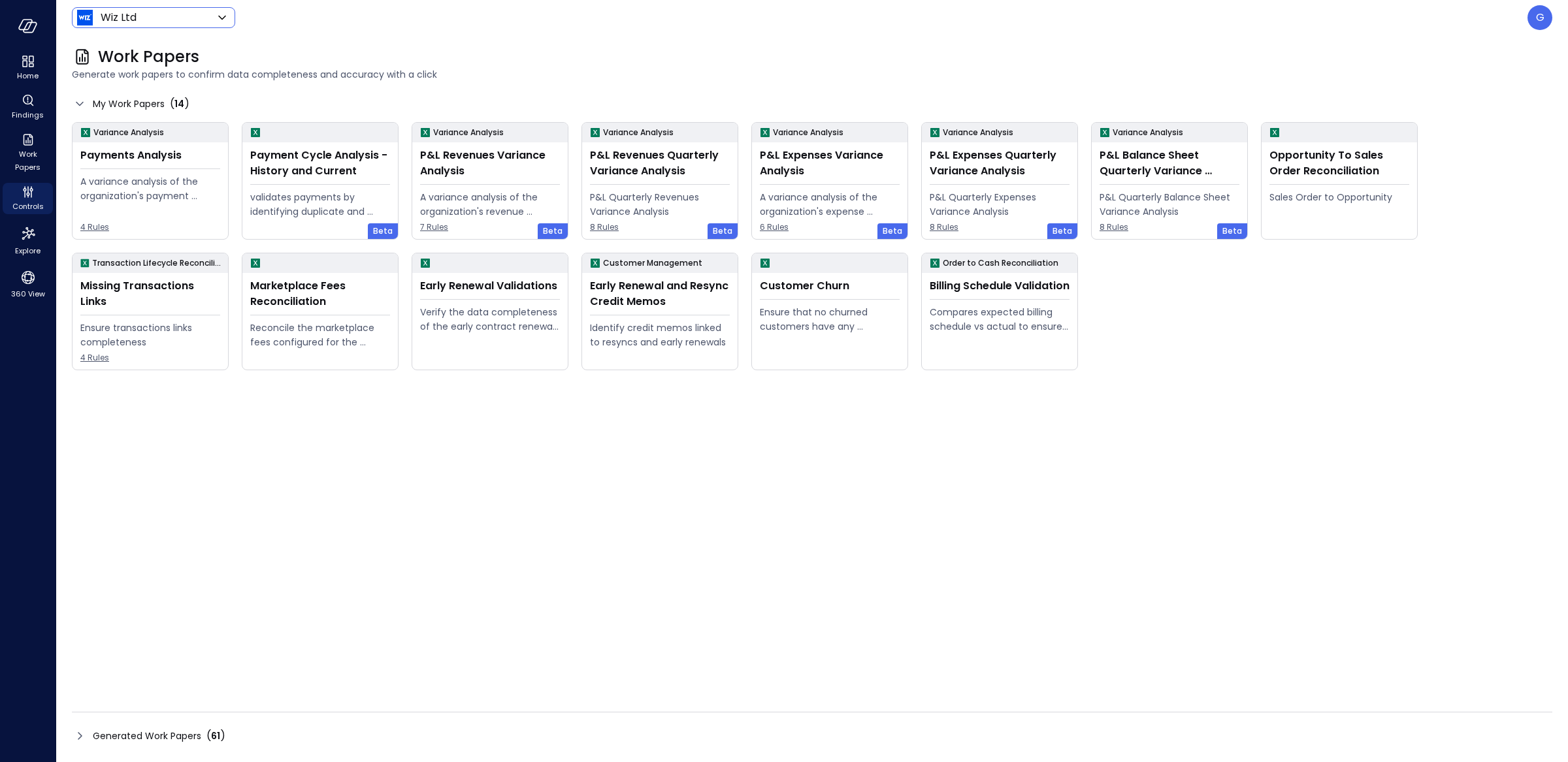
click at [166, 728] on div "Generated Work Papers ( 61 )" at bounding box center [159, 736] width 133 height 15
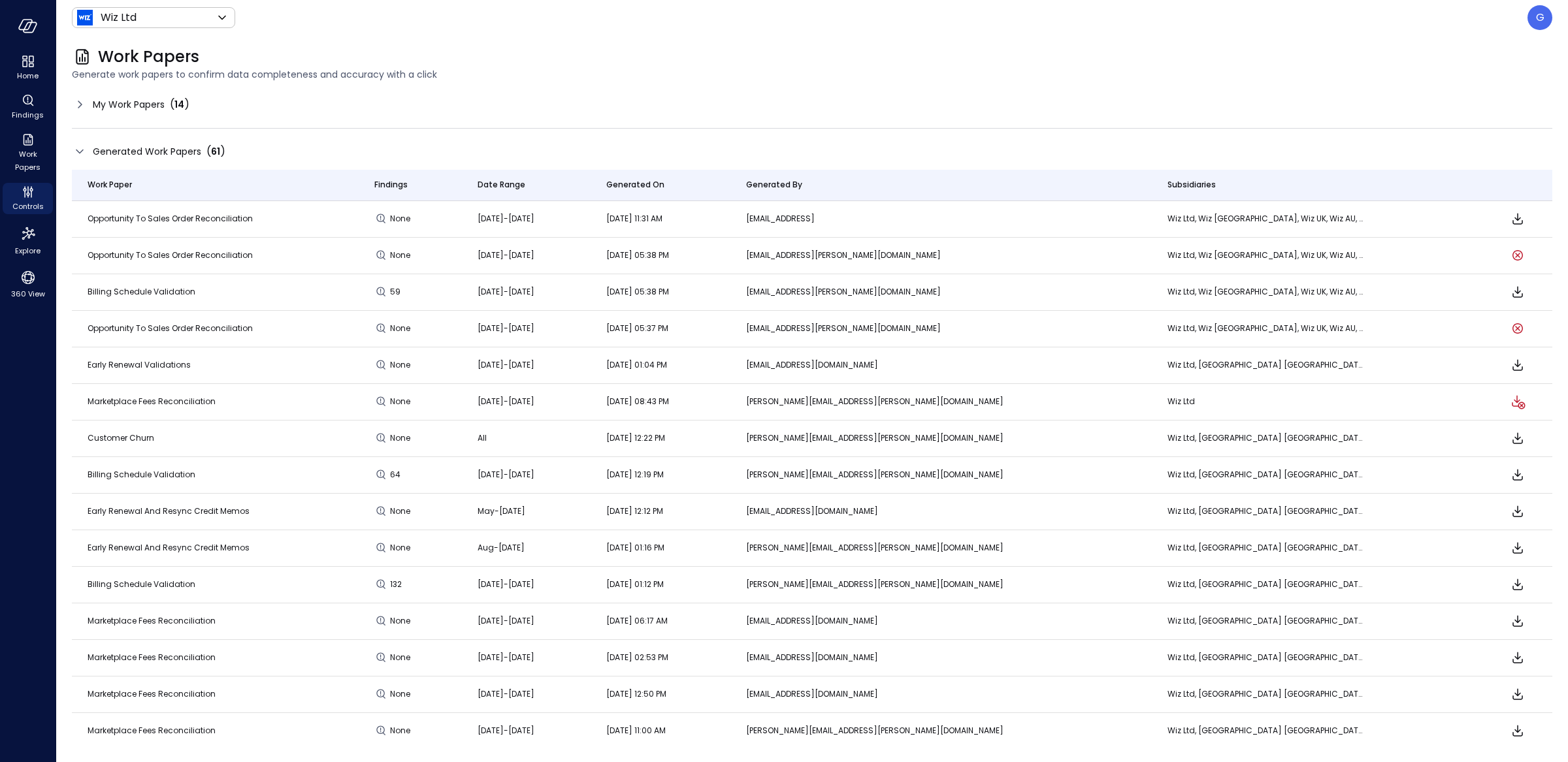
click at [1510, 214] on icon "Download" at bounding box center [1517, 218] width 15 height 15
